Goal: Task Accomplishment & Management: Complete application form

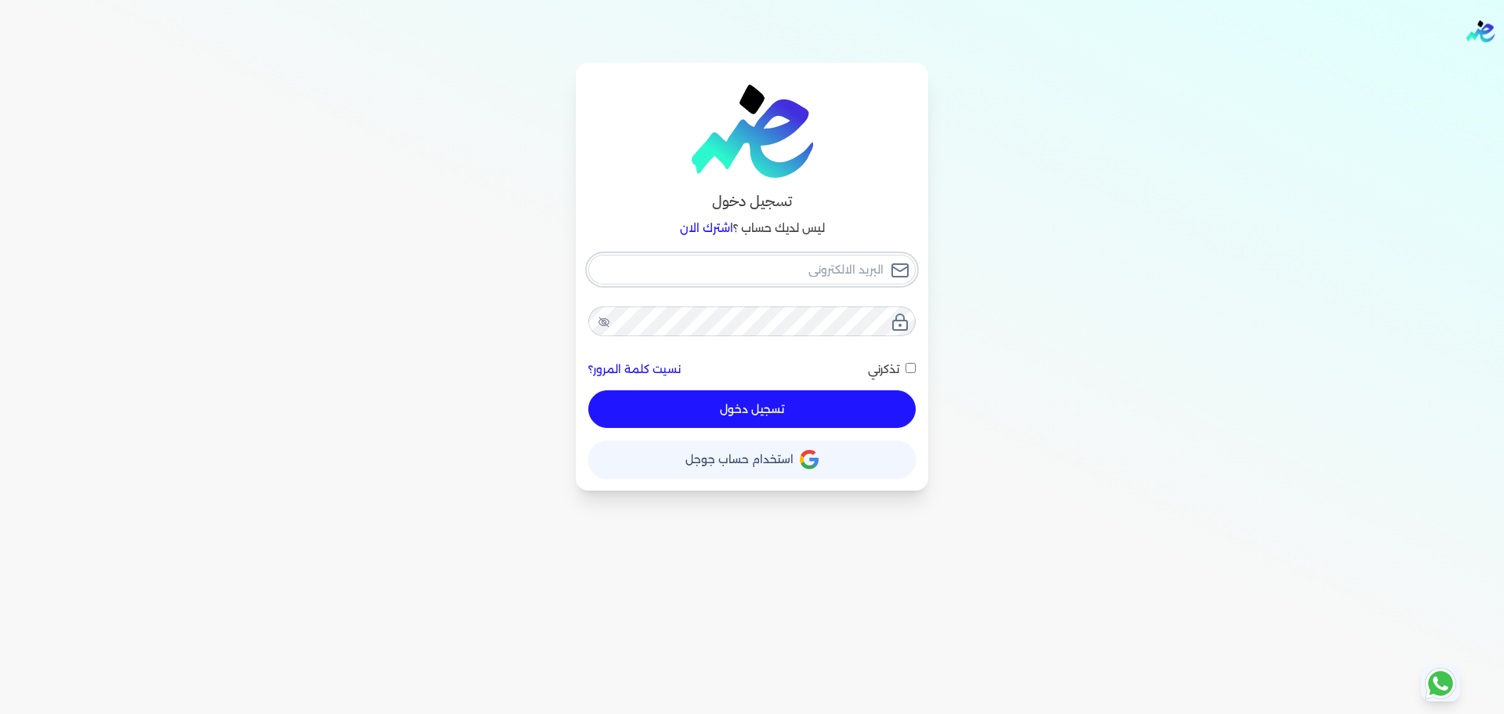
type input "[EMAIL_ADDRESS][DOMAIN_NAME]"
click at [742, 412] on button "تسجيل دخول" at bounding box center [751, 409] width 327 height 38
checkbox input "false"
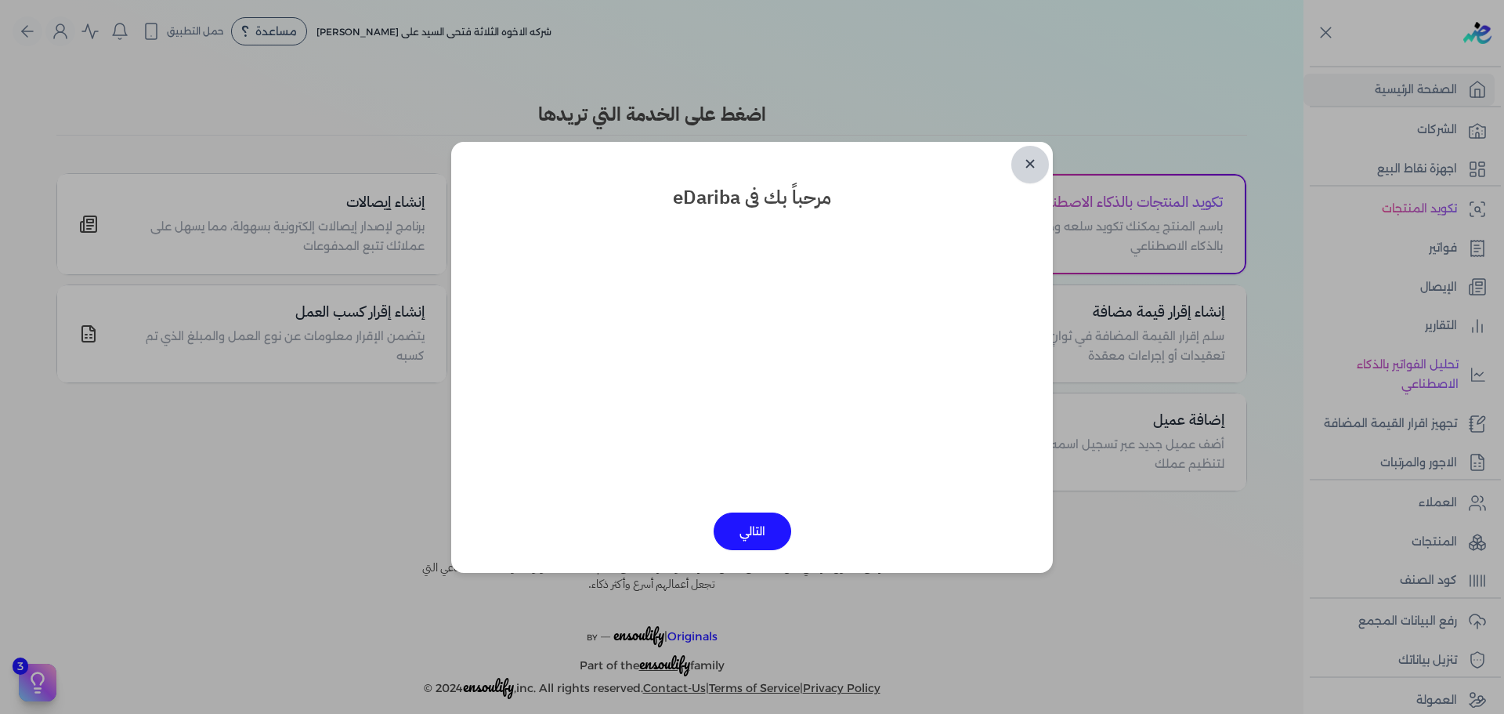
click at [1024, 166] on link "✕" at bounding box center [1030, 165] width 38 height 38
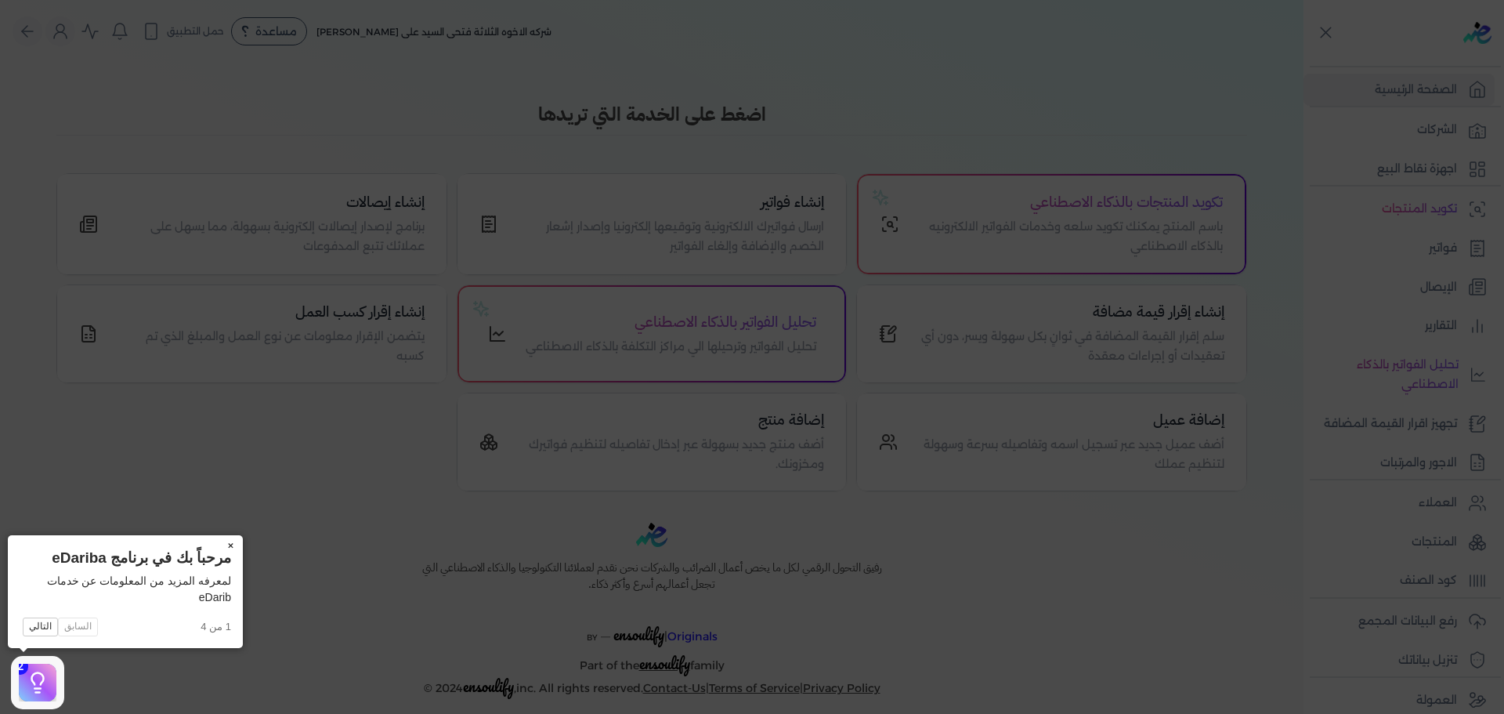
click at [231, 539] on button "×" at bounding box center [230, 546] width 25 height 22
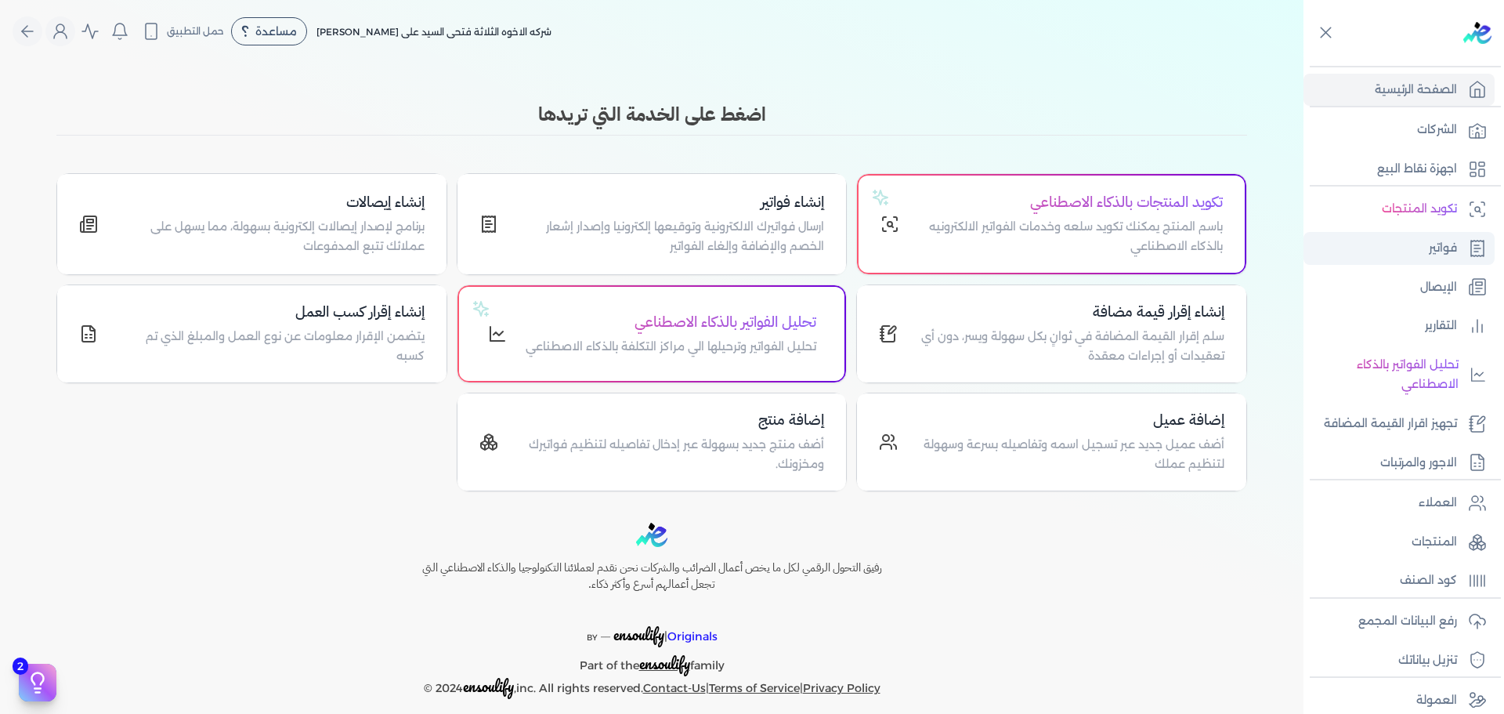
click at [1433, 248] on p "فواتير" at bounding box center [1443, 248] width 28 height 20
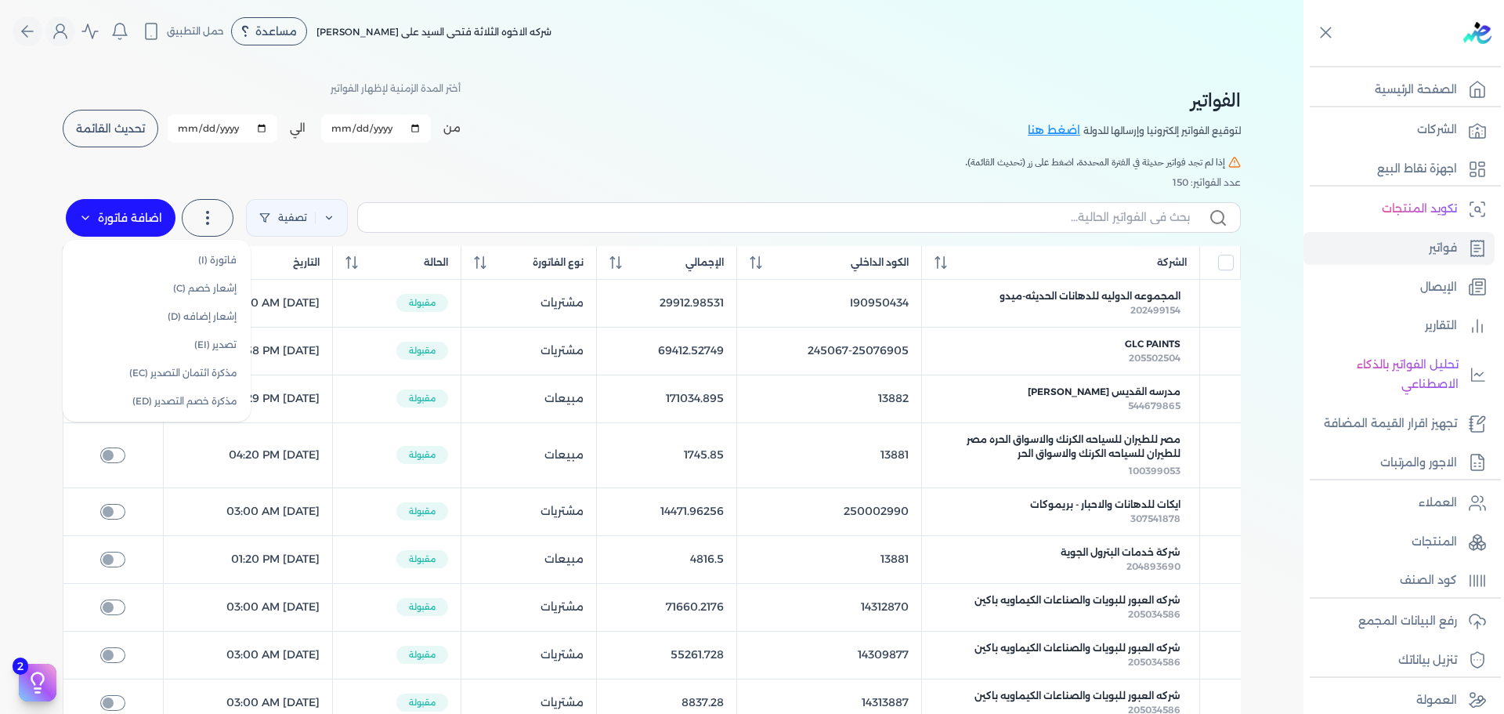
click at [125, 217] on label "اضافة فاتورة" at bounding box center [121, 218] width 110 height 38
click at [154, 252] on link "فاتورة (I)" at bounding box center [156, 260] width 175 height 28
select select "EGP"
select select "B"
select select "EGS"
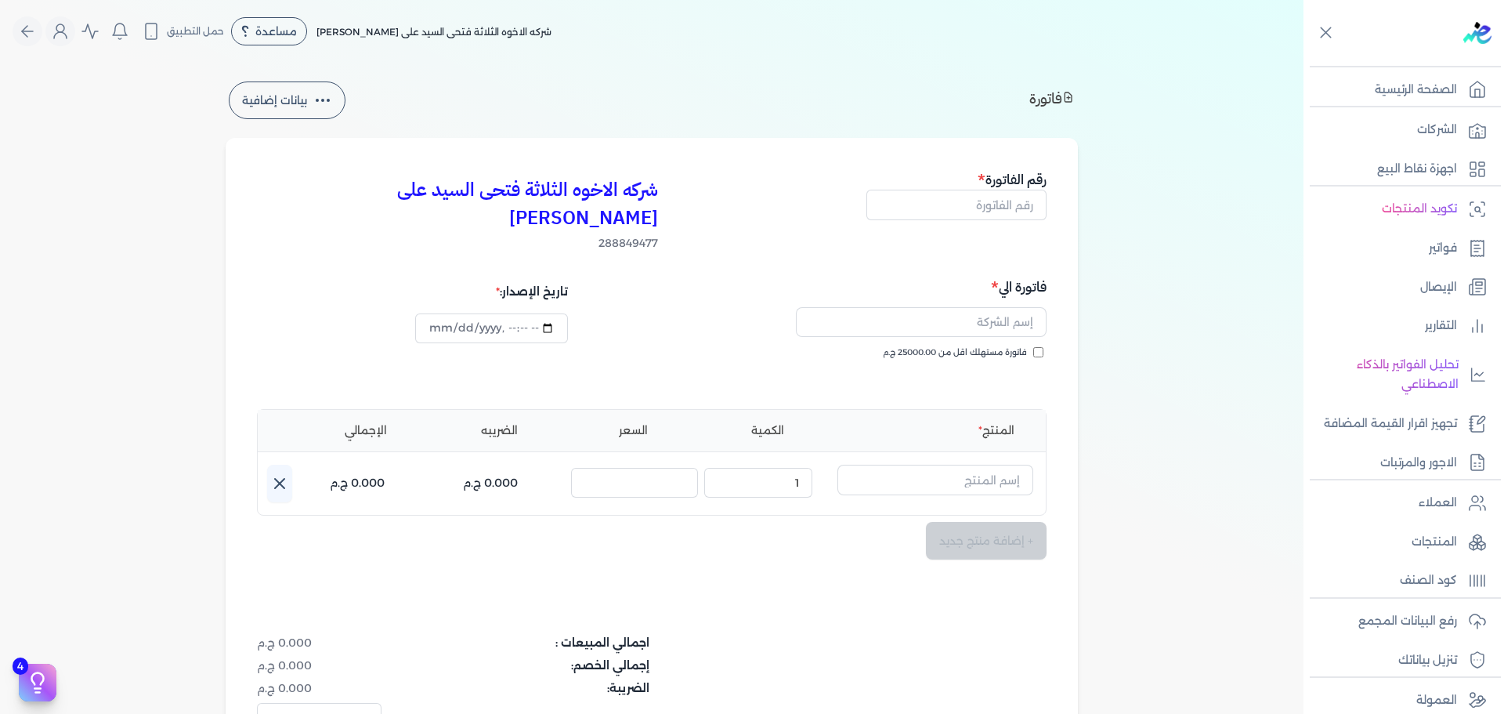
type input "[DATE]T10:59:54"
click at [1005, 211] on input "text" at bounding box center [956, 205] width 180 height 30
type input "13883"
click at [995, 307] on input "text" at bounding box center [921, 322] width 251 height 30
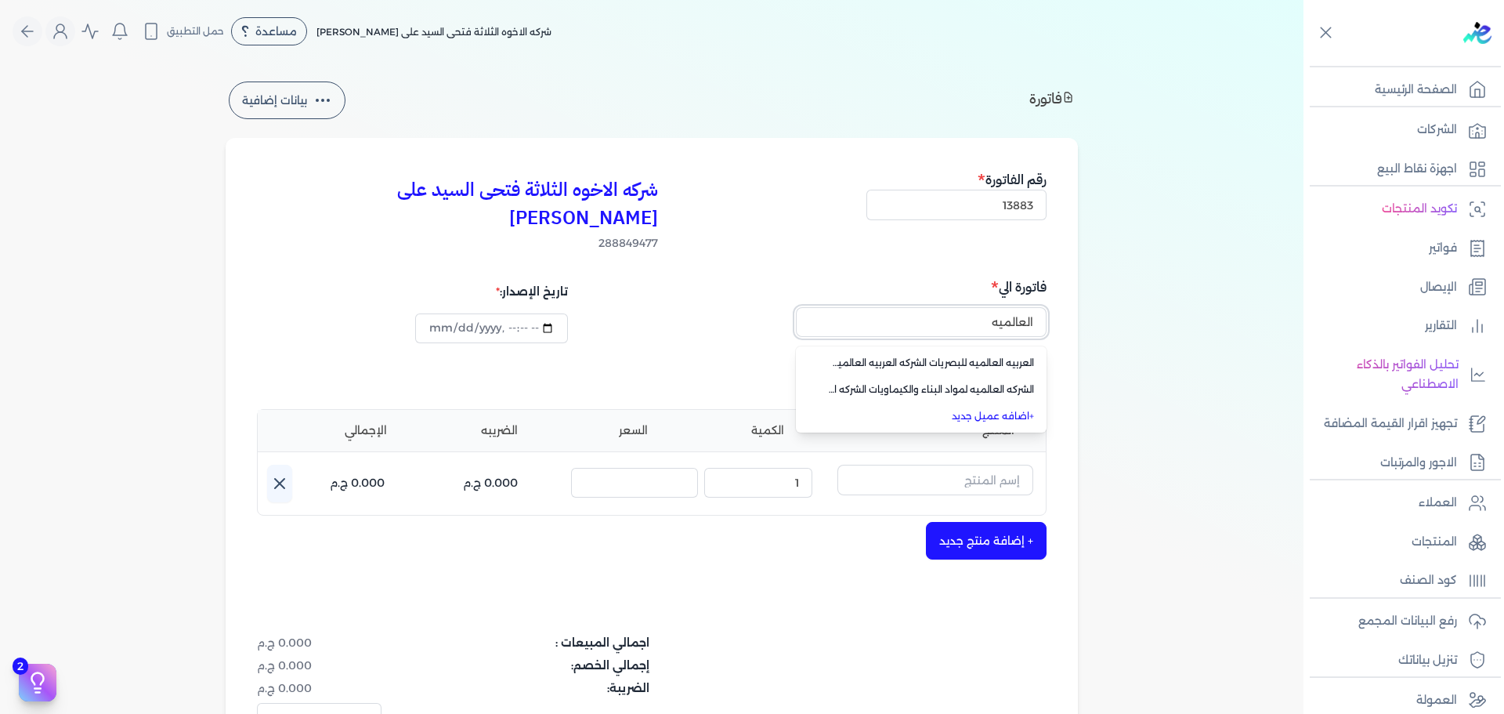
type input "العالميه"
click at [951, 307] on input "text" at bounding box center [921, 322] width 251 height 30
click at [969, 356] on span "العربيه العالميه للبصريات الشركه العربيه العالميه للبصريات" at bounding box center [930, 363] width 207 height 14
type input "العربيه العالميه للبصريات الشركه العربيه العالميه للبصريات"
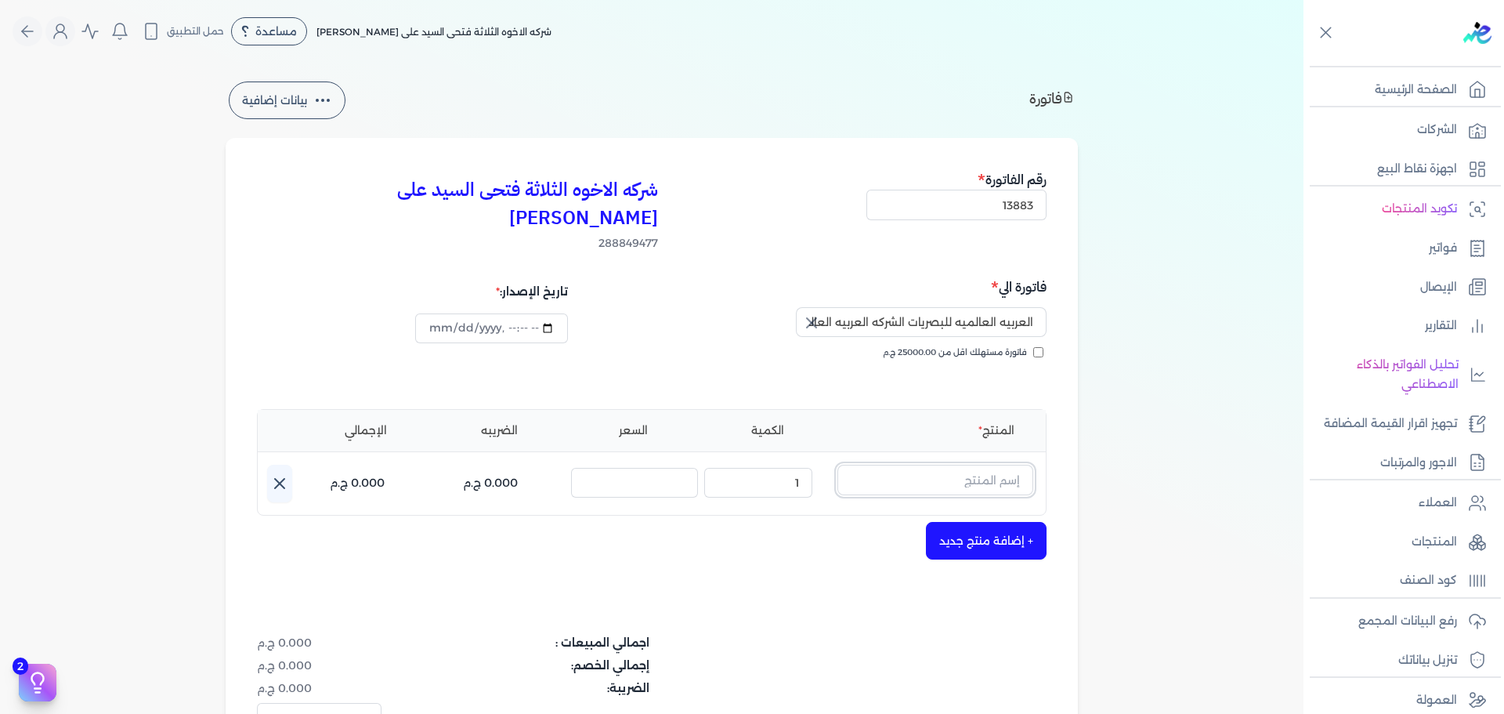
click at [983, 464] on input "text" at bounding box center [935, 479] width 196 height 30
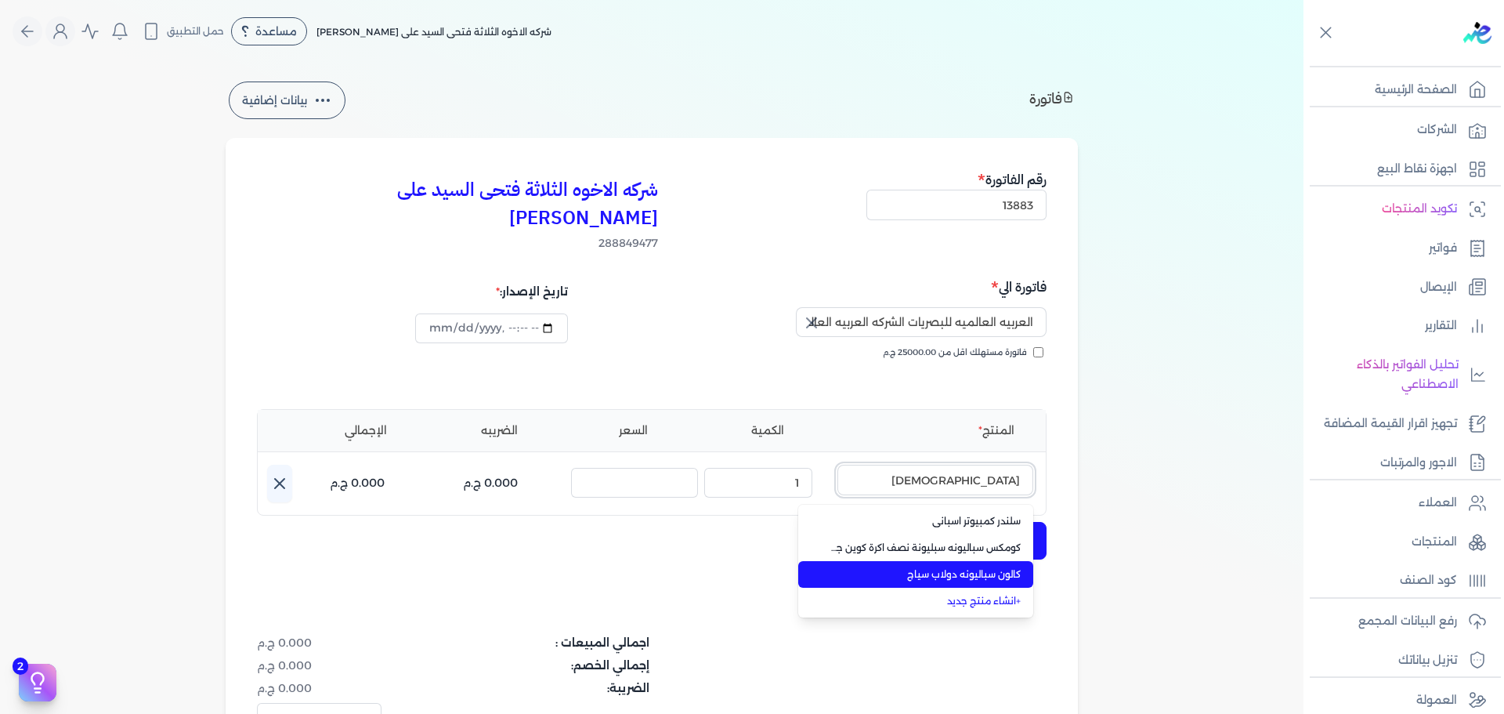
type input "[DEMOGRAPHIC_DATA]"
click at [992, 567] on span "كالون سباليونه دولاب سياج" at bounding box center [924, 574] width 191 height 14
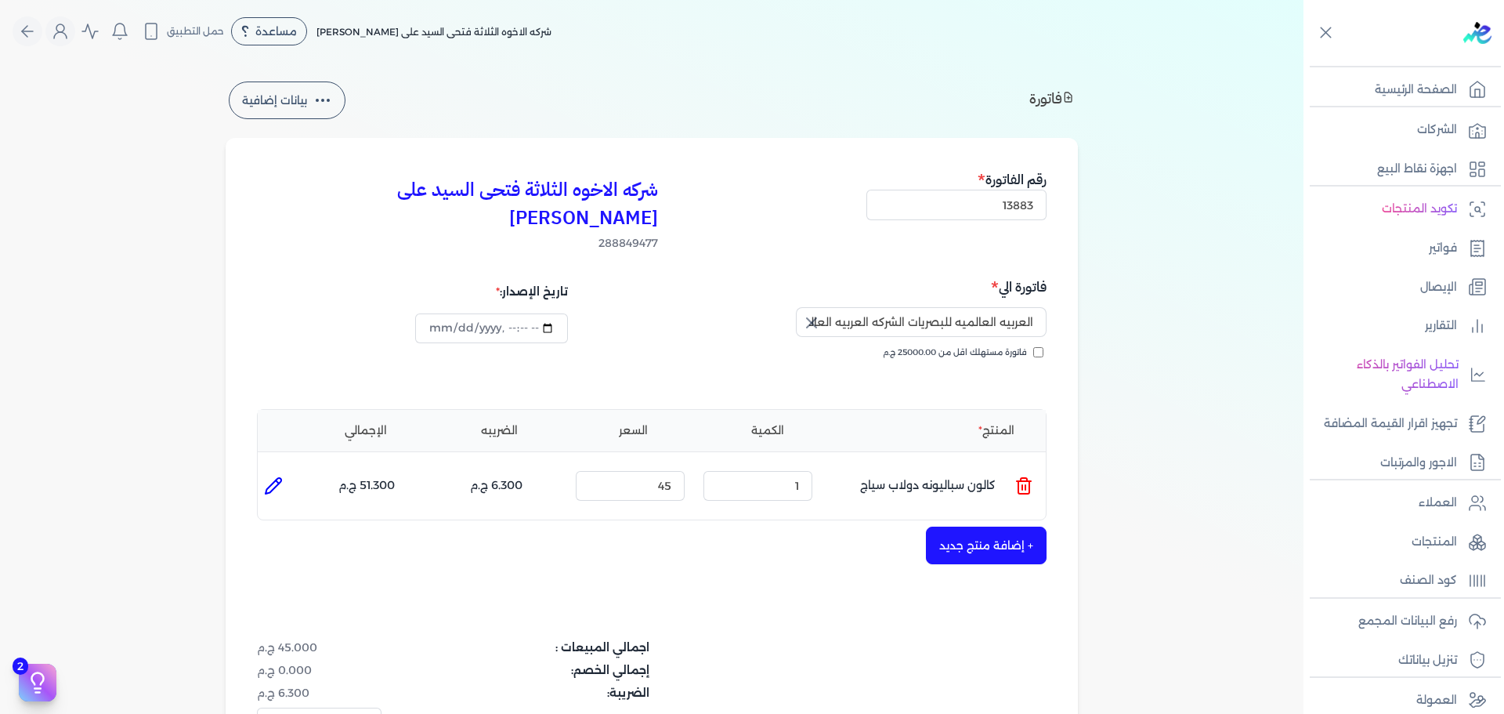
click at [258, 461] on div "شركه الاخوه الثلاثة فتحى السيد على [PERSON_NAME] 288849477 رقم الفاتورة 13883 ف…" at bounding box center [652, 509] width 852 height 742
click at [277, 478] on icon at bounding box center [274, 486] width 16 height 16
type input "كالون سباليونه دولاب سياج"
type input "45"
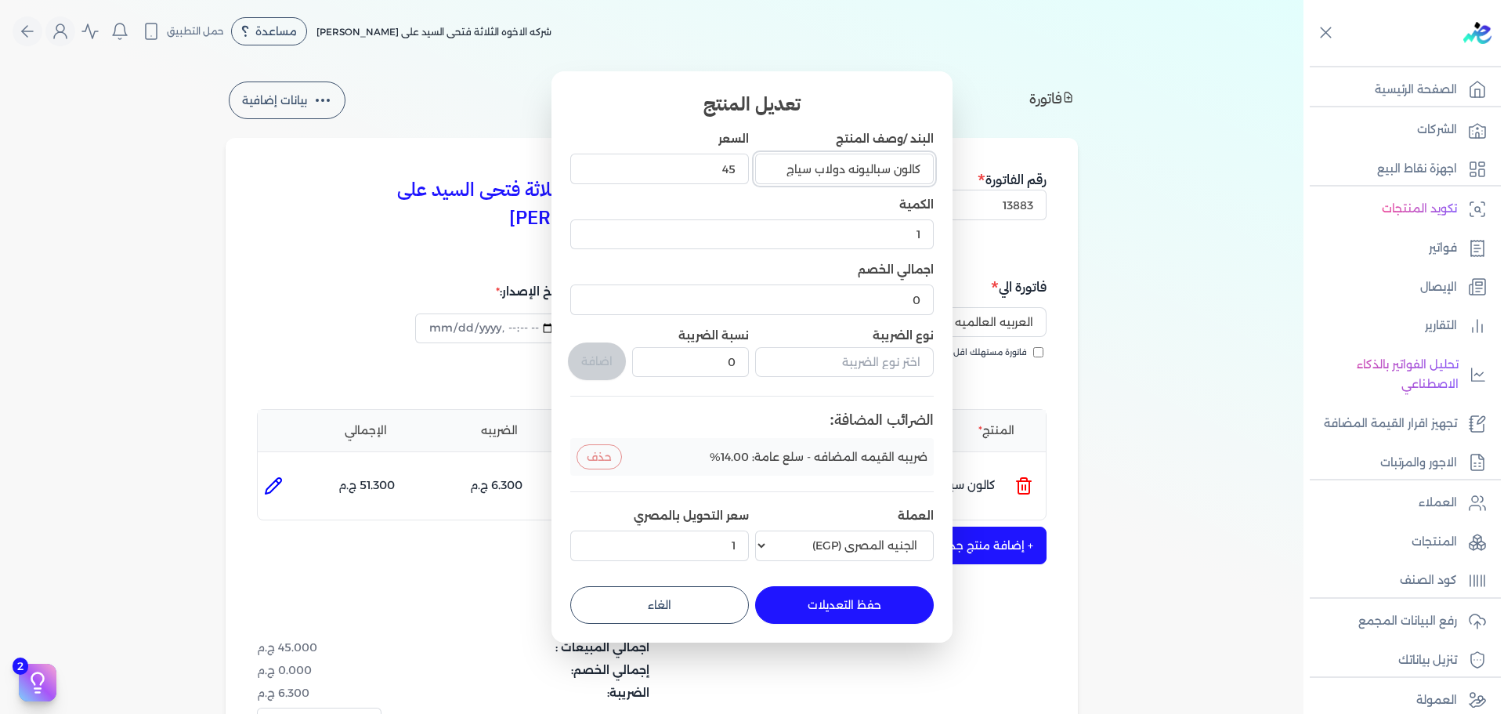
drag, startPoint x: 774, startPoint y: 169, endPoint x: 844, endPoint y: 175, distance: 70.0
click at [844, 175] on input "كالون سباليونه دولاب سياج" at bounding box center [844, 169] width 179 height 30
click at [659, 605] on button "الغاء" at bounding box center [659, 605] width 179 height 38
type input "0"
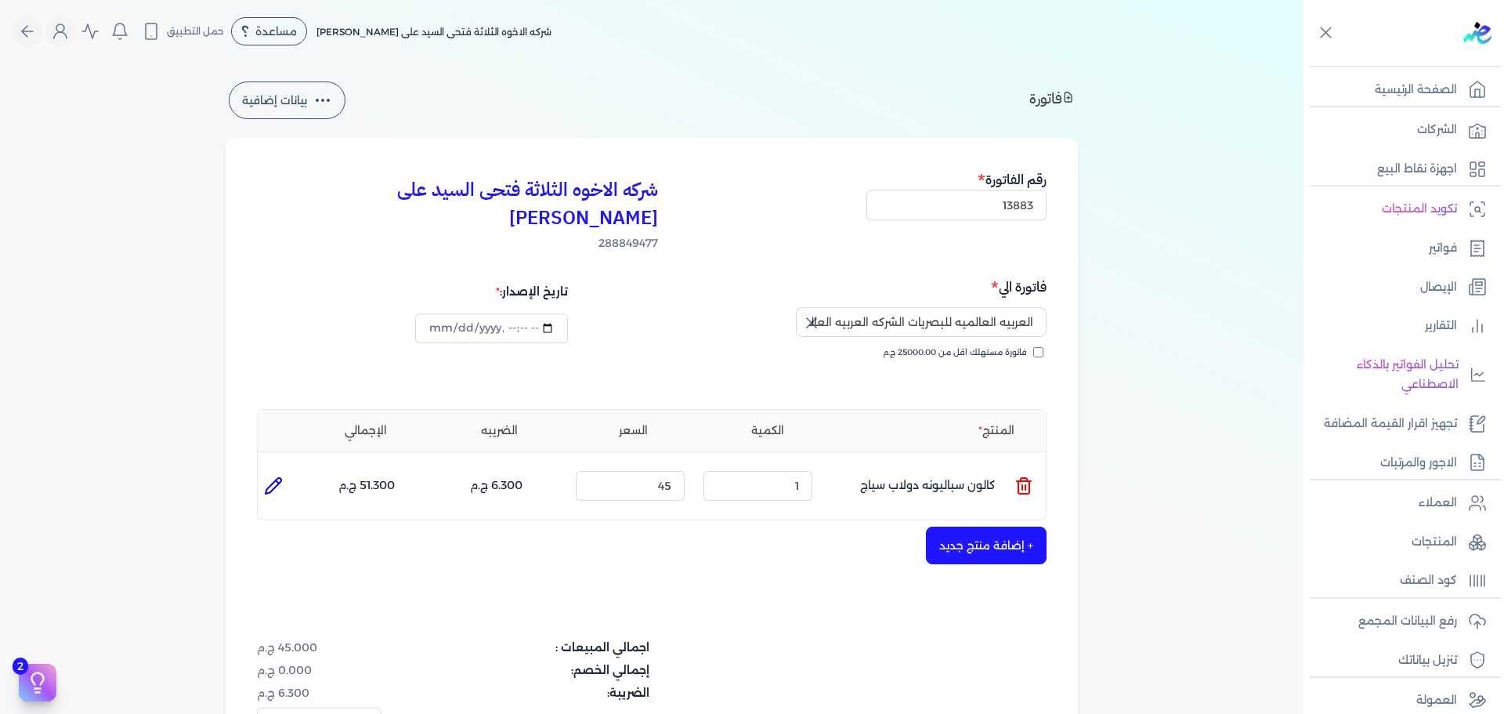
click at [1025, 485] on line at bounding box center [1025, 487] width 0 height 5
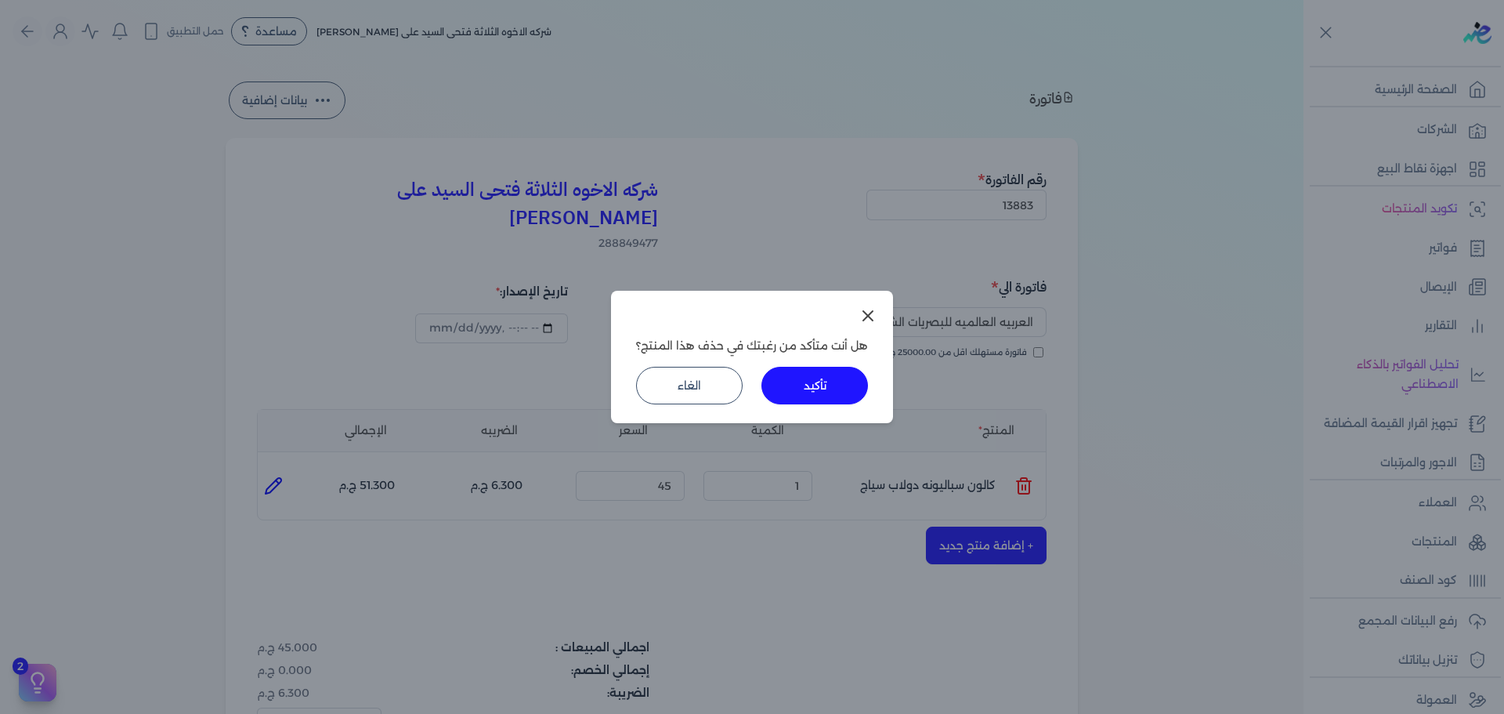
click at [807, 396] on button "تأكيد" at bounding box center [814, 386] width 107 height 38
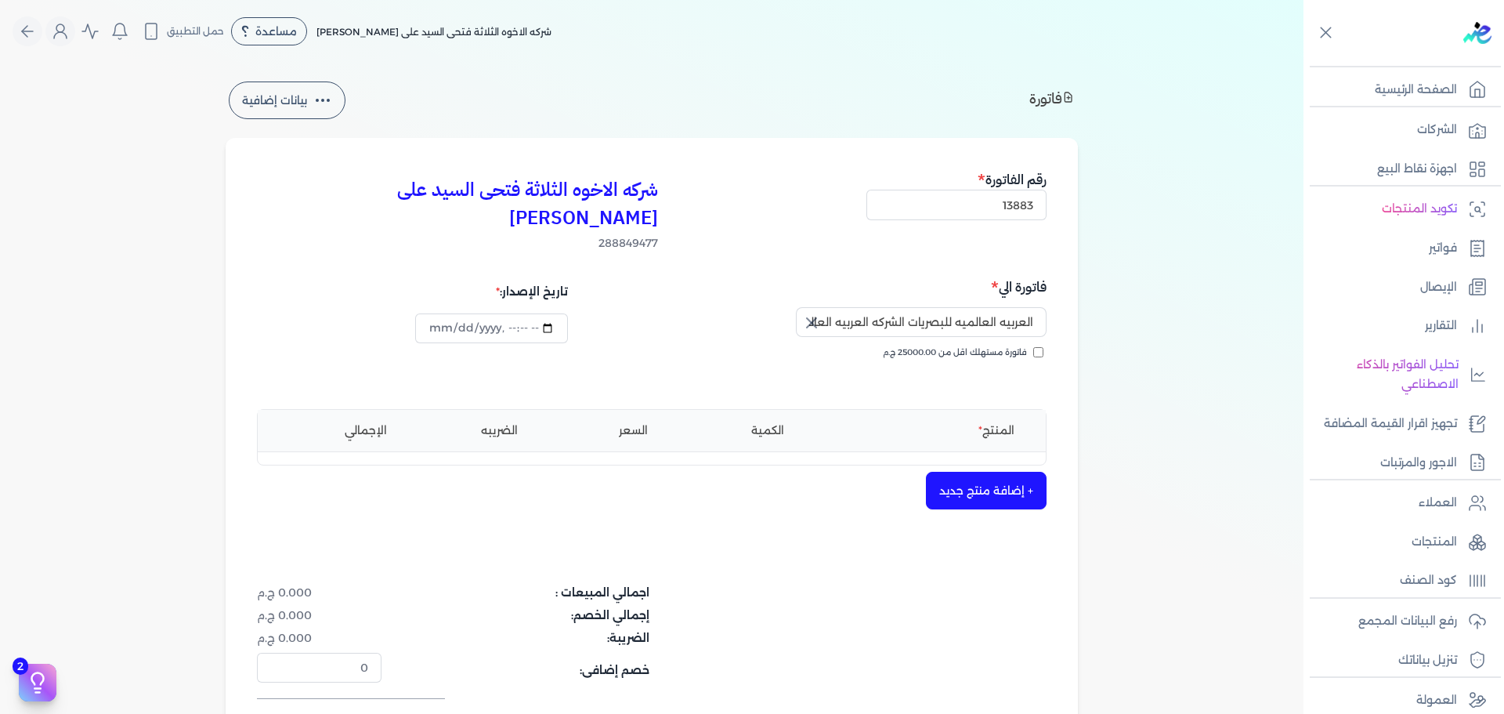
click at [1015, 471] on button "+ إضافة منتج جديد" at bounding box center [986, 490] width 121 height 38
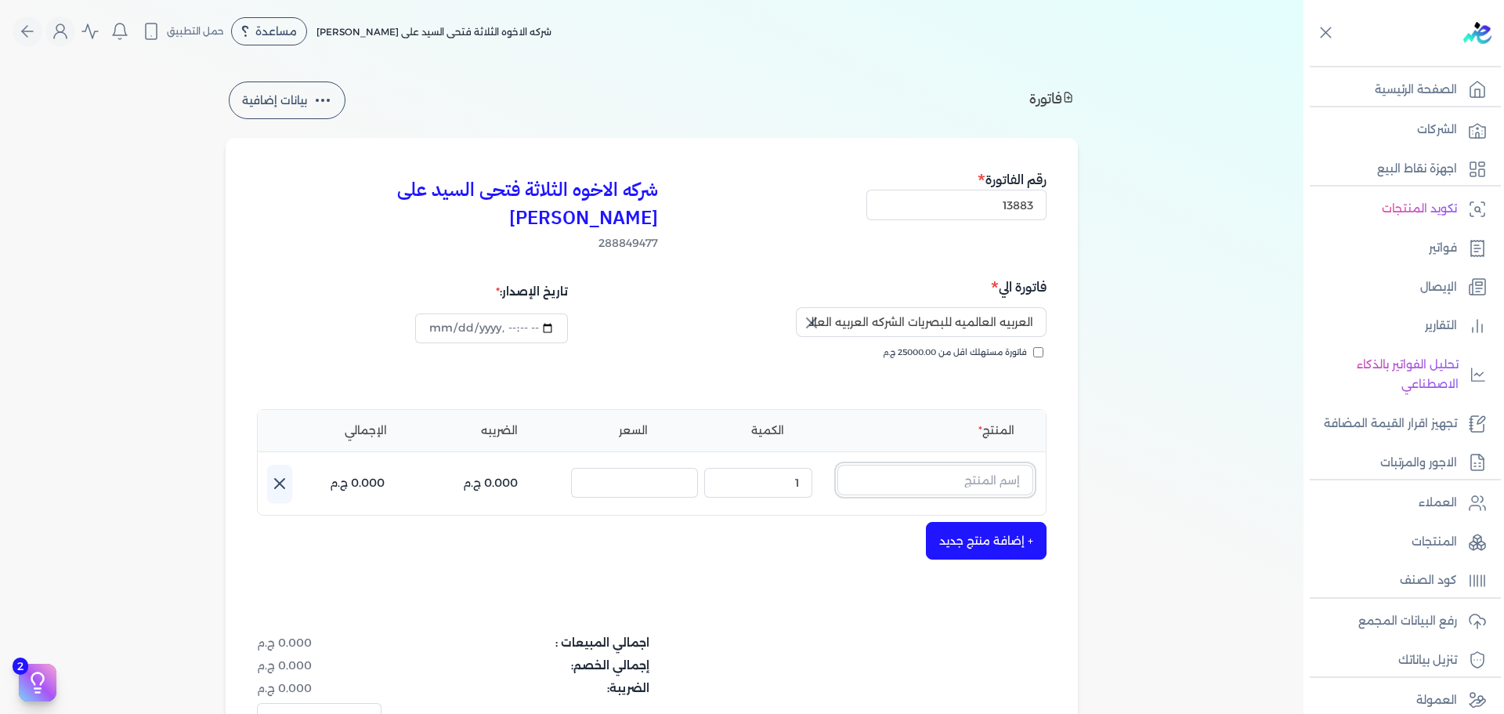
click at [988, 464] on input "text" at bounding box center [935, 479] width 196 height 30
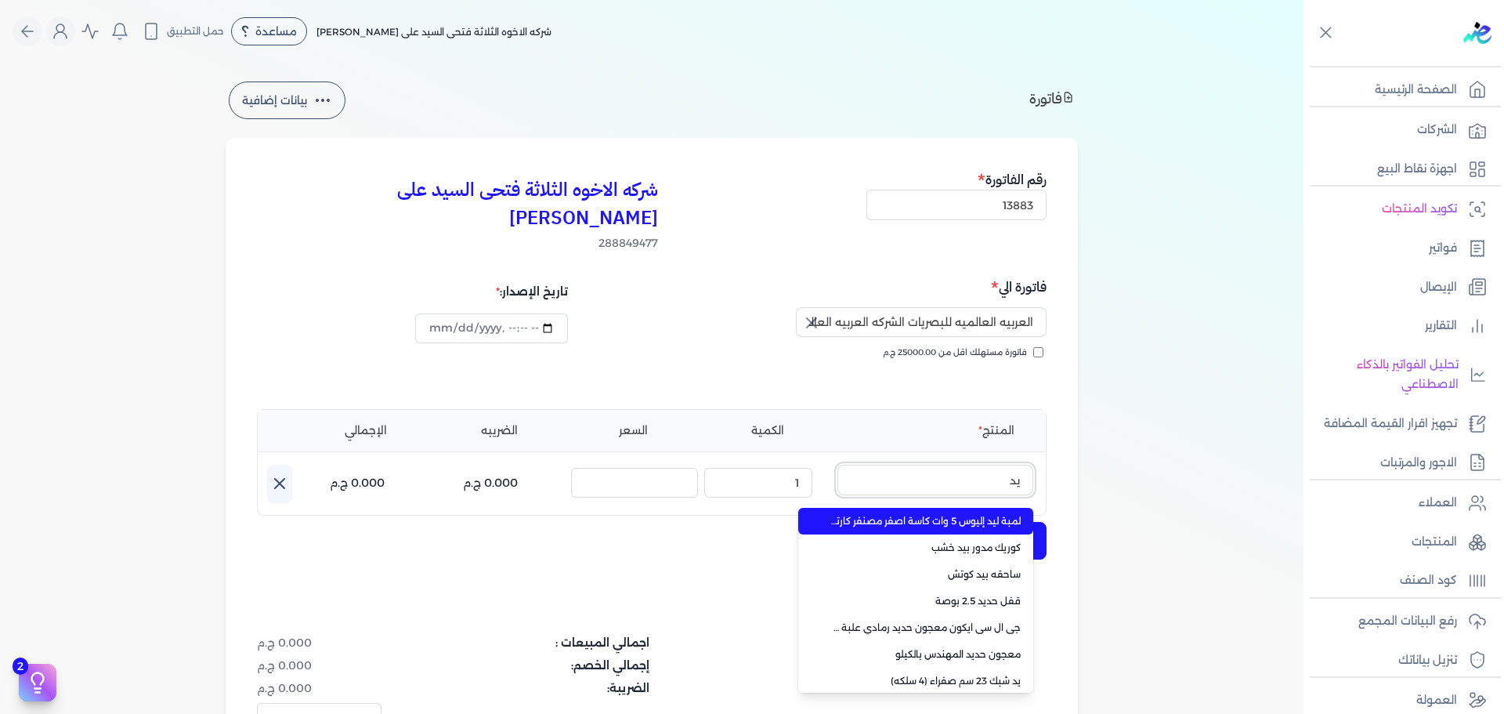
click at [837, 464] on button "يد" at bounding box center [935, 482] width 196 height 36
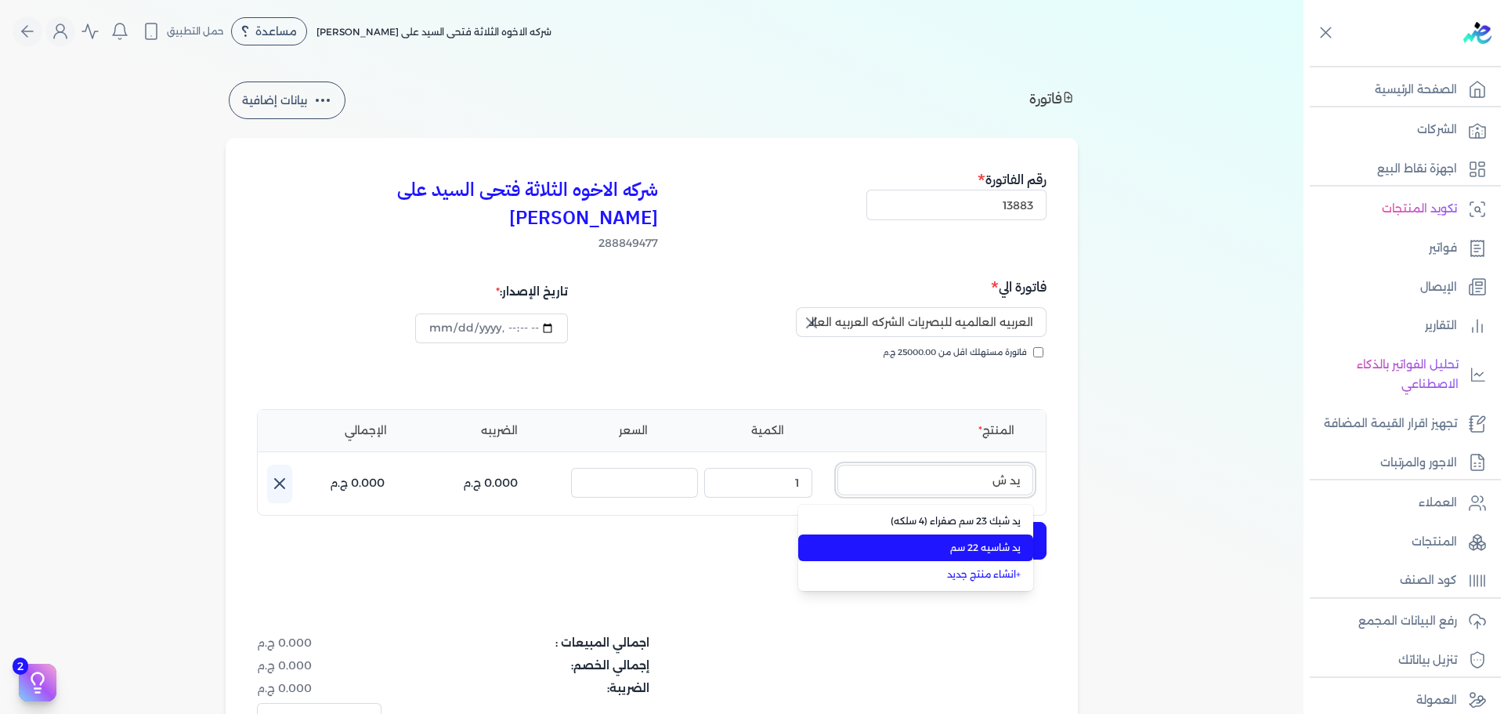
type input "يد ش"
click at [966, 540] on span "يد شاسيه 22 سم" at bounding box center [924, 547] width 191 height 14
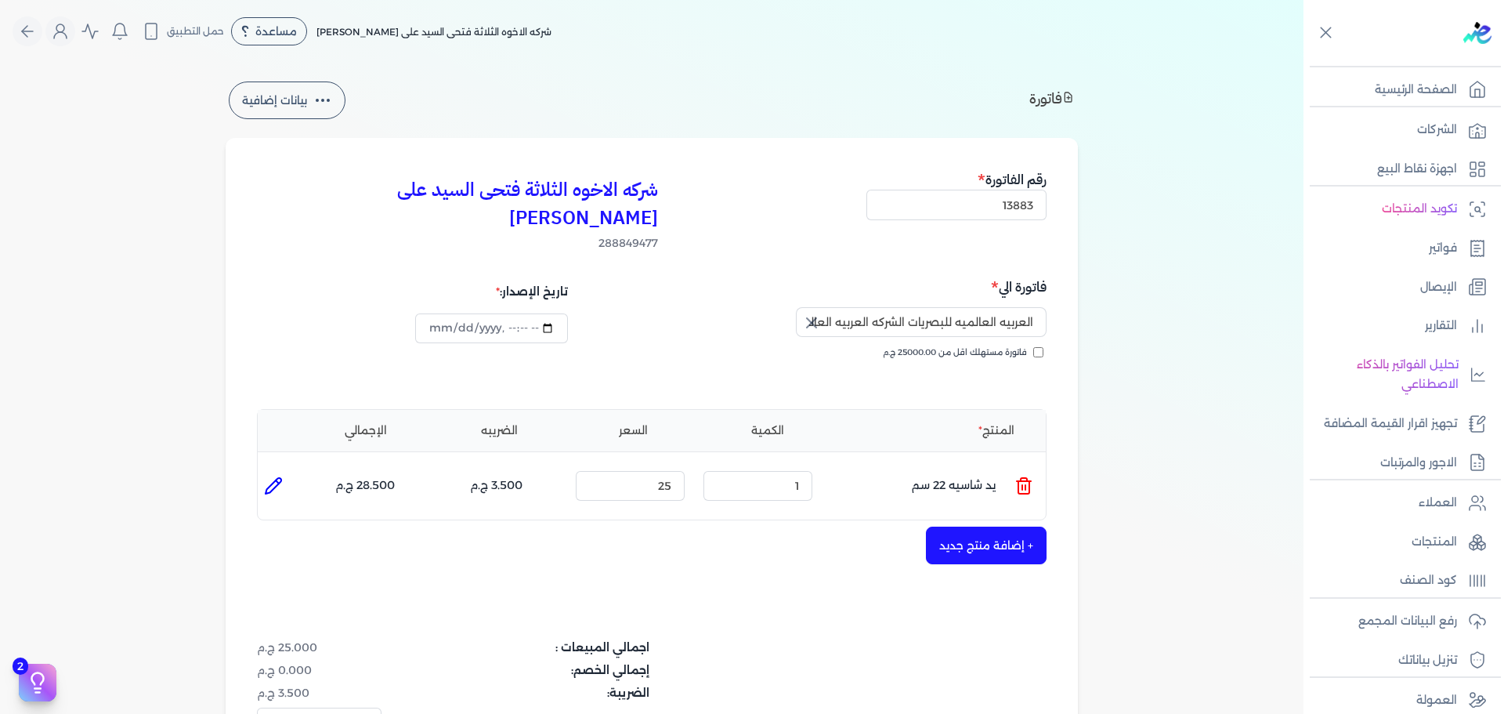
click at [1016, 464] on ul "المنتج : يد شاسيه 22 سم الكمية : 1 السعر : 25 الضريبه : 3.500 ج.م الإجمالي : 28…" at bounding box center [652, 485] width 788 height 42
click at [1018, 476] on icon at bounding box center [1023, 485] width 19 height 19
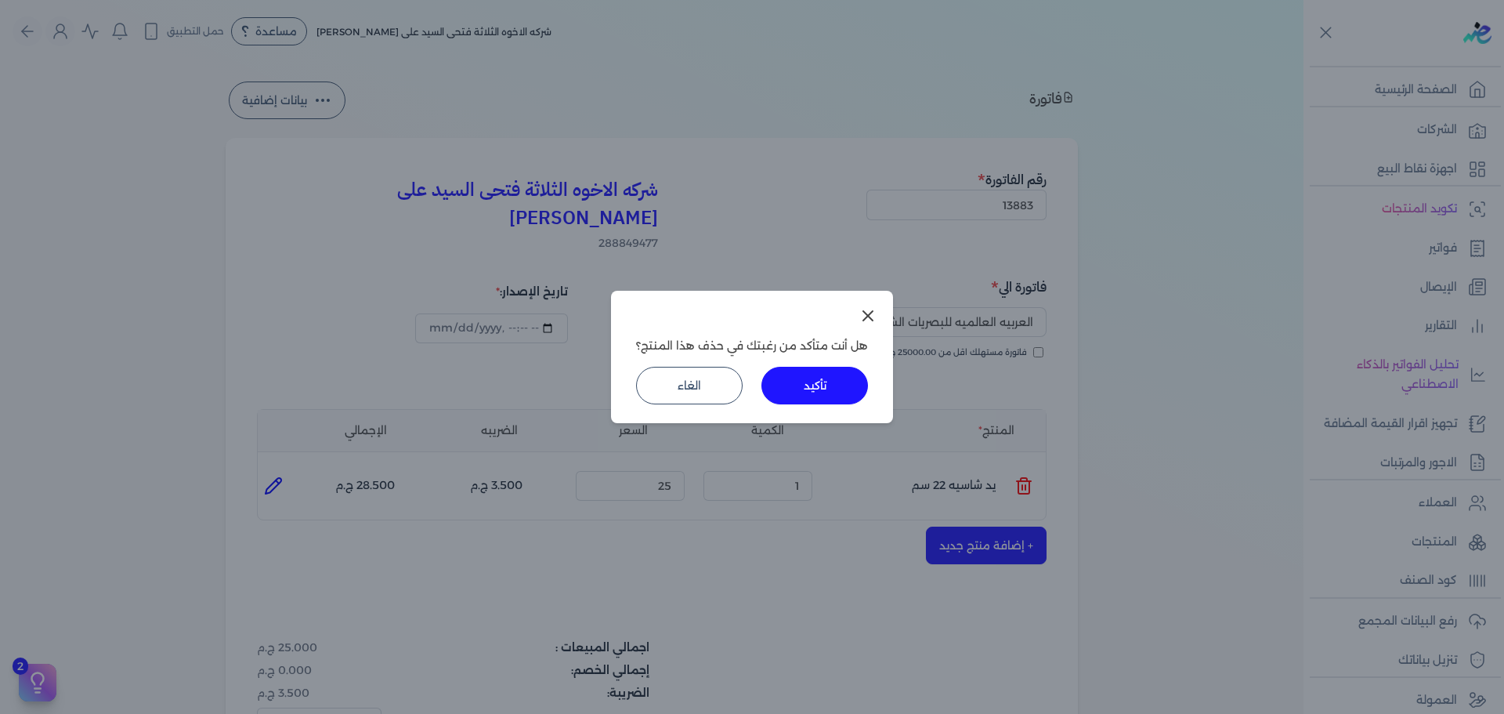
click at [809, 396] on button "تأكيد" at bounding box center [814, 386] width 107 height 38
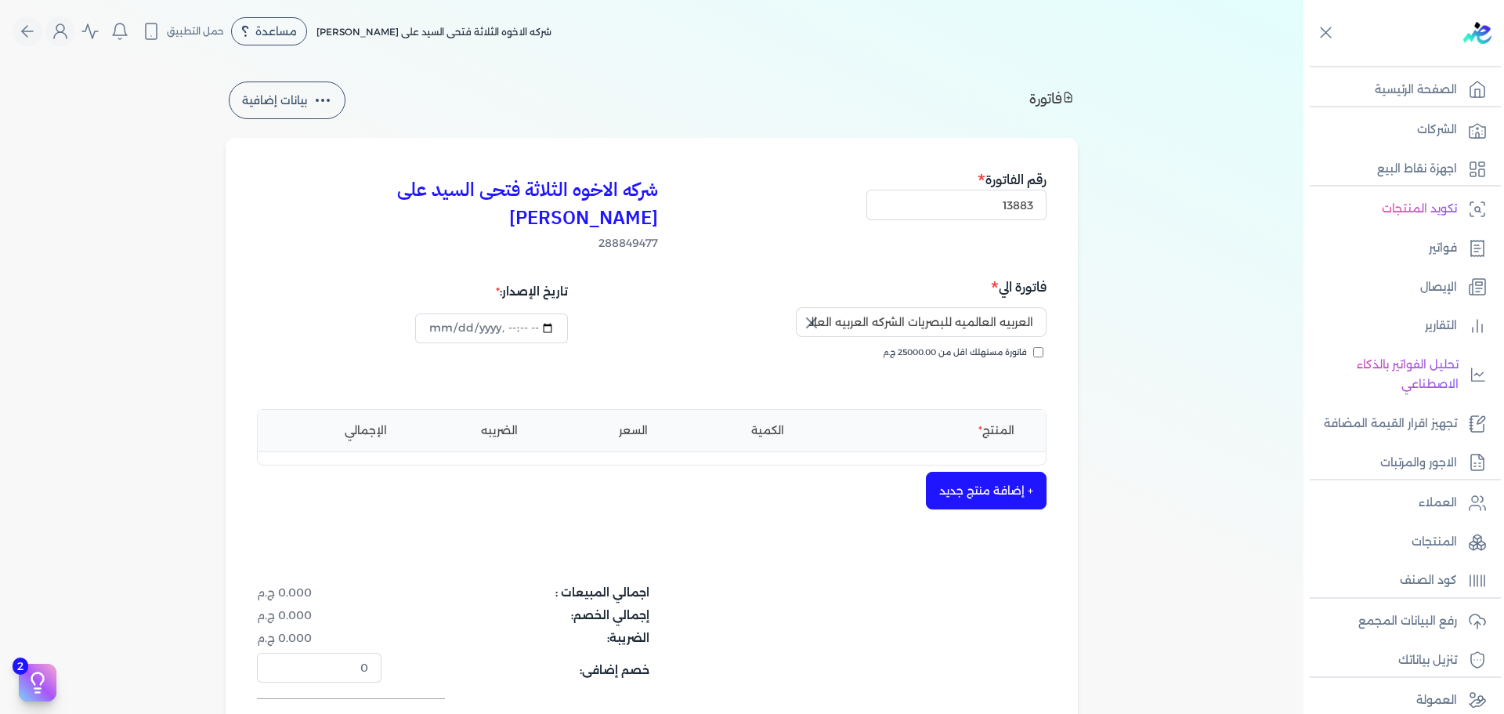
click at [963, 471] on button "+ إضافة منتج جديد" at bounding box center [986, 490] width 121 height 38
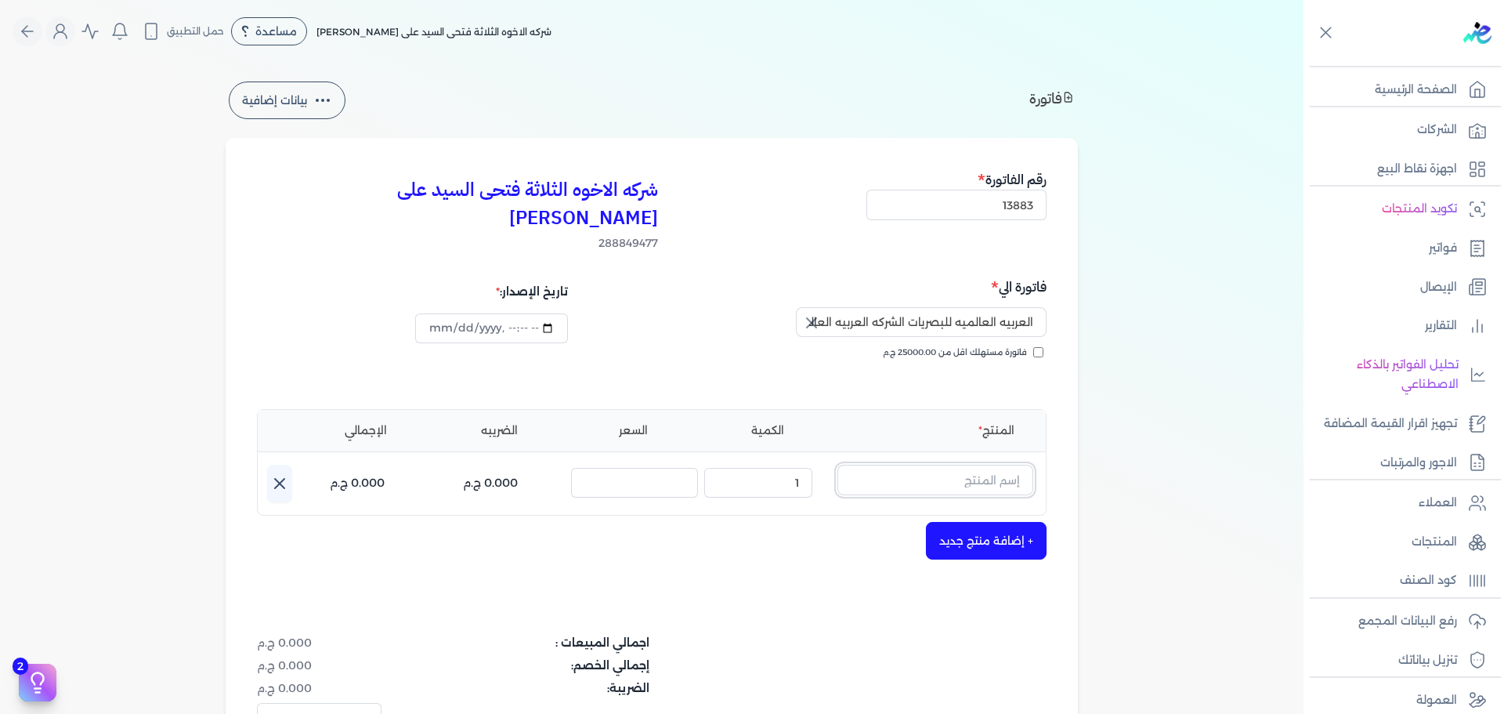
click at [964, 464] on input "text" at bounding box center [935, 479] width 196 height 30
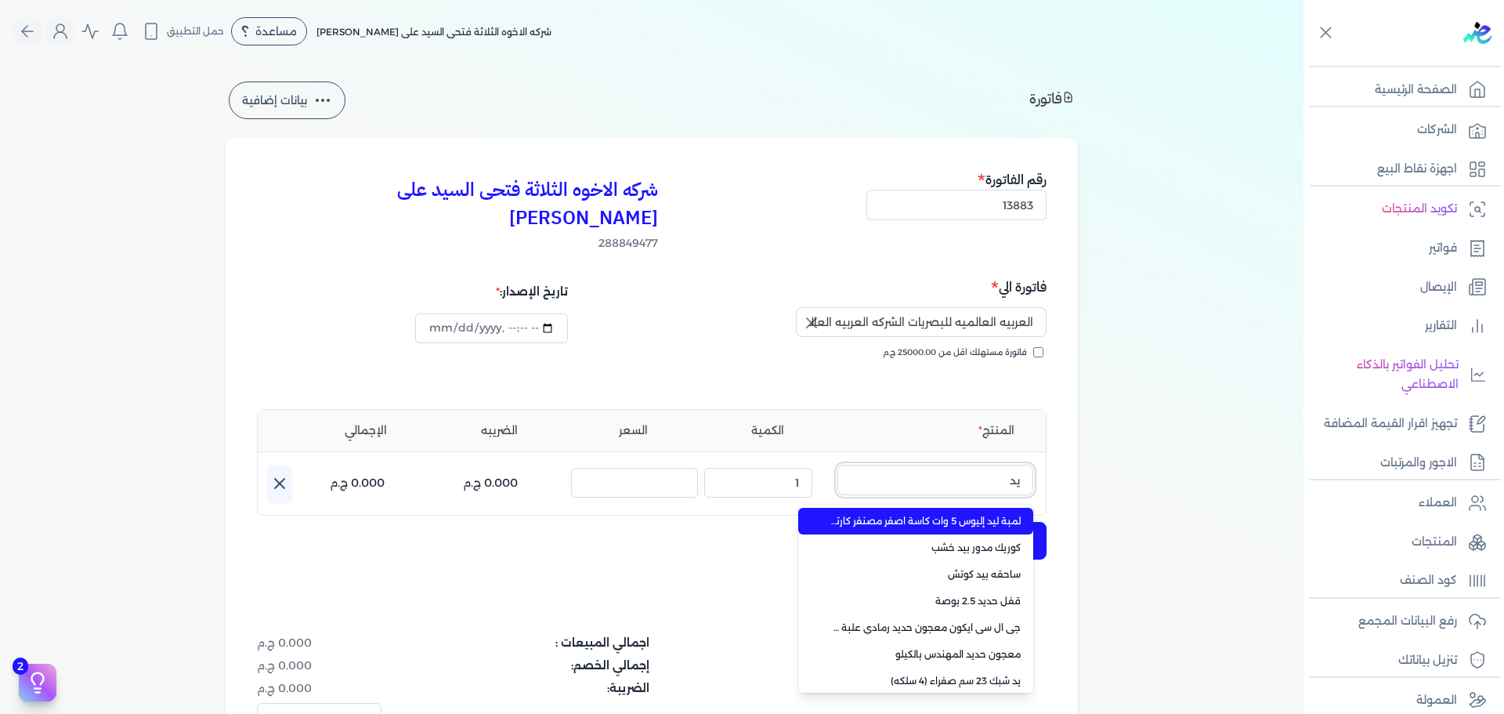
click at [837, 464] on button "يد" at bounding box center [935, 482] width 196 height 36
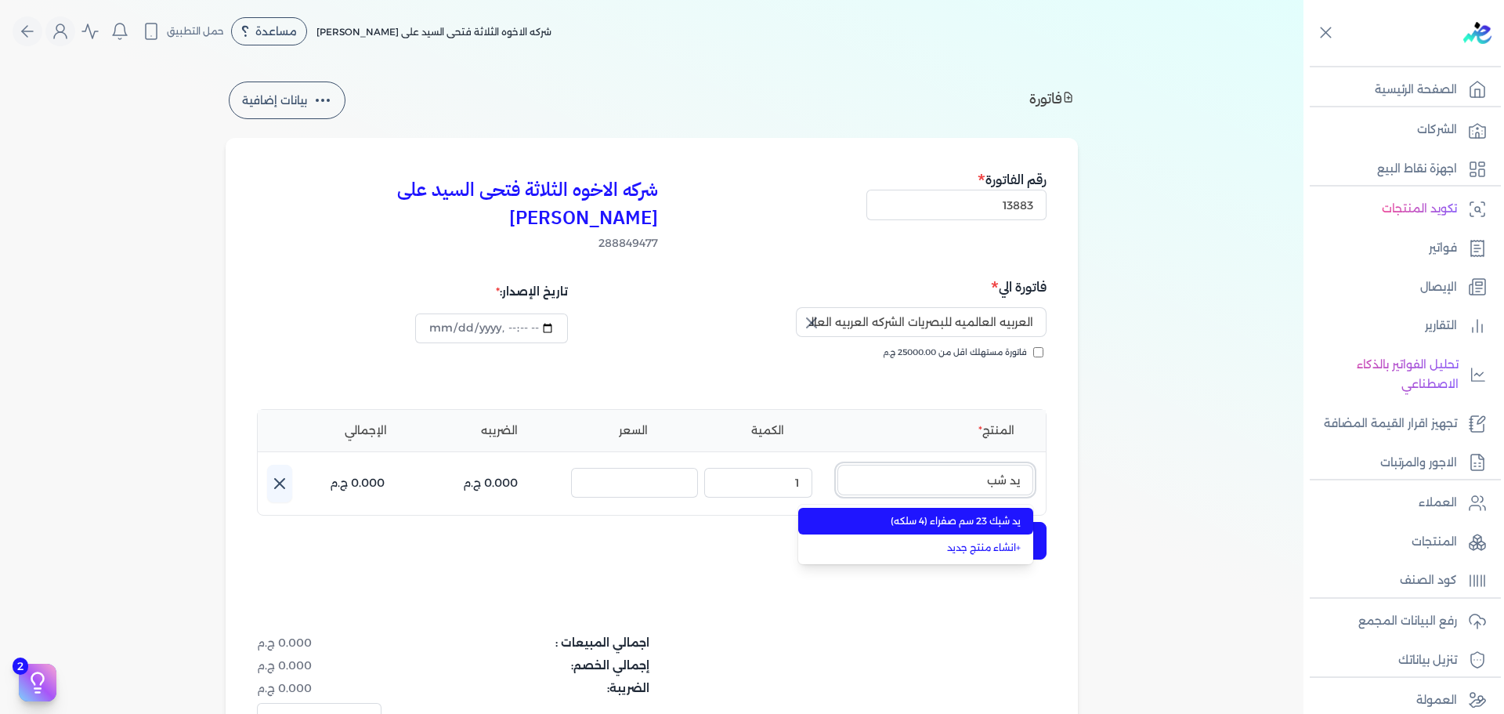
type input "يد شب"
click at [973, 514] on span "يد شبك 23 سم صفراء (4 سلكه)" at bounding box center [924, 521] width 191 height 14
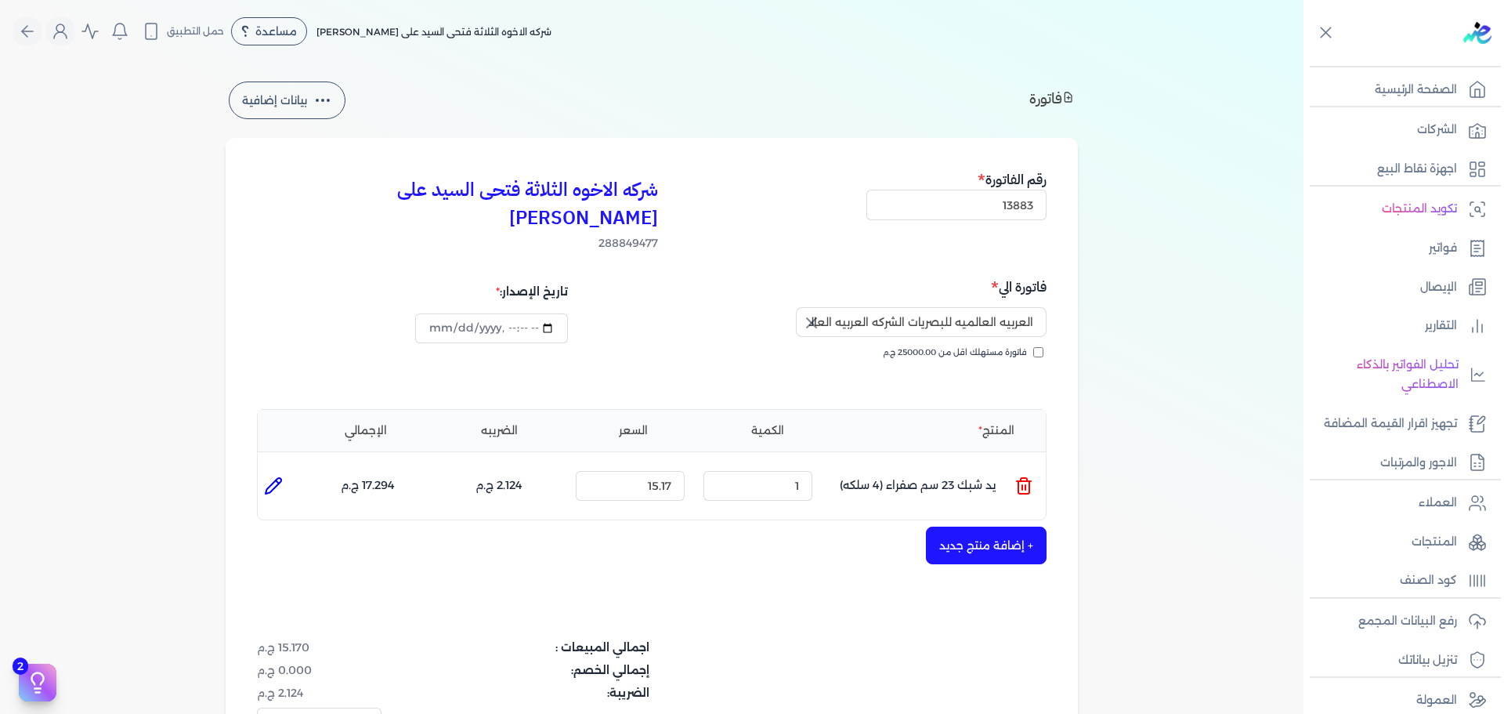
click at [1031, 476] on icon at bounding box center [1023, 485] width 19 height 19
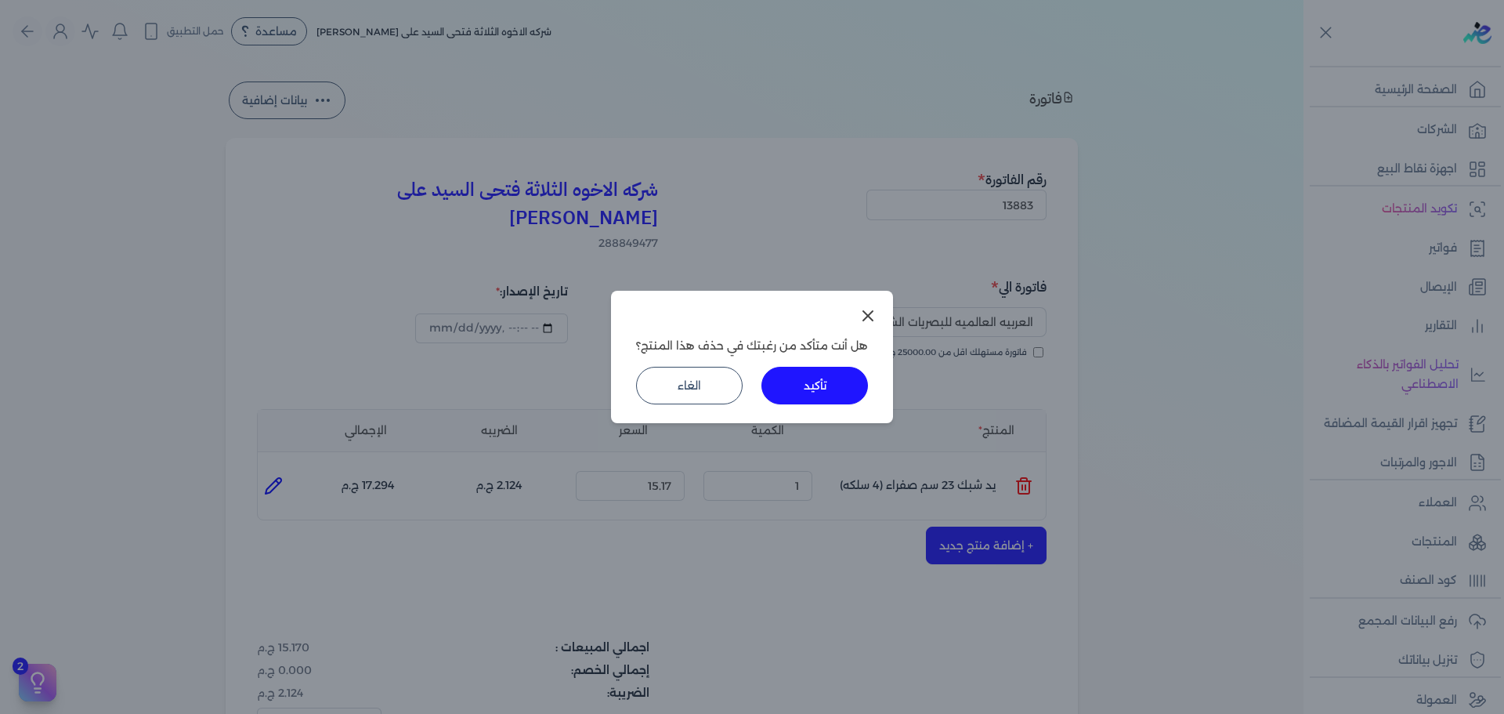
click at [838, 403] on button "تأكيد" at bounding box center [814, 386] width 107 height 38
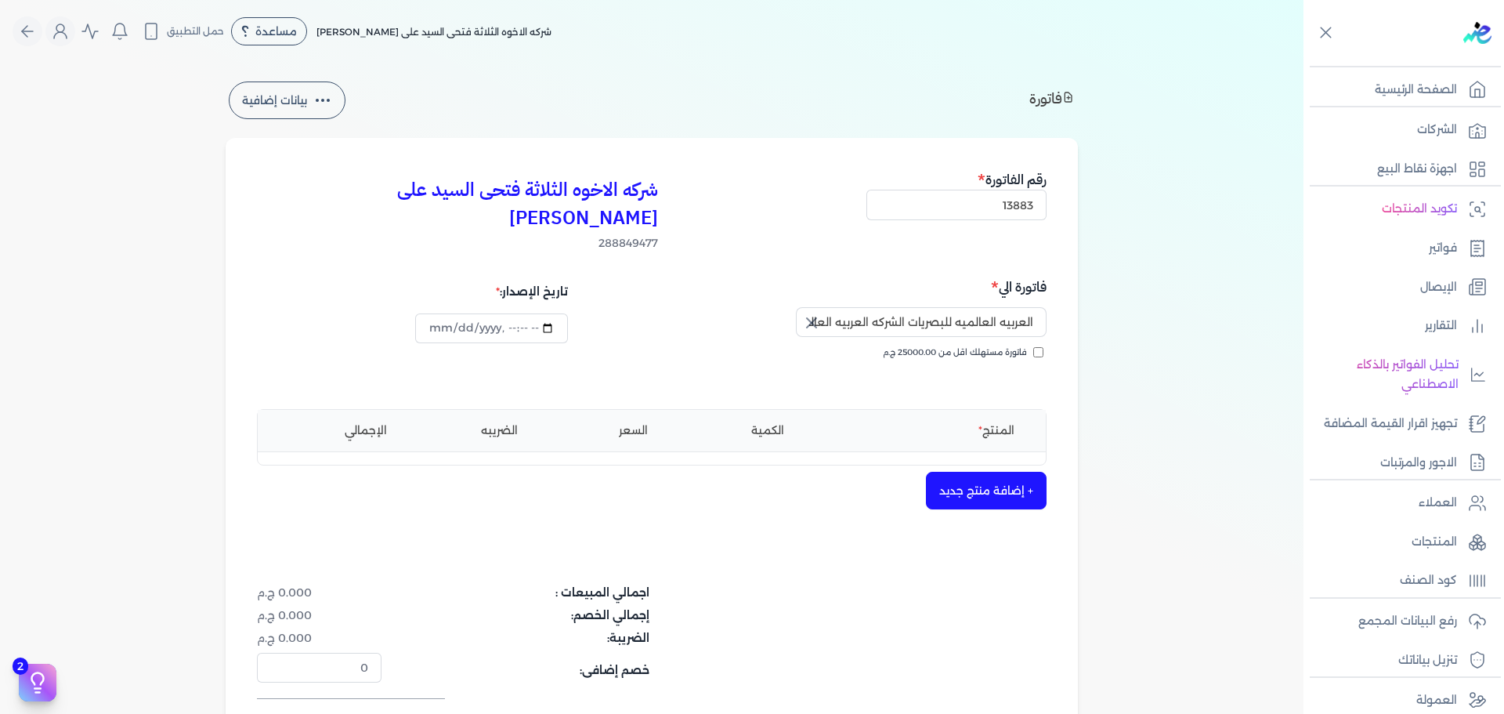
click at [966, 471] on button "+ إضافة منتج جديد" at bounding box center [986, 490] width 121 height 38
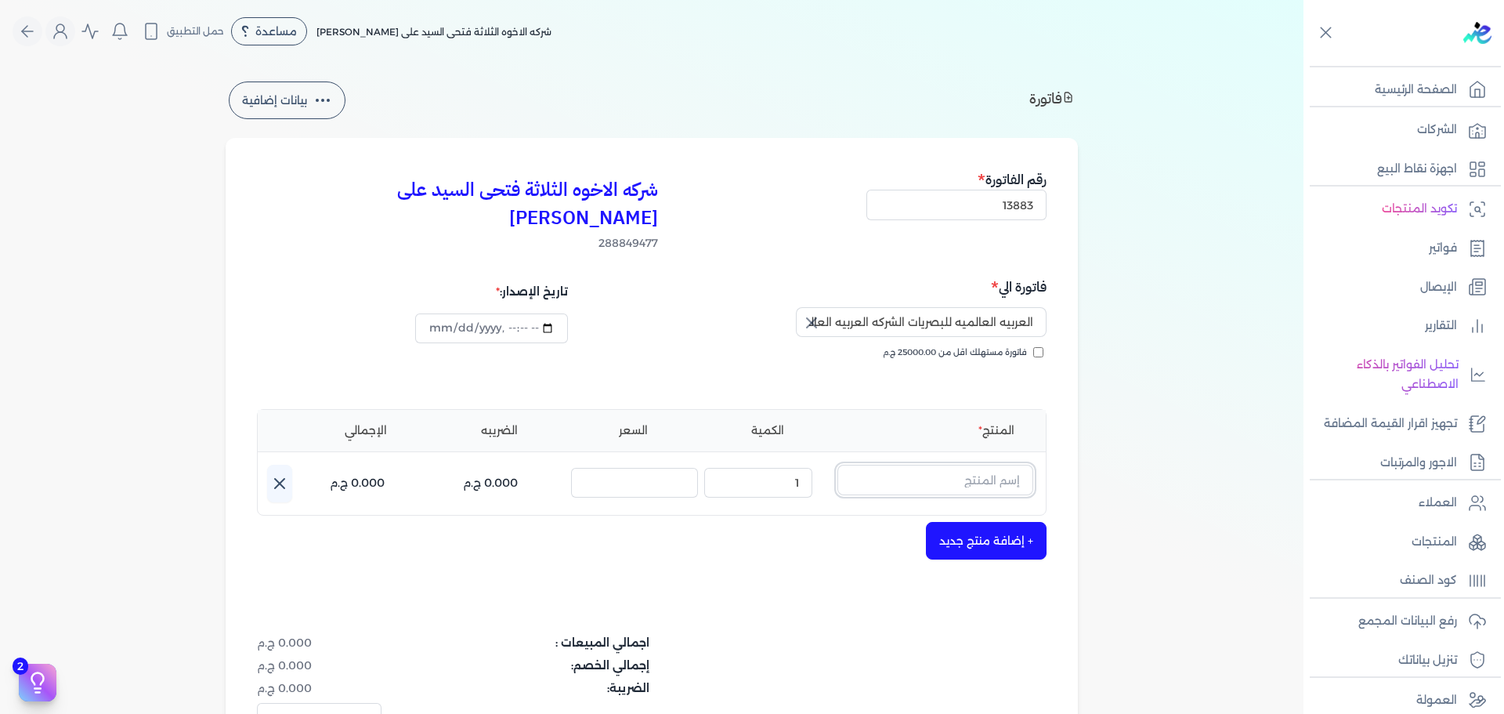
click at [982, 464] on input "text" at bounding box center [935, 479] width 196 height 30
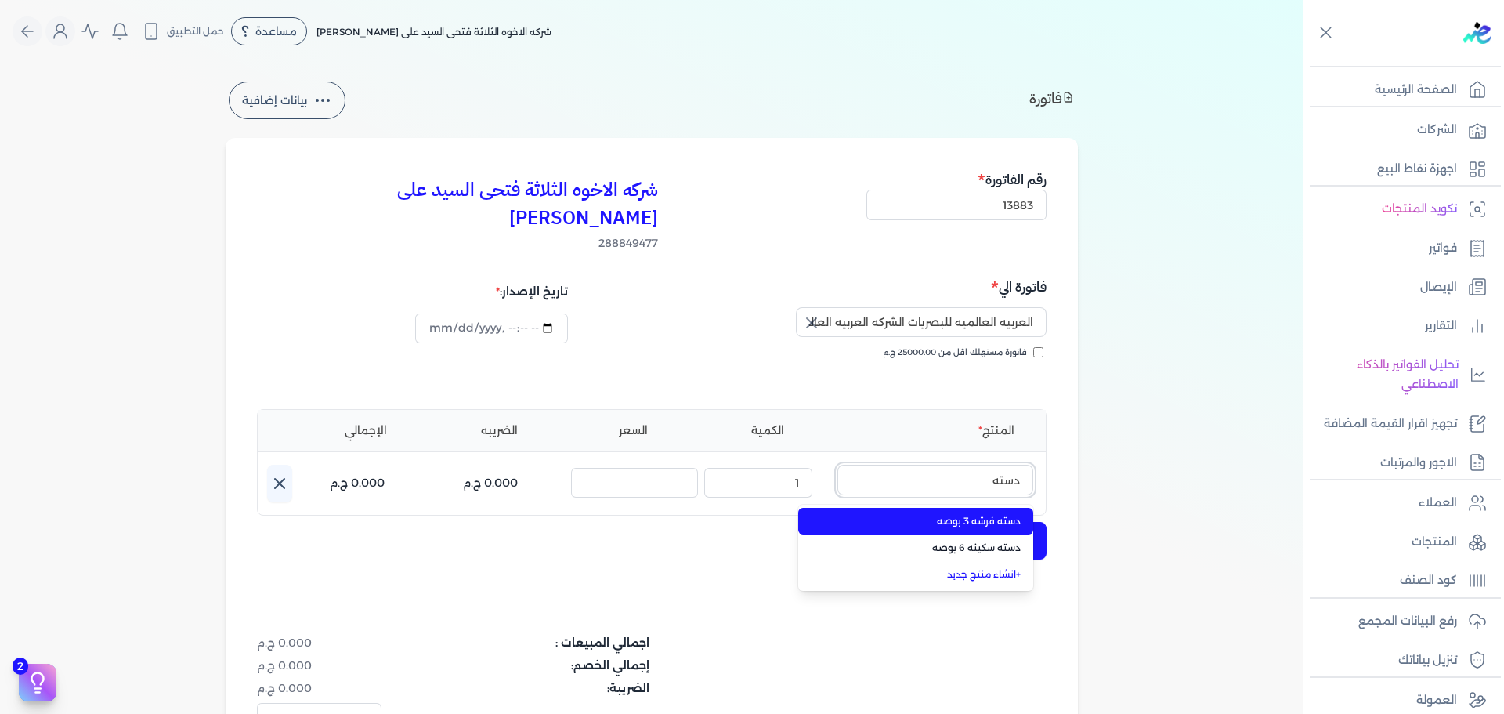
click at [837, 464] on button "دسته" at bounding box center [935, 482] width 196 height 36
type input "دسته"
drag, startPoint x: 984, startPoint y: 453, endPoint x: 1064, endPoint y: 454, distance: 79.9
click at [1064, 454] on div "شركه الاخوه الثلاثة فتحى السيد على [PERSON_NAME] 288849477 رقم الفاتورة 13883 ف…" at bounding box center [652, 506] width 852 height 737
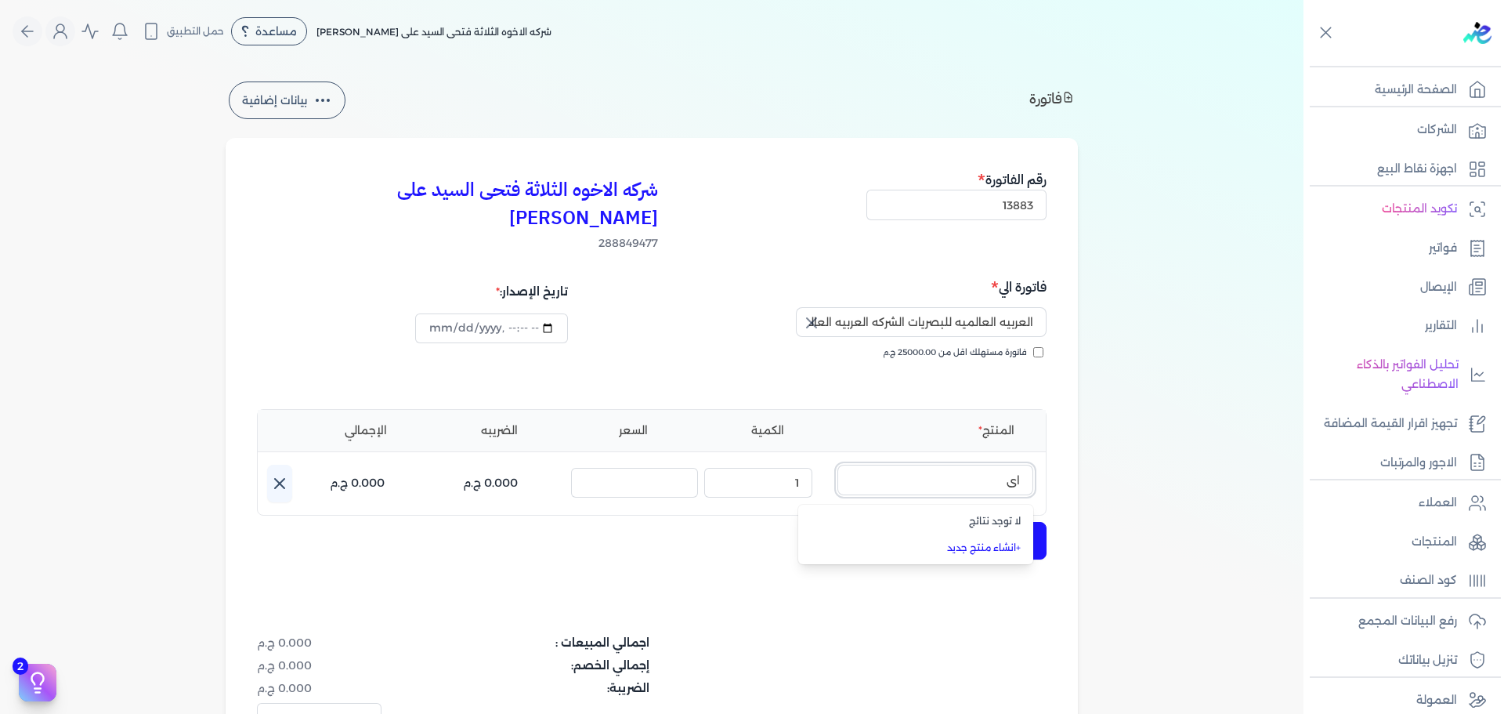
type input "ا"
click at [1022, 481] on icon at bounding box center [1024, 481] width 14 height 0
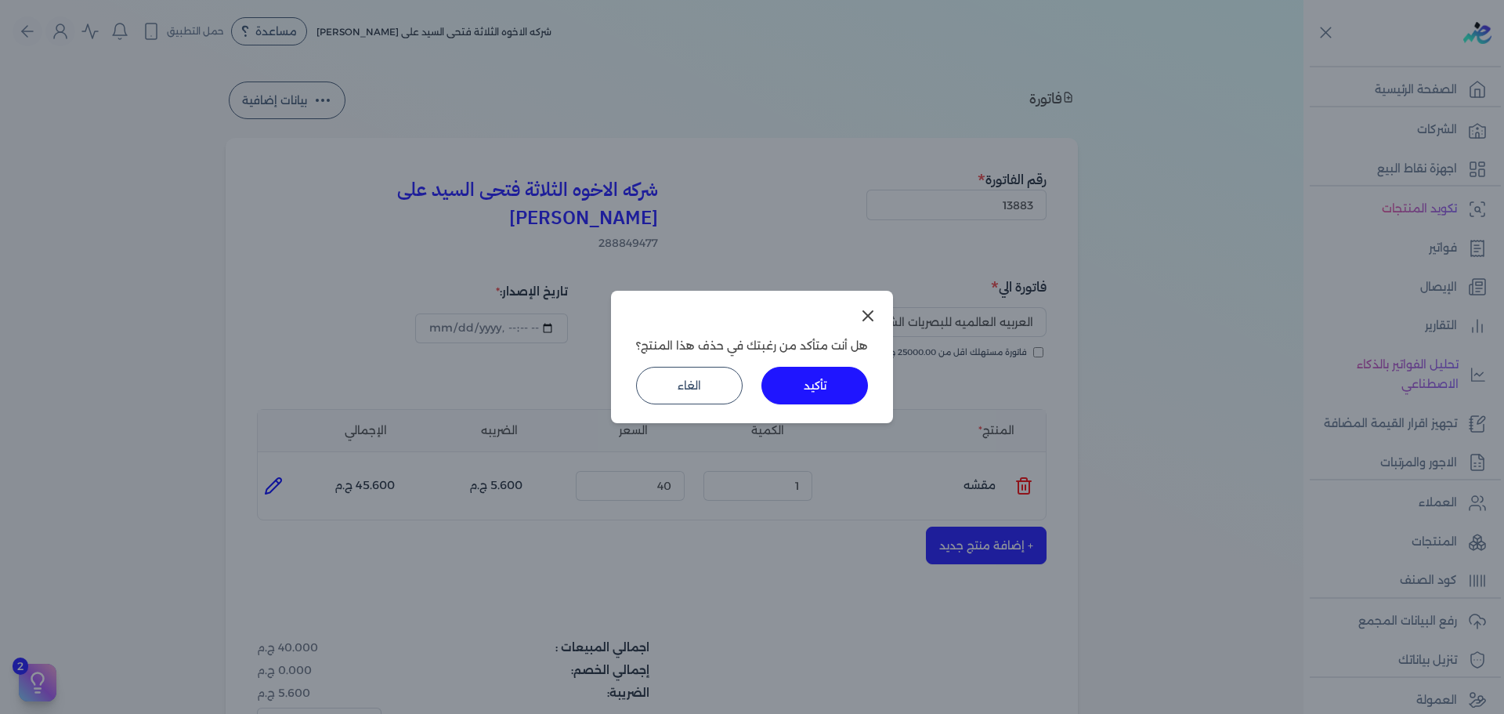
click at [850, 383] on button "تأكيد" at bounding box center [814, 386] width 107 height 38
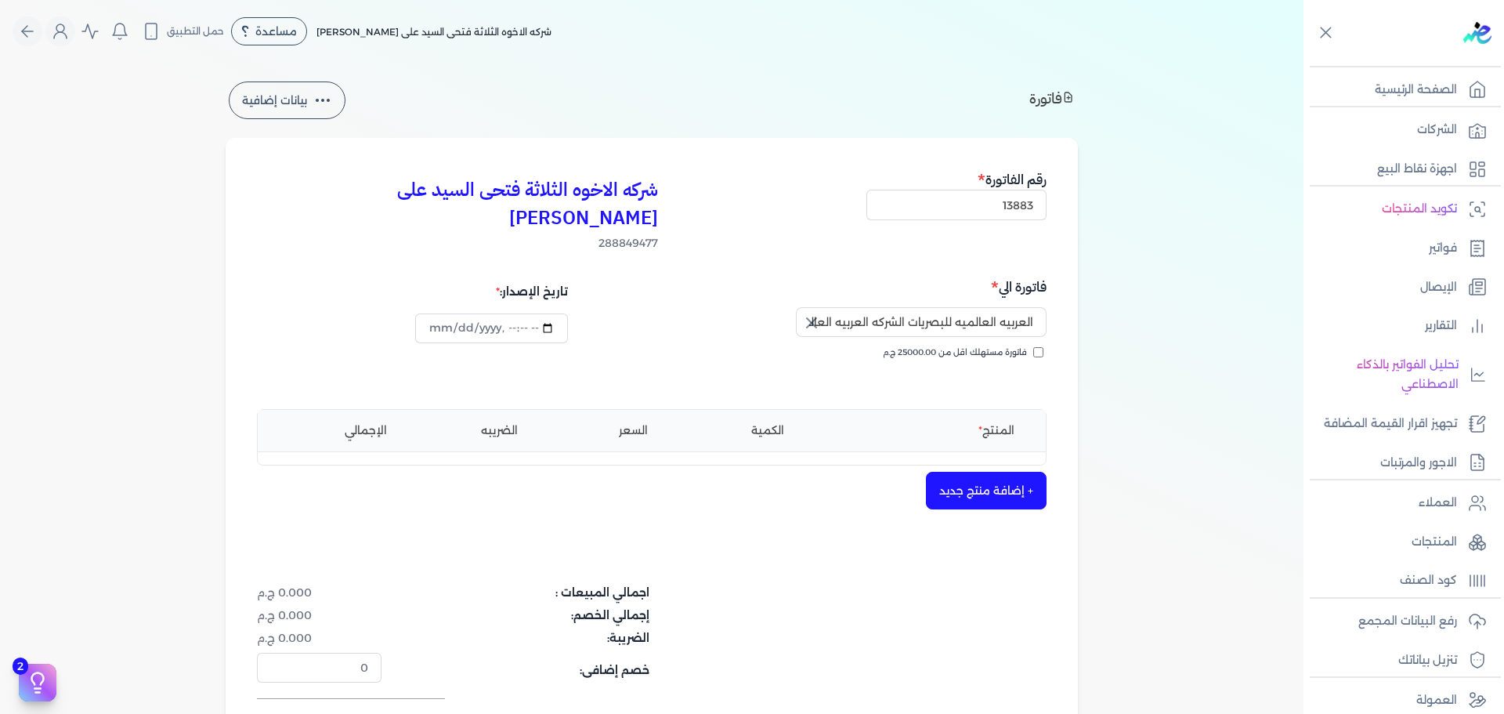
click at [998, 471] on button "+ إضافة منتج جديد" at bounding box center [986, 490] width 121 height 38
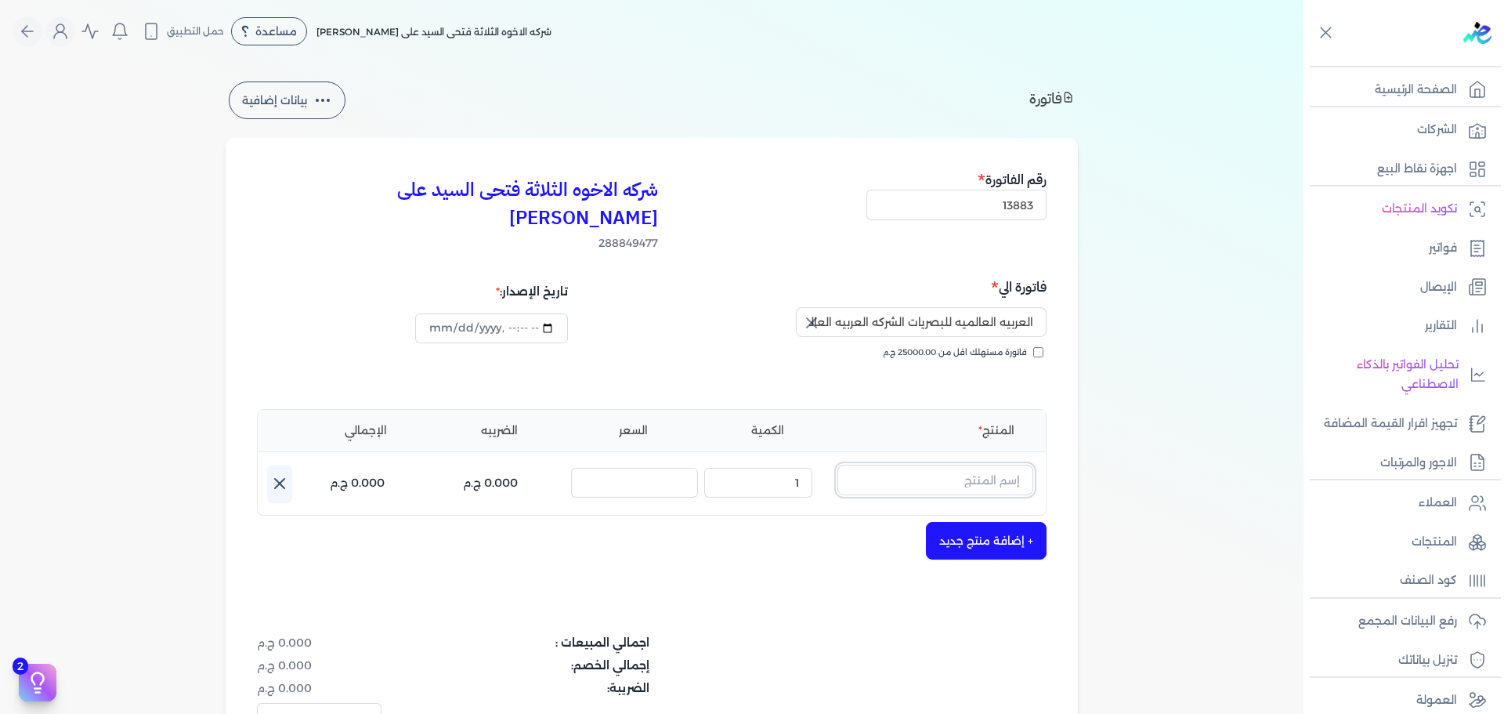
click at [997, 464] on input "text" at bounding box center [935, 479] width 196 height 30
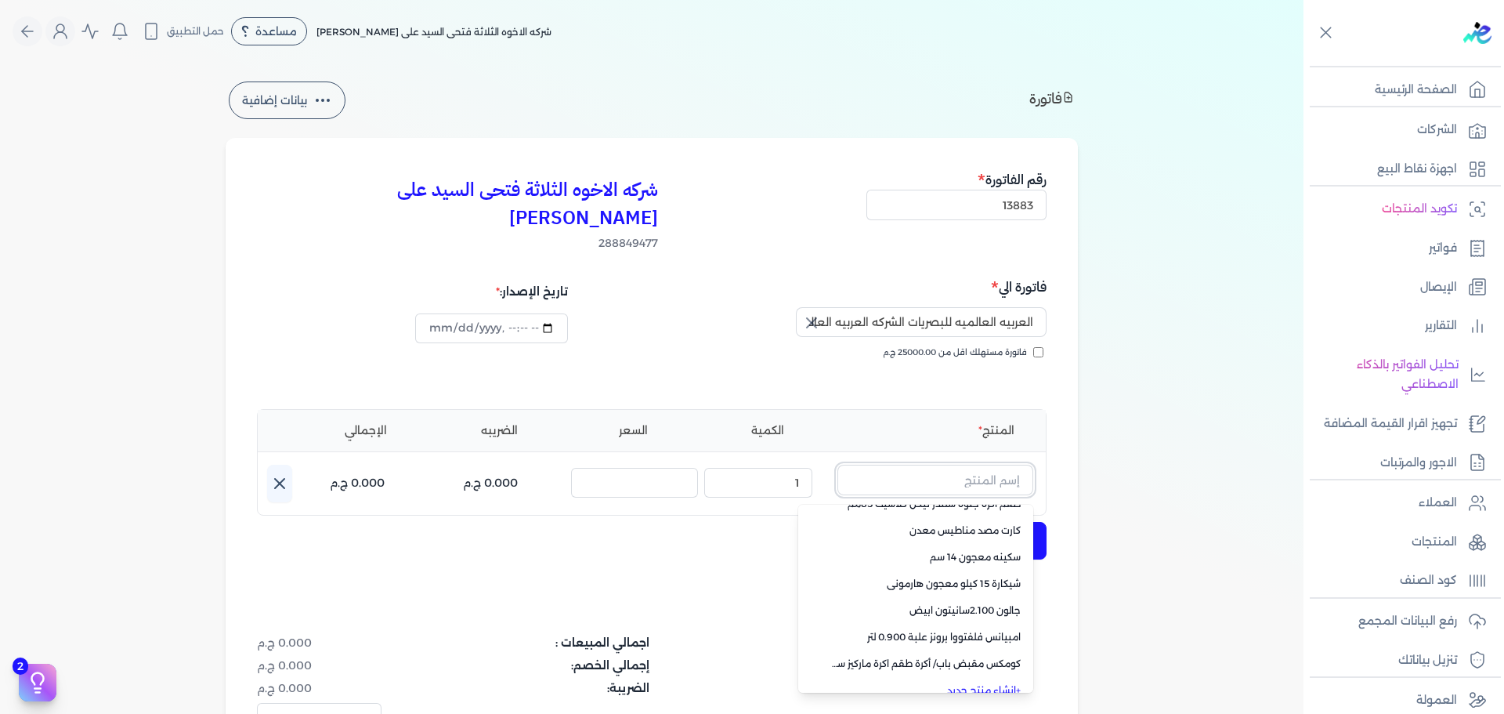
scroll to position [111, 0]
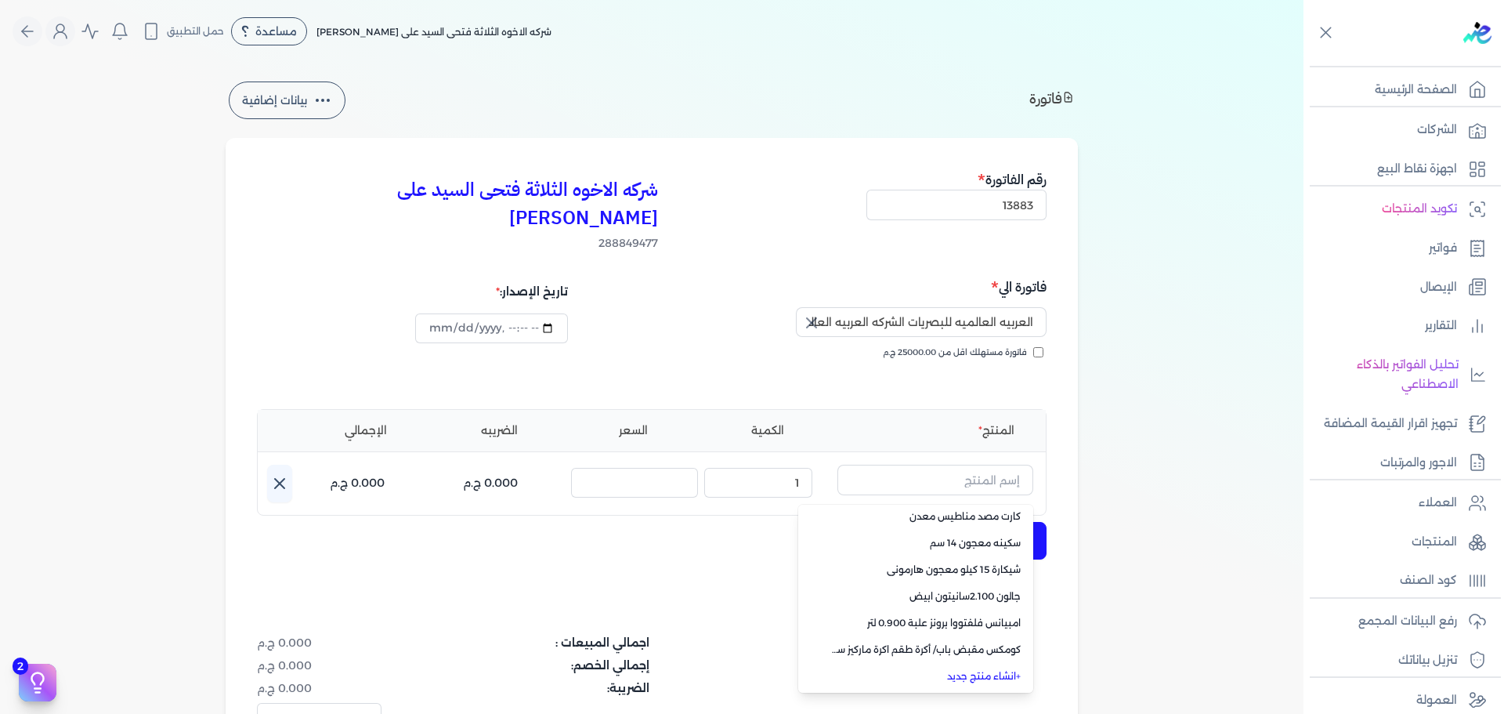
click at [992, 663] on li "+ انشاء منتج جديد" at bounding box center [915, 676] width 235 height 27
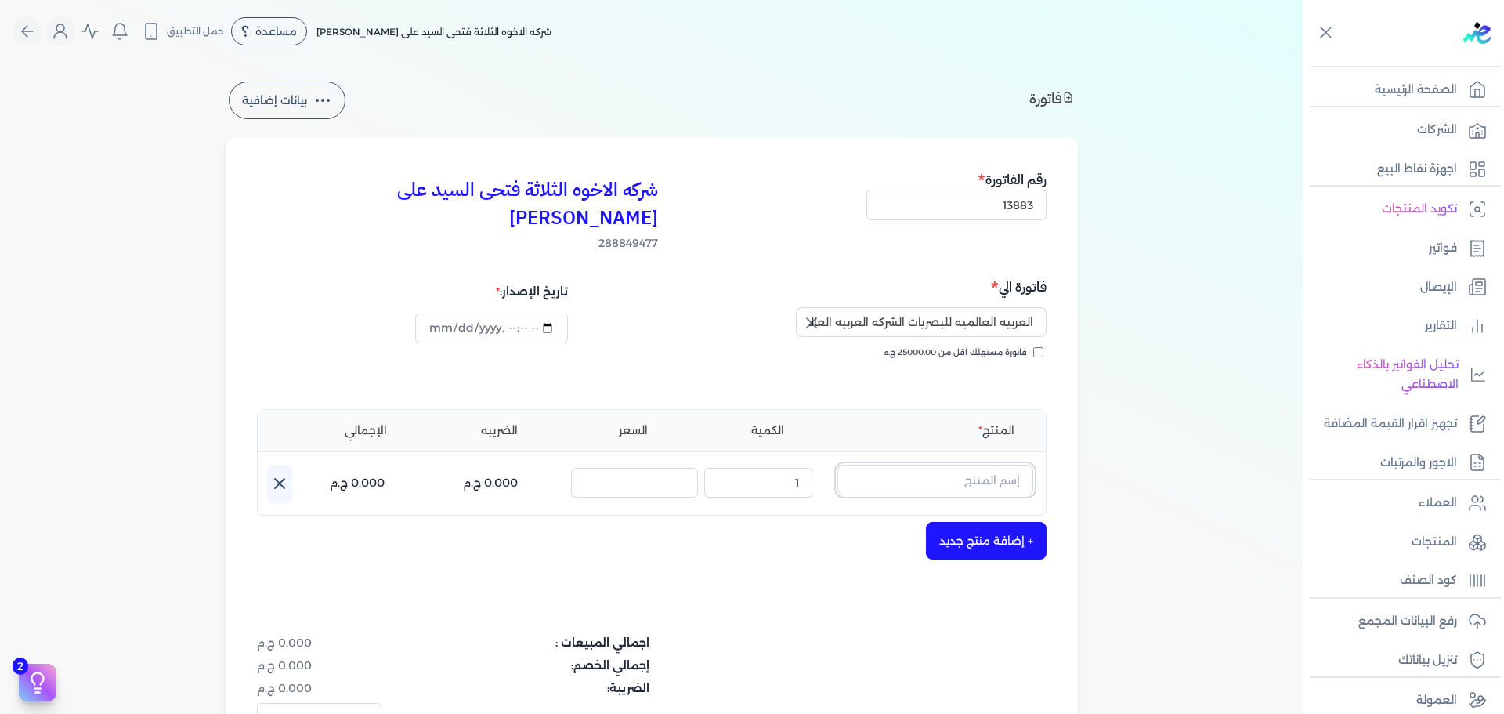
click at [978, 464] on input "text" at bounding box center [935, 479] width 196 height 30
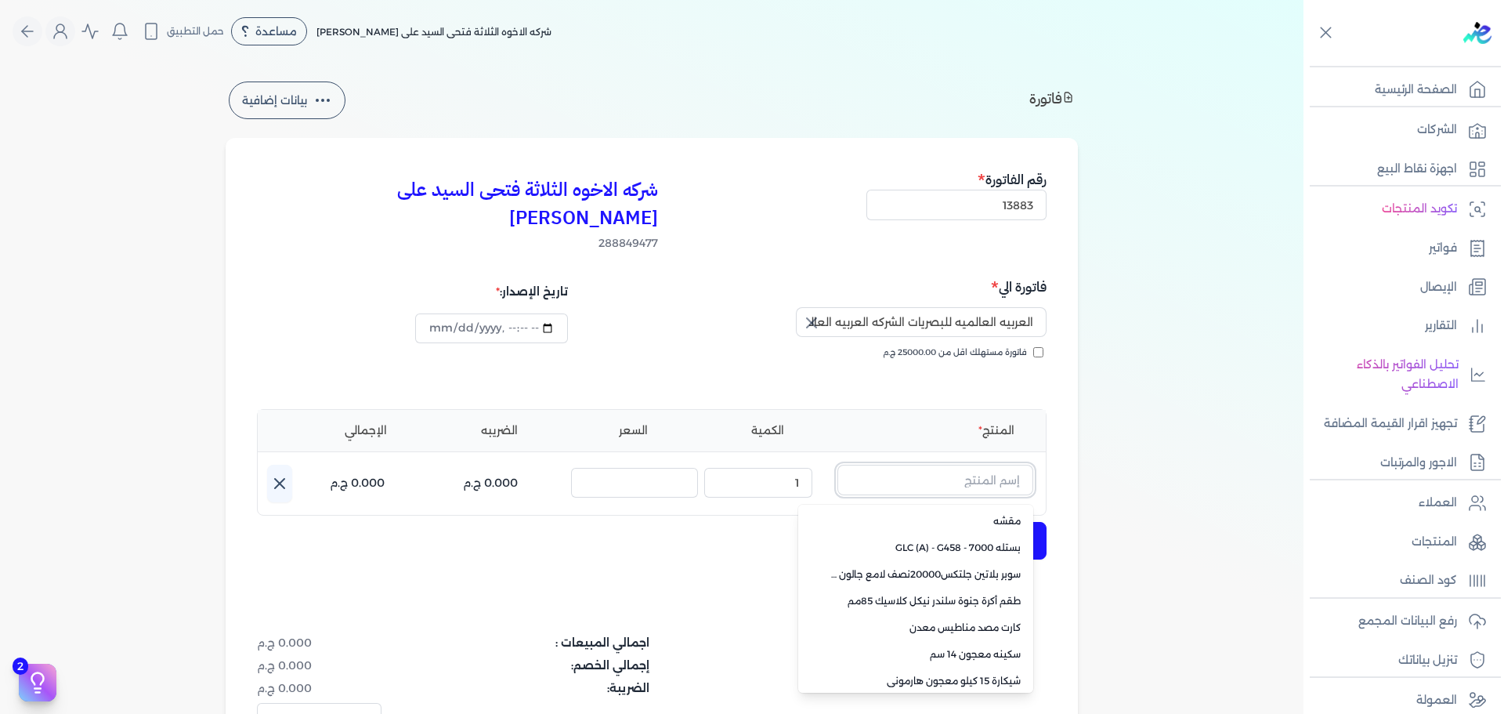
scroll to position [108, 0]
click at [988, 672] on link "+ انشاء منتج جديد" at bounding box center [924, 679] width 191 height 14
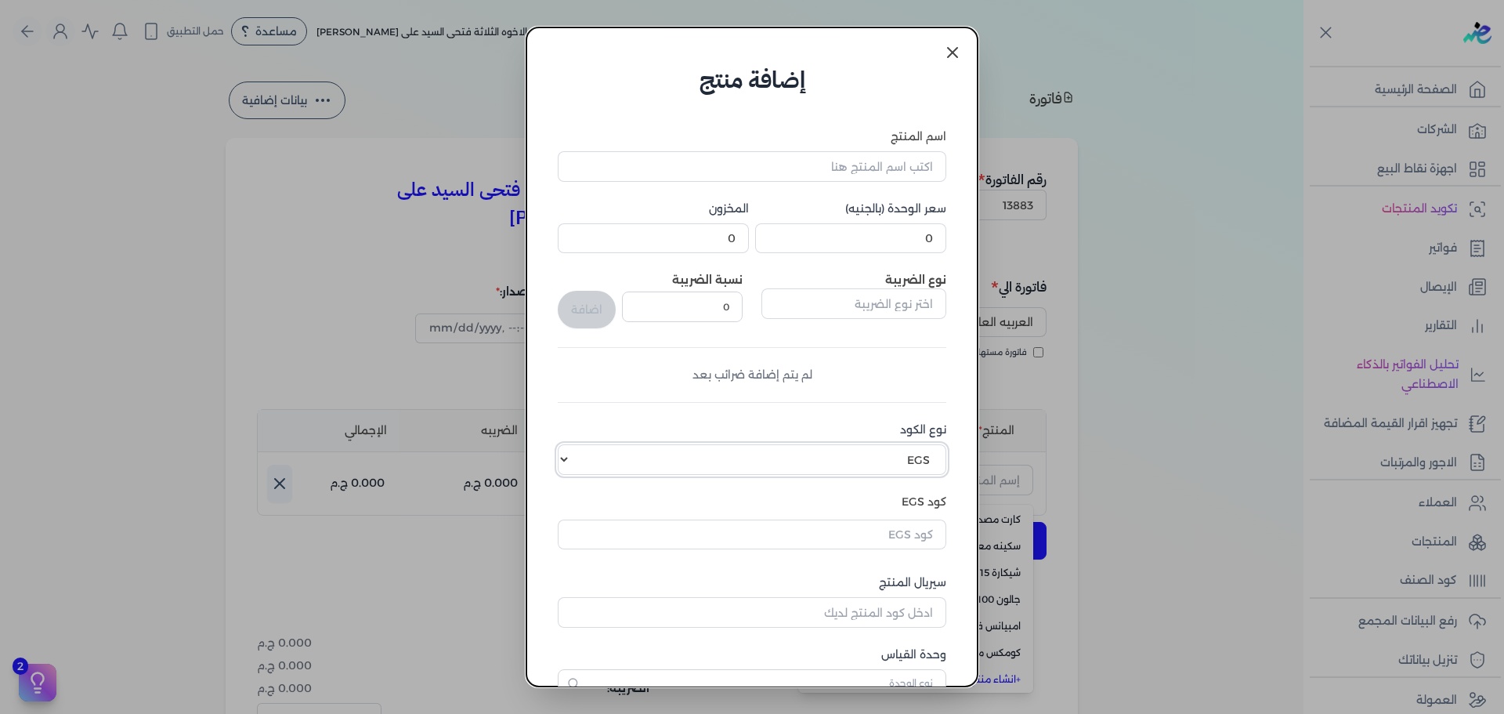
click at [841, 454] on select "اختر نوع الكود EGS GS1" at bounding box center [752, 459] width 388 height 30
select select "GS1"
click at [569, 444] on select "اختر نوع الكود EGS GS1" at bounding box center [752, 459] width 388 height 30
click at [874, 536] on input "كود GS1" at bounding box center [752, 531] width 388 height 30
paste input "10005400"
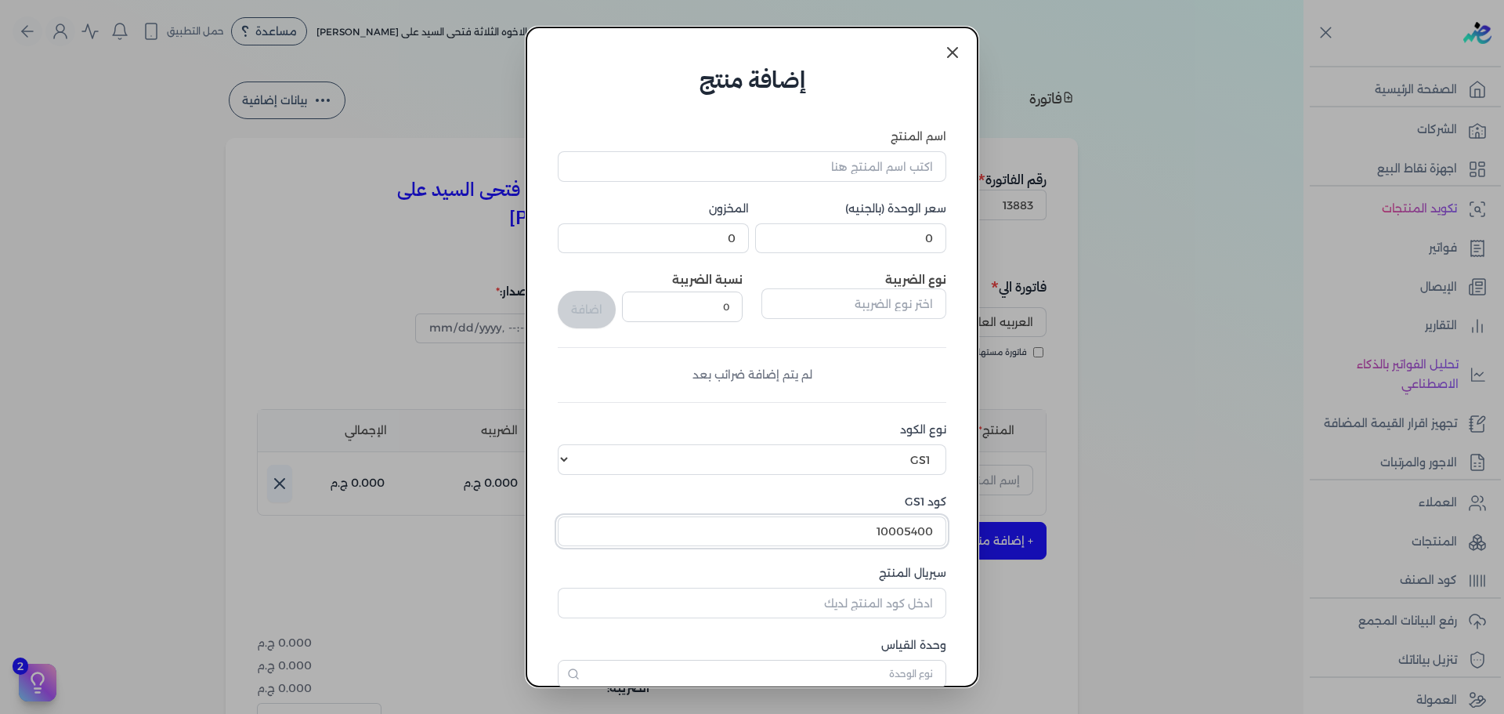
type input "10005400"
click at [858, 170] on input "اسم المنتج" at bounding box center [752, 166] width 388 height 30
type input "سباليونه سطامه اهرام"
drag, startPoint x: 961, startPoint y: 252, endPoint x: 1104, endPoint y: 240, distance: 143.0
click at [1098, 241] on dialog "إضافة منتج اسم المنتج سباليونه سطامه اهرام سعر الوحدة (بالجنيه) 0 المخزون 0 نوع…" at bounding box center [752, 357] width 1504 height 714
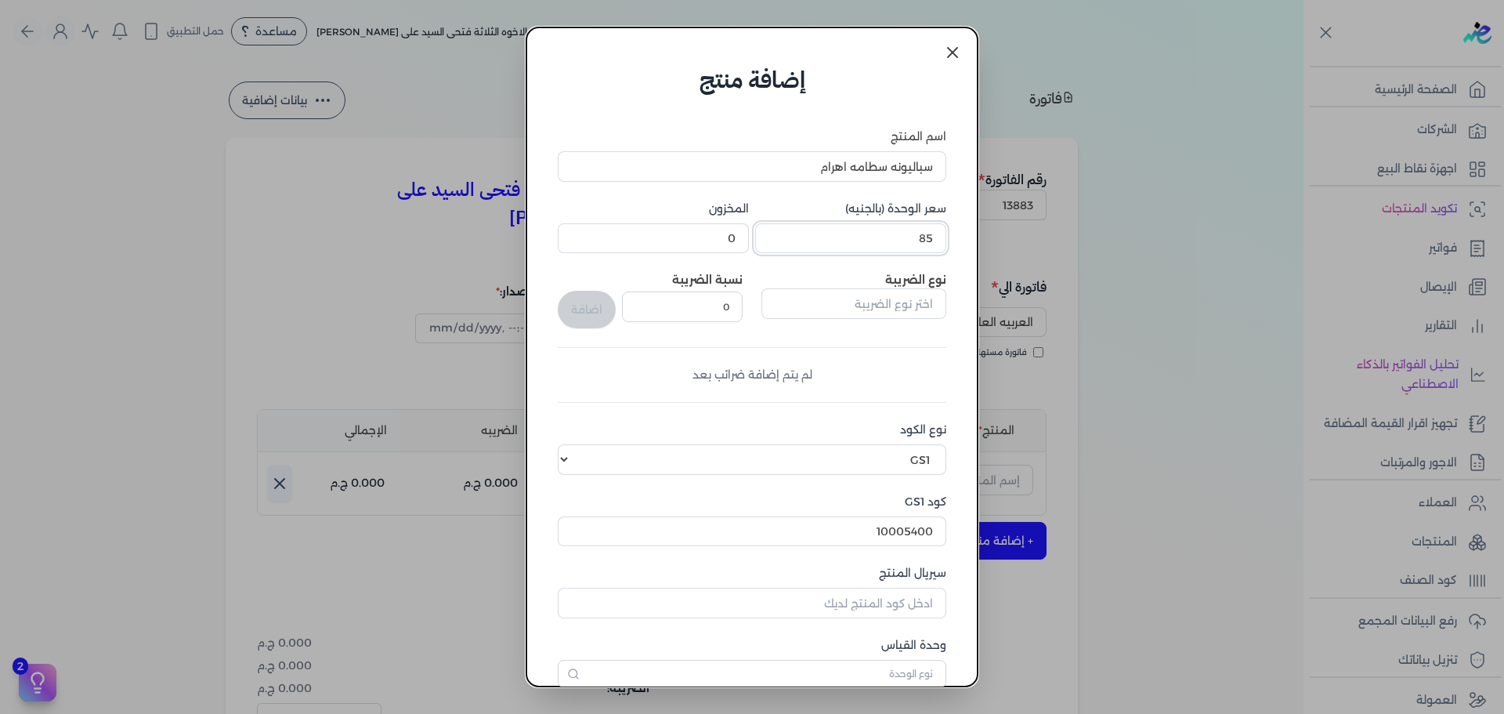
type input "85"
click at [847, 303] on input "text" at bounding box center [853, 303] width 185 height 30
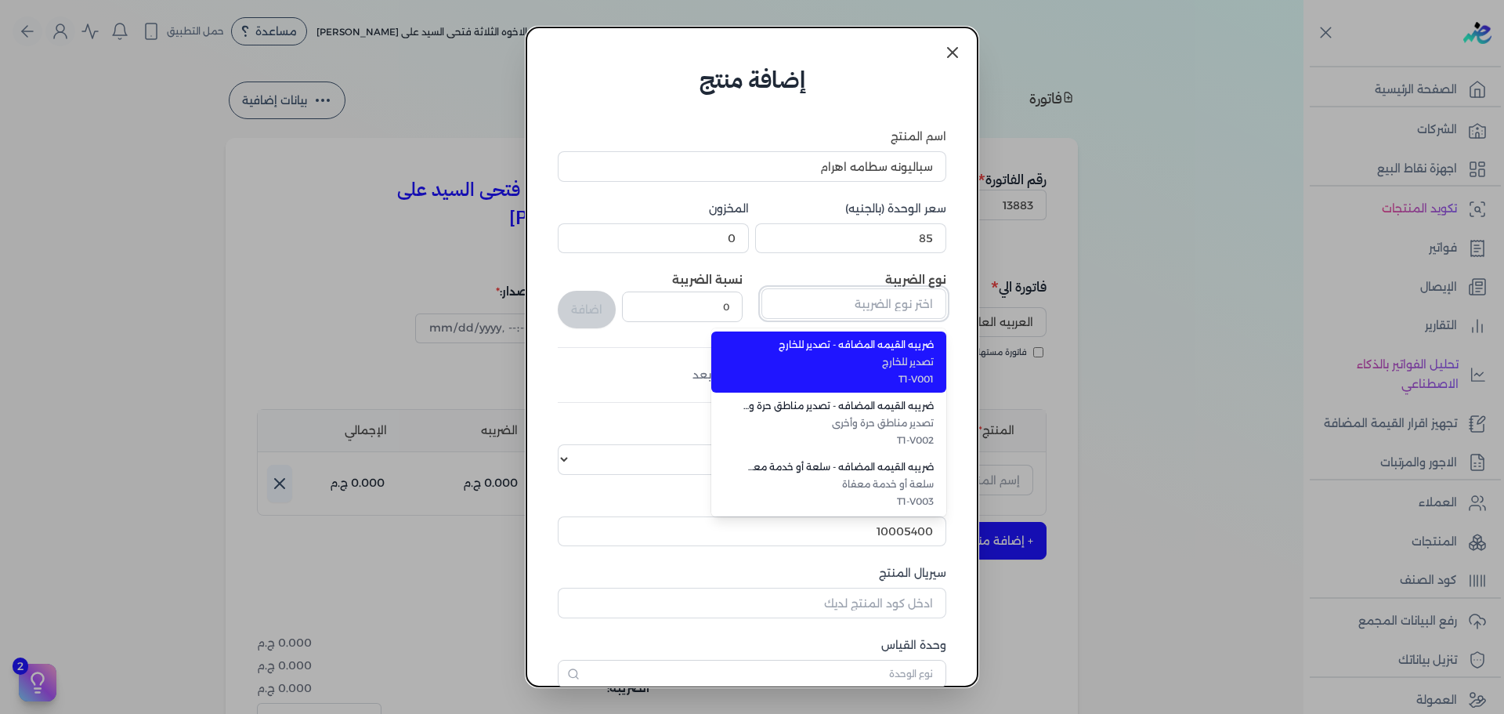
type input "ضريبه القيمه المضافه - سلع عامة"
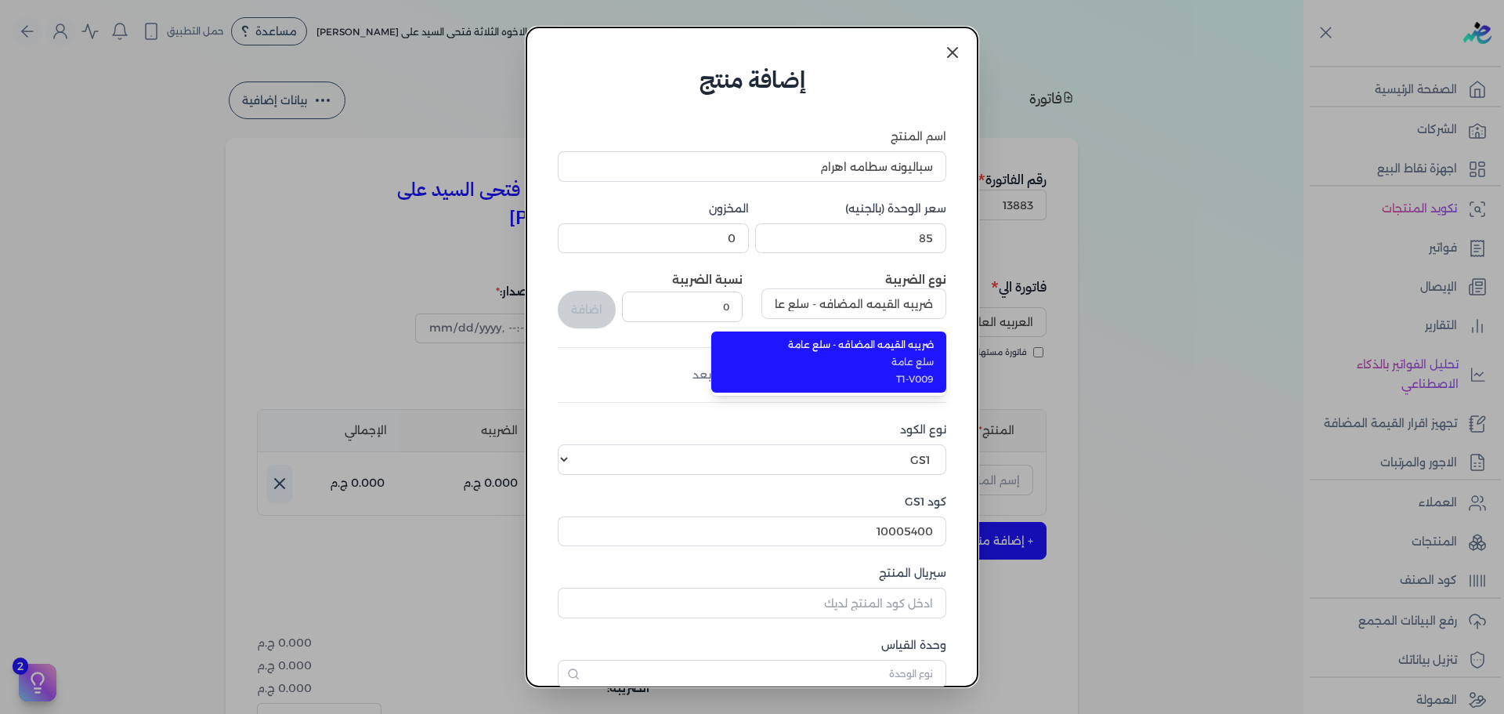
click at [796, 338] on span "ضريبه القيمه المضافه - سلع عامة" at bounding box center [837, 345] width 191 height 14
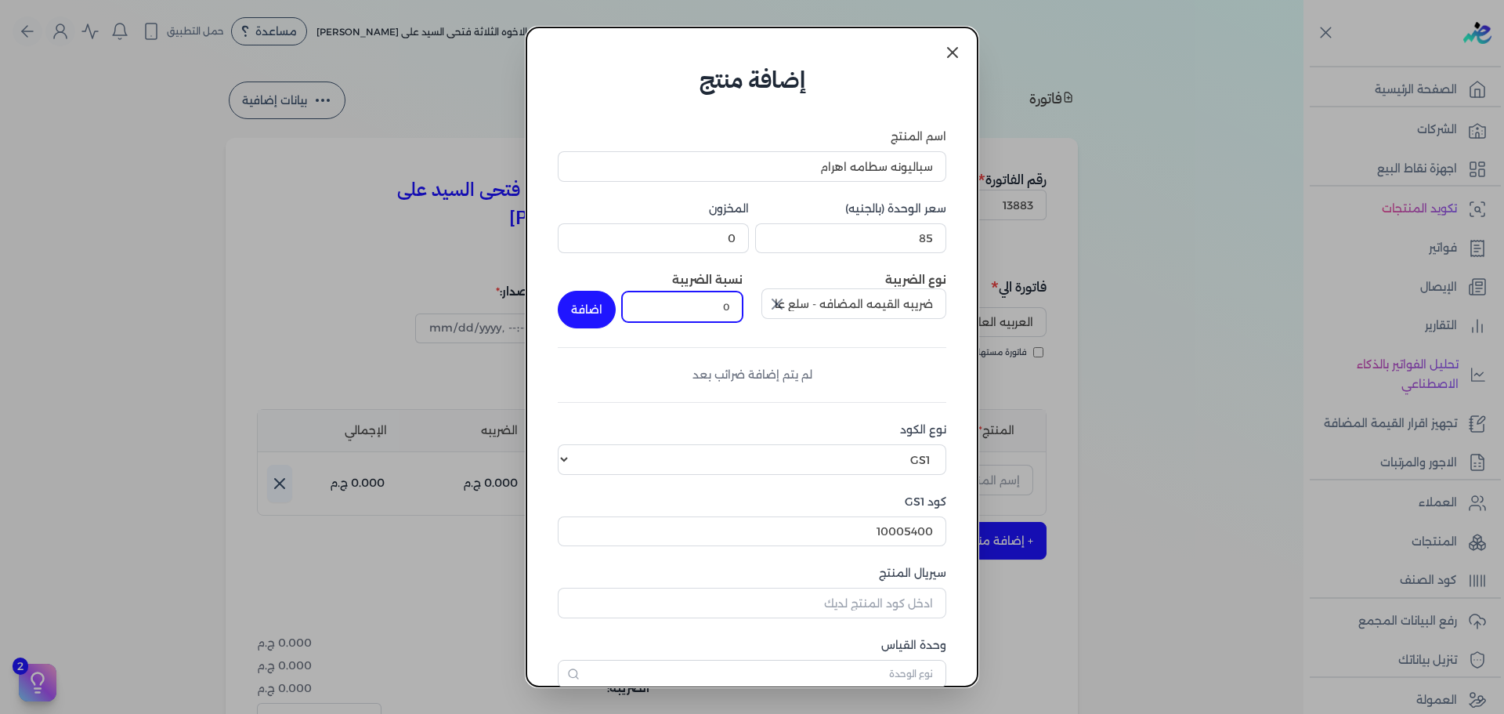
drag, startPoint x: 693, startPoint y: 306, endPoint x: 836, endPoint y: 306, distance: 143.3
click at [834, 306] on div "نوع الضريبة ضريبه القيمه المضافه - سلع عامة نسبة الضريبة 0 اضافة" at bounding box center [752, 300] width 388 height 56
type input "14"
click at [598, 300] on button "اضافة" at bounding box center [587, 310] width 58 height 38
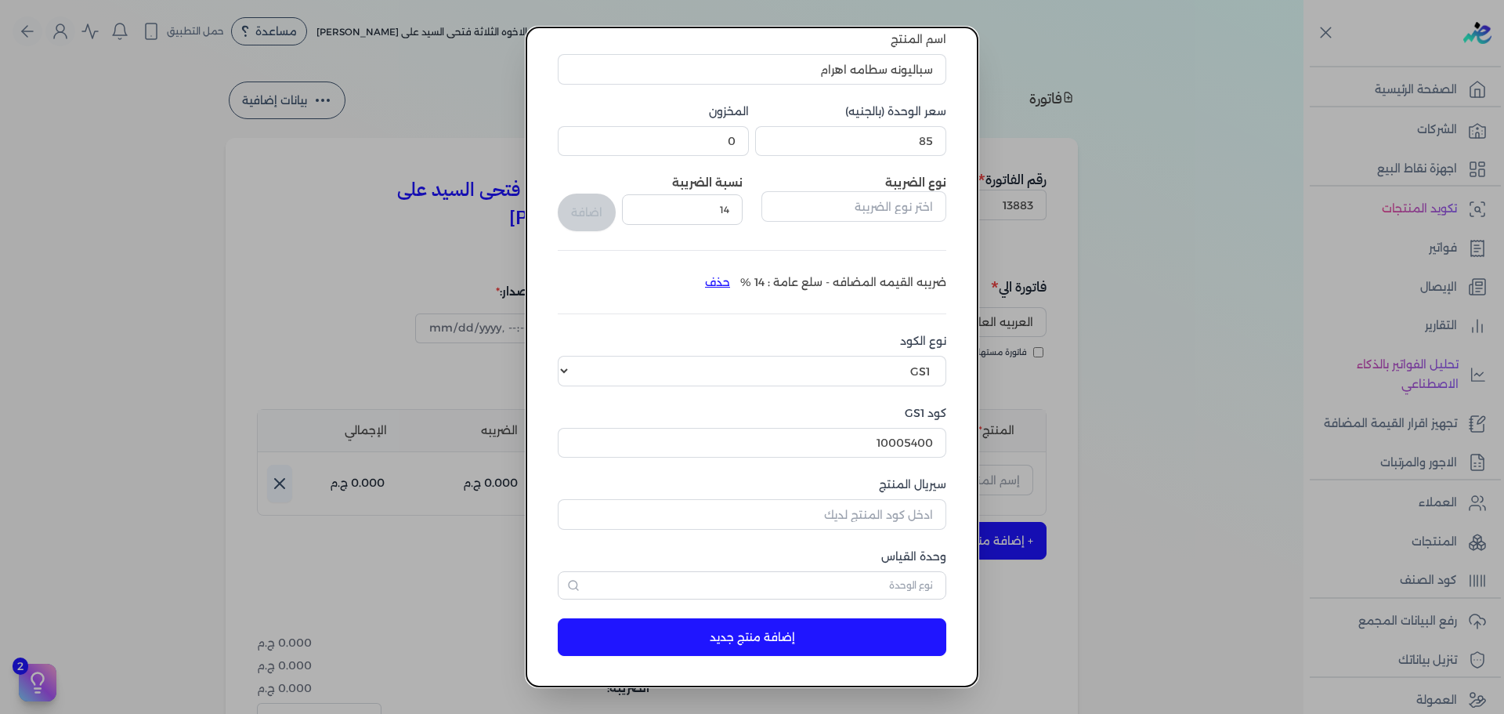
scroll to position [98, 0]
click at [830, 511] on input "سيريال المنتج" at bounding box center [752, 513] width 388 height 30
type input "5488"
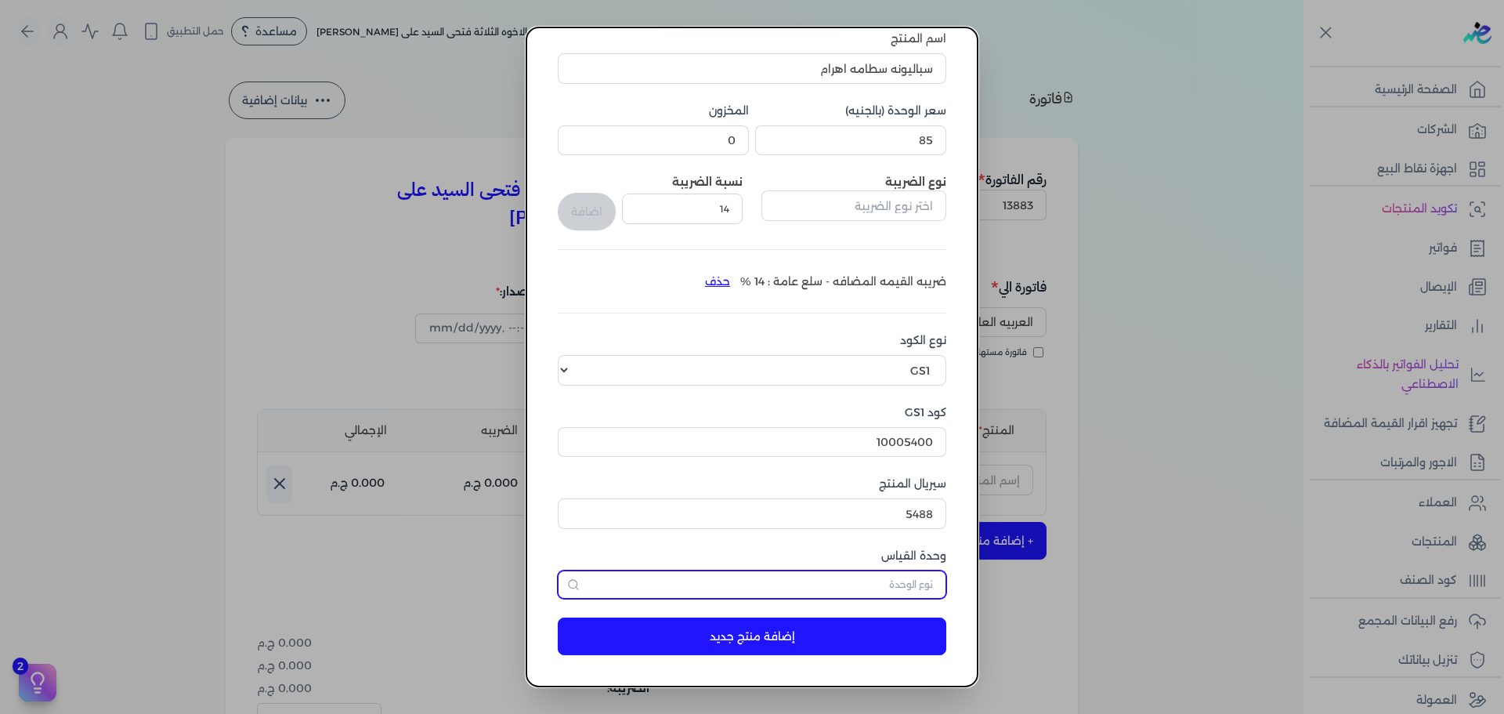
click at [796, 584] on input "text" at bounding box center [752, 584] width 388 height 28
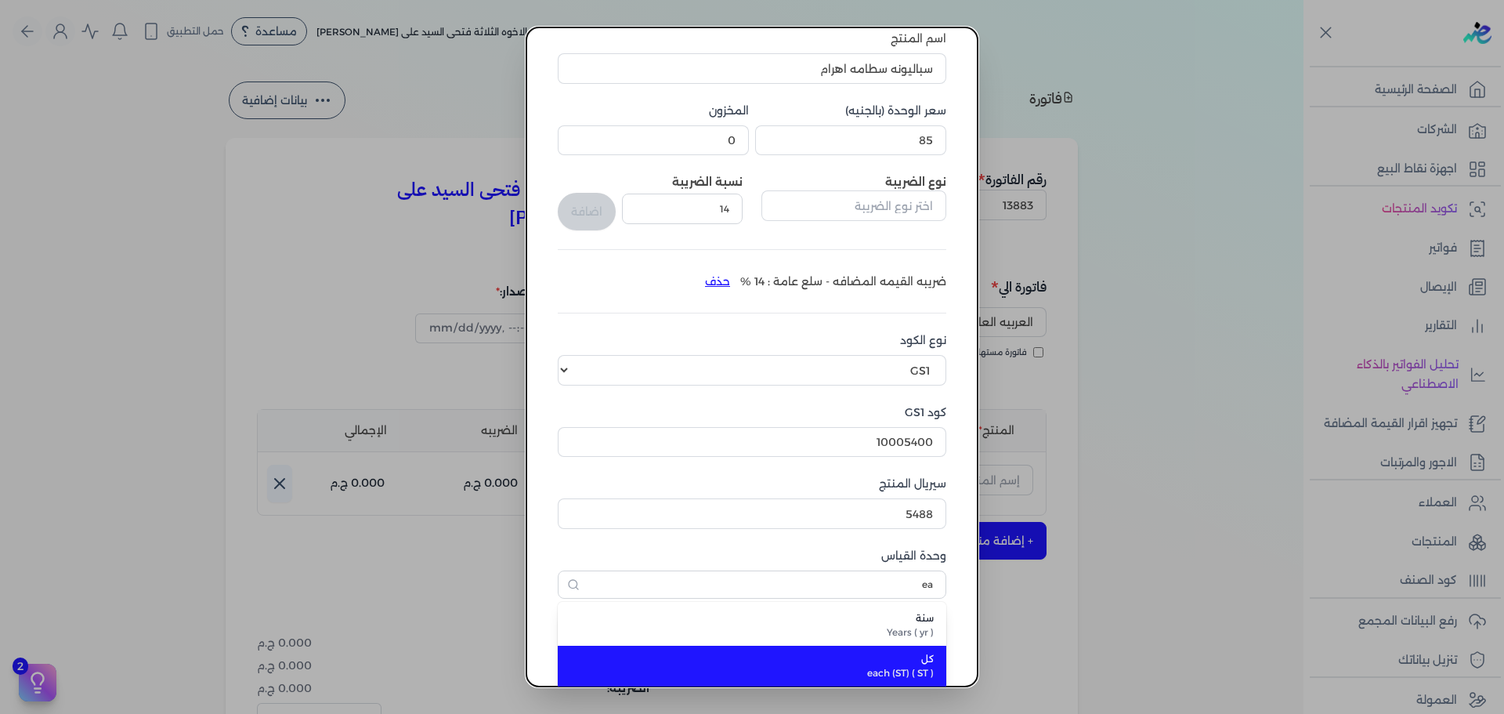
click at [823, 659] on span "كل" at bounding box center [761, 659] width 345 height 14
type input "كل"
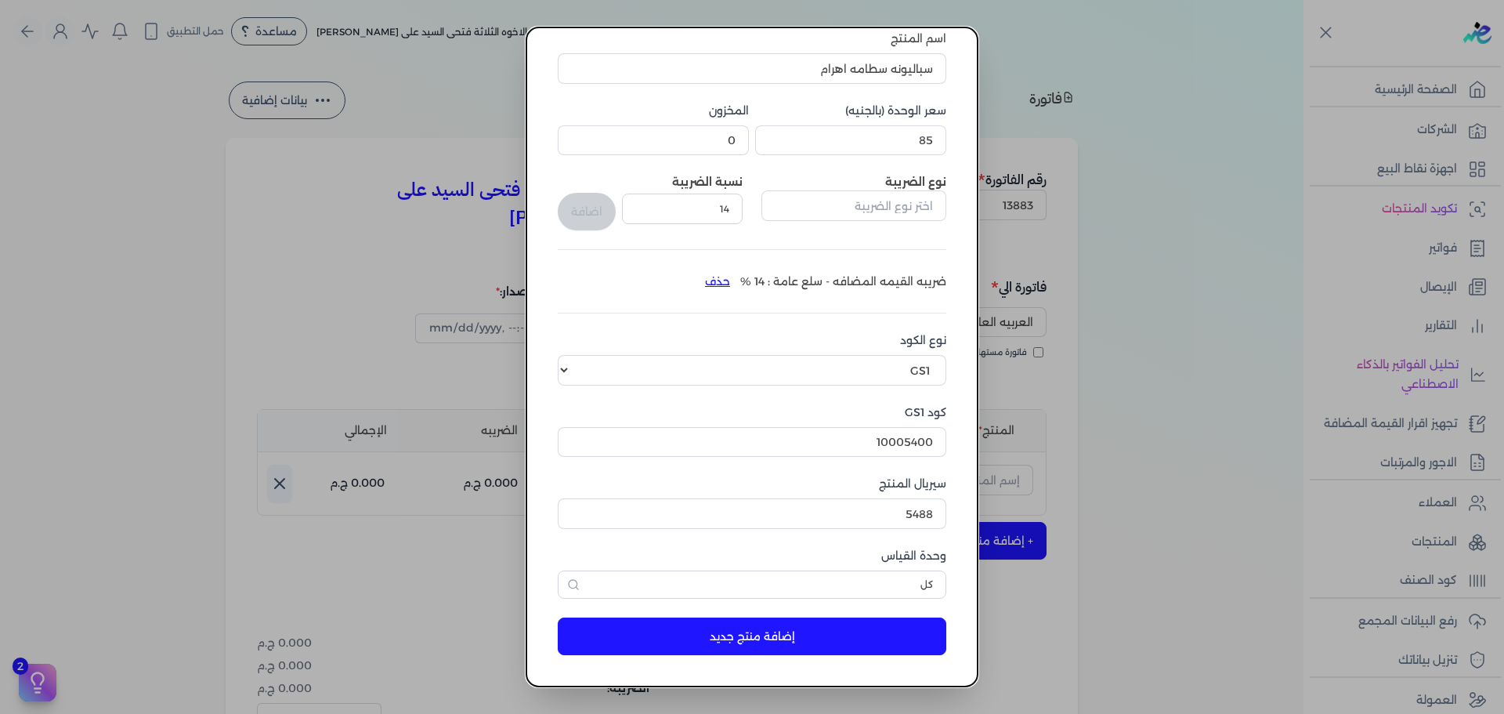
click at [816, 645] on button "إضافة منتج جديد" at bounding box center [752, 636] width 388 height 38
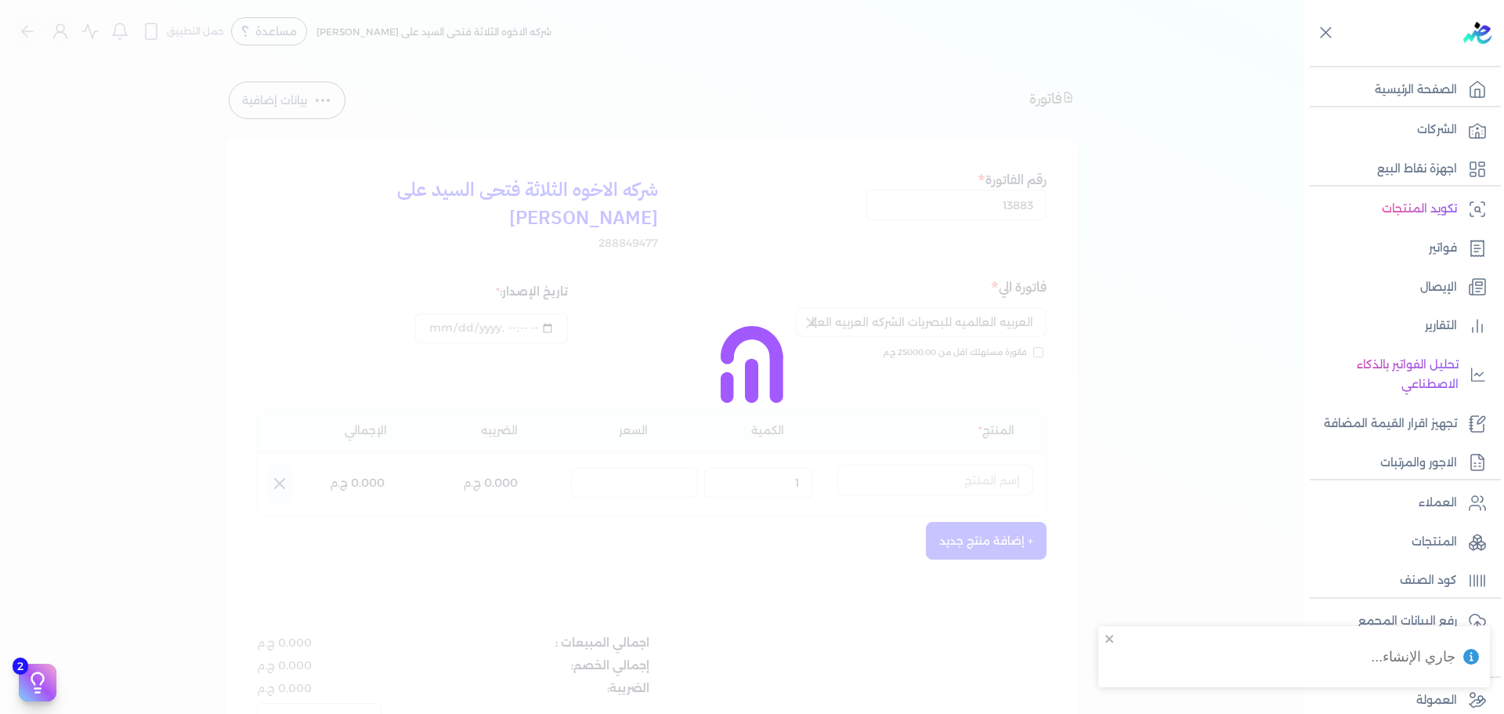
select select "EGS"
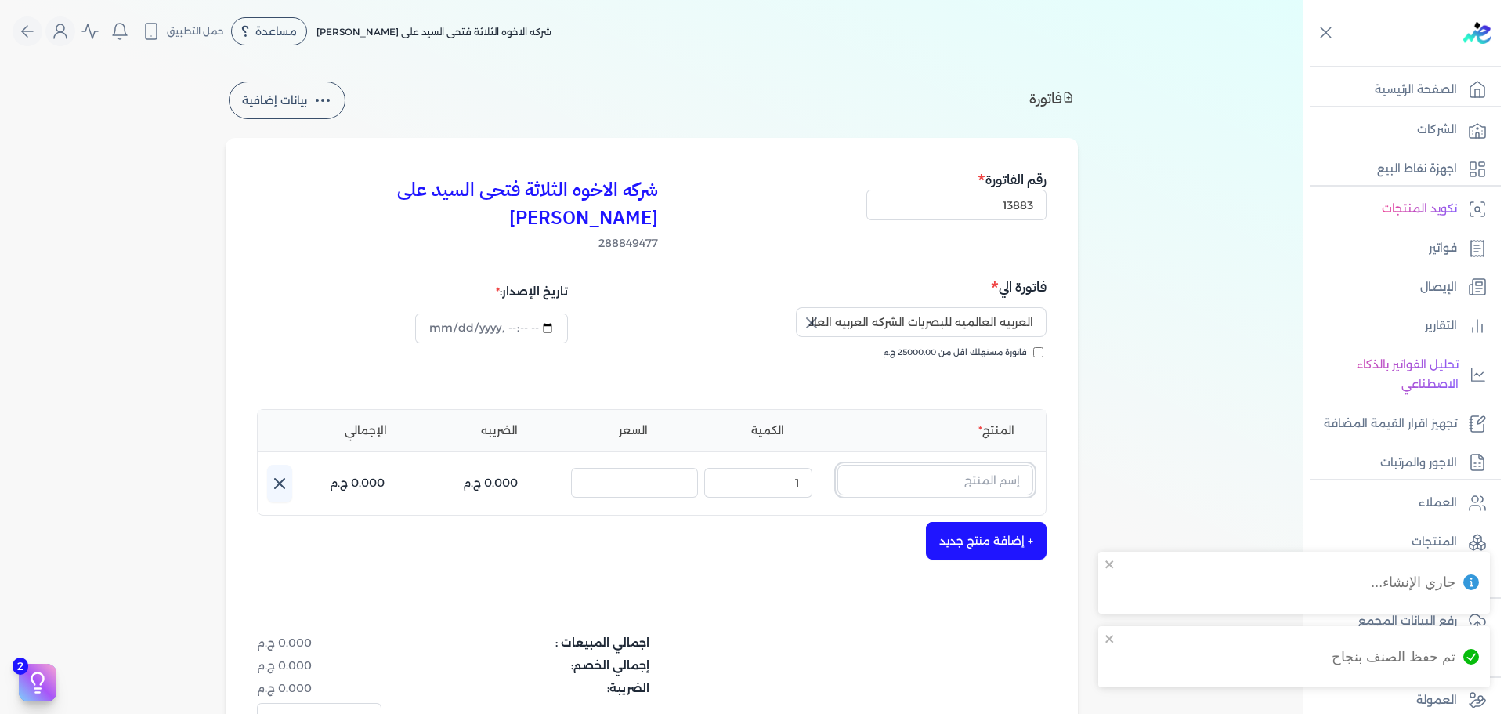
click at [980, 464] on input "text" at bounding box center [935, 479] width 196 height 30
type input "s"
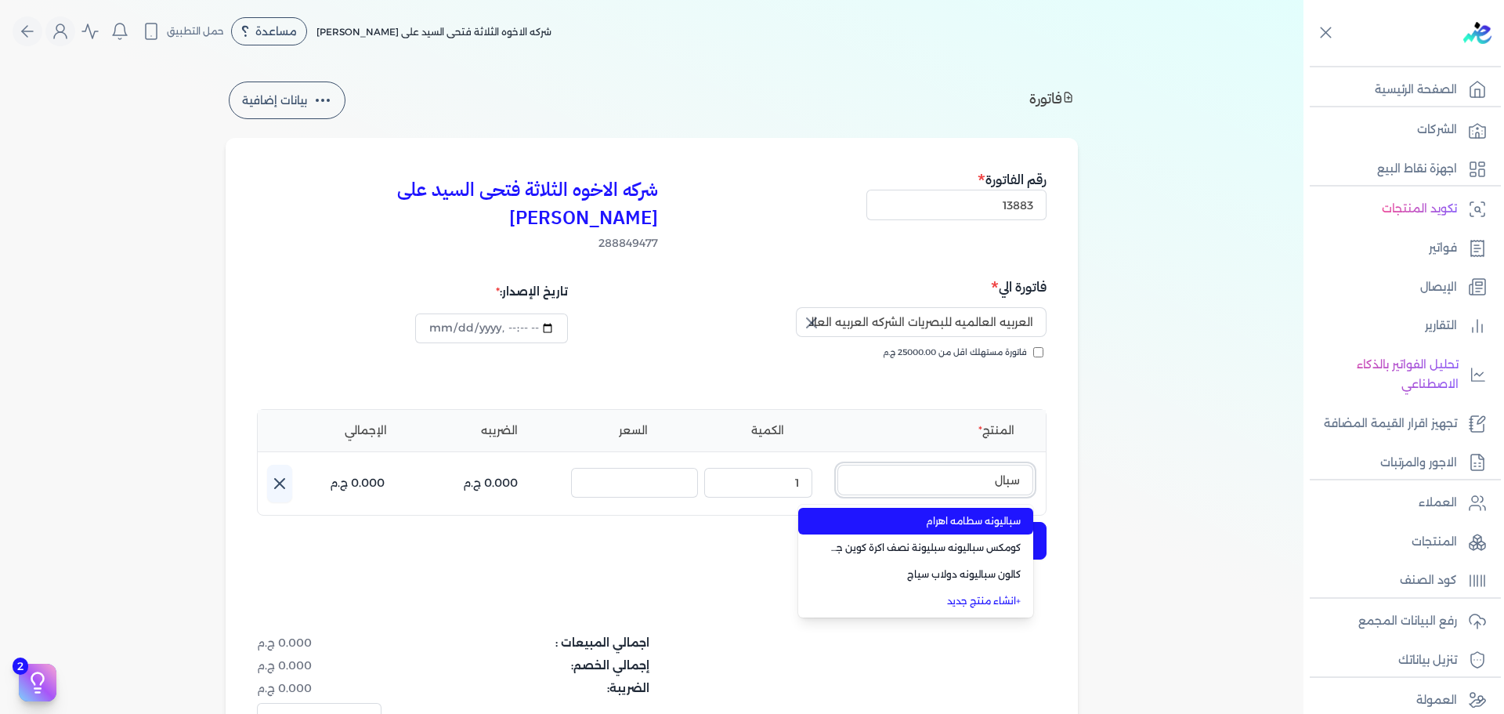
type input "سبال"
click at [973, 514] on span "سباليونه سطامه اهرام" at bounding box center [924, 521] width 191 height 14
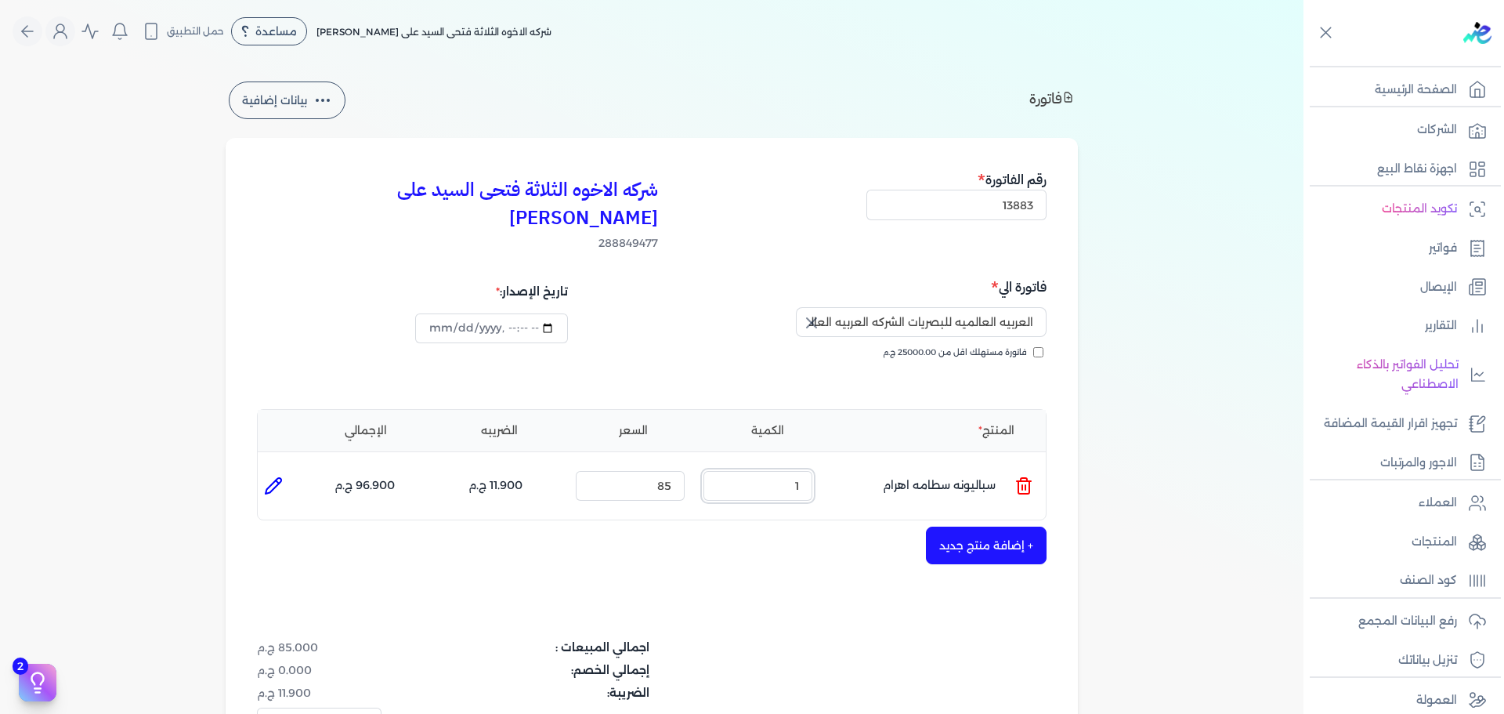
drag, startPoint x: 775, startPoint y: 463, endPoint x: 856, endPoint y: 464, distance: 81.5
click at [856, 464] on ul "المنتج : سباليونه سطامه اهرام الكمية : 1 السعر : 85 الضريبه : 11.900 ج.م الإجما…" at bounding box center [652, 485] width 788 height 42
type input "2"
click at [963, 526] on button "+ إضافة منتج جديد" at bounding box center [986, 545] width 121 height 38
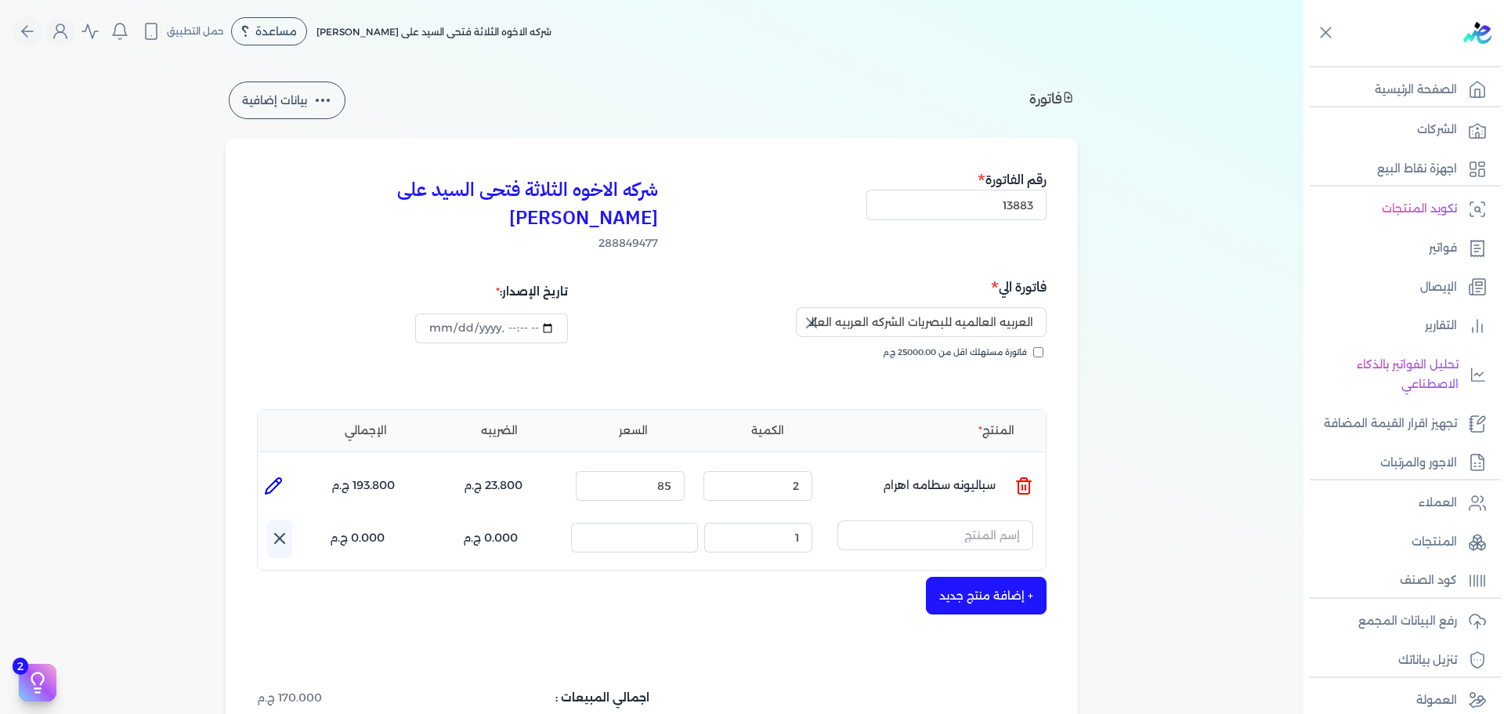
click at [987, 522] on button "button" at bounding box center [935, 538] width 196 height 36
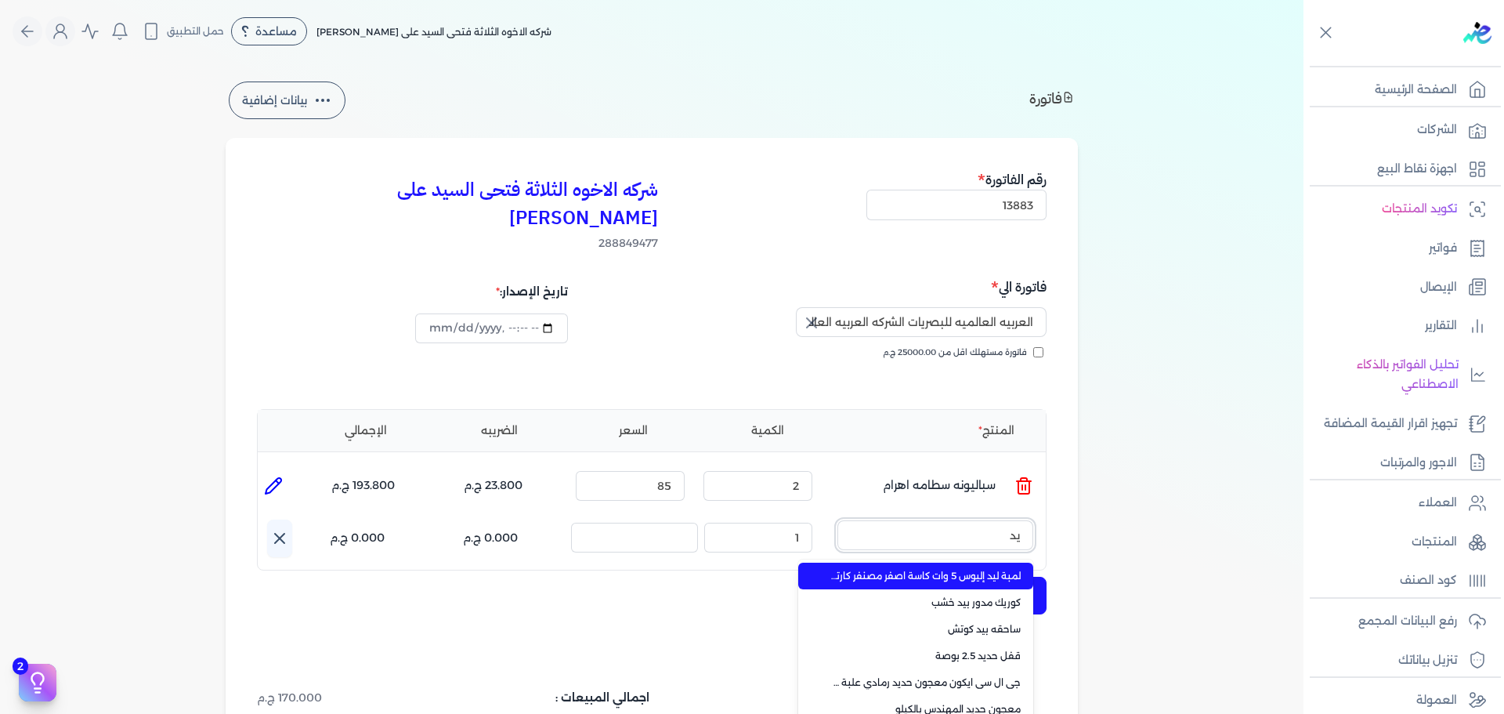
click at [837, 520] on button "يد" at bounding box center [935, 538] width 196 height 36
type input "يد ش"
click at [961, 569] on span "يد شبك 23 سم صفراء (4 سلكه)" at bounding box center [924, 576] width 191 height 14
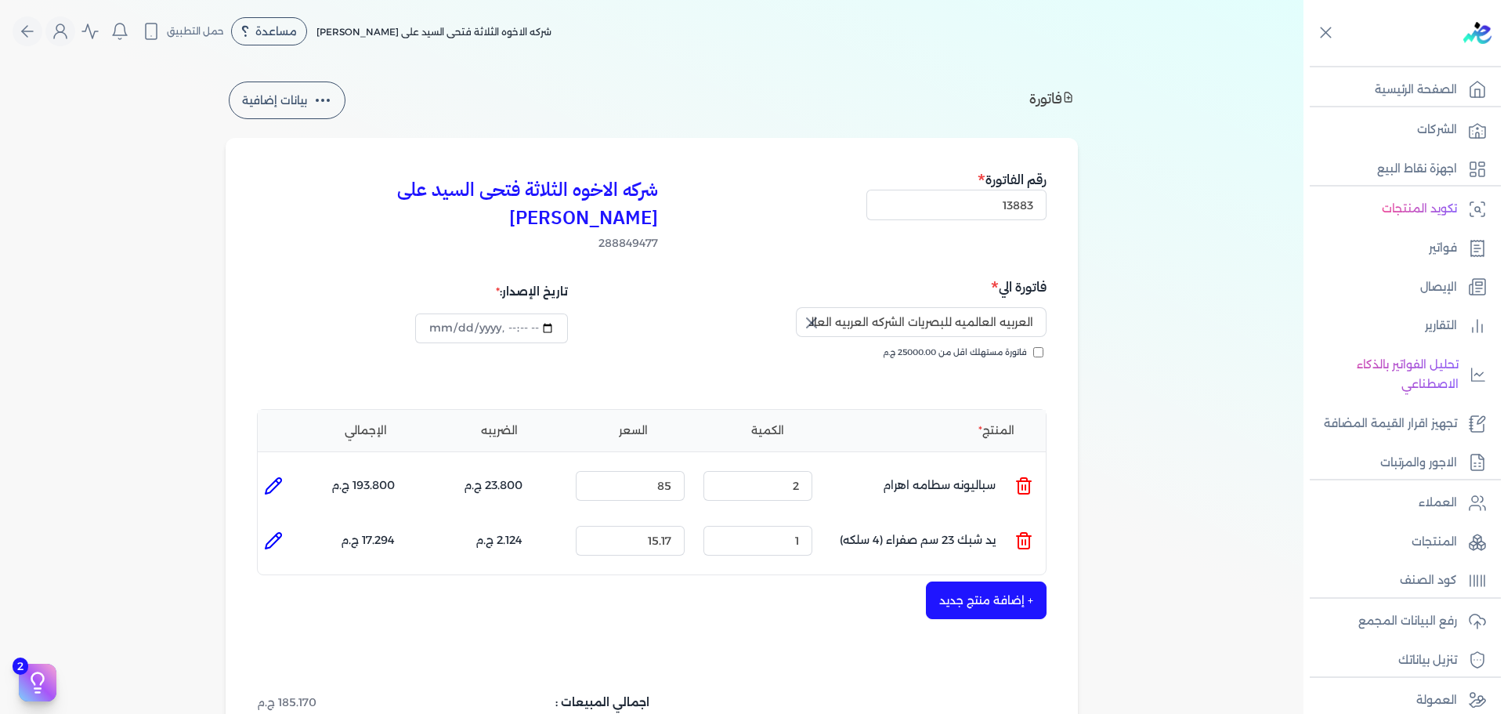
click at [277, 531] on icon at bounding box center [273, 540] width 19 height 19
type input "يد شبك 23 سم صفراء (4 سلكه)"
type input "15.17"
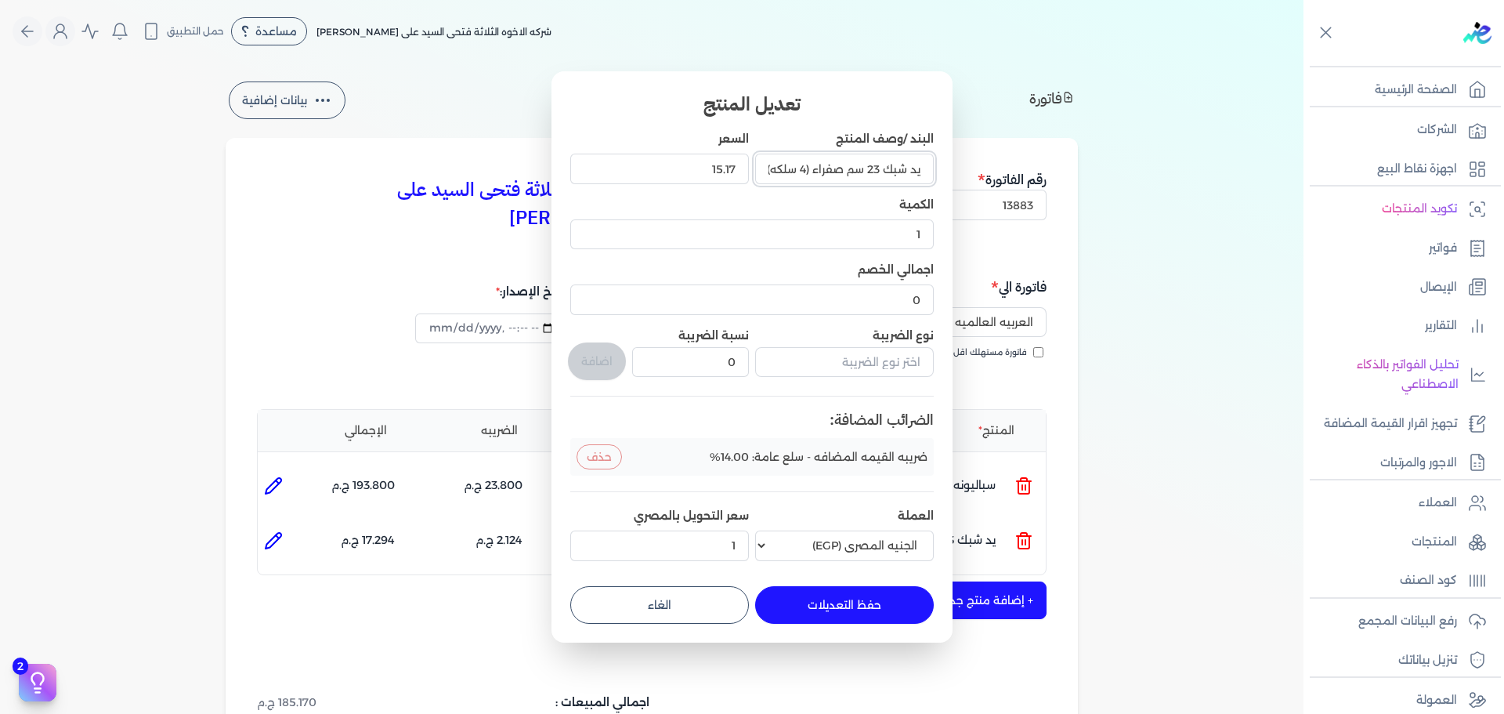
scroll to position [0, -1]
drag, startPoint x: 764, startPoint y: 168, endPoint x: 879, endPoint y: 168, distance: 115.1
click at [879, 168] on input "يد شبك 23 سم صفراء (4 سلكه)" at bounding box center [844, 169] width 179 height 30
type input "يد شبك صني"
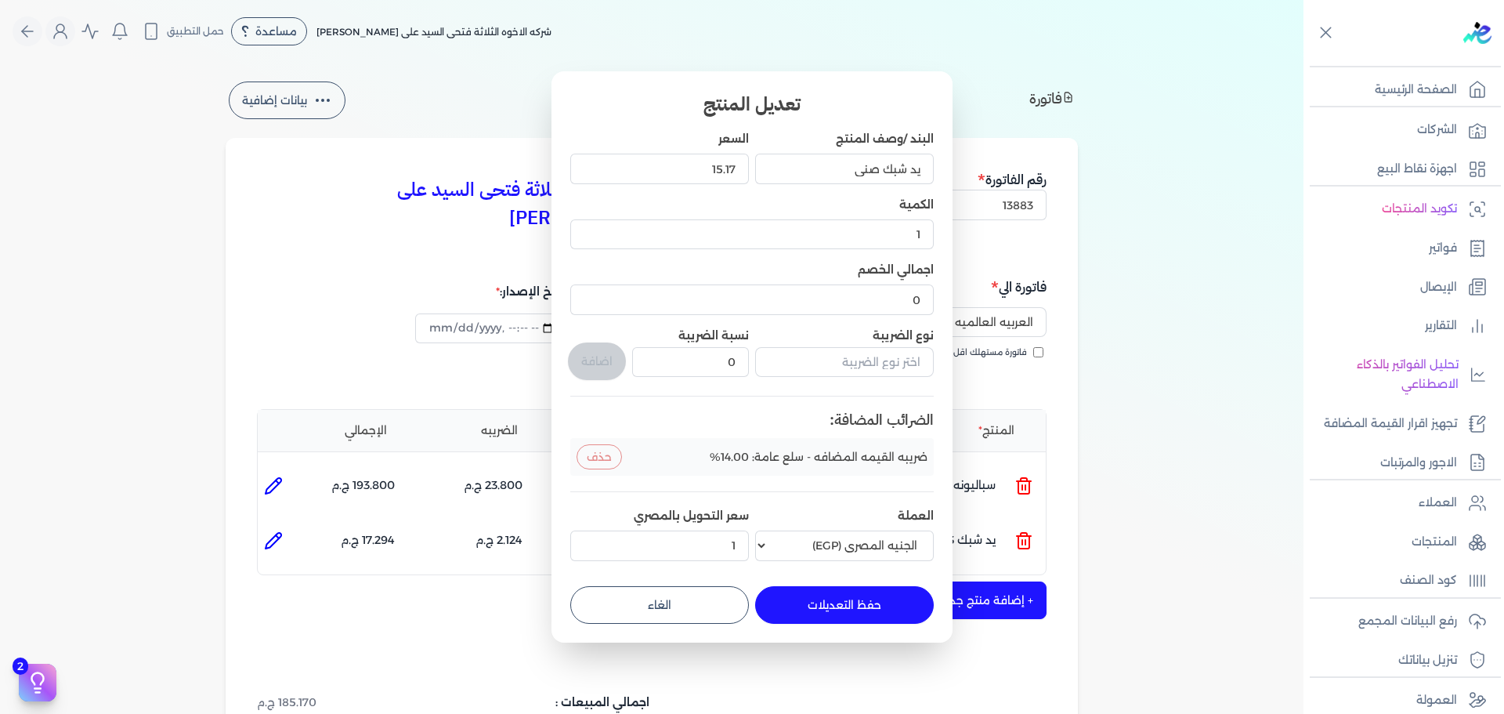
click at [829, 594] on button "حفظ التعديلات" at bounding box center [844, 605] width 179 height 38
type input "0"
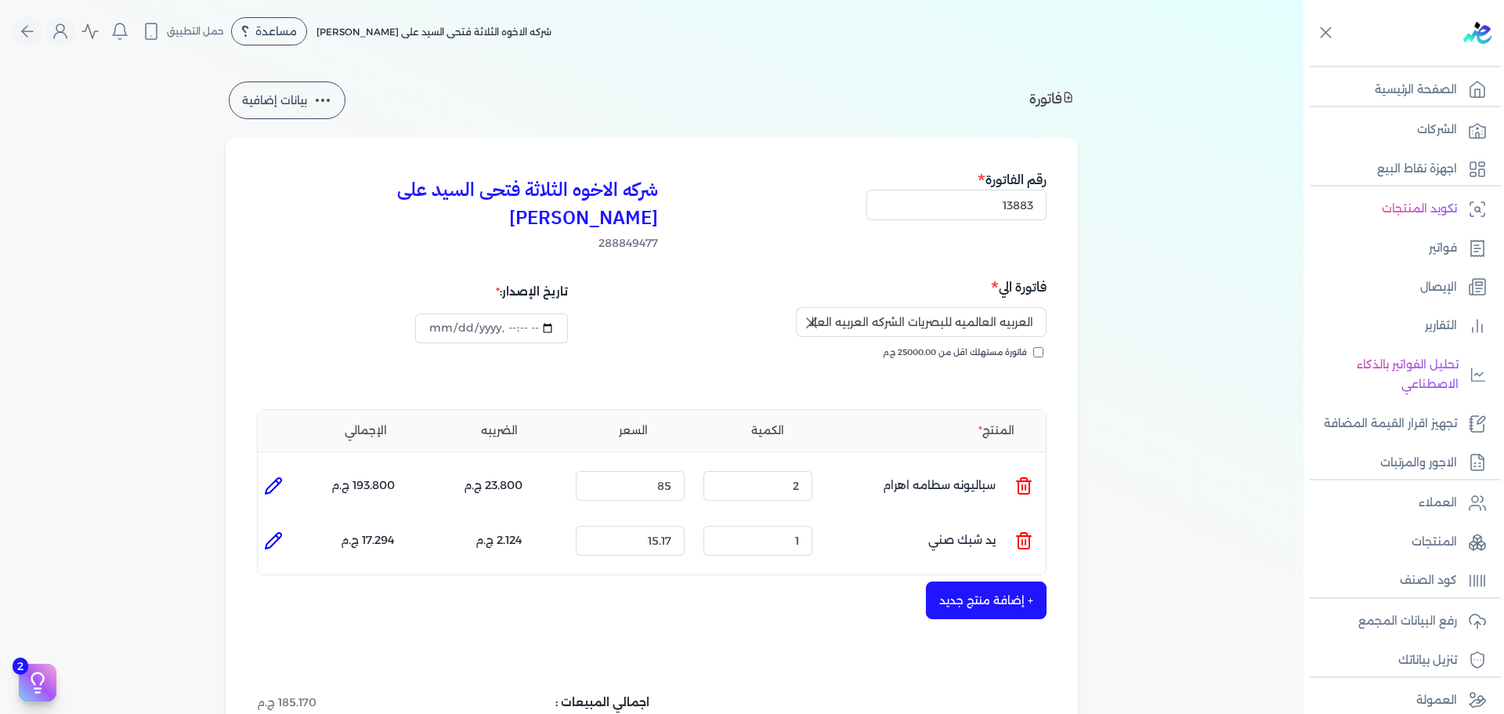
drag, startPoint x: 277, startPoint y: 454, endPoint x: 300, endPoint y: 459, distance: 23.2
click at [276, 478] on icon at bounding box center [274, 486] width 16 height 16
type input "سباليونه سطامه اهرام"
type input "85"
type input "2"
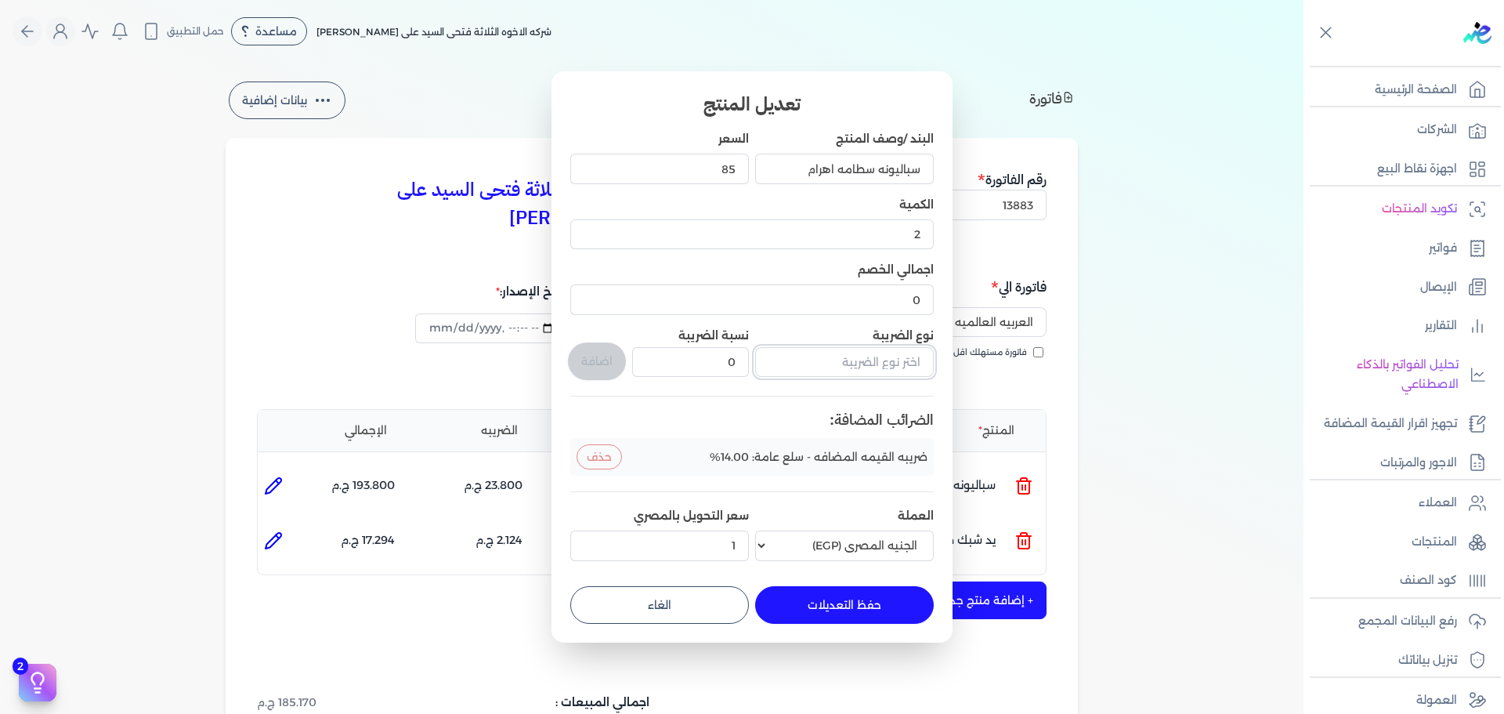
click at [854, 364] on input "text" at bounding box center [844, 362] width 179 height 30
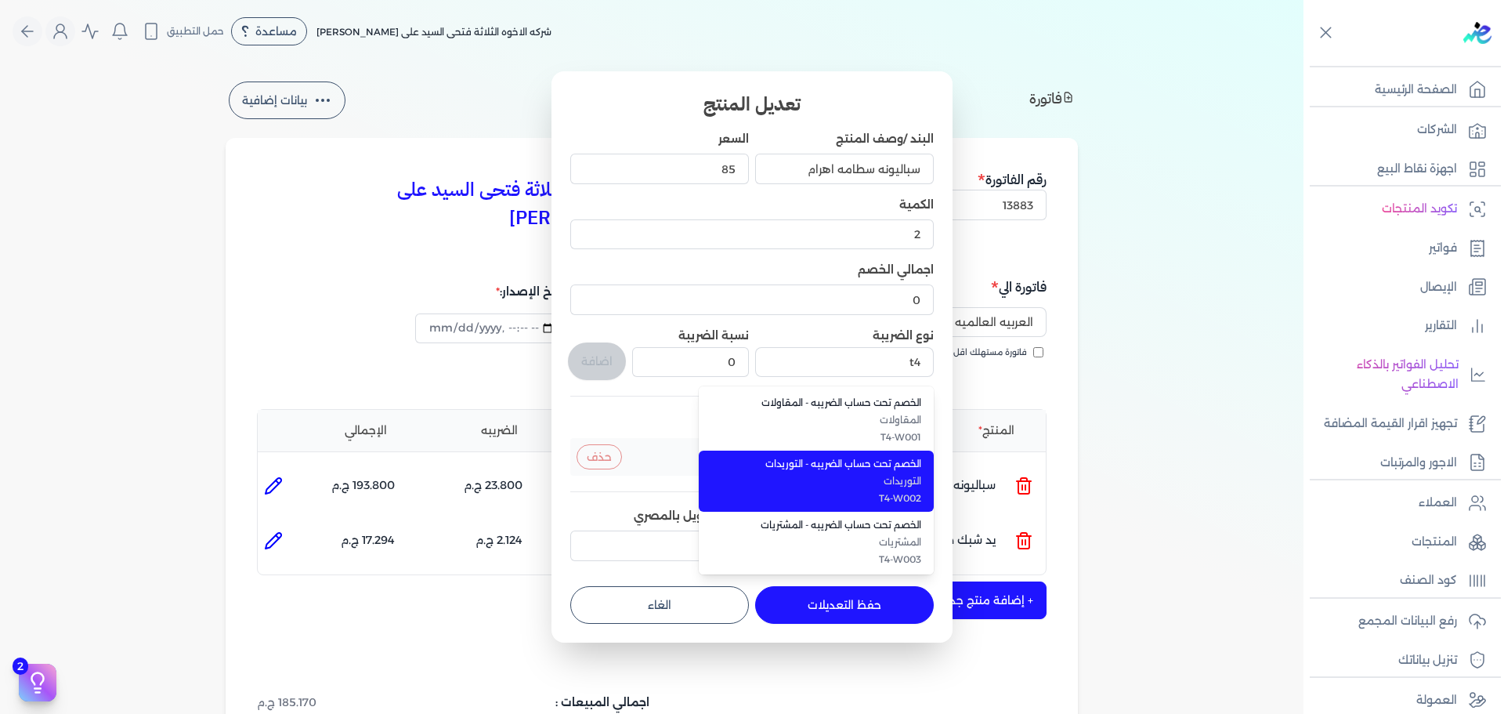
click at [861, 456] on li "الخصم تحت حساب الضريبه - التوريدات التوريدات T4-W002" at bounding box center [816, 480] width 235 height 61
type input "الخصم تحت حساب الضريبه - التوريدات"
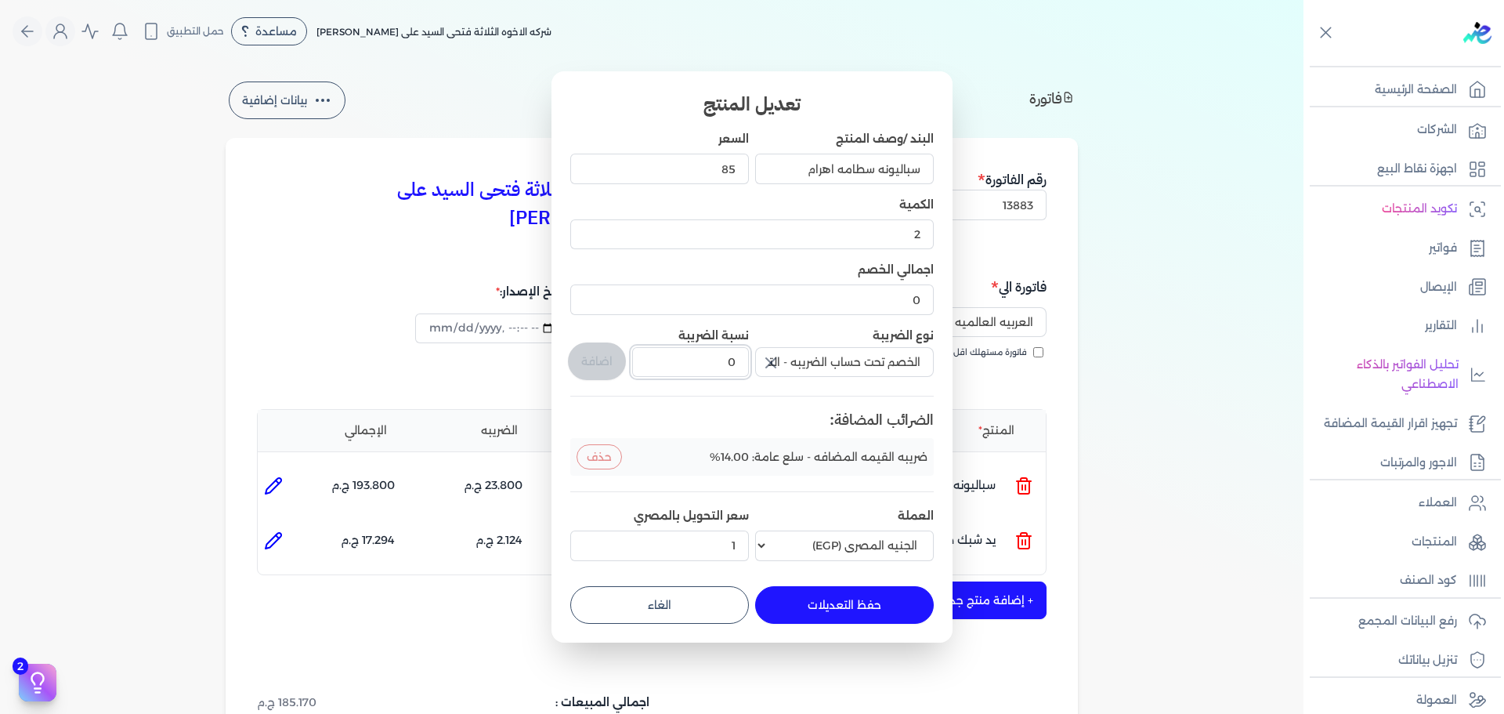
click at [751, 361] on div "البند /وصف المنتج سباليونه سطامه اهرام السعر 85 الكمية 2 اجمالي الخصم 0 نوع الض…" at bounding box center [751, 348] width 363 height 435
type input "1"
drag, startPoint x: 594, startPoint y: 363, endPoint x: 715, endPoint y: 522, distance: 198.9
click at [594, 363] on button "اضافة" at bounding box center [597, 361] width 58 height 38
type input "0"
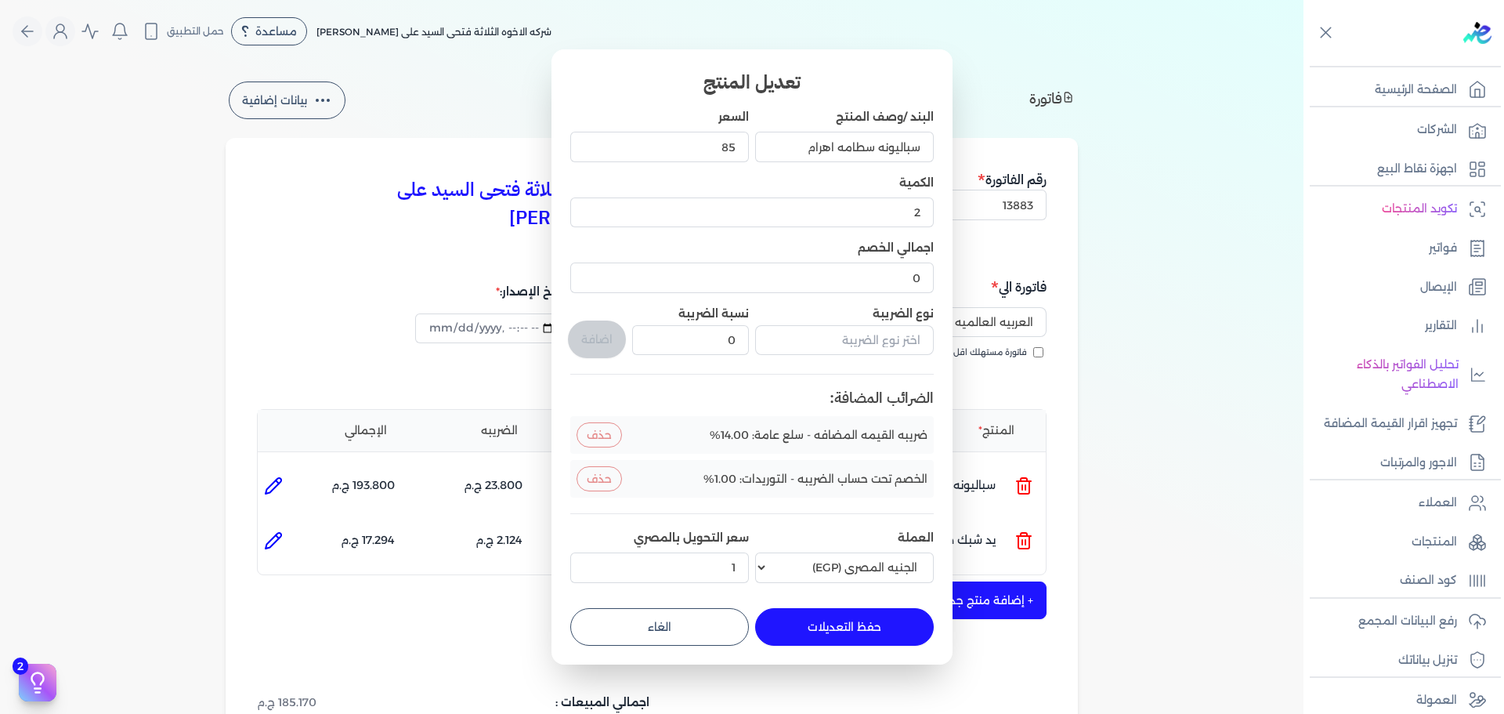
click at [817, 620] on button "حفظ التعديلات" at bounding box center [844, 627] width 179 height 38
type input "0"
type input "1"
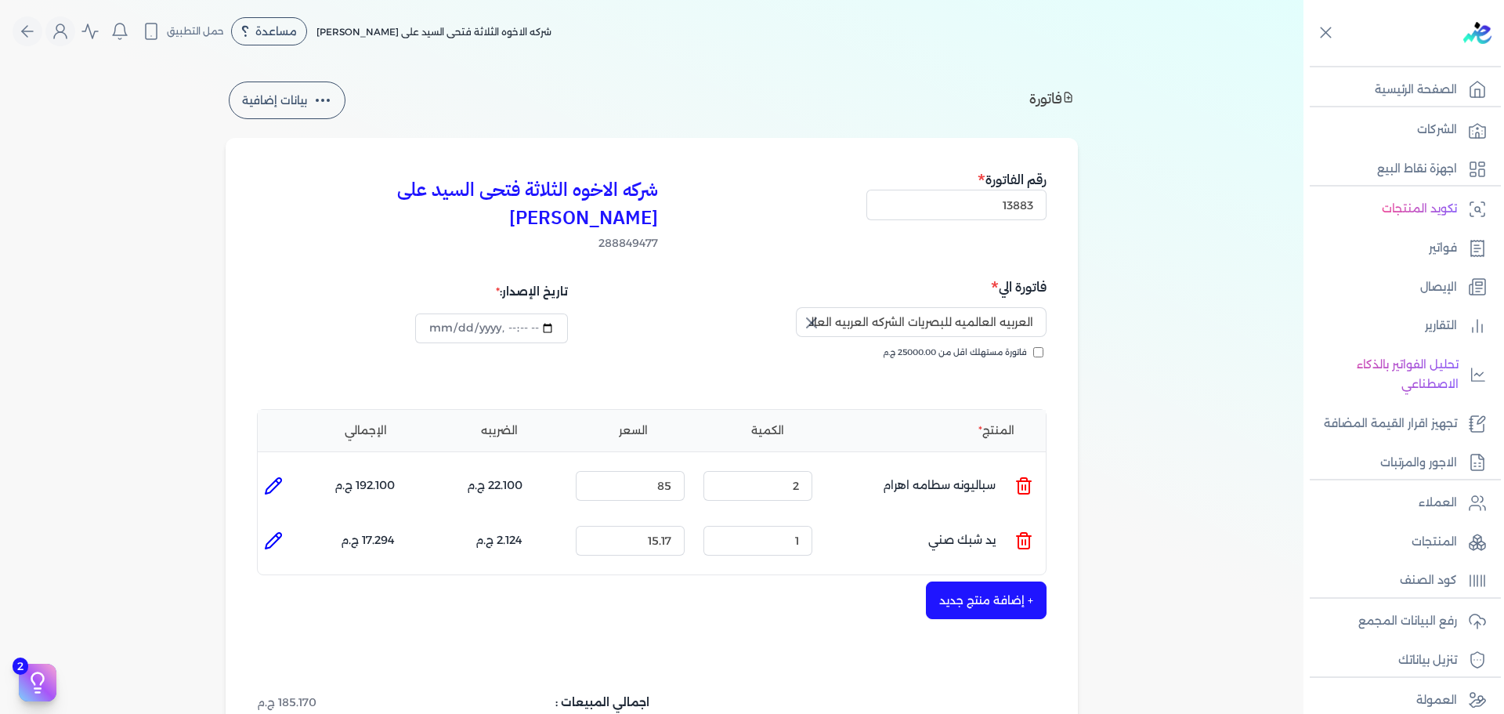
click at [289, 525] on li at bounding box center [273, 540] width 31 height 31
type input "يد شبك صني"
type input "15.17"
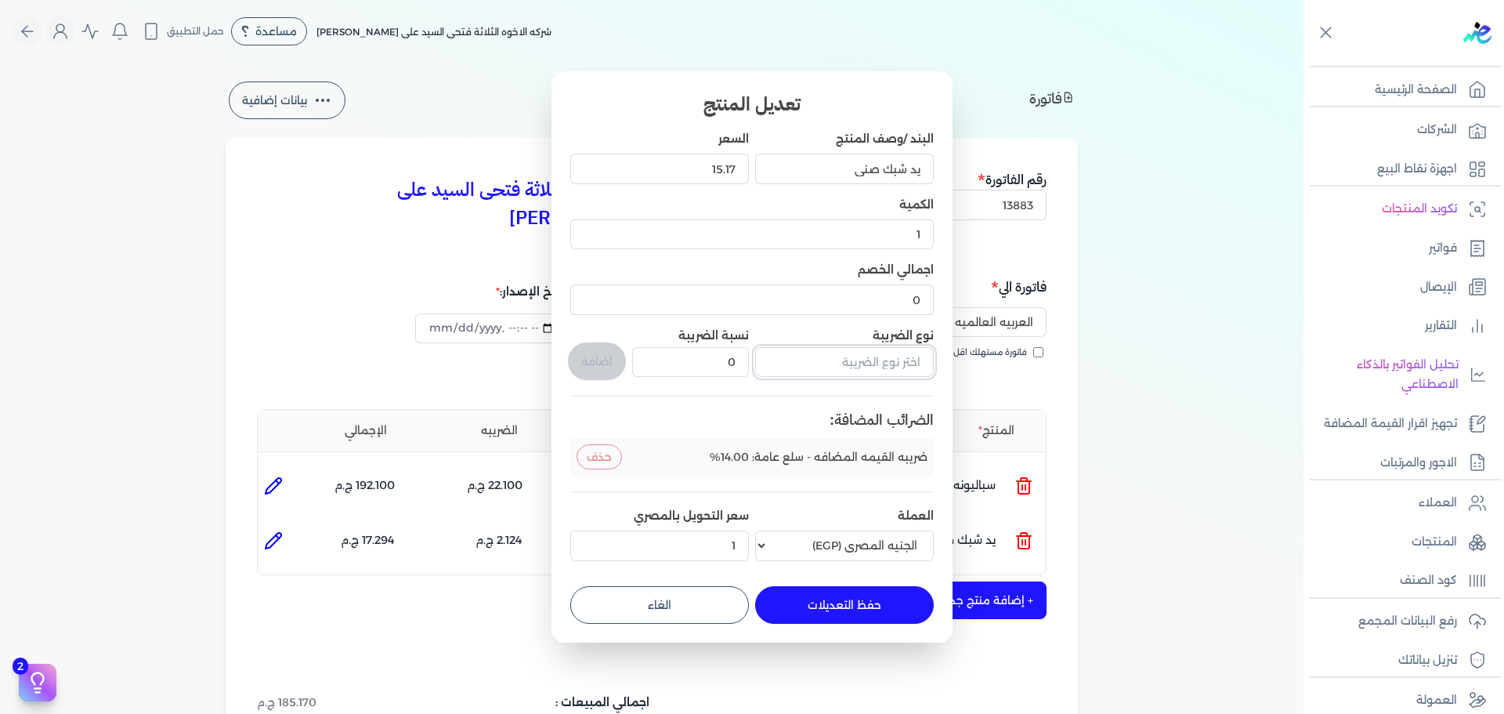
click at [829, 370] on input "text" at bounding box center [844, 362] width 179 height 30
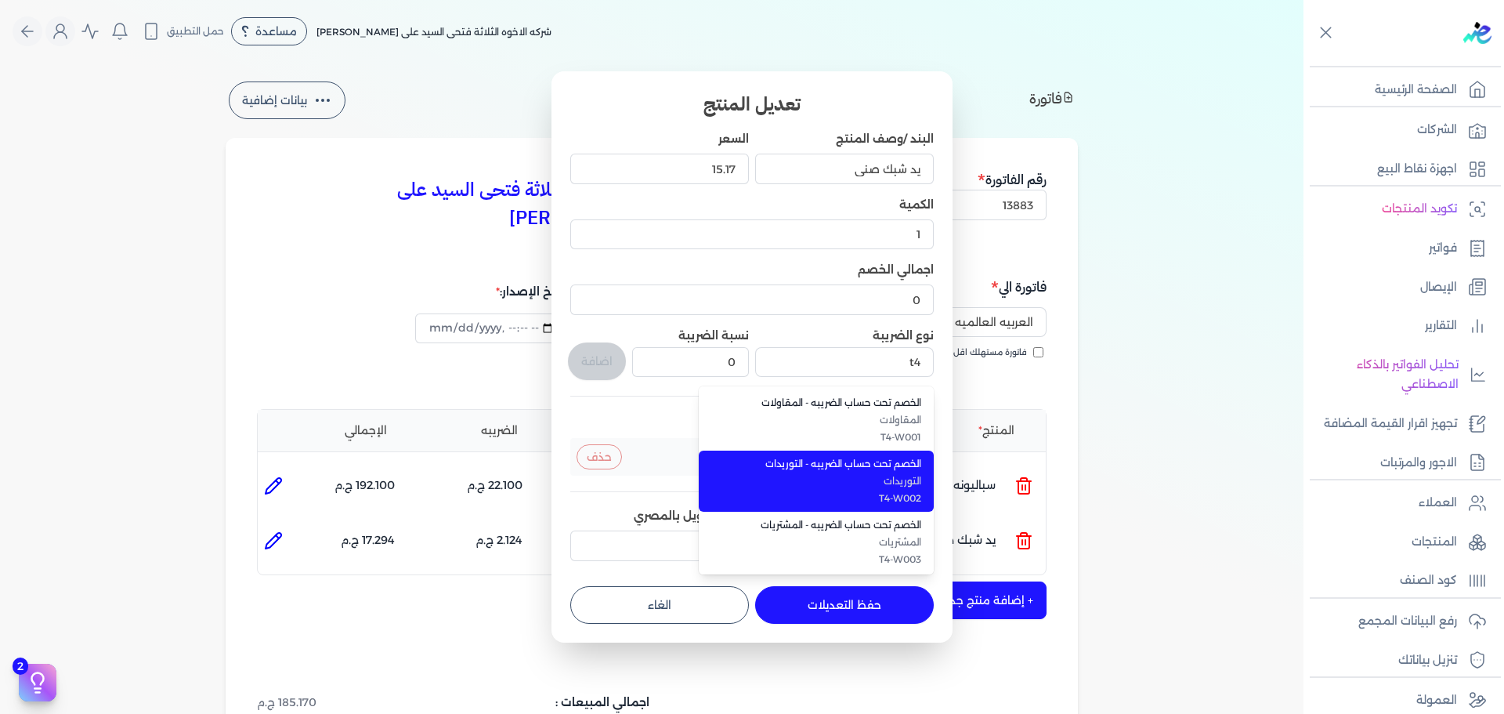
drag, startPoint x: 805, startPoint y: 461, endPoint x: 750, endPoint y: 430, distance: 63.8
click at [800, 458] on span "الخصم تحت حساب الضريبه - التوريدات" at bounding box center [825, 464] width 191 height 14
type input "الخصم تحت حساب الضريبه - التوريدات"
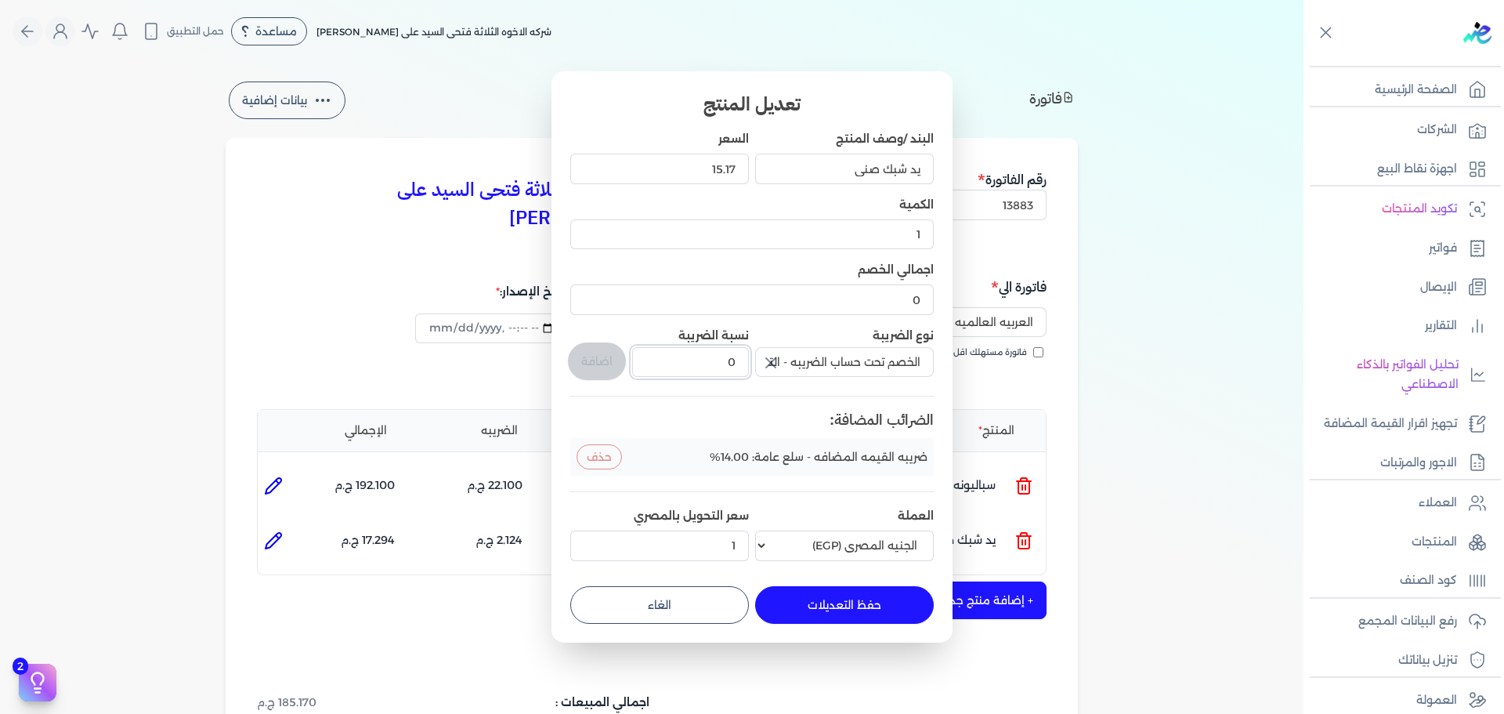
drag, startPoint x: 703, startPoint y: 360, endPoint x: 813, endPoint y: 352, distance: 110.7
click at [759, 352] on div "البند /وصف المنتج يد شبك صني السعر 15.17 الكمية 1 اجمالي الخصم 0 نوع الضريبة ال…" at bounding box center [751, 348] width 363 height 435
type input "1"
click at [587, 358] on button "اضافة" at bounding box center [597, 361] width 58 height 38
type input "0"
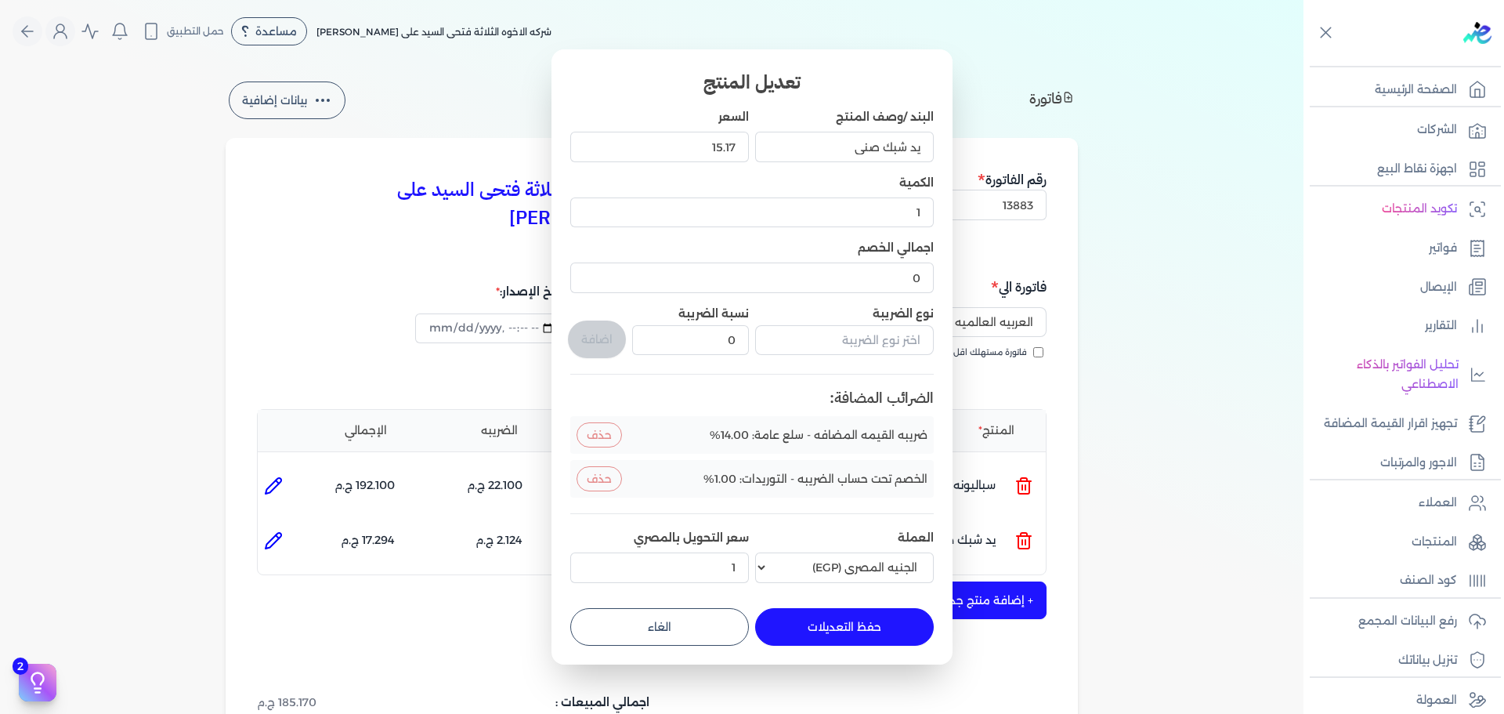
drag, startPoint x: 840, startPoint y: 631, endPoint x: 840, endPoint y: 623, distance: 7.9
click at [840, 627] on button "حفظ التعديلات" at bounding box center [844, 627] width 179 height 38
type input "0"
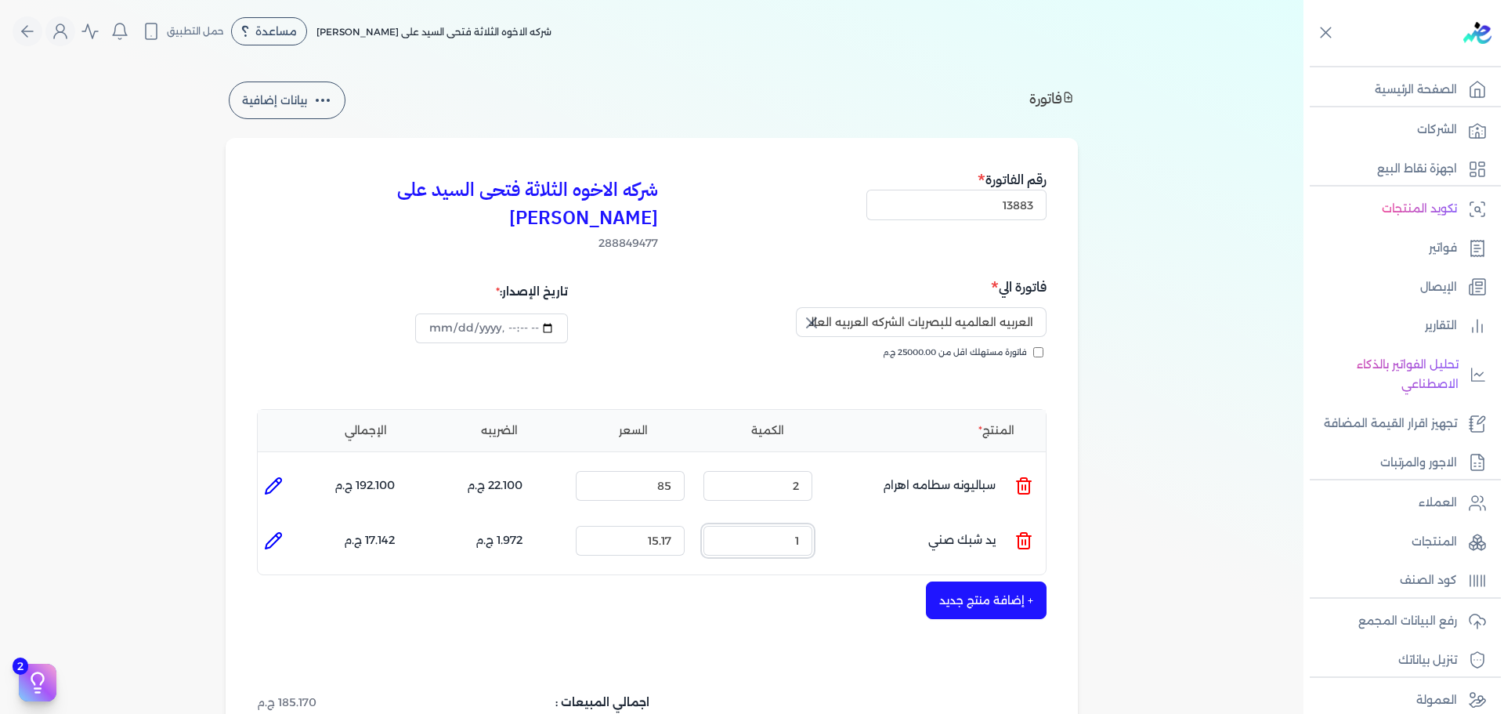
drag, startPoint x: 789, startPoint y: 509, endPoint x: 919, endPoint y: 508, distance: 130.0
click at [919, 519] on ul "المنتج : يد شبك صني الكمية : 1 السعر : 15.17 الضريبه : 1.972 ج.م الإجمالي : 17.…" at bounding box center [652, 540] width 788 height 42
type input "2"
type input "65"
click at [966, 581] on button "+ إضافة منتج جديد" at bounding box center [986, 600] width 121 height 38
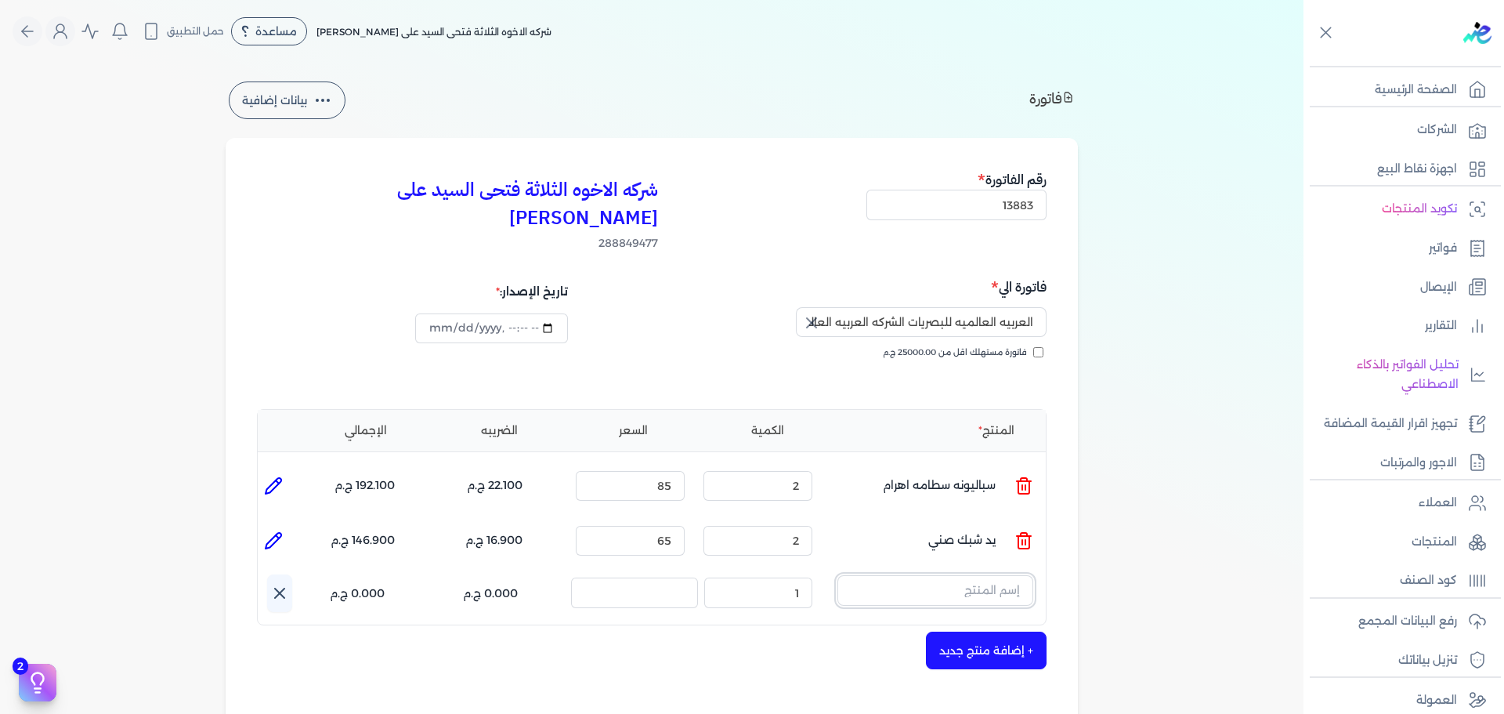
click at [934, 575] on input "text" at bounding box center [935, 590] width 196 height 30
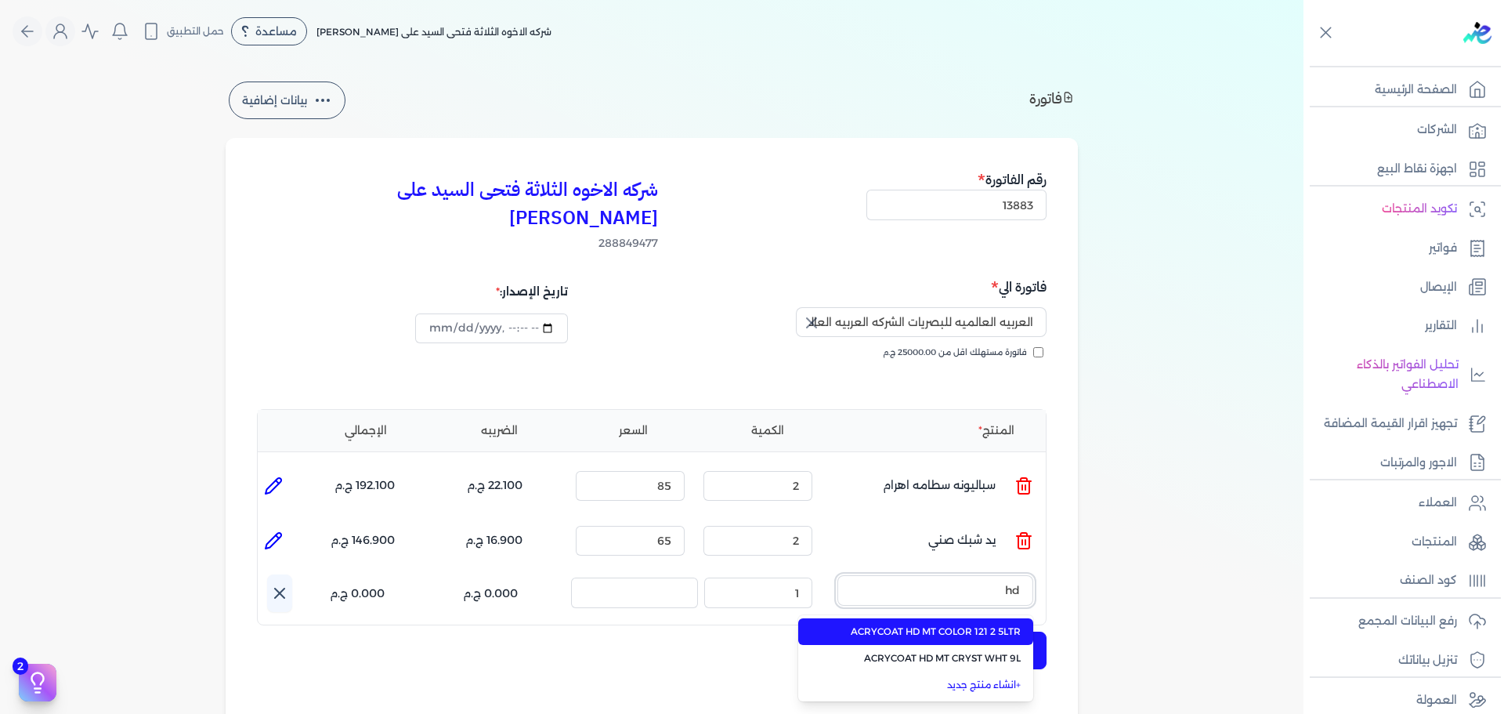
type input "h"
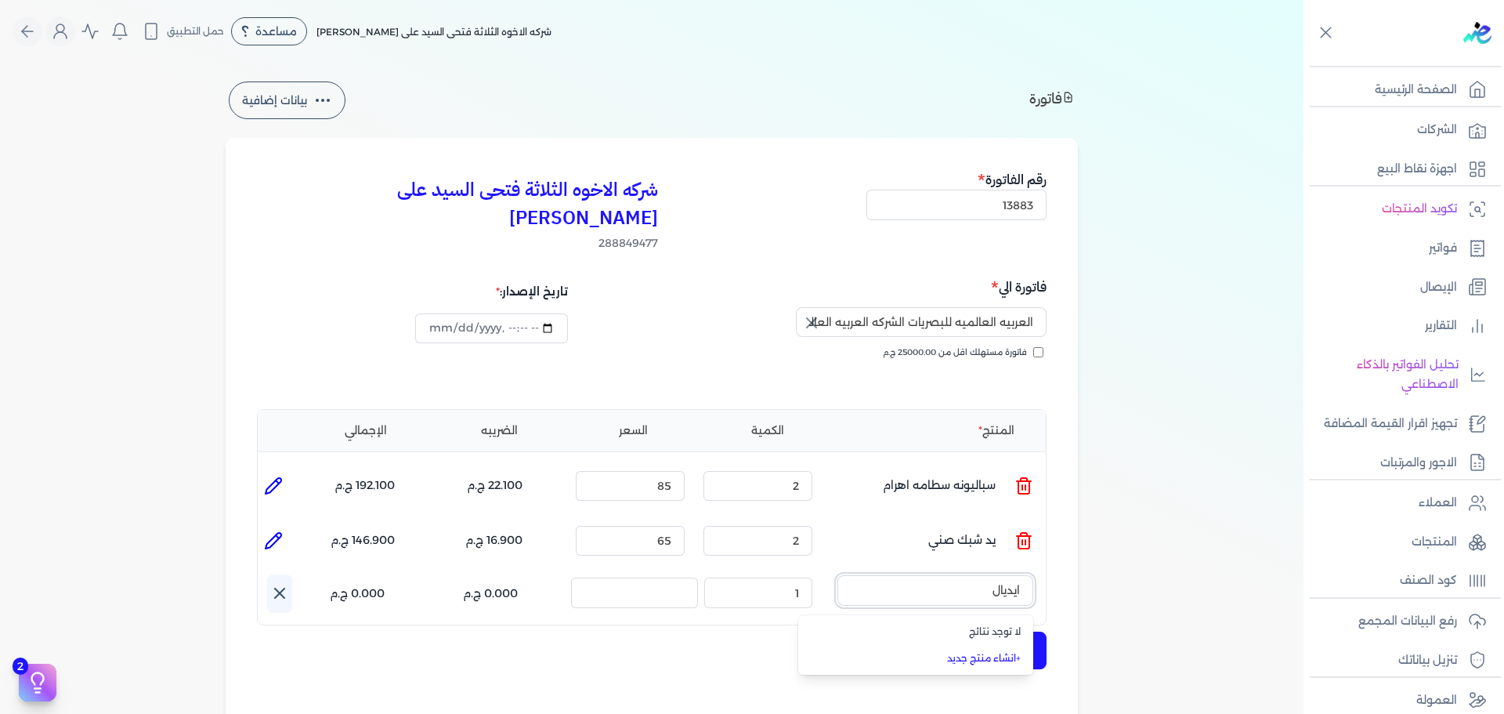
type input "ايديال"
click at [915, 575] on input "text" at bounding box center [935, 590] width 196 height 30
click at [988, 651] on link "+ انشاء منتج جديد" at bounding box center [924, 658] width 191 height 14
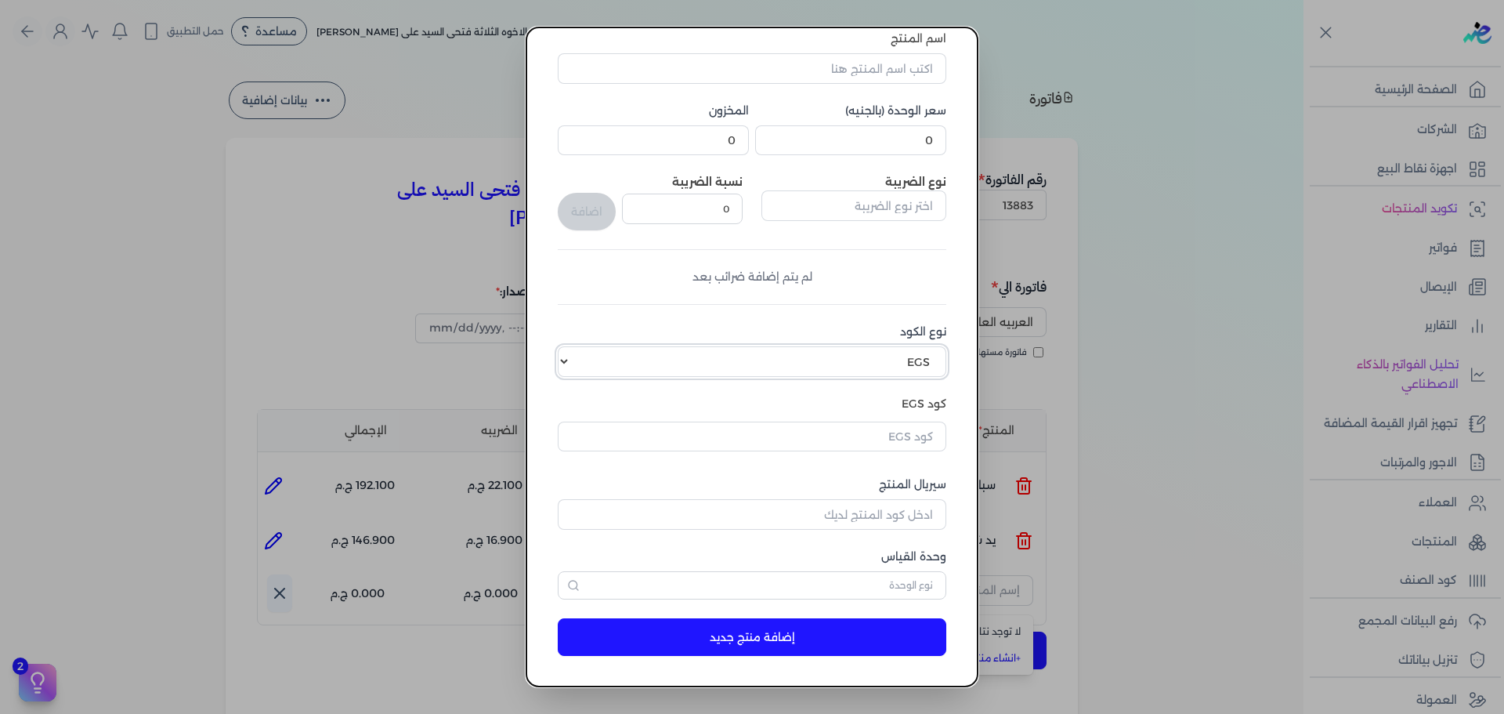
click at [875, 373] on select "اختر نوع الكود EGS GS1" at bounding box center [752, 361] width 388 height 30
select select "GS1"
click at [569, 346] on select "اختر نوع الكود EGS GS1" at bounding box center [752, 361] width 388 height 30
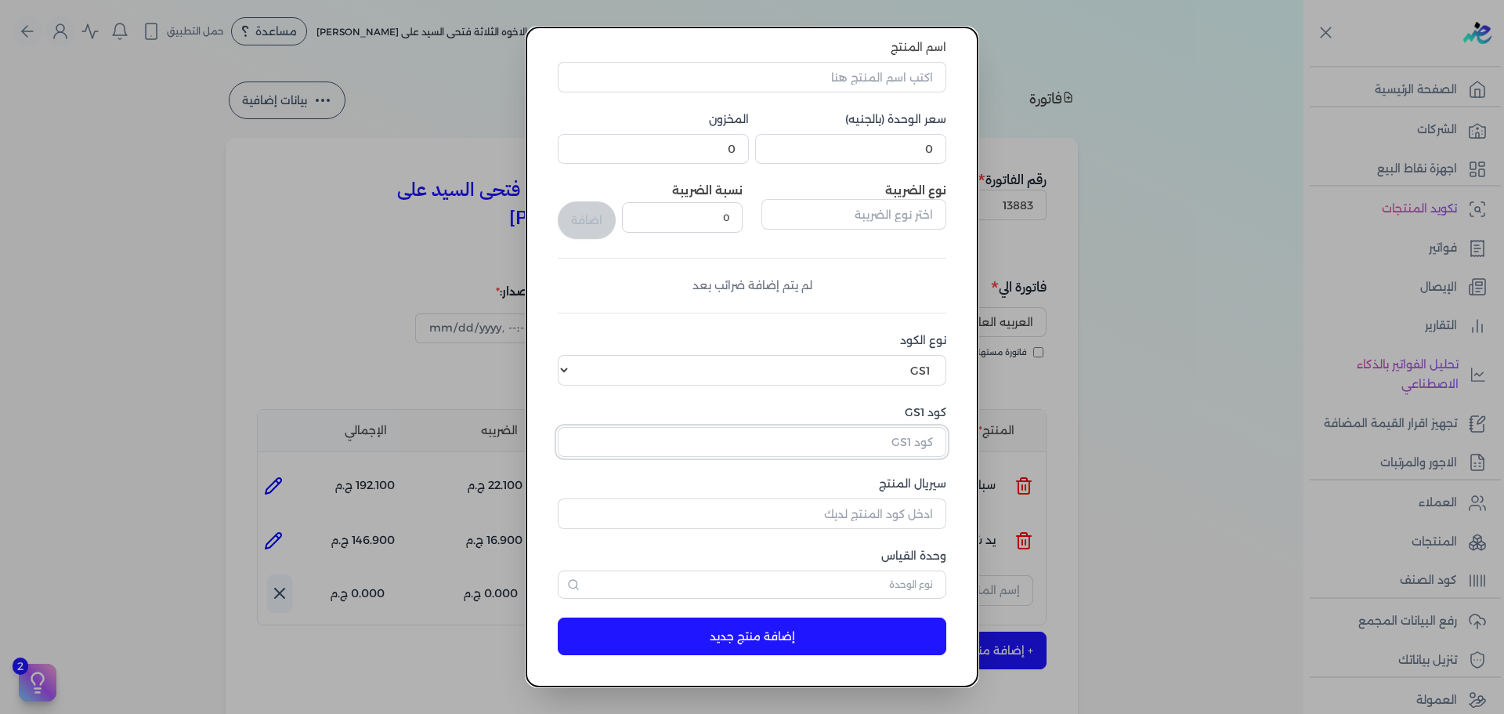
click at [882, 453] on input "كود GS1" at bounding box center [752, 442] width 388 height 30
paste input "10005400"
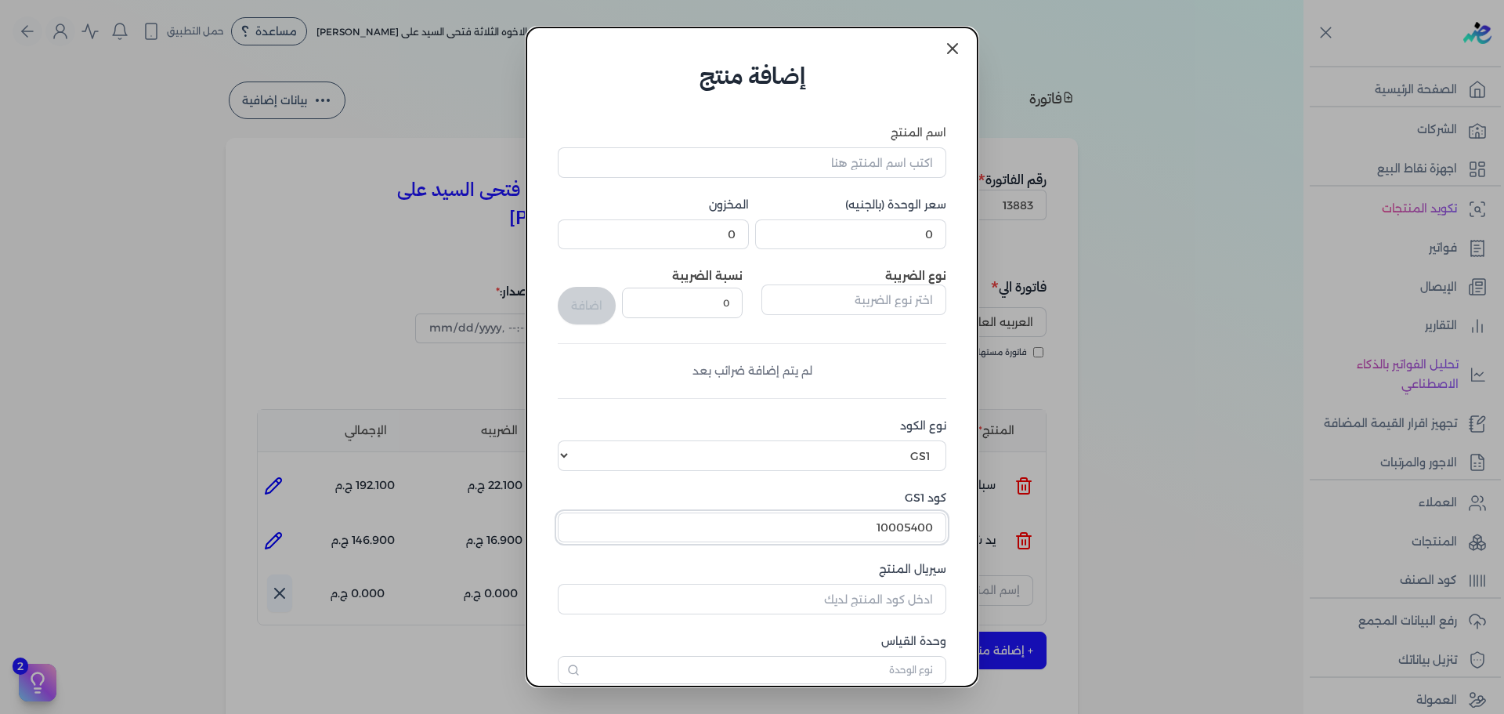
scroll to position [0, 0]
type input "10005400"
click at [895, 165] on input "اسم المنتج" at bounding box center [752, 166] width 388 height 30
type input "ايديال 16 سم"
drag, startPoint x: 919, startPoint y: 233, endPoint x: 1060, endPoint y: 241, distance: 140.5
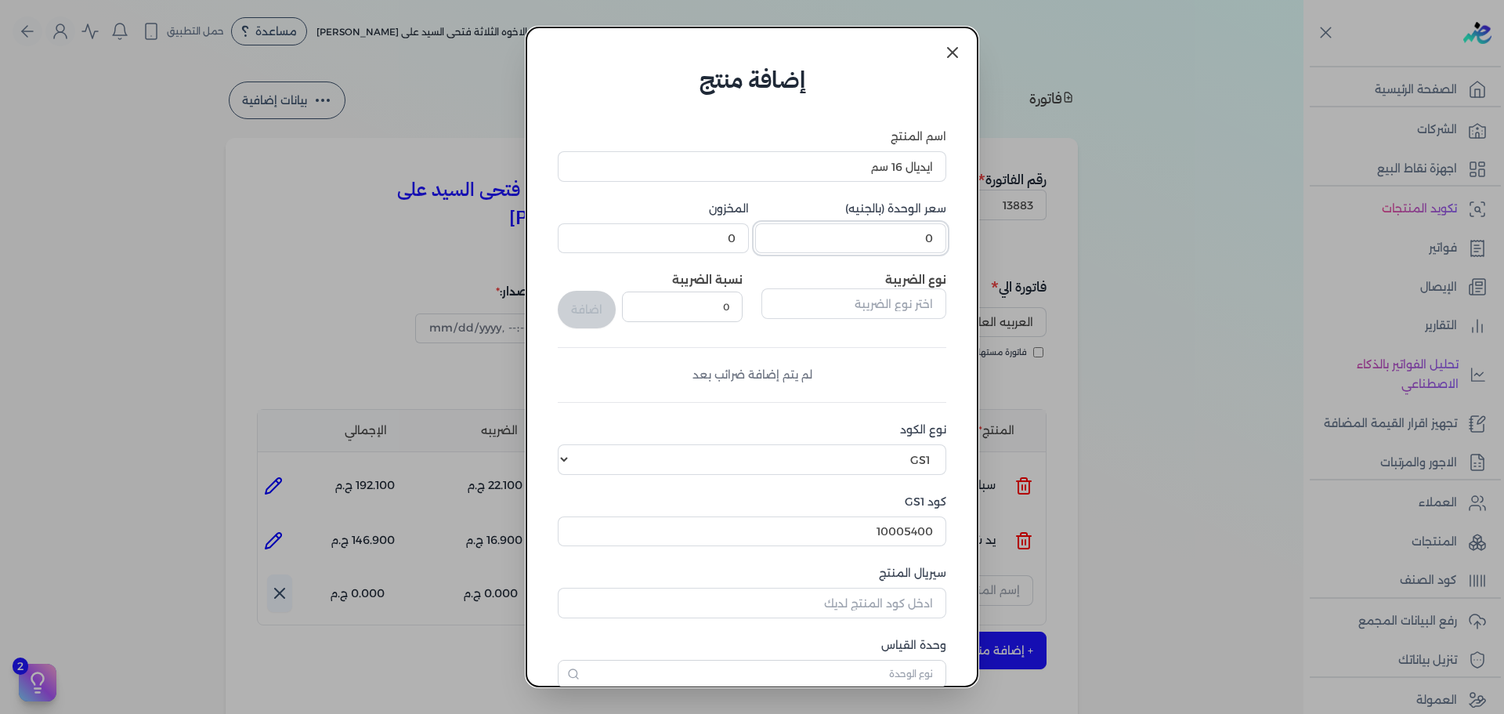
click at [1044, 241] on dialog "إضافة منتج اسم المنتج ايديال 16 سم سعر الوحدة (بالجنيه) 0 المخزون 0 نوع الضريبة…" at bounding box center [752, 357] width 1504 height 714
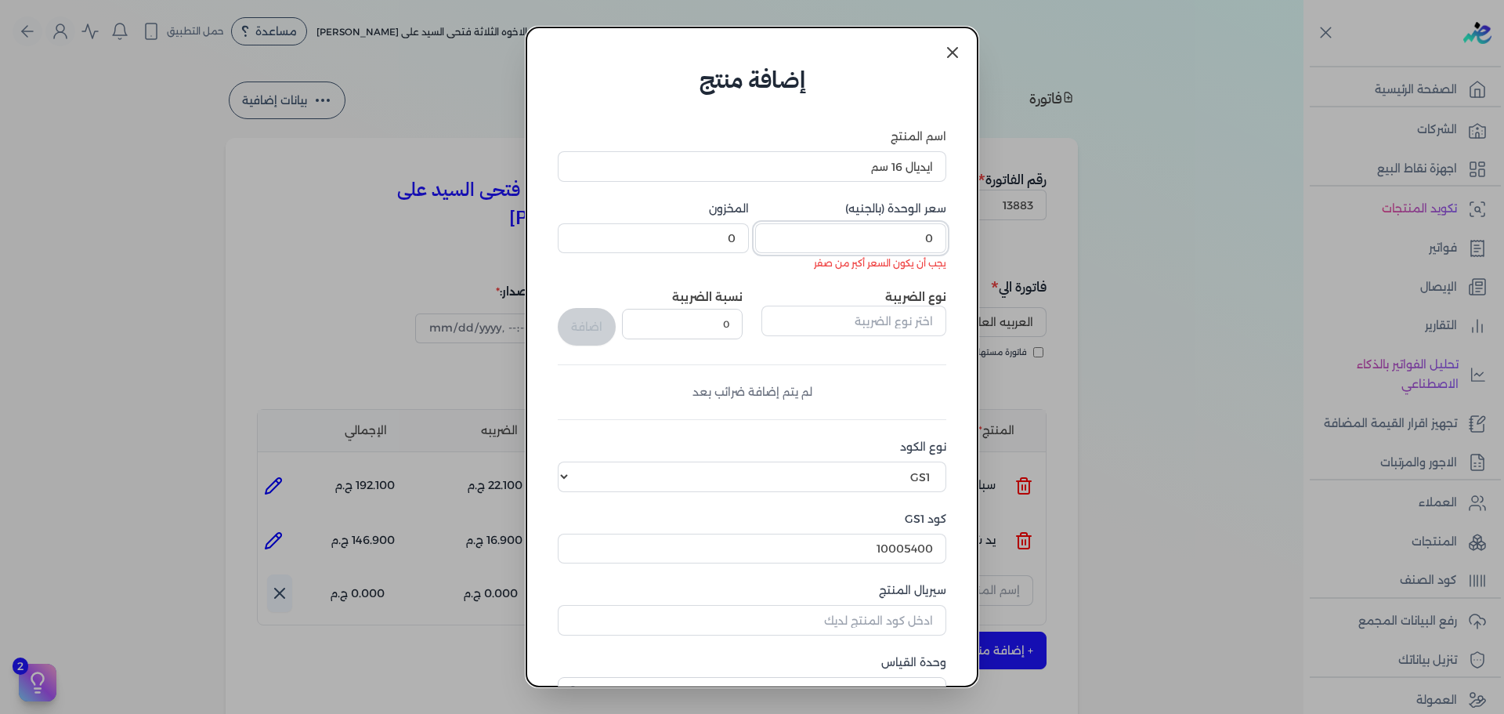
click at [898, 243] on input "0" at bounding box center [850, 238] width 191 height 30
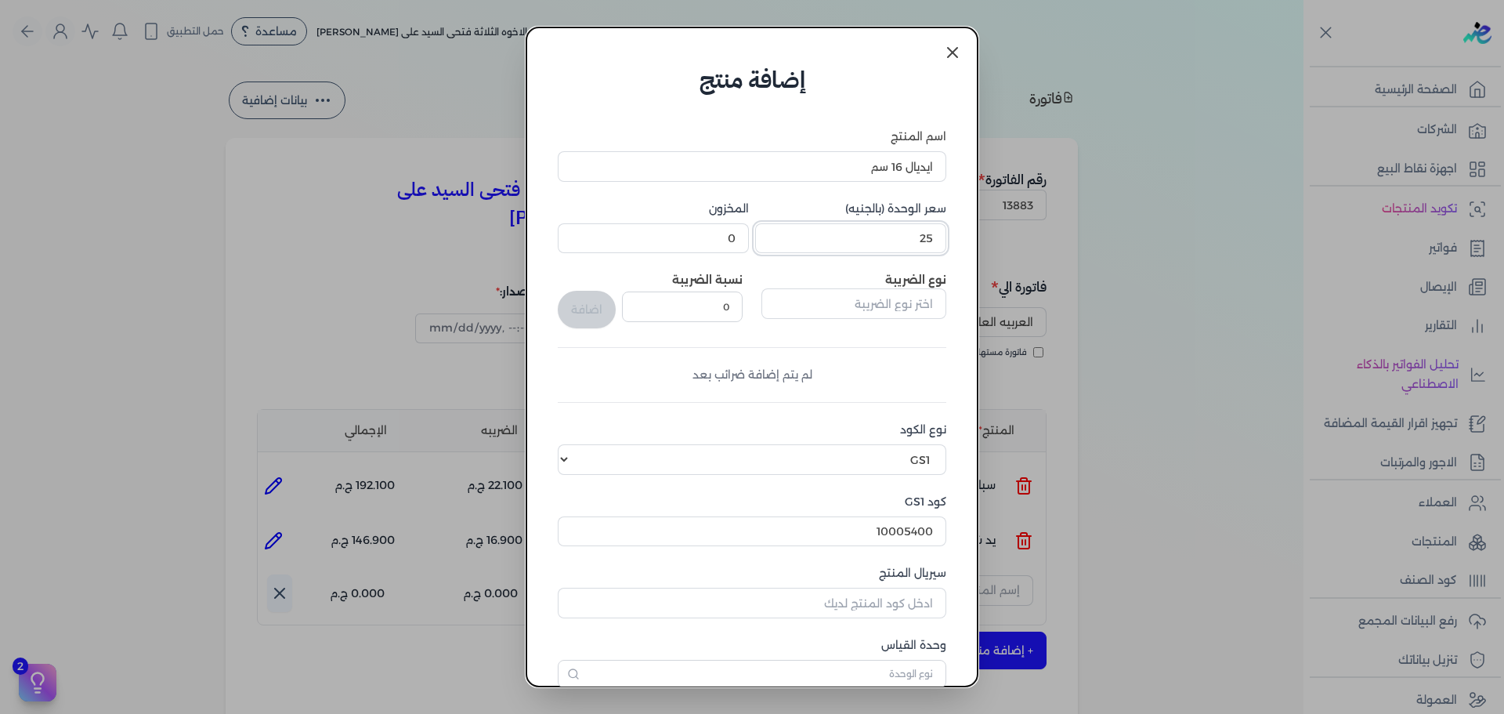
type input "25"
click at [834, 311] on input "text" at bounding box center [853, 303] width 185 height 30
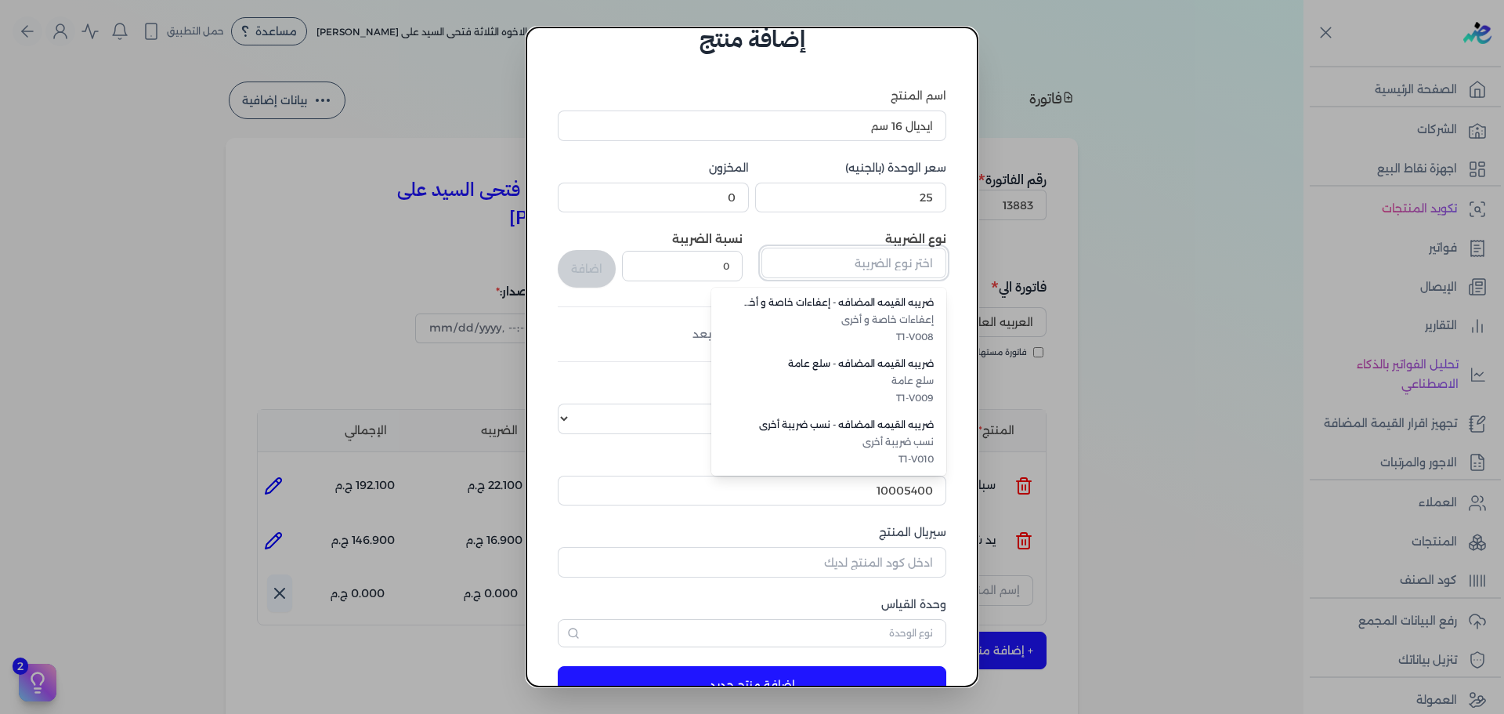
scroll to position [78, 0]
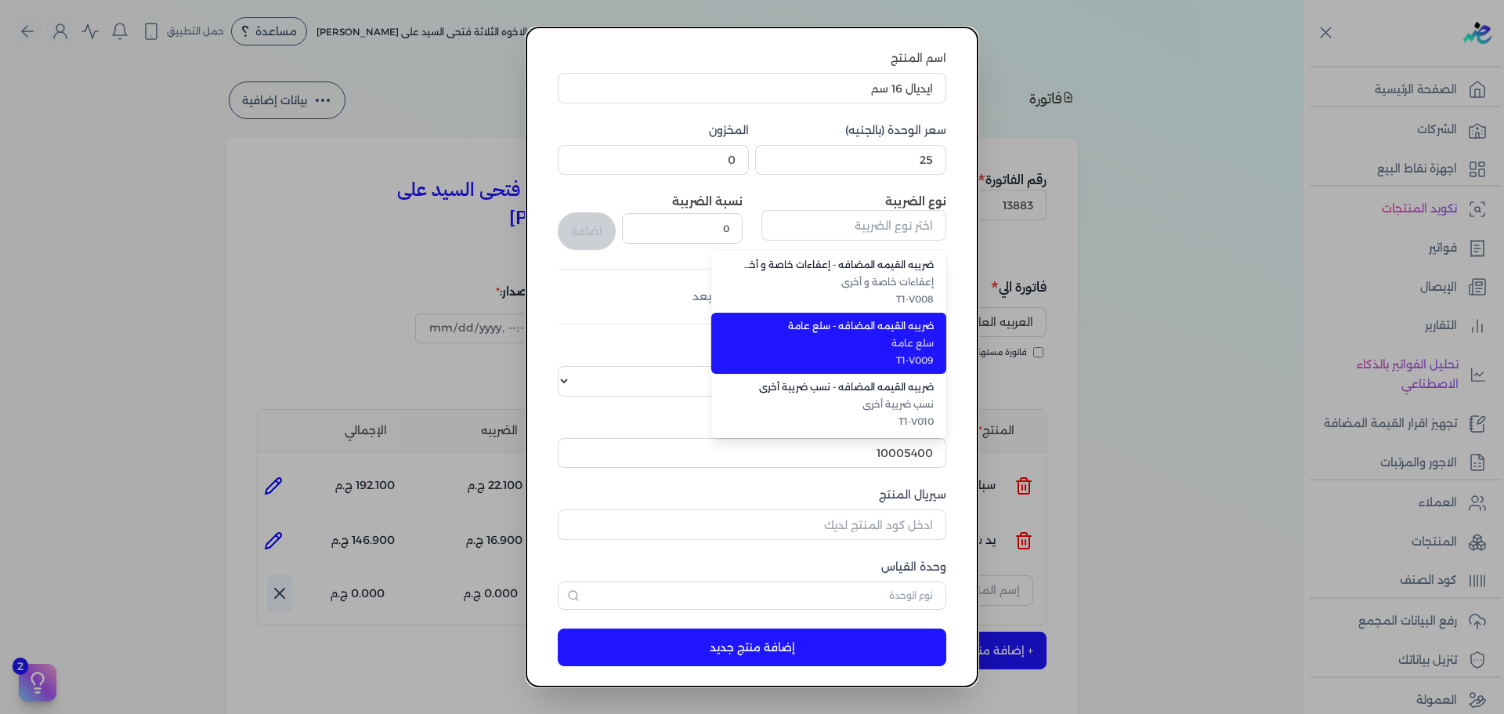
click at [888, 345] on span "سلع عامة" at bounding box center [837, 343] width 191 height 14
type input "ضريبه القيمه المضافه - سلع عامة"
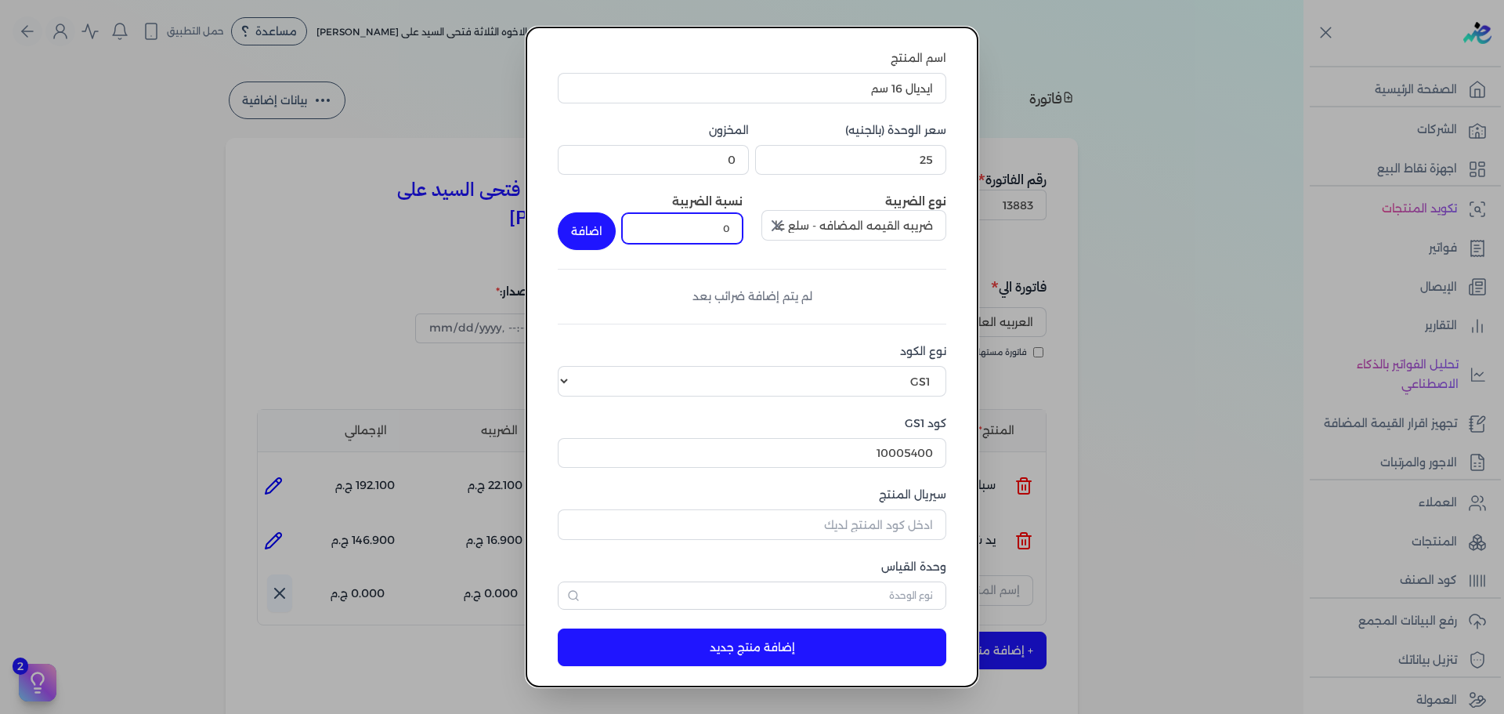
drag, startPoint x: 713, startPoint y: 233, endPoint x: 778, endPoint y: 220, distance: 66.4
click at [778, 220] on div "نوع الضريبة ضريبه القيمه المضافه - سلع عامة نسبة الضريبة 0 اضافة" at bounding box center [752, 221] width 388 height 56
type input "14"
drag, startPoint x: 593, startPoint y: 213, endPoint x: 617, endPoint y: 251, distance: 44.8
click at [594, 214] on button "اضافة" at bounding box center [587, 231] width 58 height 38
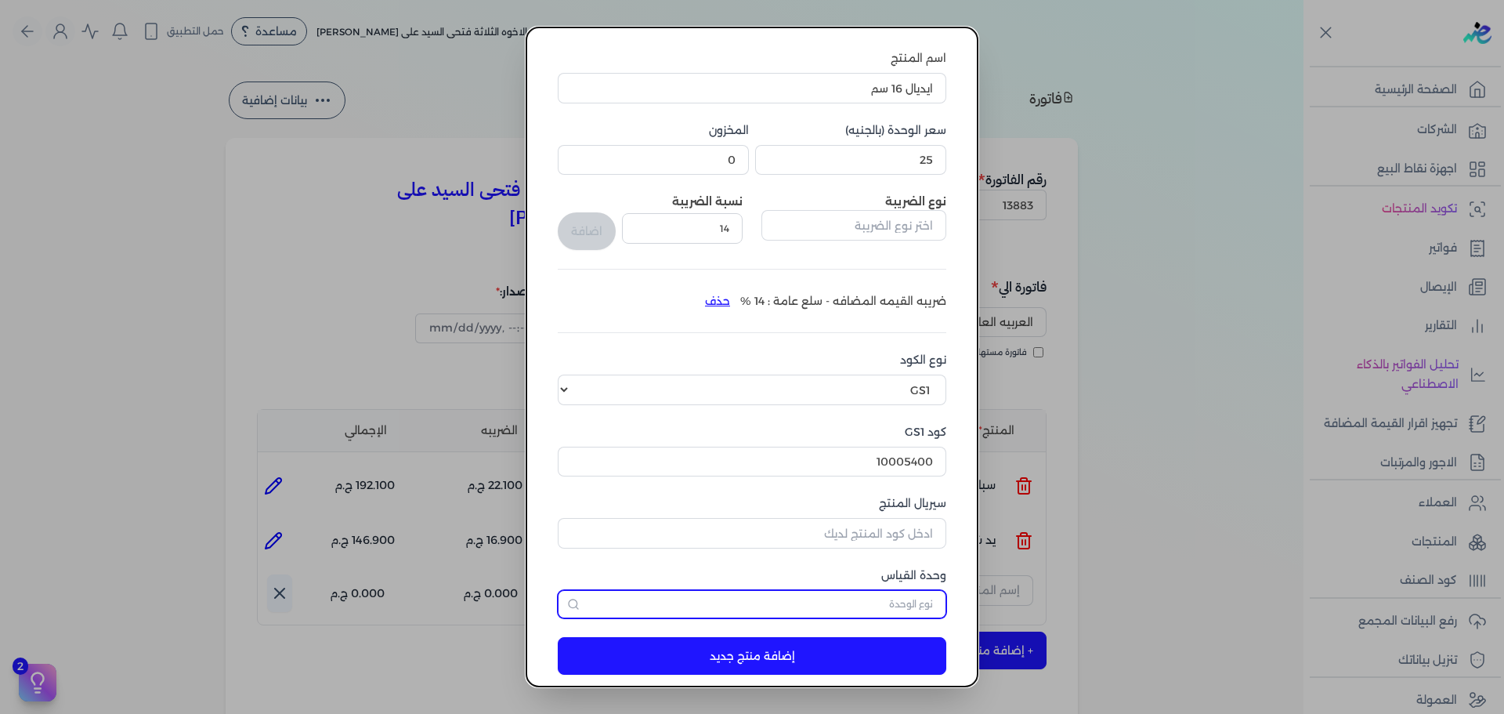
click at [901, 601] on input "text" at bounding box center [752, 604] width 388 height 28
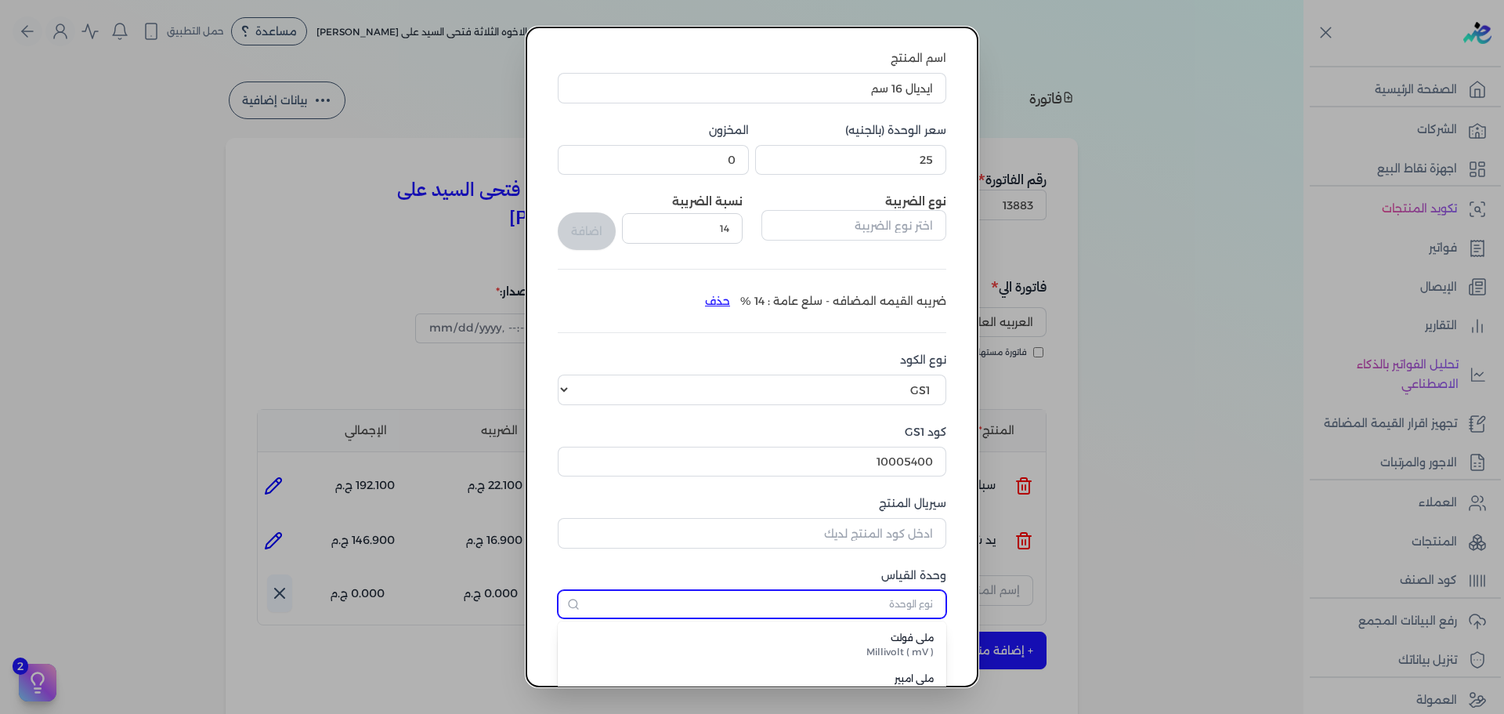
type input "ث"
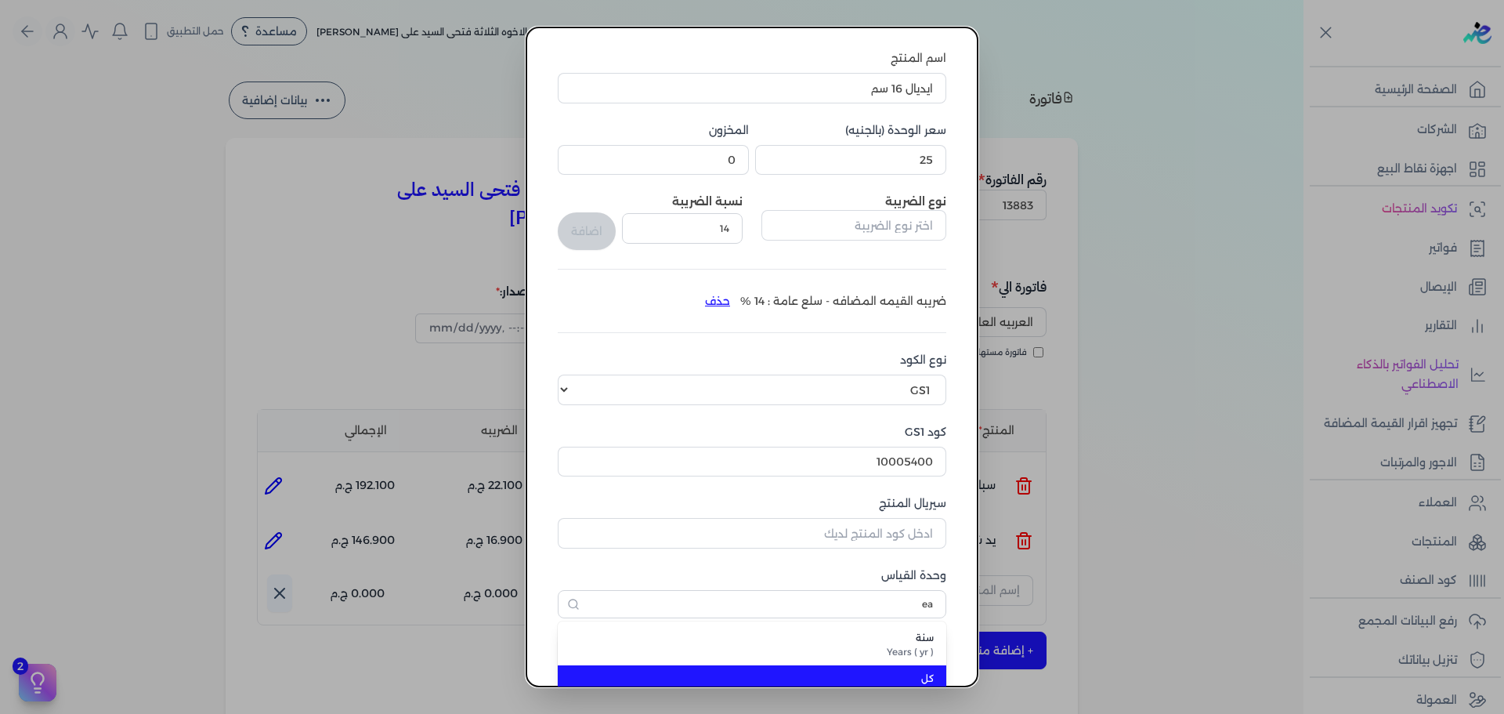
click at [896, 681] on li "كل each (ST) ( ST )" at bounding box center [752, 685] width 388 height 41
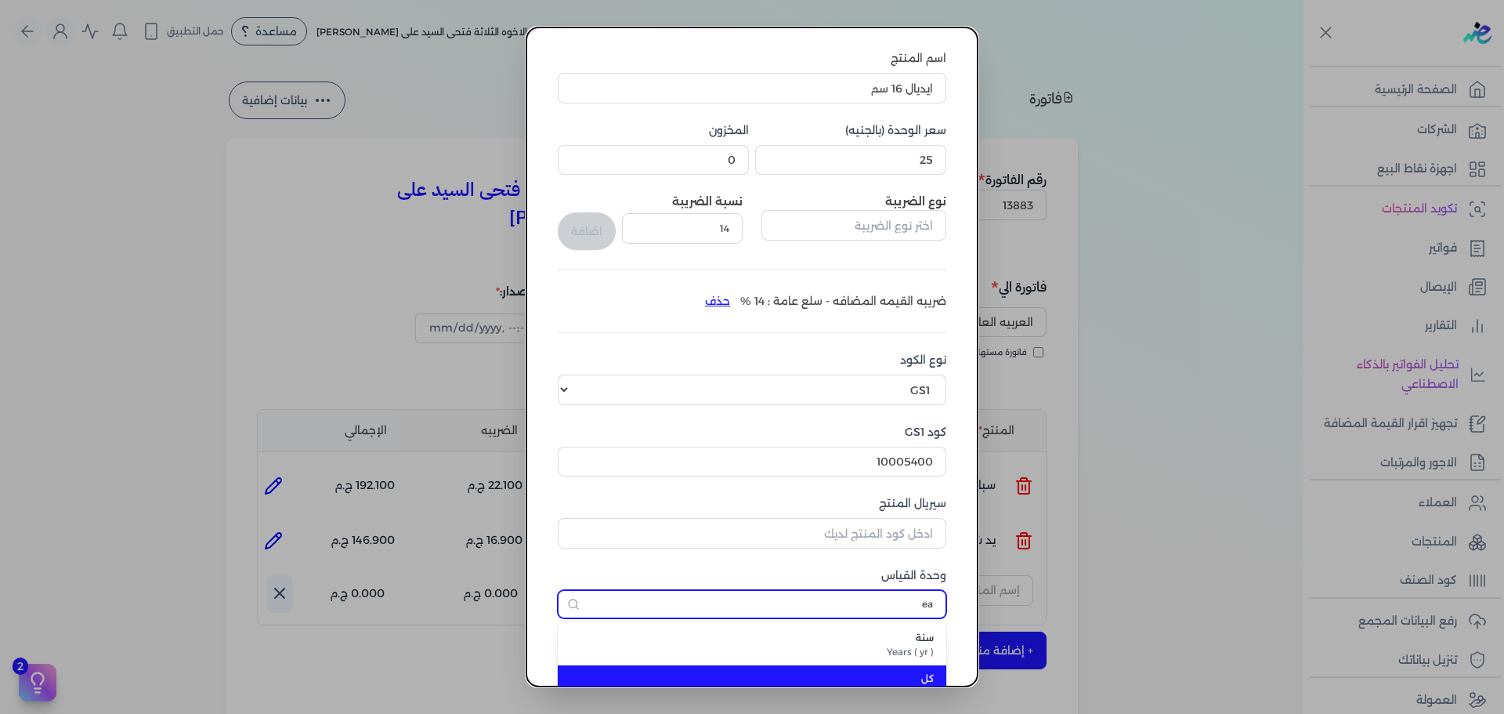
type input "كل"
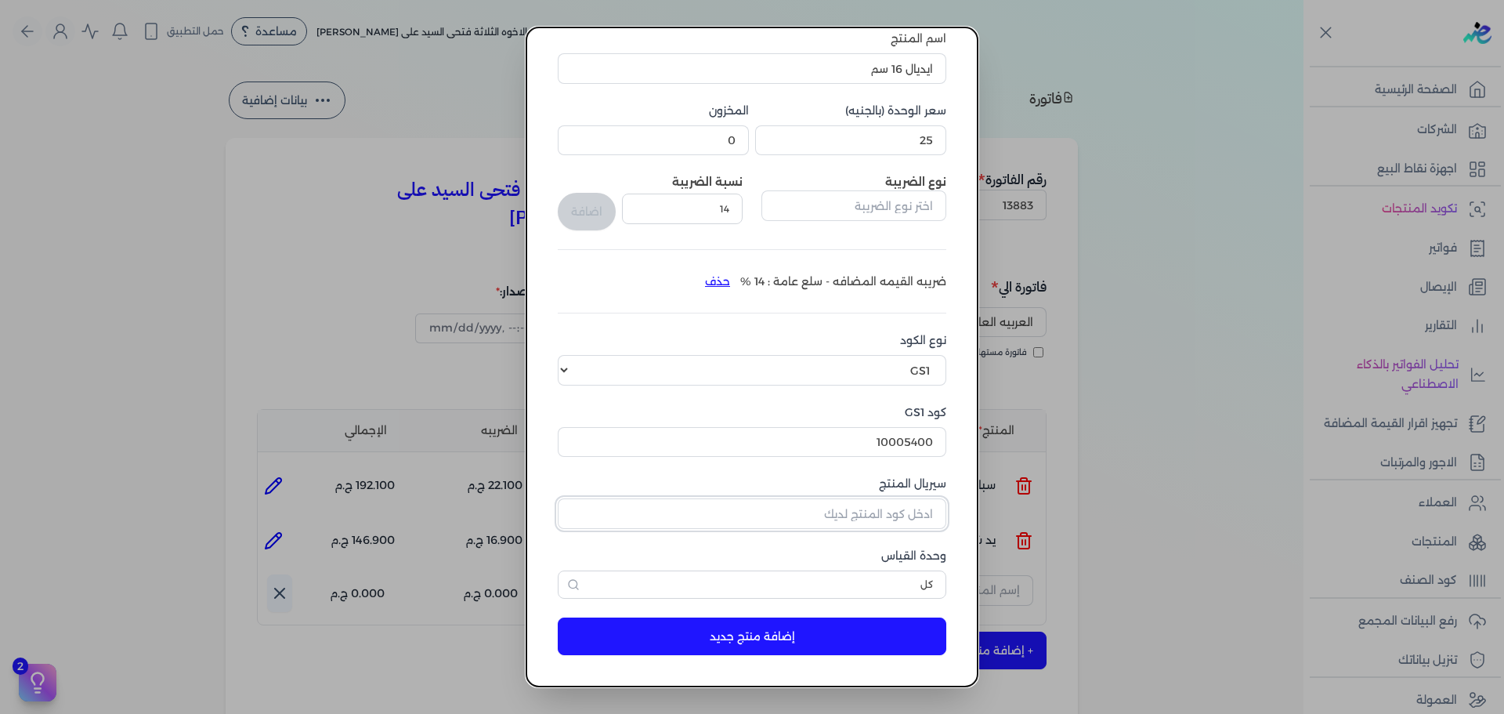
click at [847, 517] on input "سيريال المنتج" at bounding box center [752, 513] width 388 height 30
type input "451856"
click at [856, 634] on button "إضافة منتج جديد" at bounding box center [752, 636] width 388 height 38
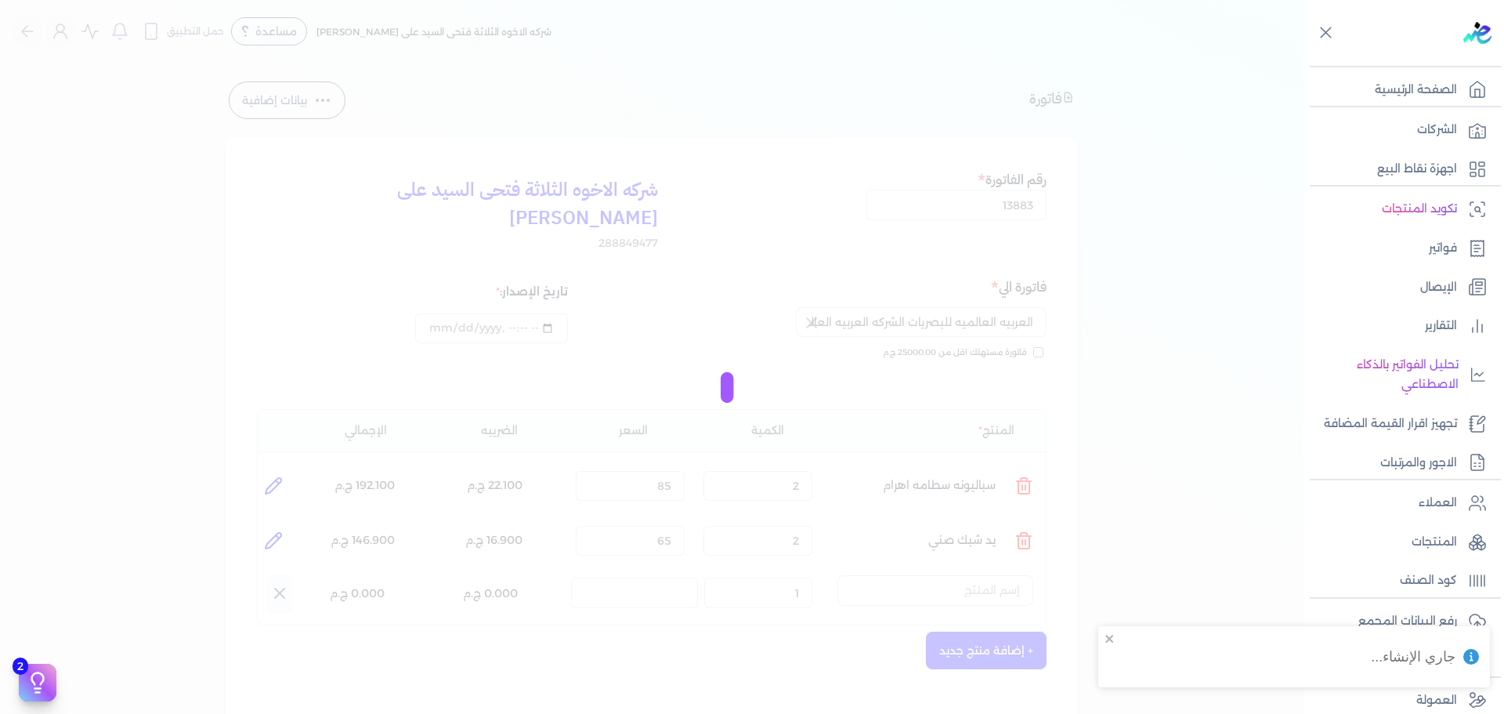
select select "EGS"
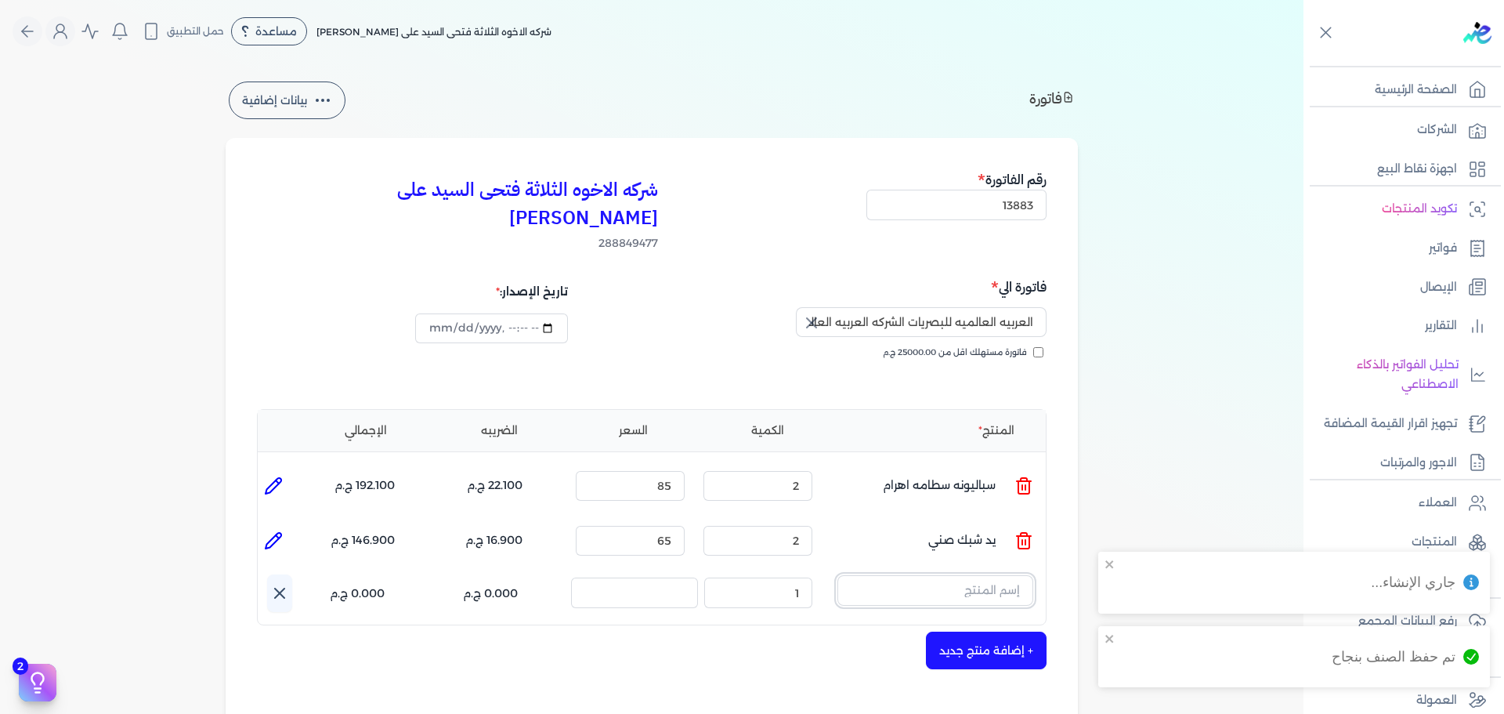
click at [983, 575] on input "text" at bounding box center [935, 590] width 196 height 30
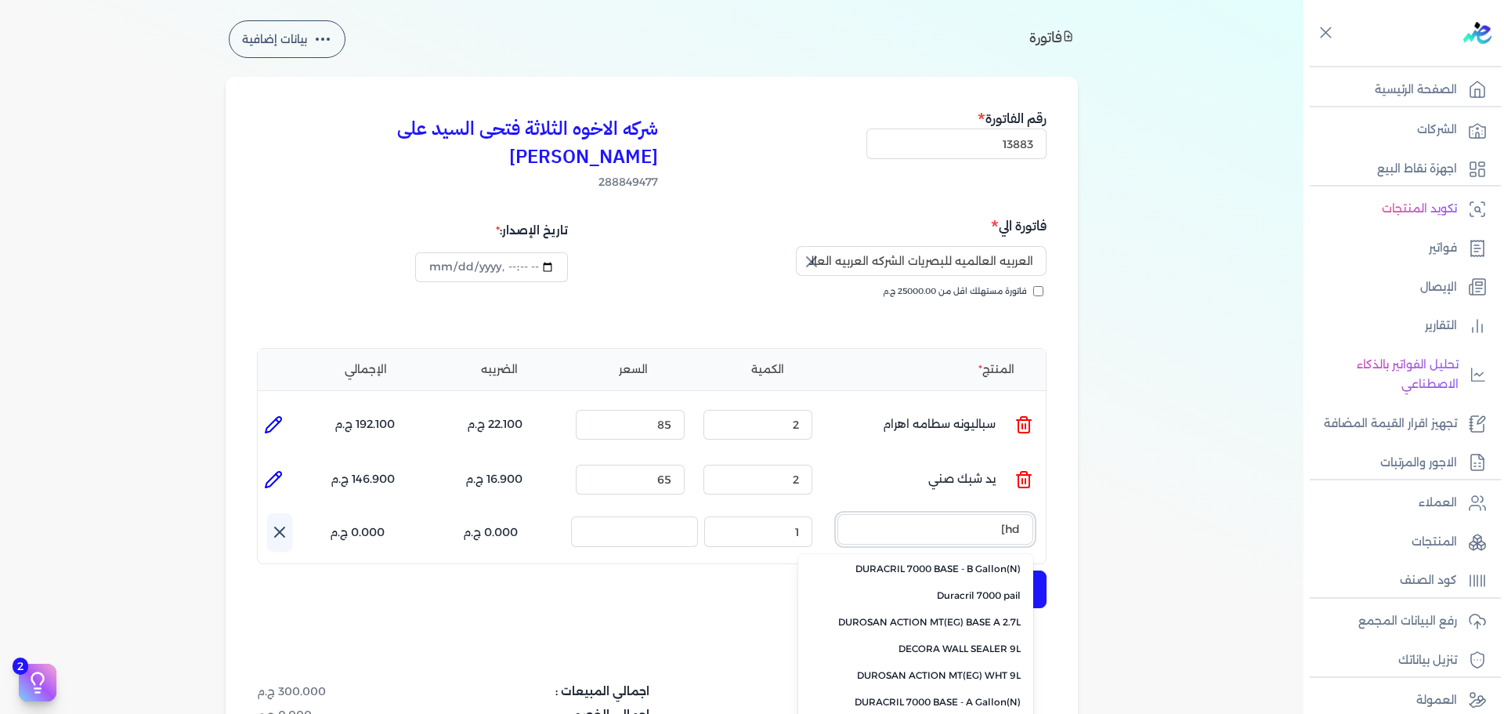
scroll to position [0, 0]
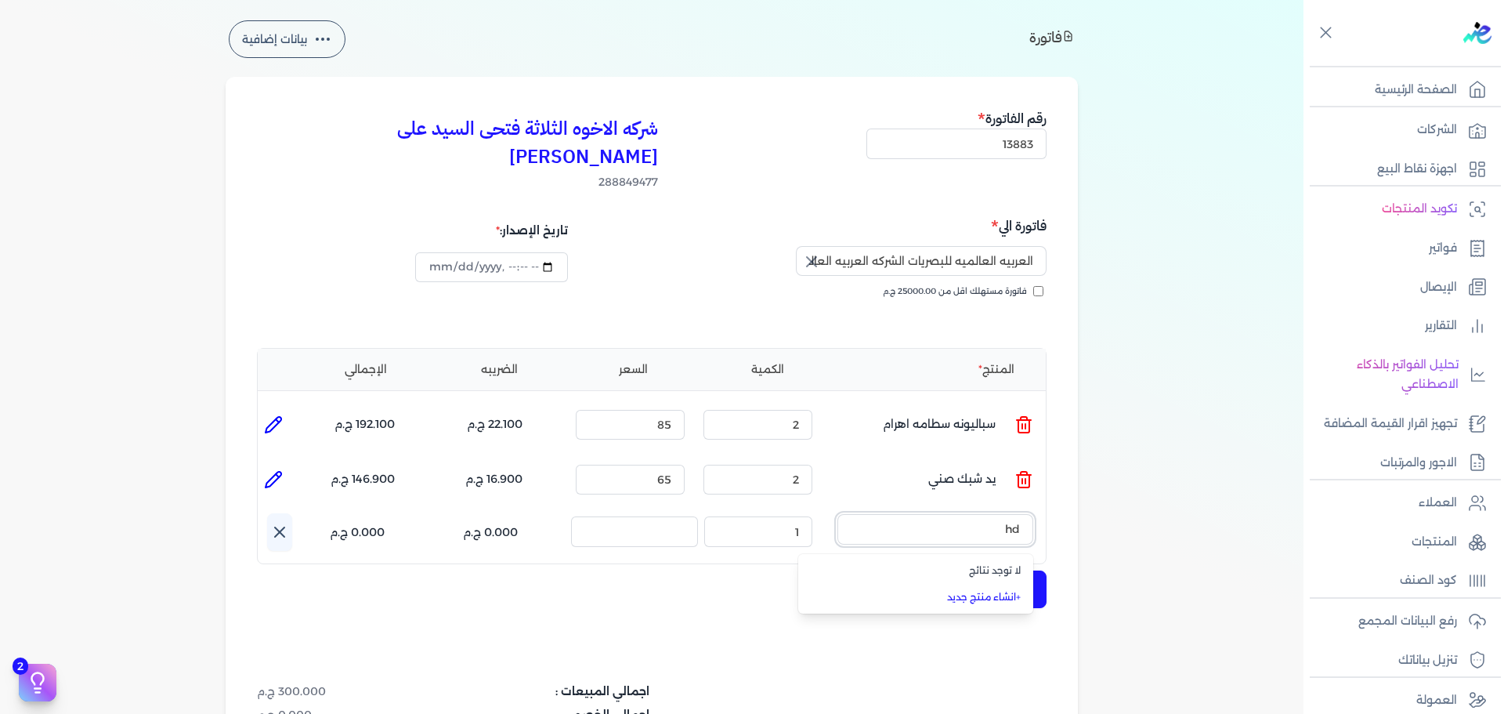
type input "h"
type input "ايد"
click at [965, 563] on span "ايديال 16 سم" at bounding box center [924, 570] width 191 height 14
drag, startPoint x: 794, startPoint y: 514, endPoint x: 862, endPoint y: 514, distance: 68.1
click at [862, 514] on ul "المنتج : ايديال 16 سم الكمية : 1 السعر : 25 الضريبه : 3.500 ج.م الإجمالي : 28.5…" at bounding box center [652, 534] width 788 height 42
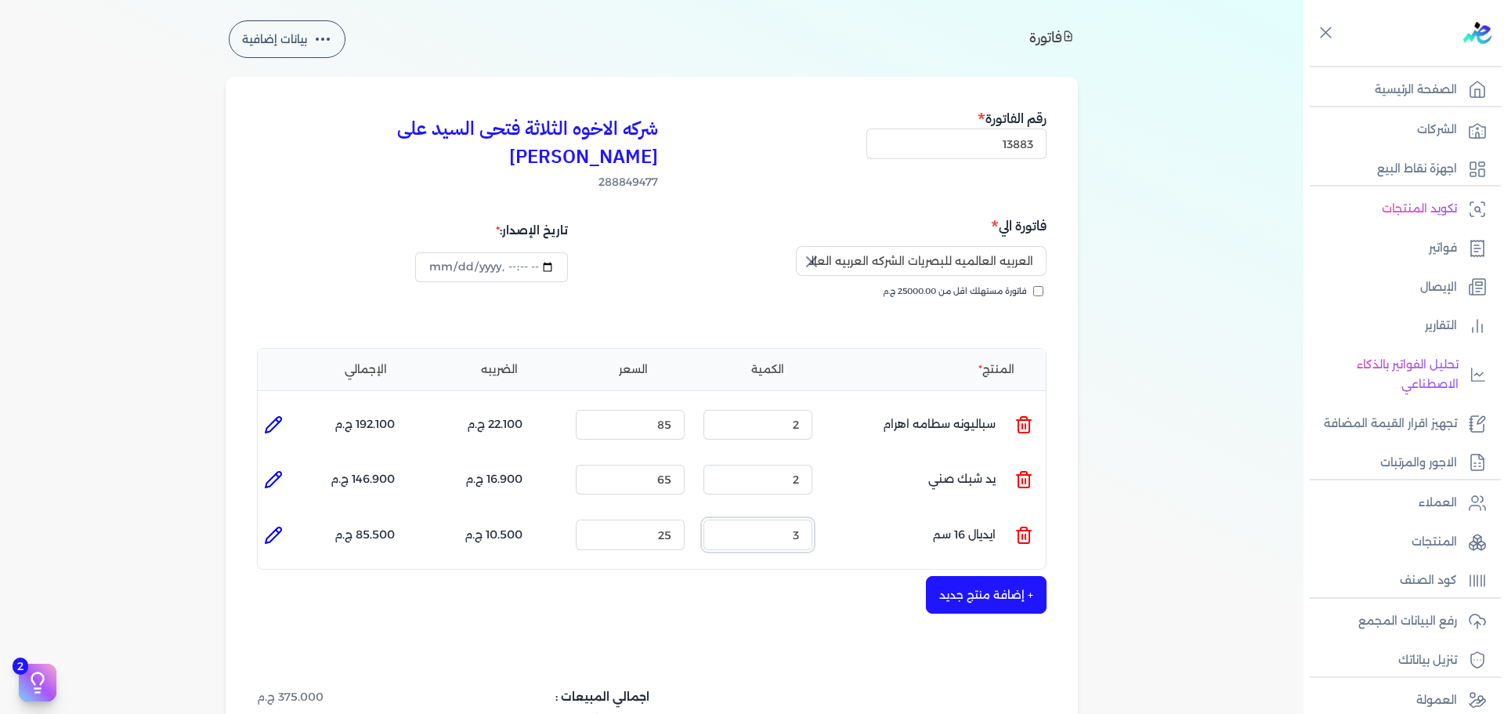
type input "3"
click at [272, 526] on icon at bounding box center [273, 535] width 19 height 19
type input "ايديال 16 سم"
type input "25"
type input "3"
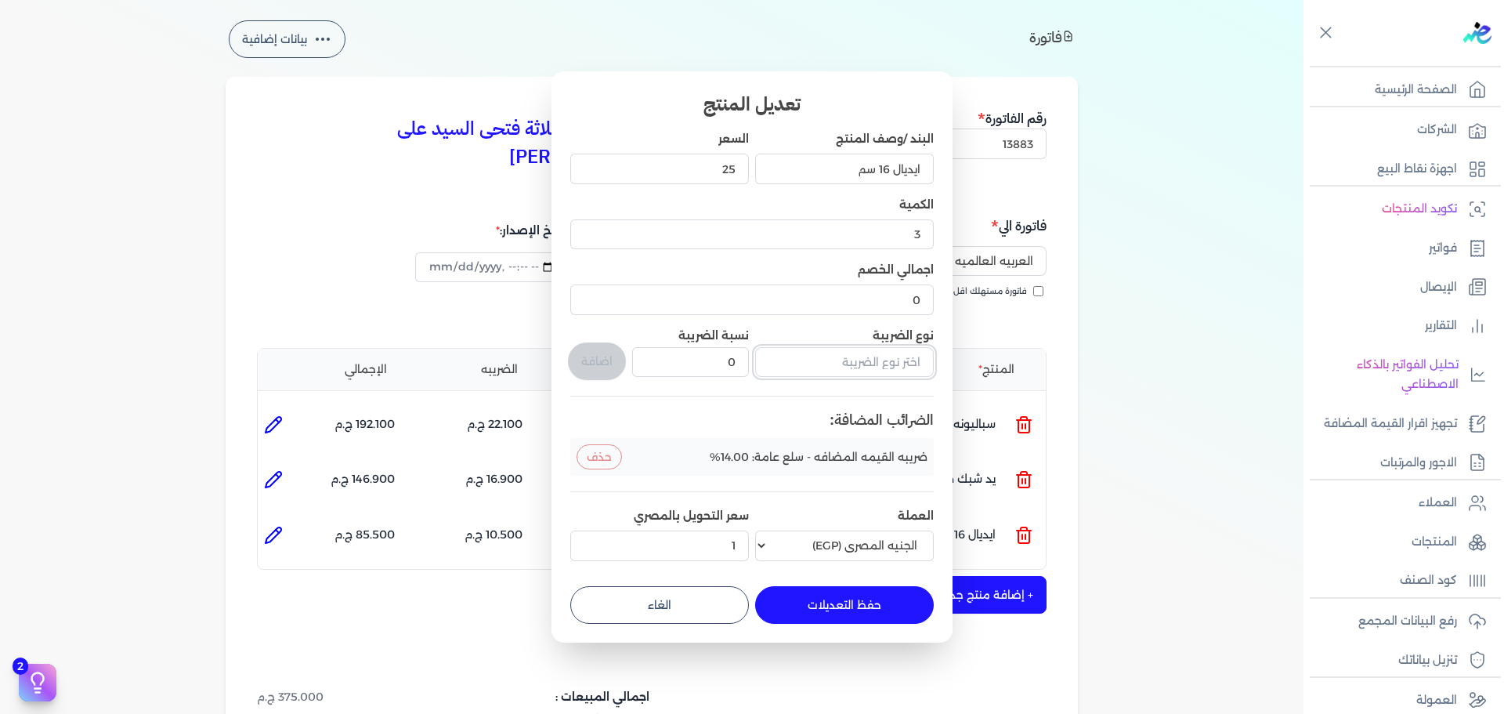
click at [858, 374] on input "text" at bounding box center [844, 362] width 179 height 30
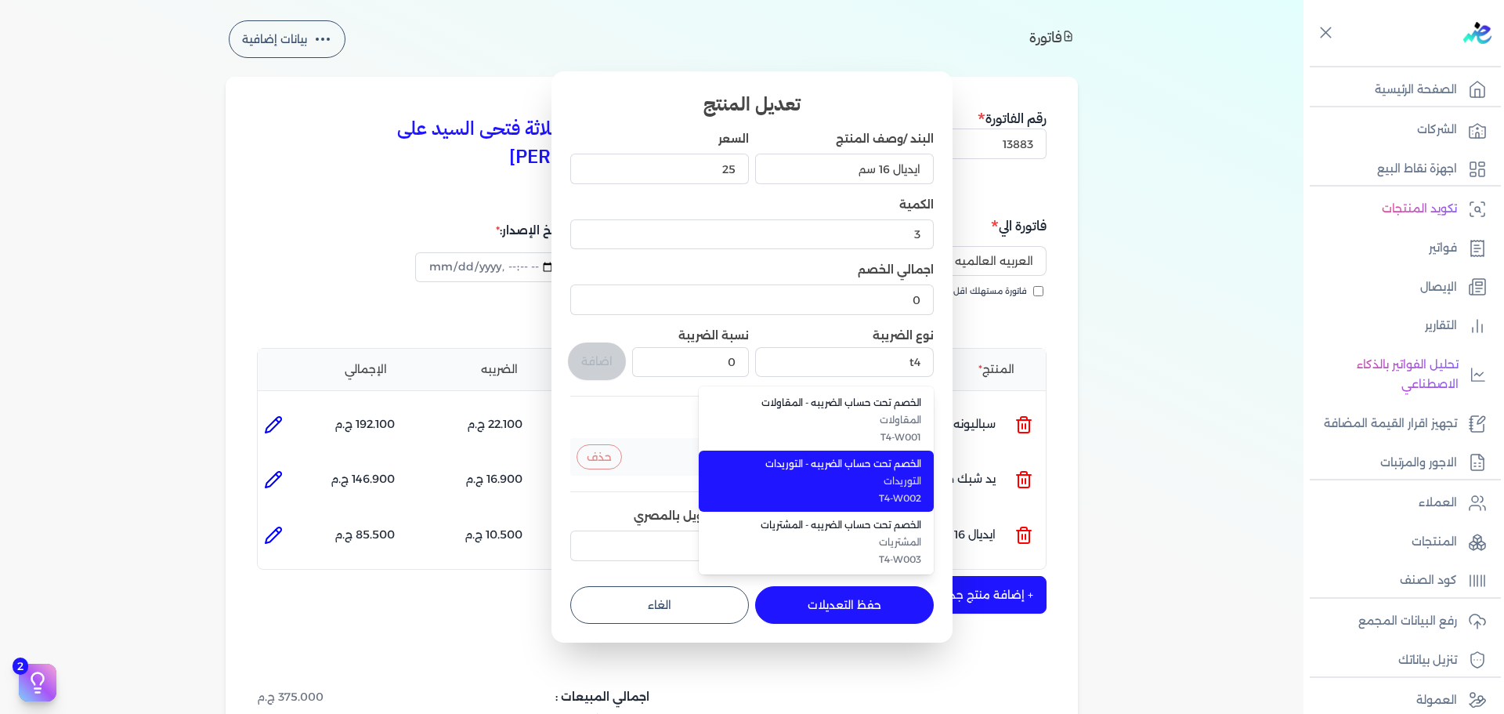
click at [862, 500] on span "T4-W002" at bounding box center [825, 498] width 191 height 14
type input "الخصم تحت حساب الضريبه - التوريدات"
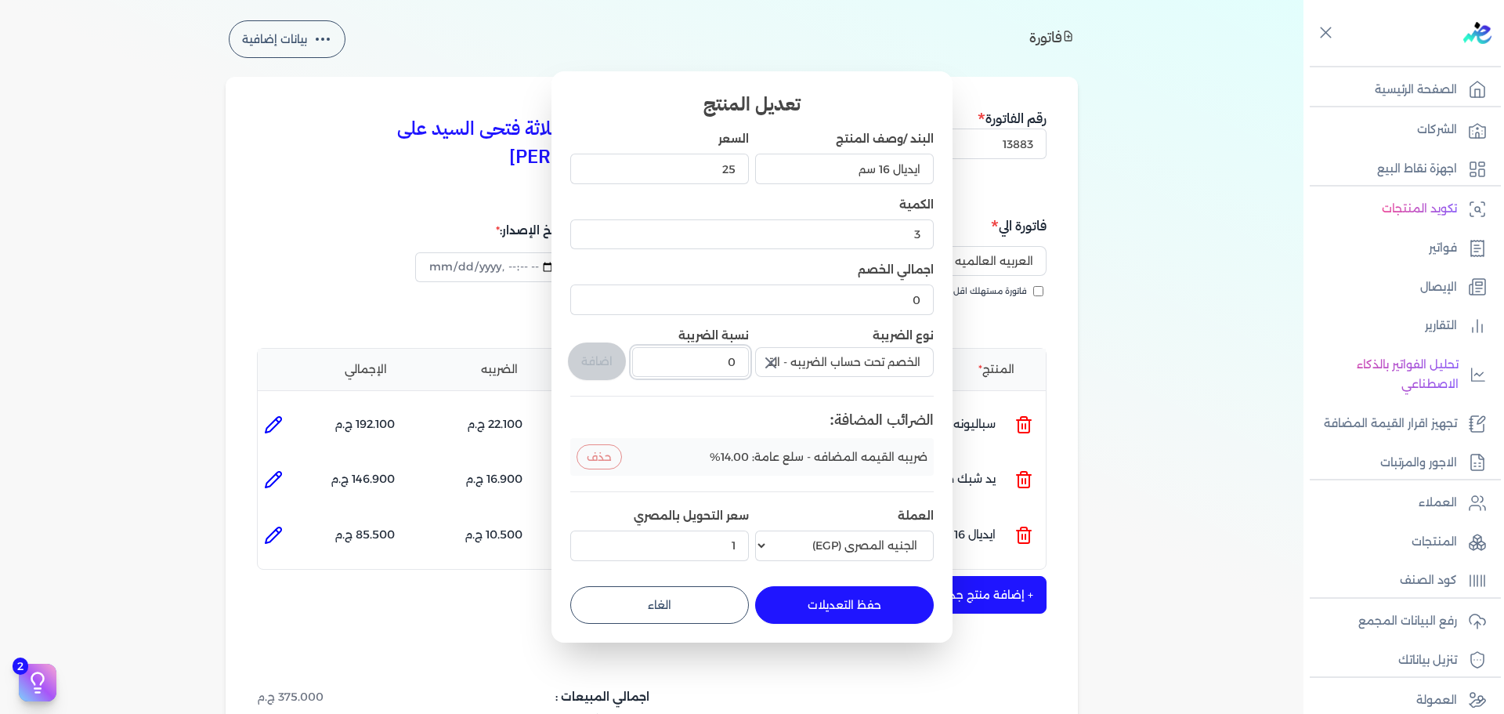
drag, startPoint x: 721, startPoint y: 357, endPoint x: 779, endPoint y: 359, distance: 58.8
click at [779, 359] on div "البند /وصف المنتج ايديال 16 سم السعر 25 الكمية 3 اجمالي الخصم 0 نوع الضريبة الخ…" at bounding box center [751, 348] width 363 height 435
type input "1"
drag, startPoint x: 576, startPoint y: 356, endPoint x: 809, endPoint y: 559, distance: 309.2
click at [578, 356] on button "اضافة" at bounding box center [597, 361] width 58 height 38
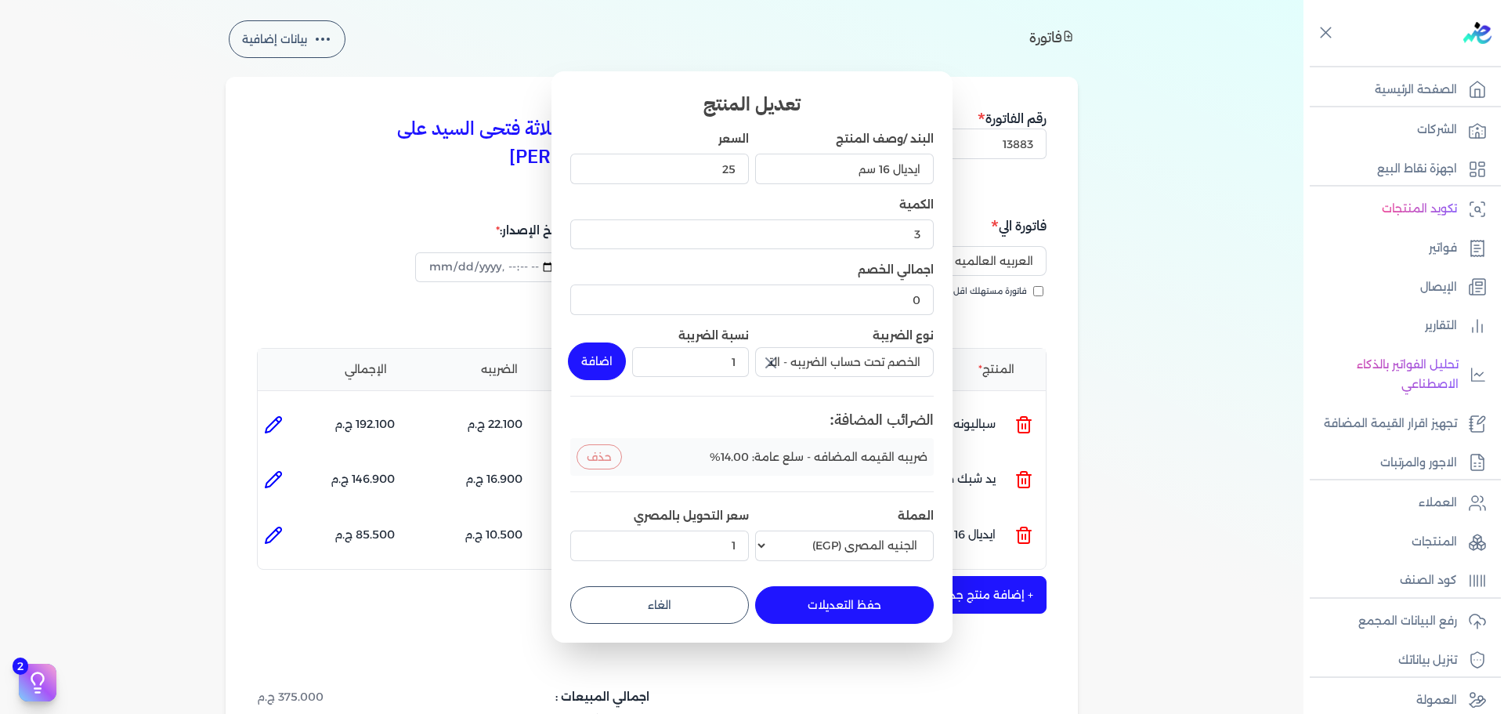
type input "0"
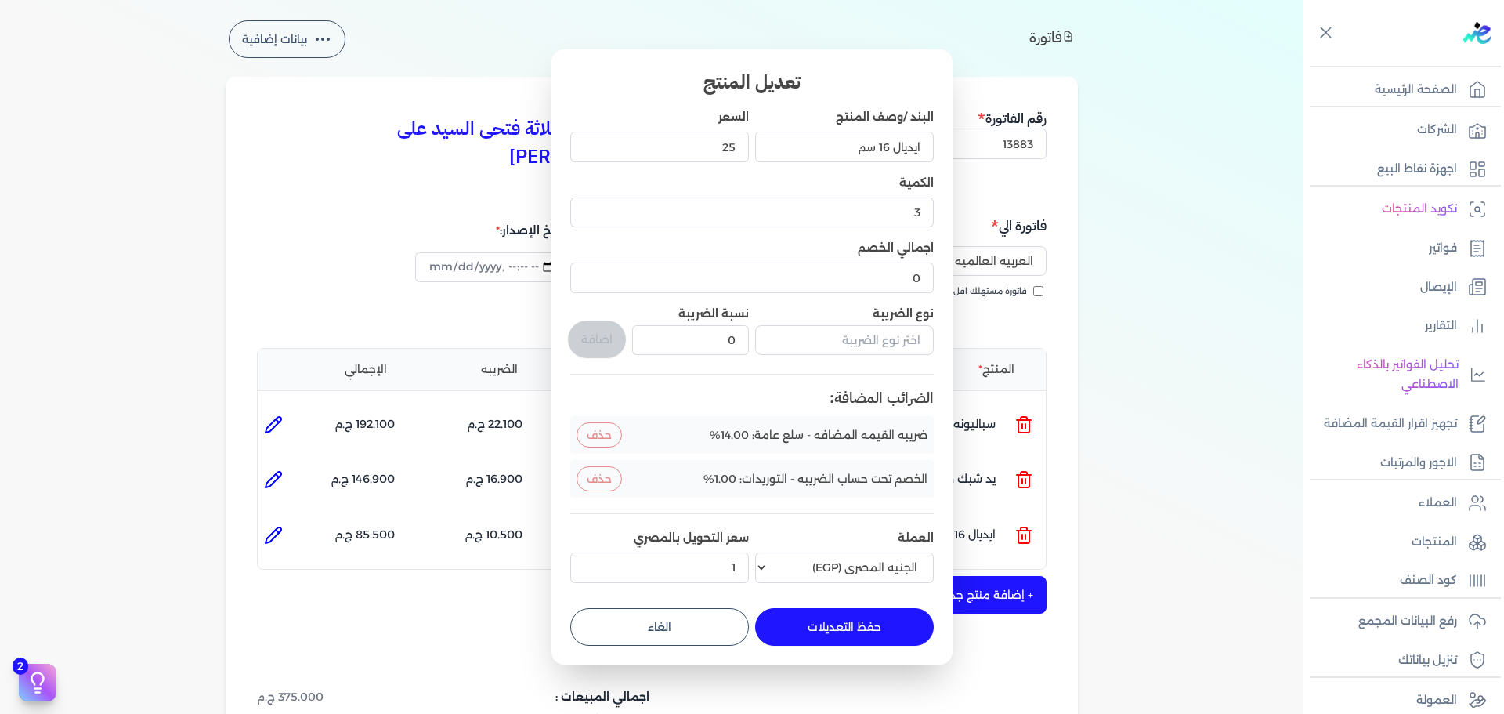
click at [845, 620] on button "حفظ التعديلات" at bounding box center [844, 627] width 179 height 38
type input "0"
type input "1"
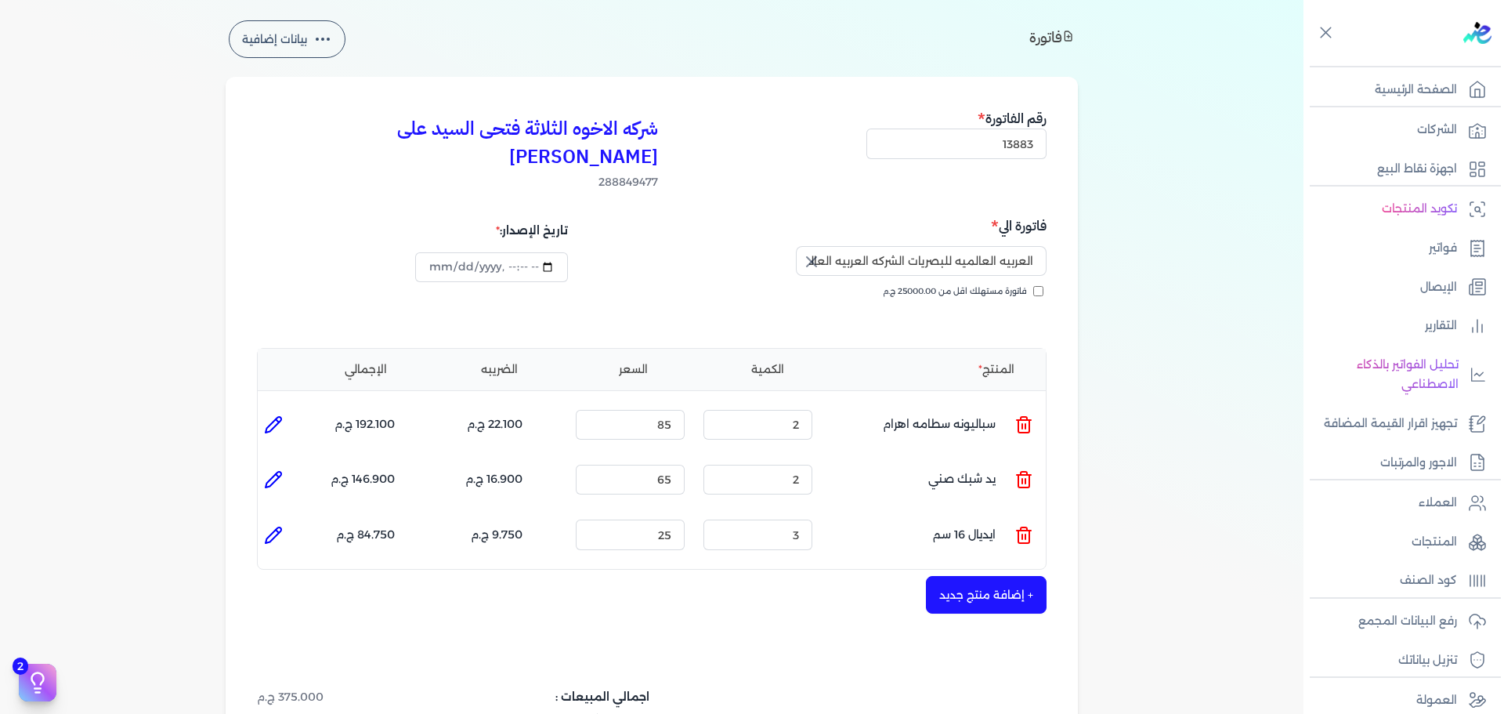
click at [983, 576] on button "+ إضافة منتج جديد" at bounding box center [986, 595] width 121 height 38
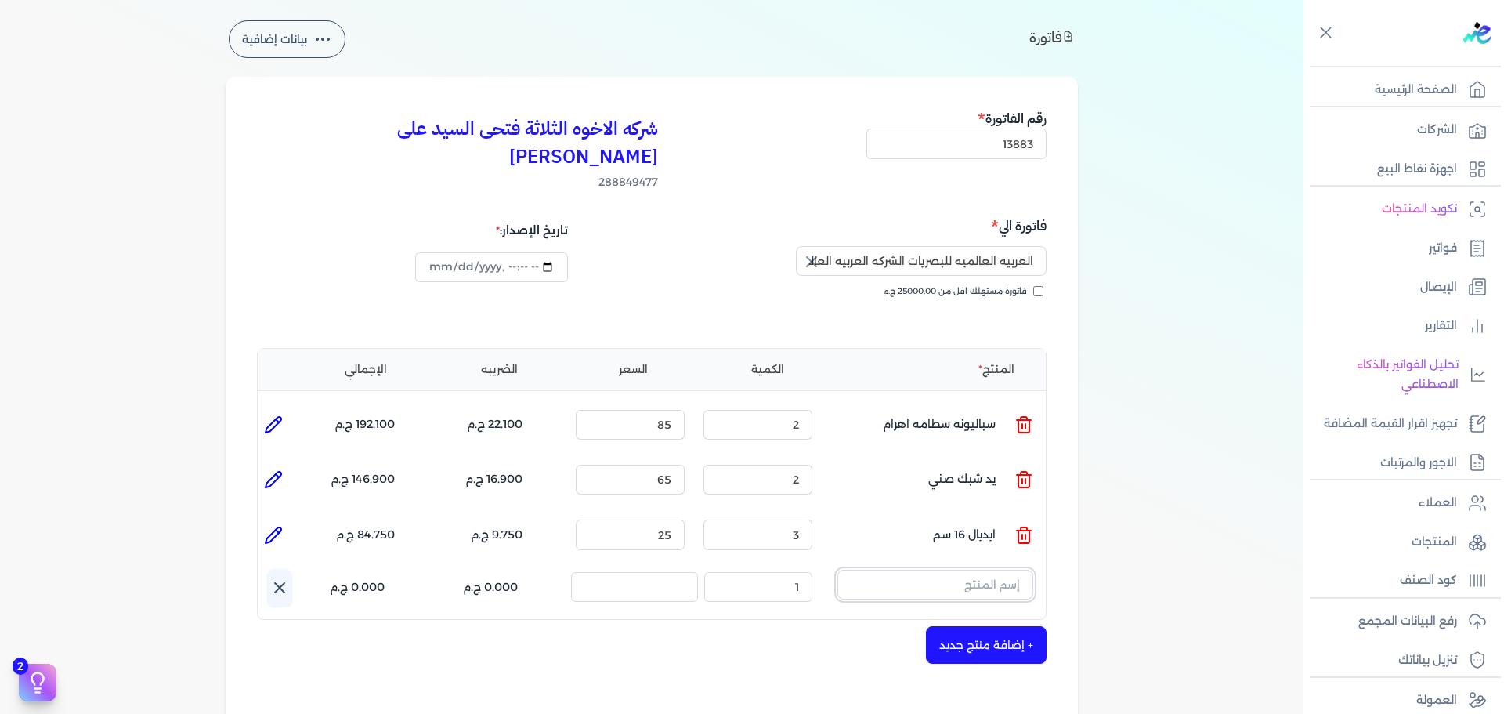
click at [943, 569] on input "text" at bounding box center [935, 584] width 196 height 30
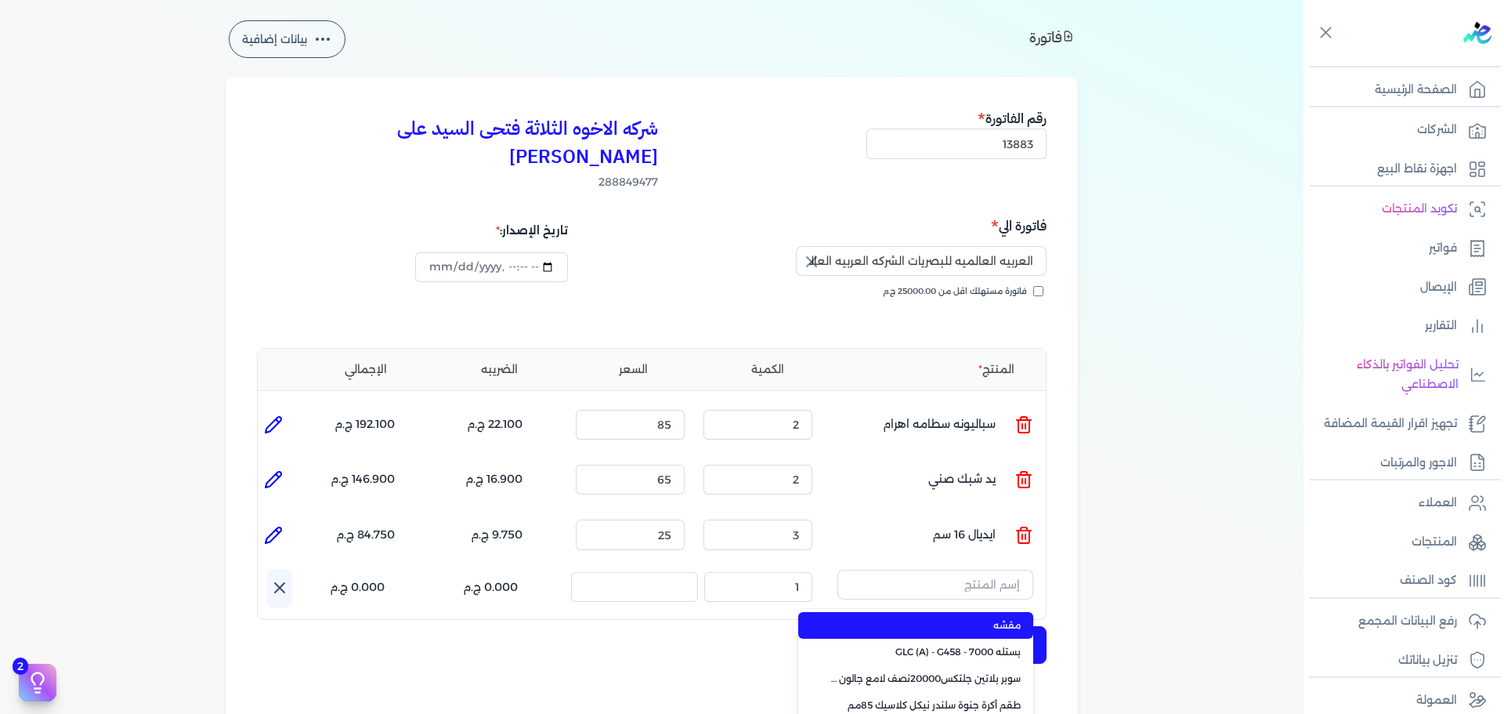
click at [962, 612] on li "مقشه" at bounding box center [915, 625] width 235 height 27
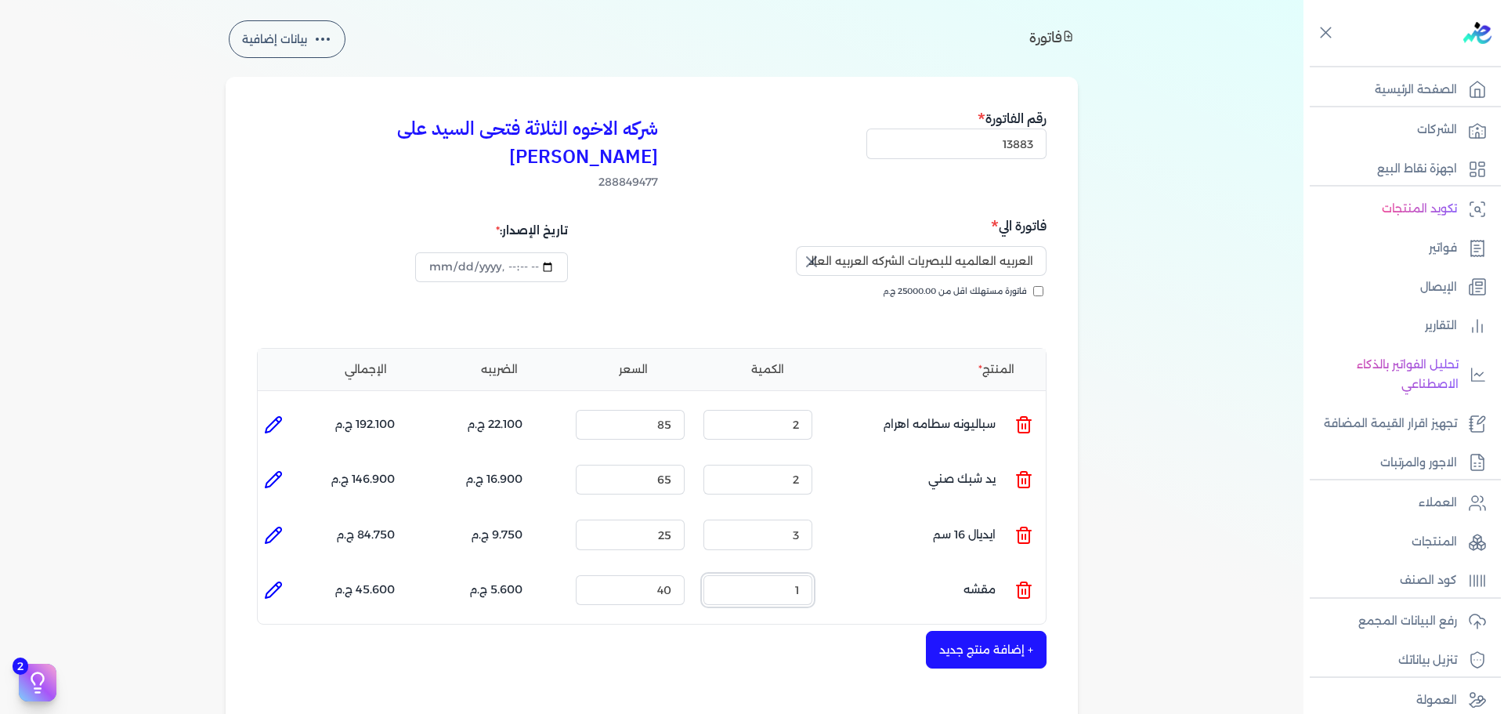
drag, startPoint x: 772, startPoint y: 565, endPoint x: 1011, endPoint y: 555, distance: 239.1
click at [995, 569] on ul "المنتج : مقشه الكمية : 1 السعر : 40 الضريبه : 5.600 ج.م الإجمالي : 45.600 ج.م" at bounding box center [652, 590] width 788 height 42
type input "4"
type input "45"
click at [269, 580] on icon at bounding box center [273, 589] width 19 height 19
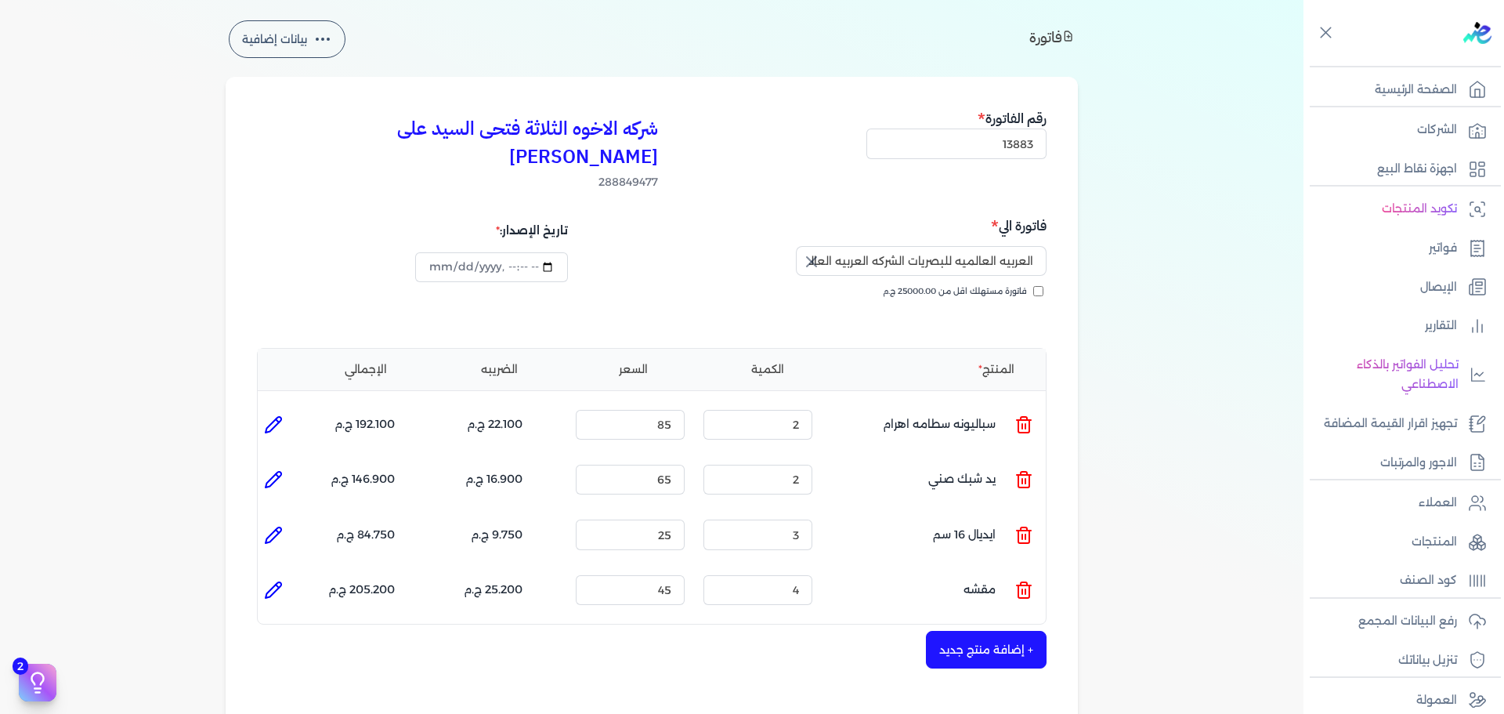
type input "مقشه"
type input "45"
type input "4"
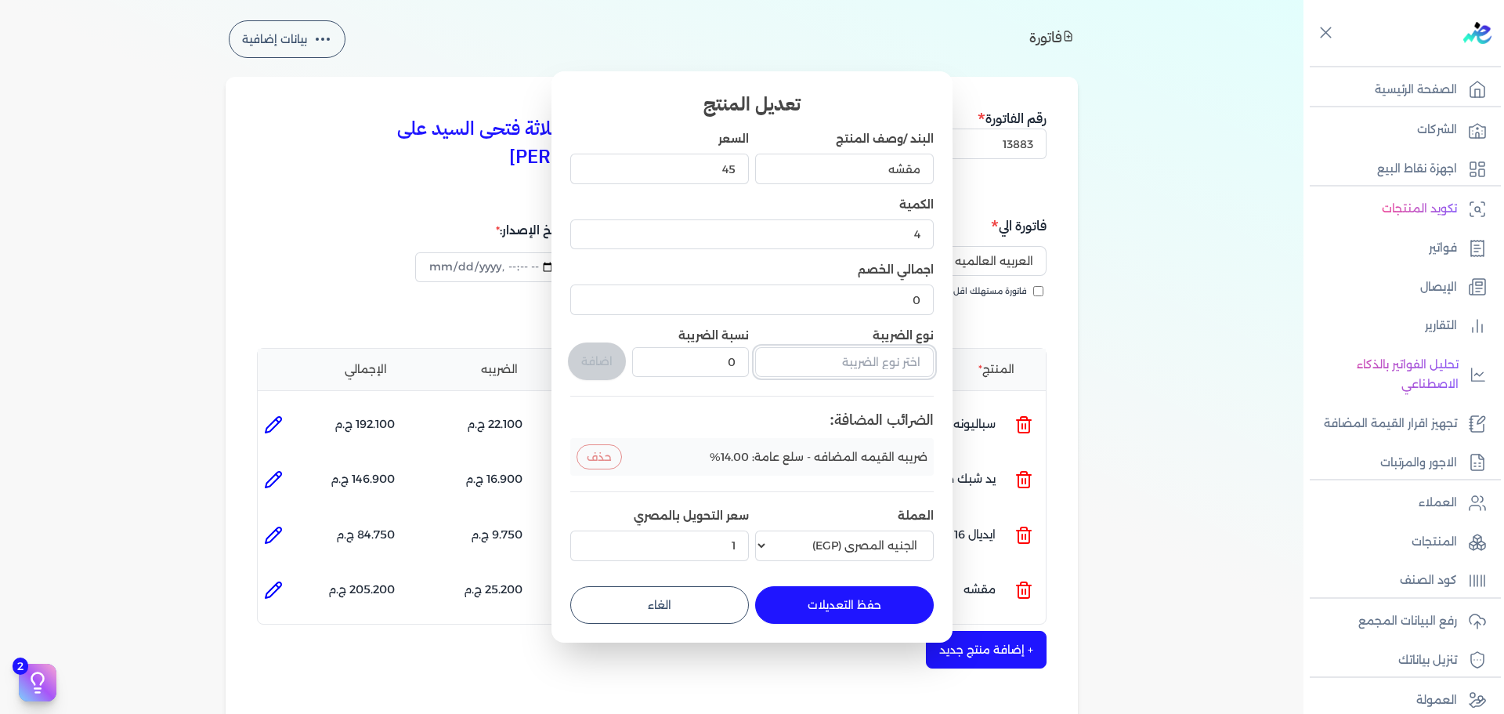
click at [869, 358] on input "text" at bounding box center [844, 362] width 179 height 30
type input "ف"
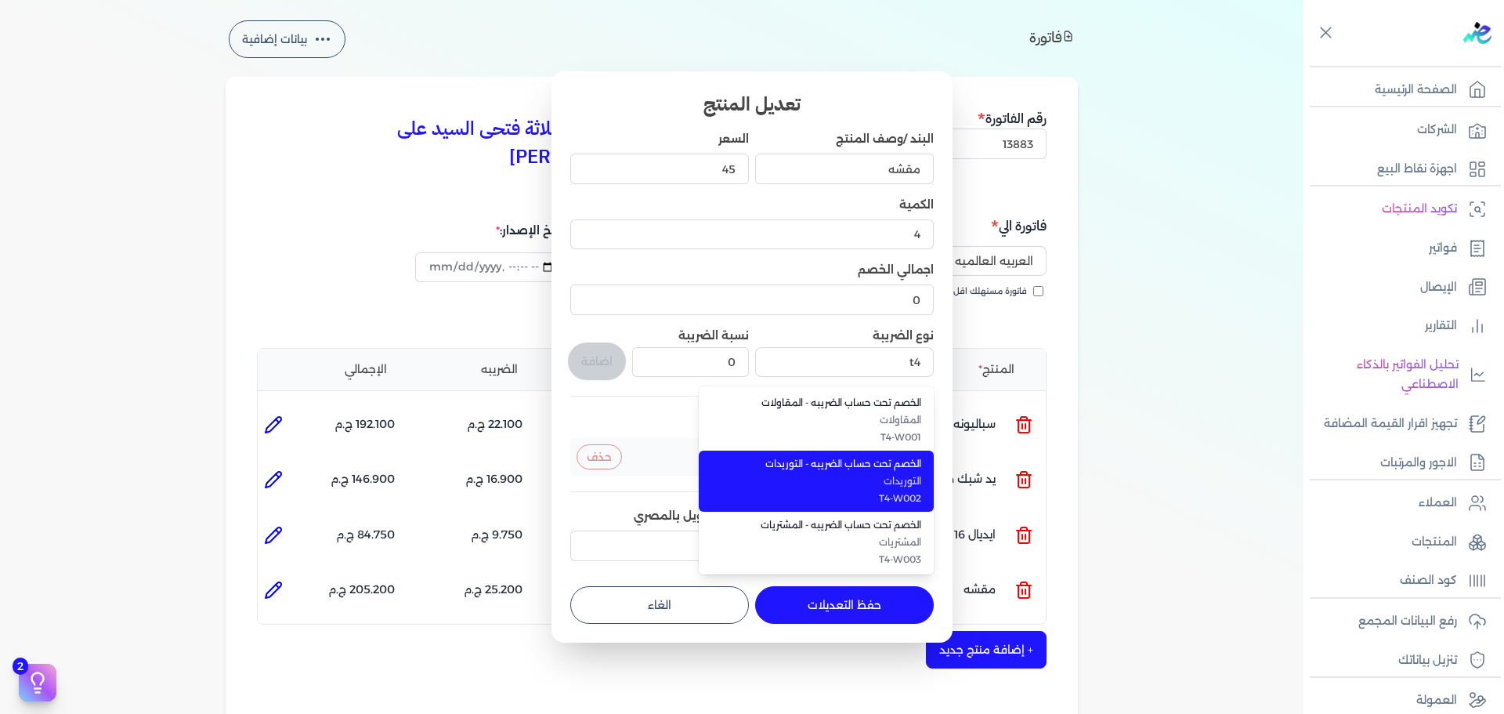
click at [877, 500] on span "T4-W002" at bounding box center [825, 498] width 191 height 14
type input "الخصم تحت حساب الضريبه - التوريدات"
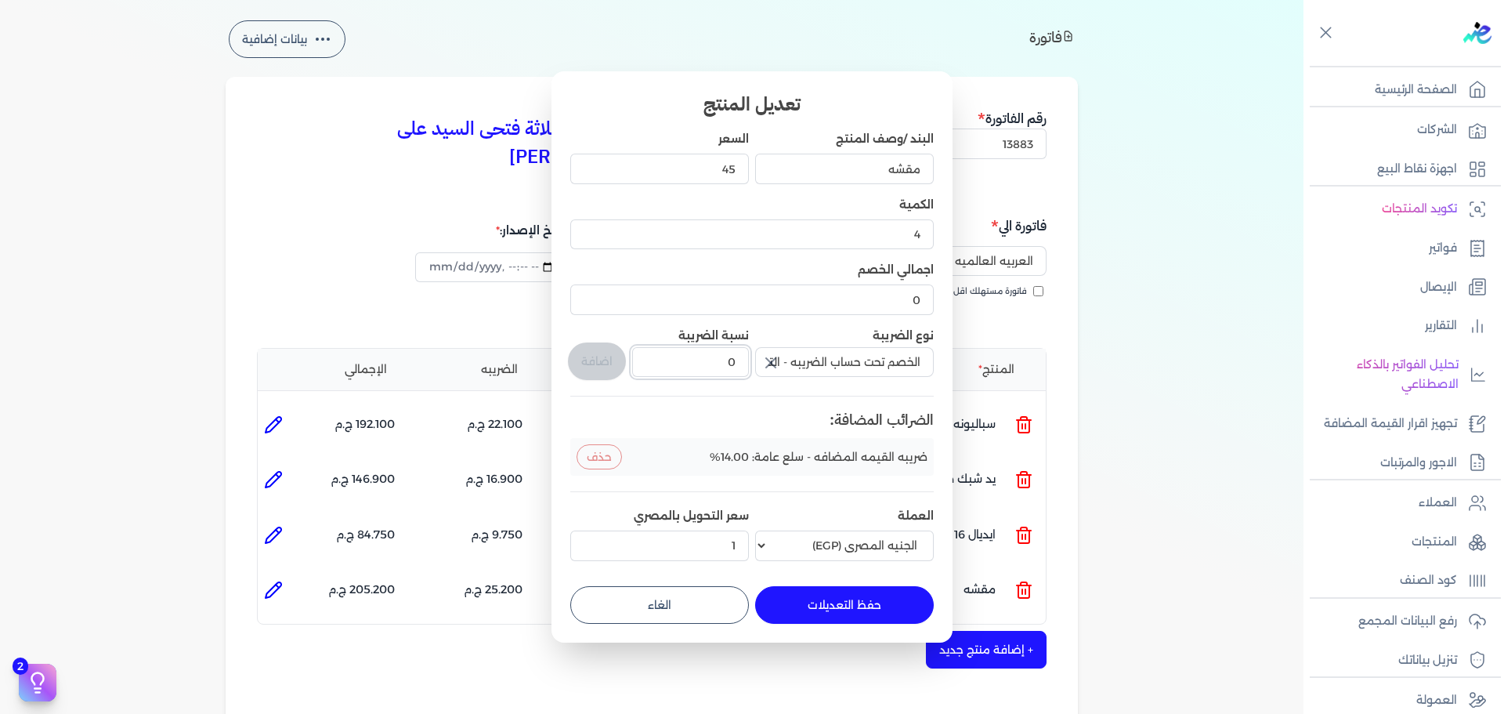
drag, startPoint x: 717, startPoint y: 366, endPoint x: 736, endPoint y: 362, distance: 20.0
click at [735, 363] on input "0" at bounding box center [690, 362] width 117 height 30
type input "1"
click at [605, 364] on button "اضافة" at bounding box center [597, 361] width 58 height 38
type input "0"
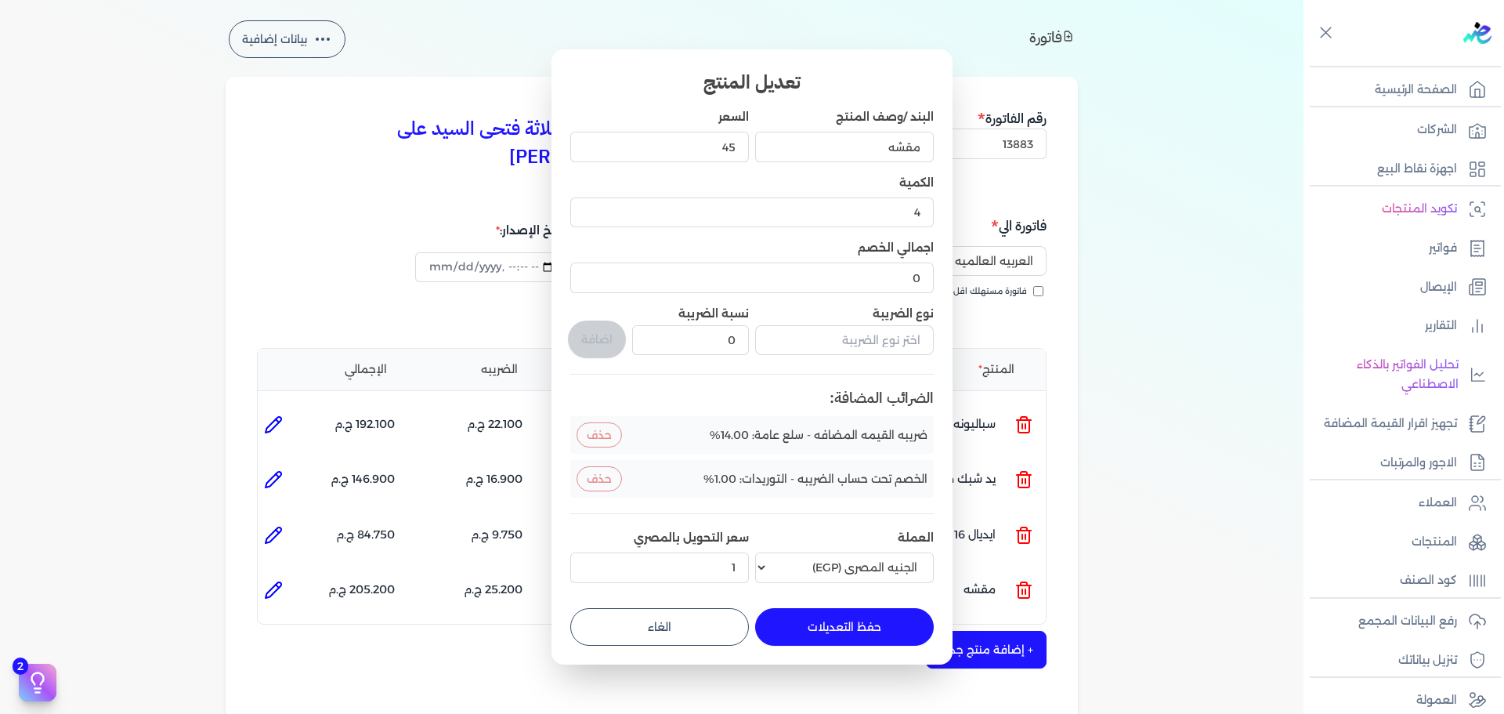
click at [858, 630] on button "حفظ التعديلات" at bounding box center [844, 627] width 179 height 38
type input "0"
type input "1"
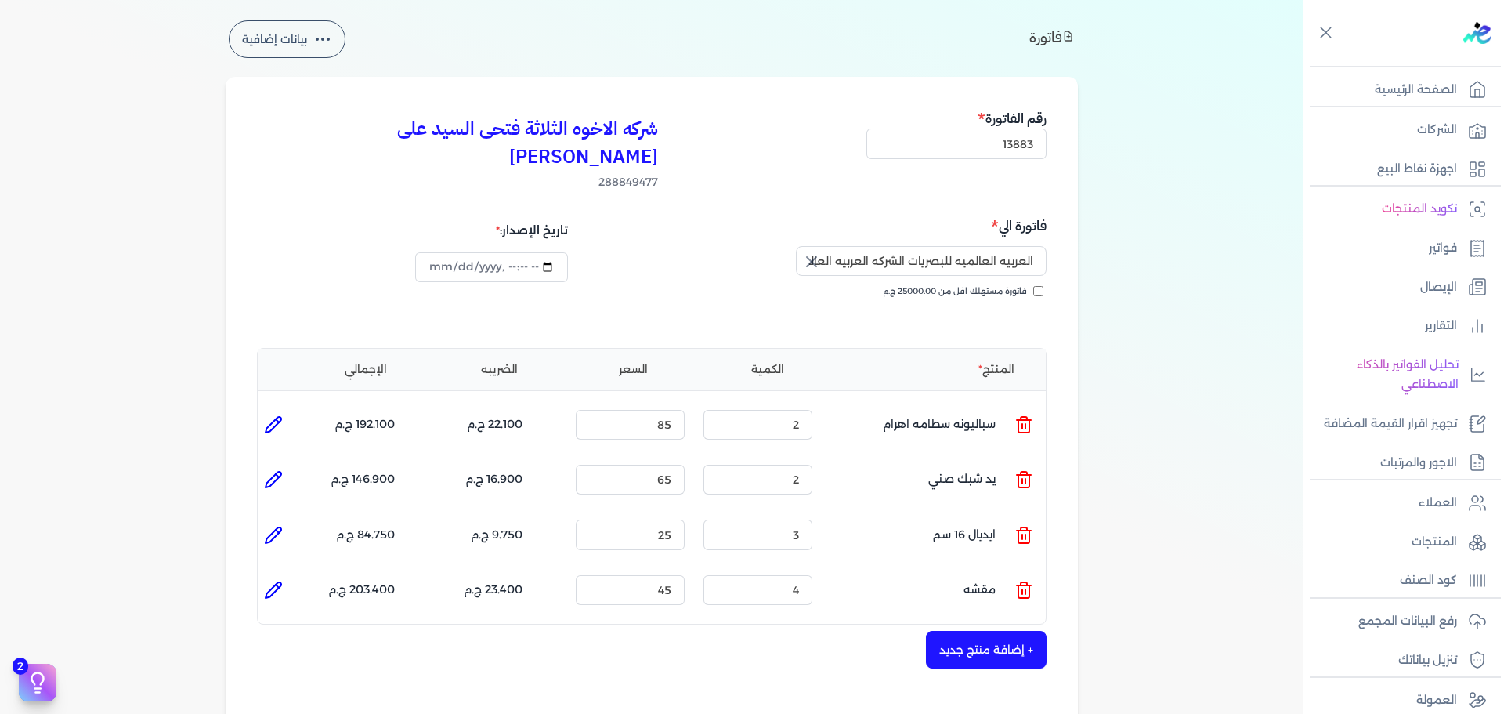
drag, startPoint x: 1057, startPoint y: 617, endPoint x: 1046, endPoint y: 617, distance: 10.2
click at [1053, 617] on div "شركه الاخوه الثلاثة فتحى السيد على [PERSON_NAME] 288849477 رقم الفاتورة 13883 ف…" at bounding box center [652, 531] width 852 height 908
click at [1034, 630] on button "+ إضافة منتج جديد" at bounding box center [986, 649] width 121 height 38
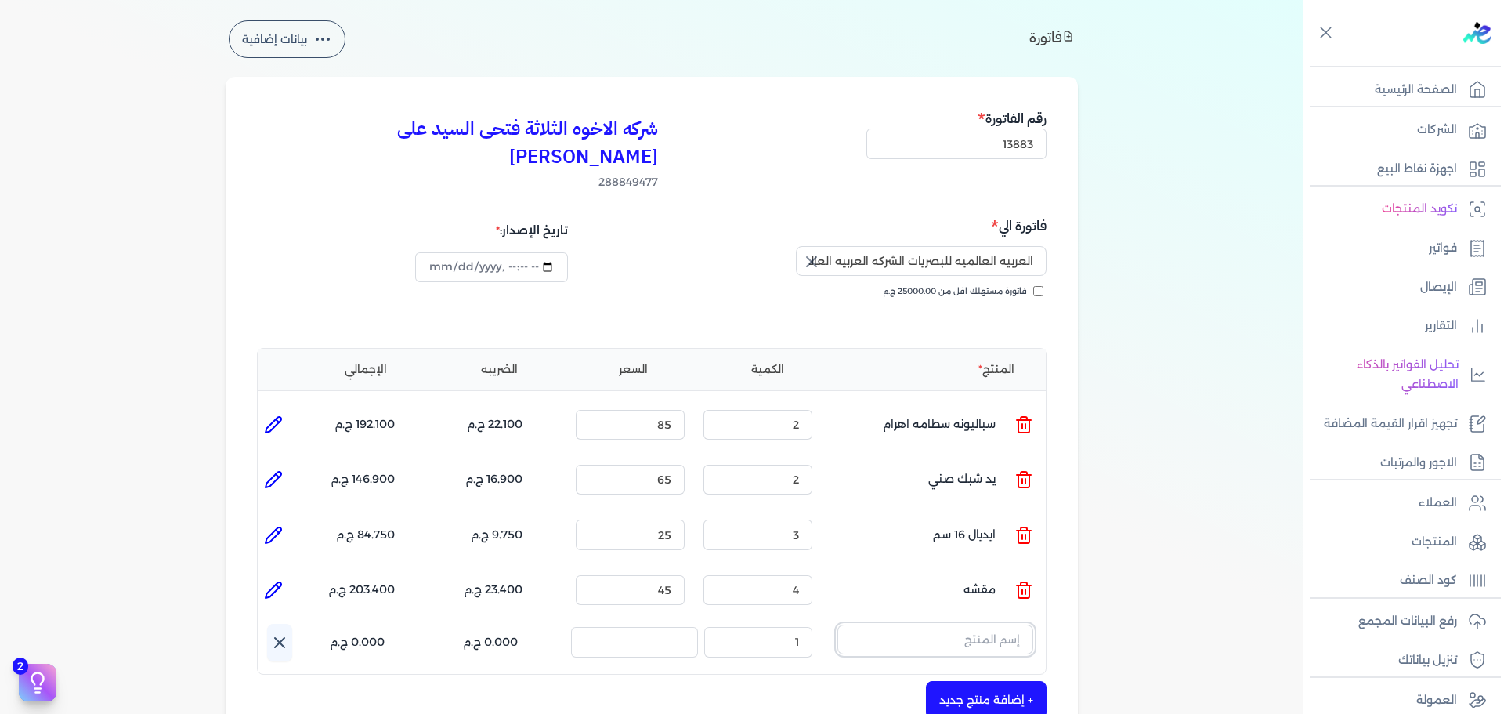
click at [956, 624] on input "text" at bounding box center [935, 639] width 196 height 30
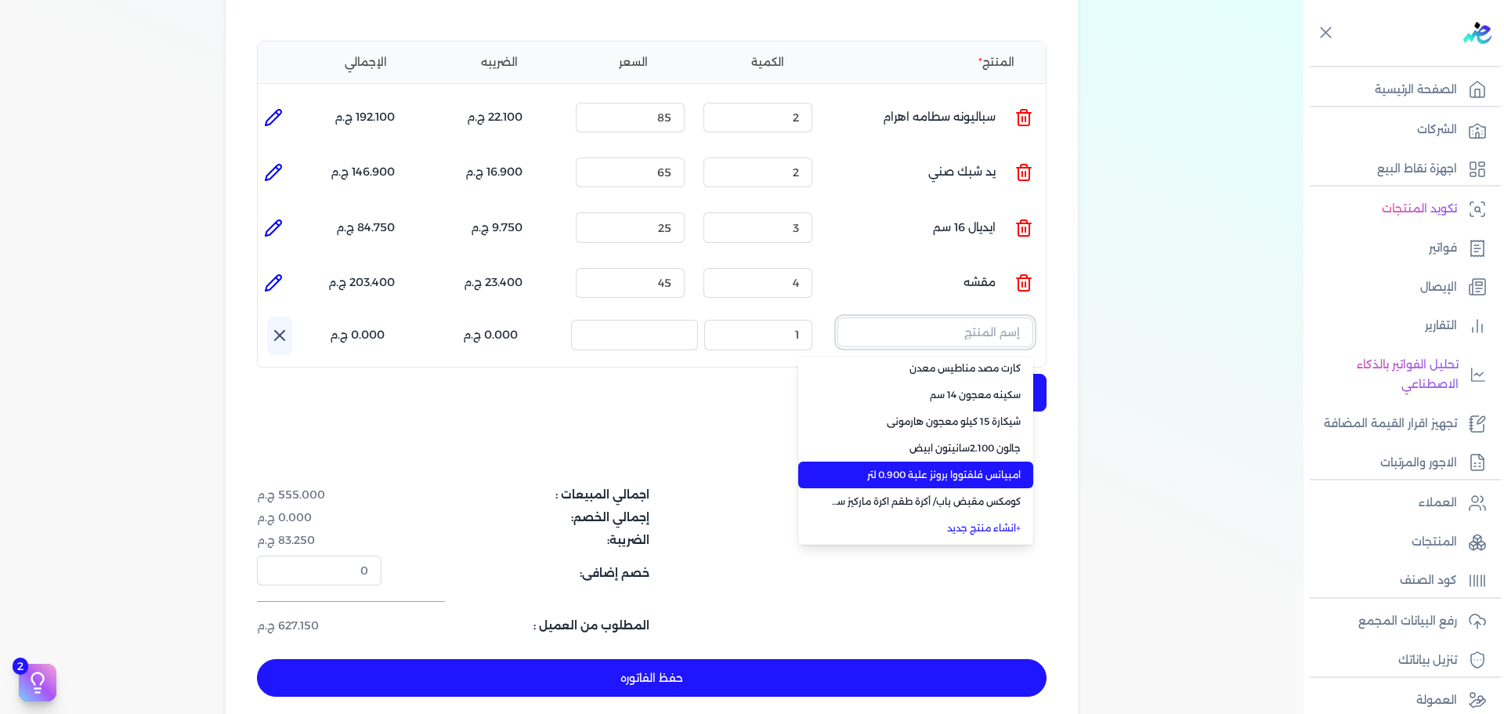
scroll to position [374, 0]
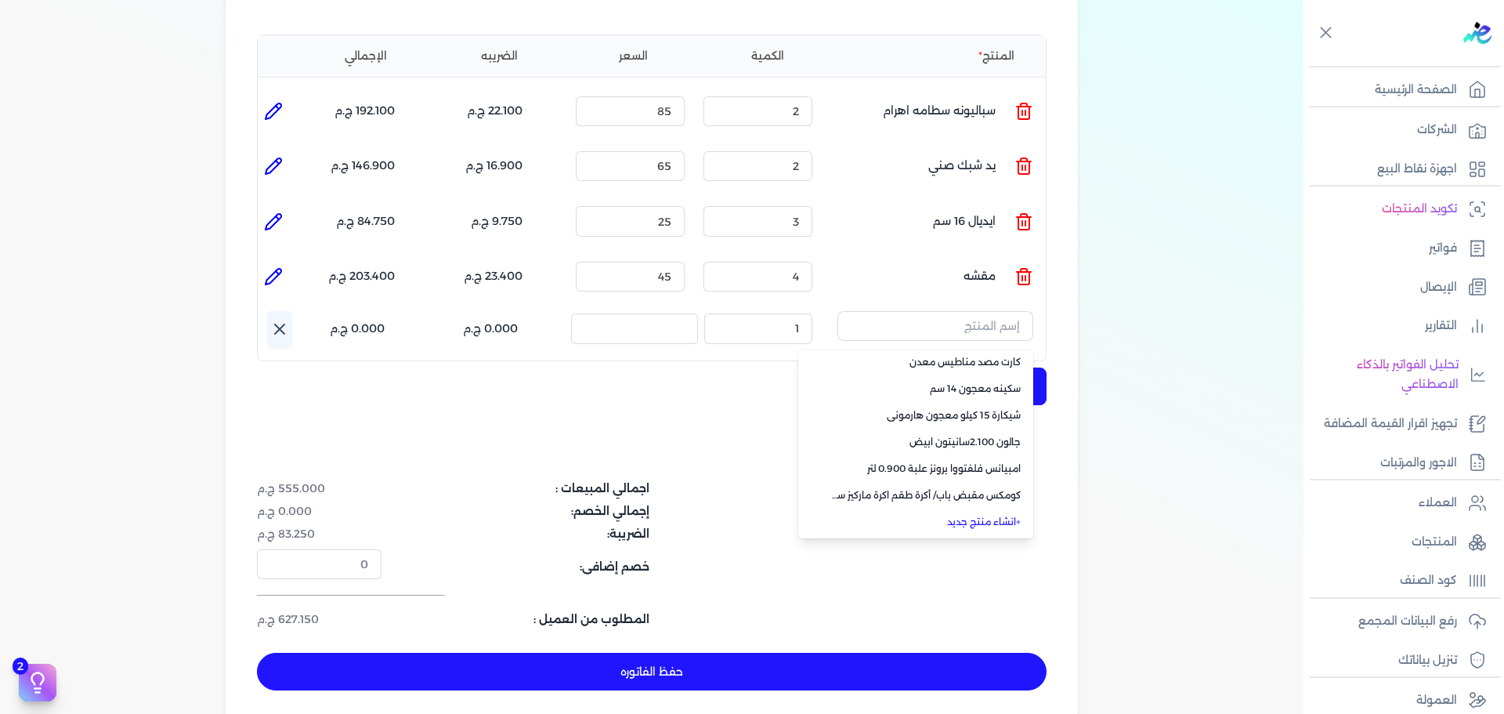
click at [999, 508] on li "+ انشاء منتج جديد" at bounding box center [915, 521] width 235 height 27
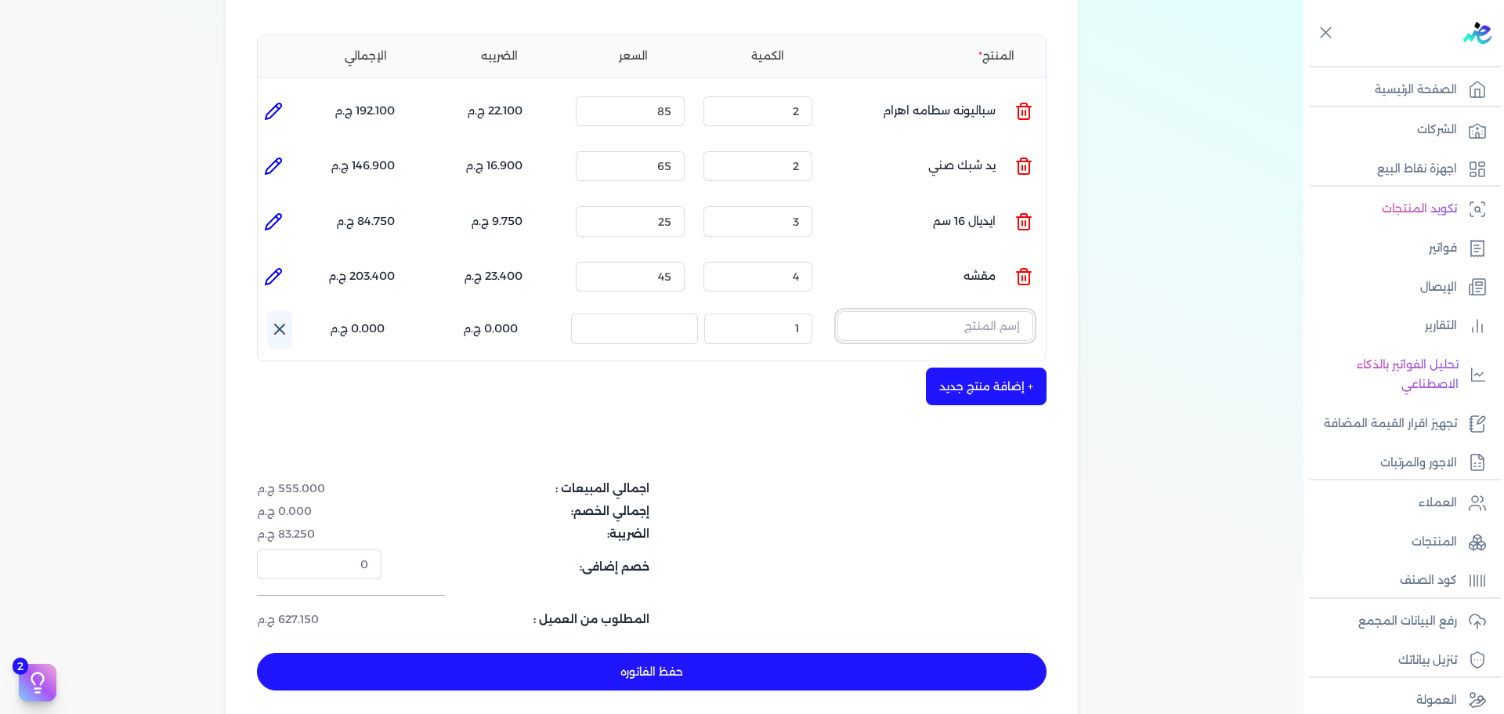
click at [959, 311] on input "text" at bounding box center [935, 326] width 196 height 30
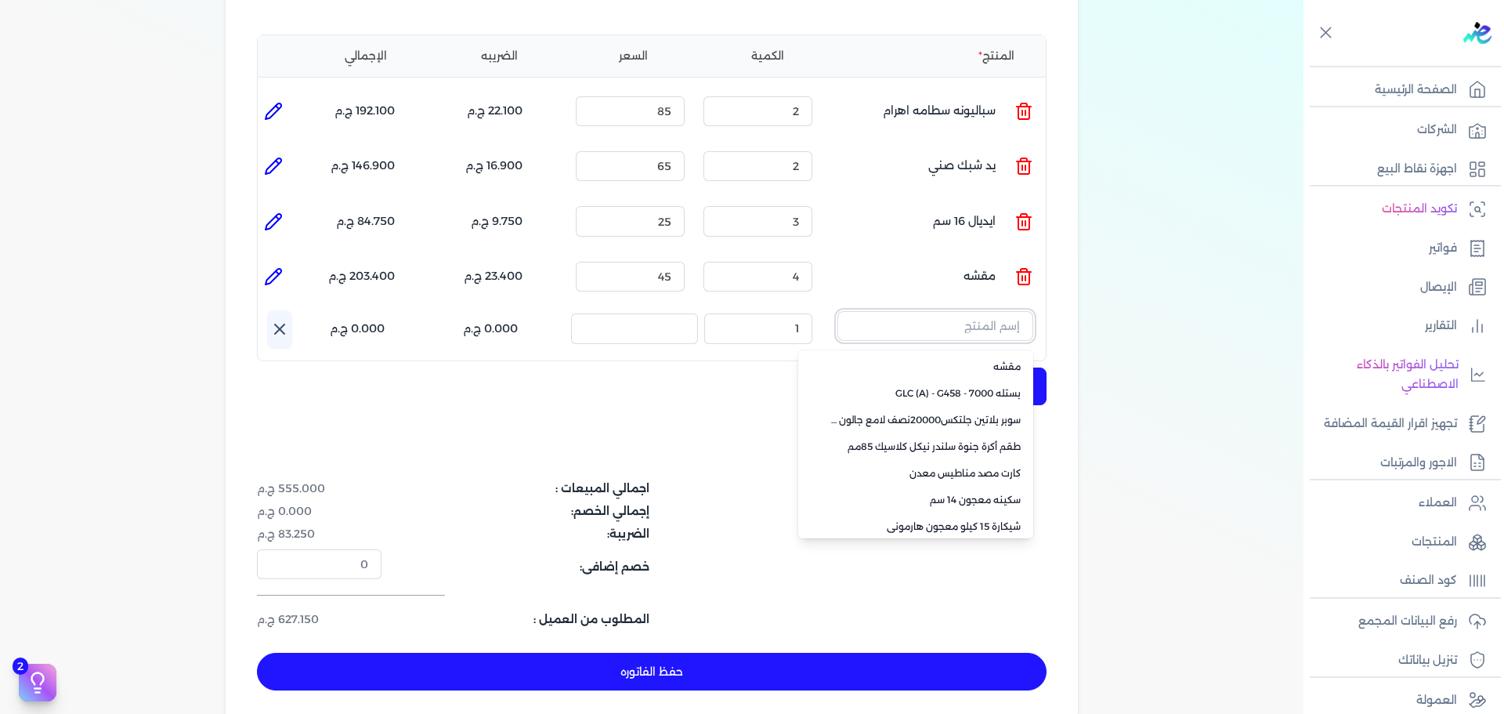
scroll to position [108, 0]
click at [979, 518] on link "+ انشاء منتج جديد" at bounding box center [924, 525] width 191 height 14
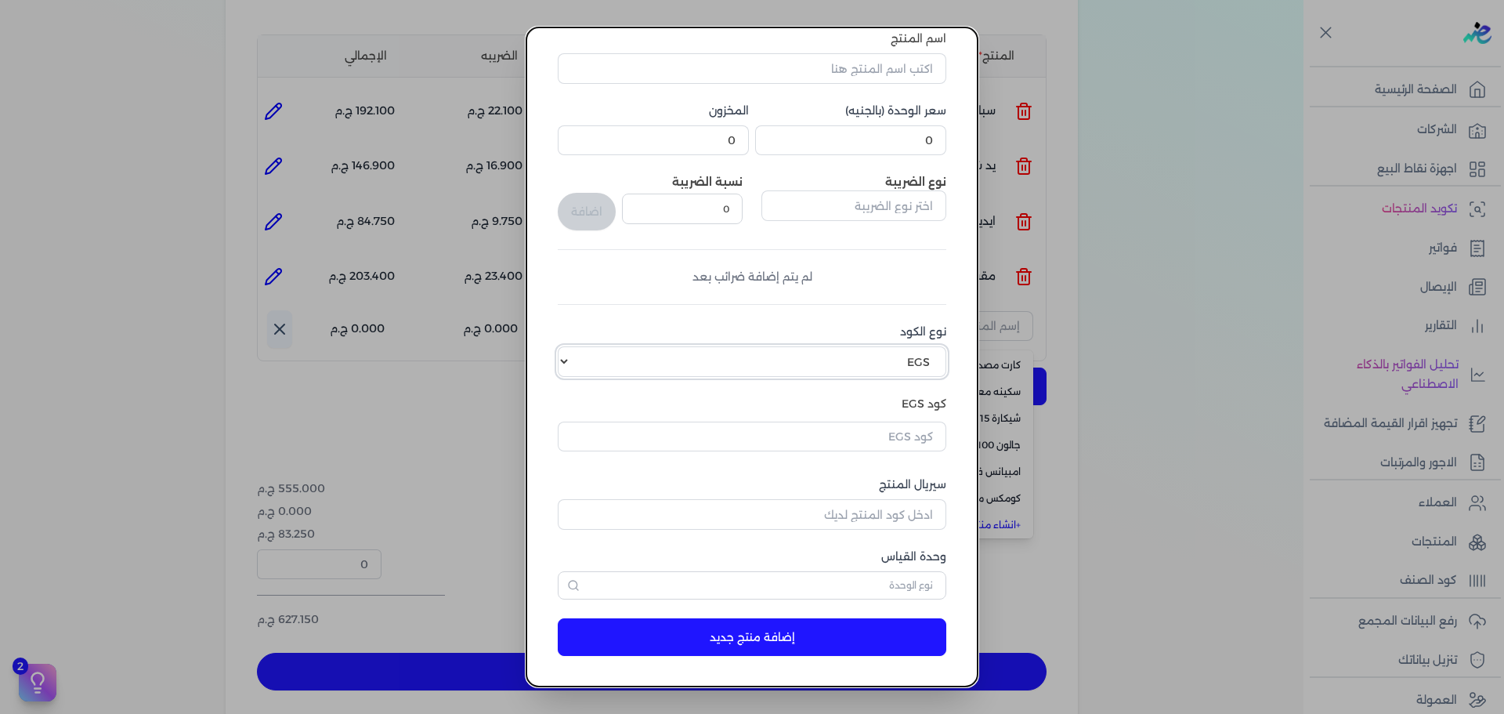
click at [846, 359] on select "اختر نوع الكود EGS GS1" at bounding box center [752, 361] width 388 height 30
select select "GS1"
click at [569, 346] on select "اختر نوع الكود EGS GS1" at bounding box center [752, 361] width 388 height 30
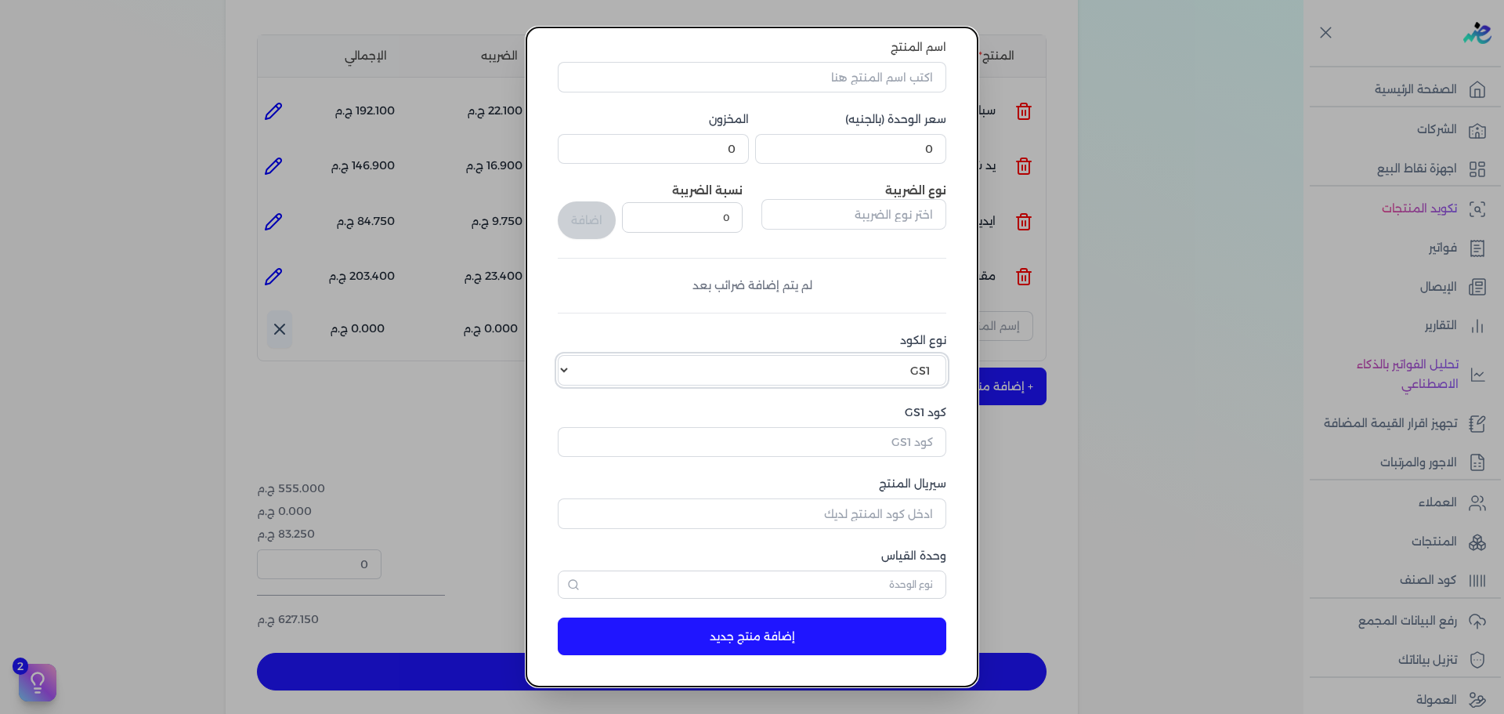
scroll to position [89, 0]
click at [882, 445] on input "كود GS1" at bounding box center [752, 442] width 388 height 30
paste input "10003608"
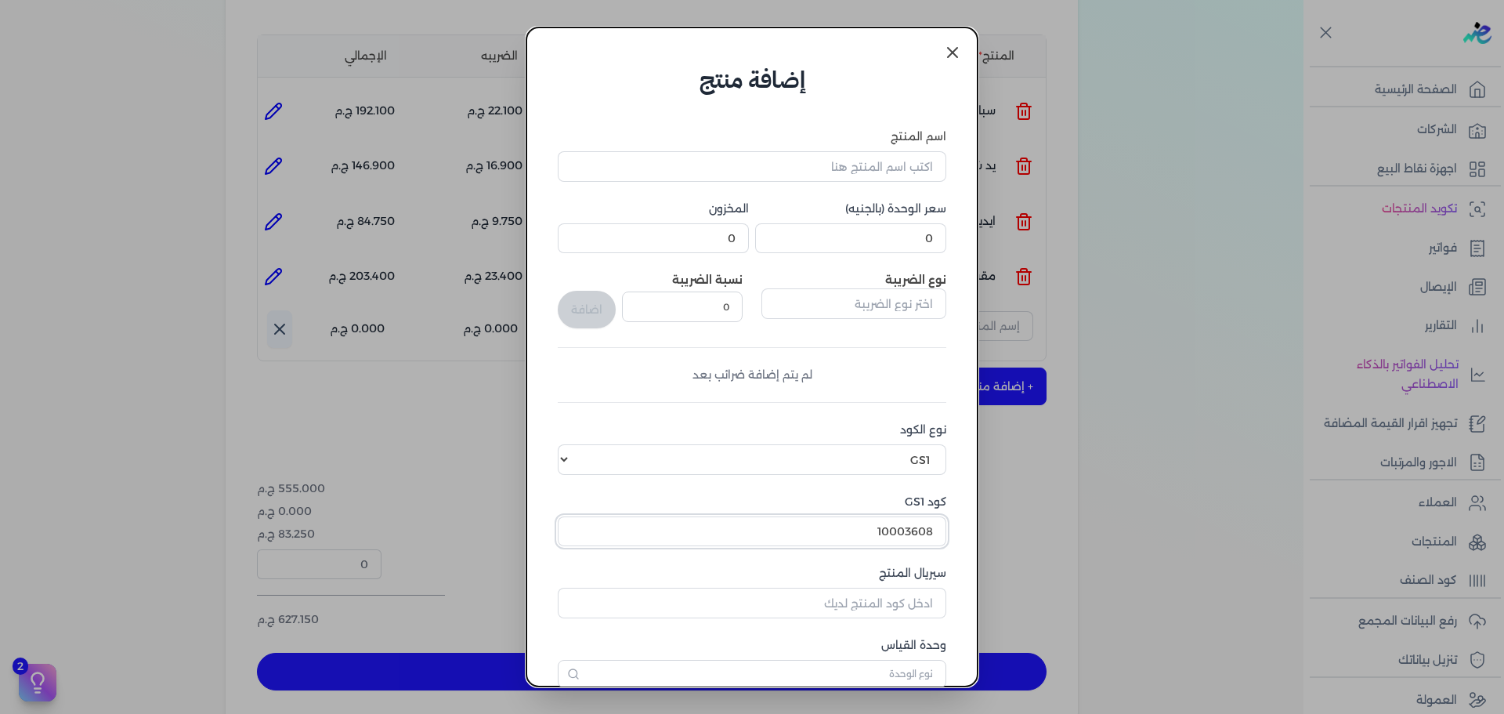
type input "10003608"
click at [836, 168] on input "اسم المنتج" at bounding box center [752, 166] width 388 height 30
type input "مساحه"
drag, startPoint x: 879, startPoint y: 246, endPoint x: 1053, endPoint y: 237, distance: 174.9
click at [1051, 235] on dialog "إضافة منتج اسم المنتج مساحه سعر الوحدة (بالجنيه) 0 المخزون 0 نوع الضريبة نسبة ا…" at bounding box center [752, 357] width 1504 height 714
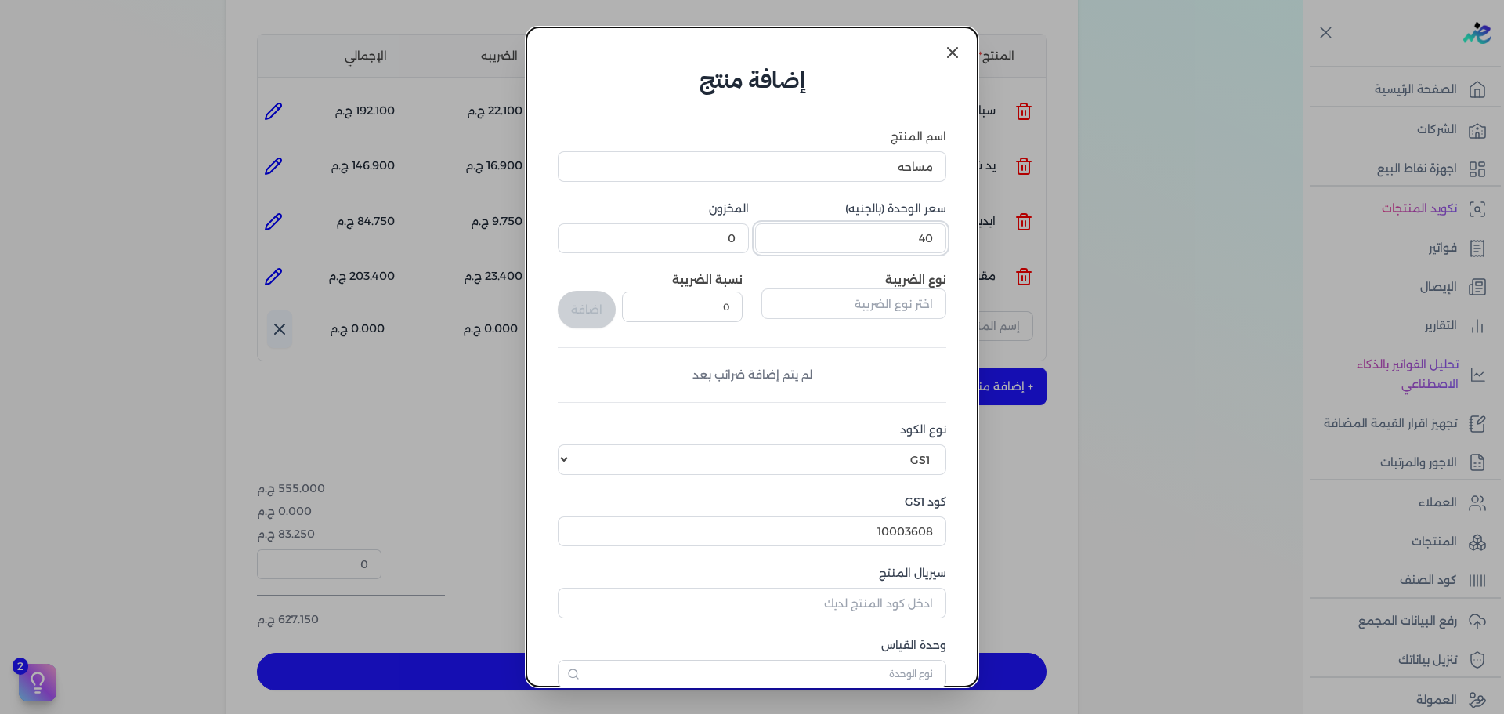
type input "40"
click at [865, 308] on input "text" at bounding box center [853, 303] width 185 height 30
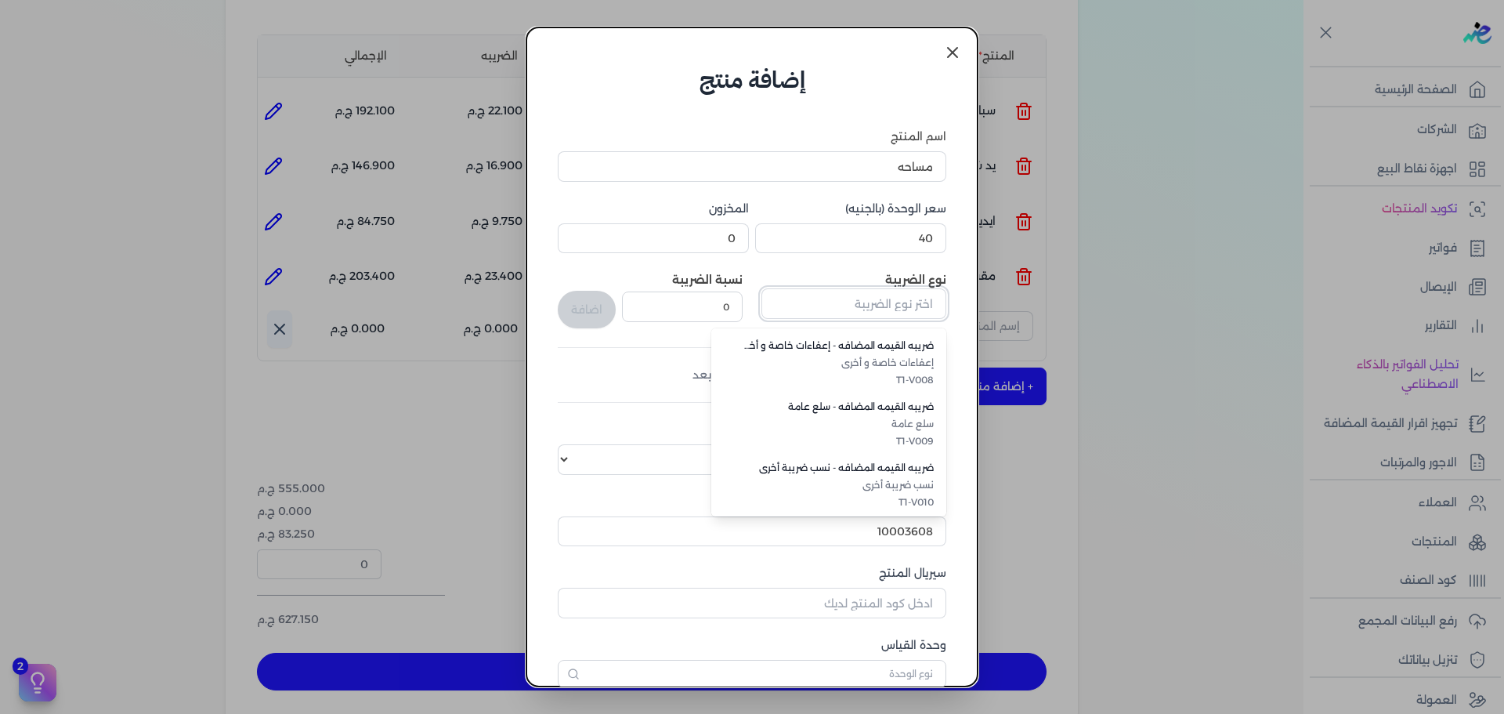
scroll to position [429, 0]
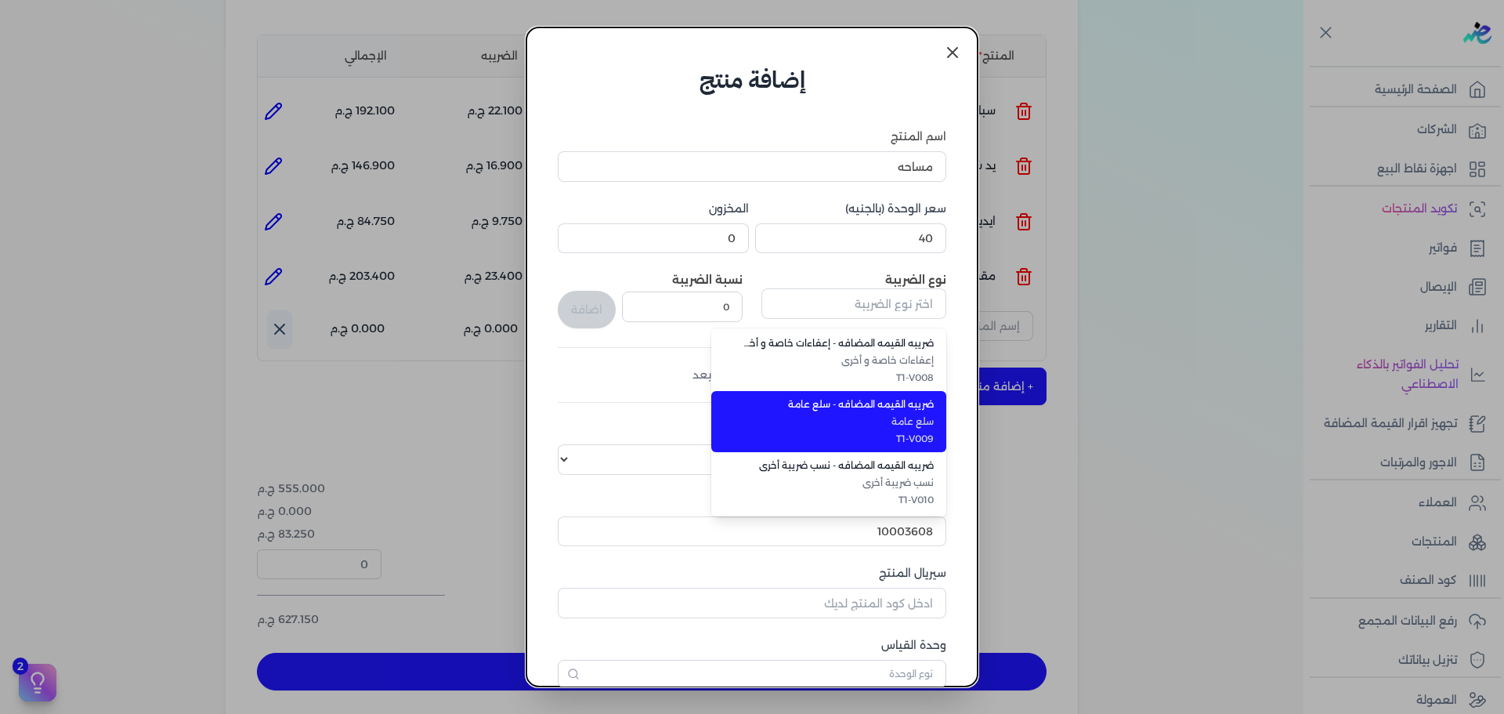
click at [879, 414] on span "سلع عامة" at bounding box center [837, 421] width 191 height 14
type input "ضريبه القيمه المضافه - سلع عامة"
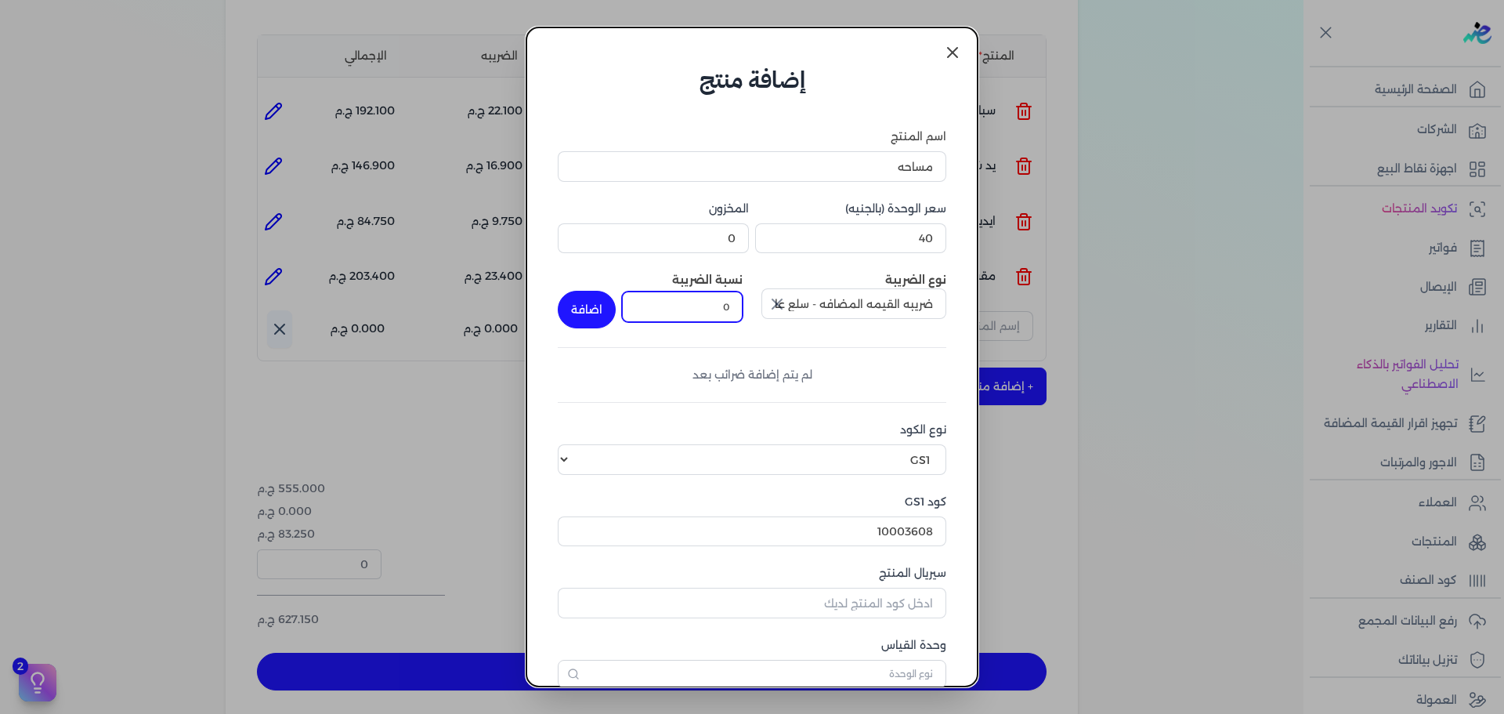
drag, startPoint x: 695, startPoint y: 303, endPoint x: 837, endPoint y: 316, distance: 143.2
click at [837, 316] on div "نوع الضريبة ضريبه القيمه المضافه - سلع عامة نسبة الضريبة 0 اضافة" at bounding box center [752, 300] width 388 height 56
type input "14"
click at [613, 314] on button "اضافة" at bounding box center [587, 310] width 58 height 38
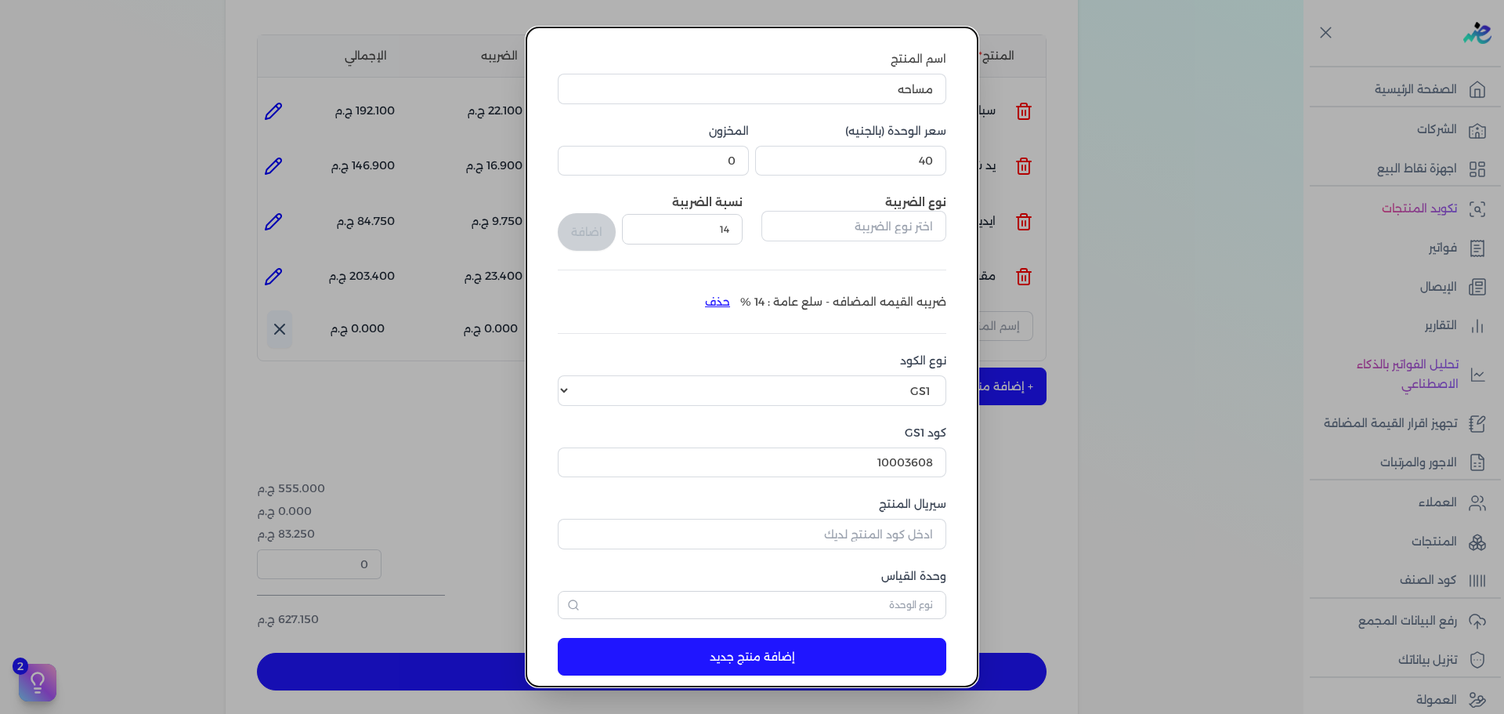
scroll to position [78, 0]
click at [876, 531] on input "سيريال المنتج" at bounding box center [752, 533] width 388 height 30
type input "61515"
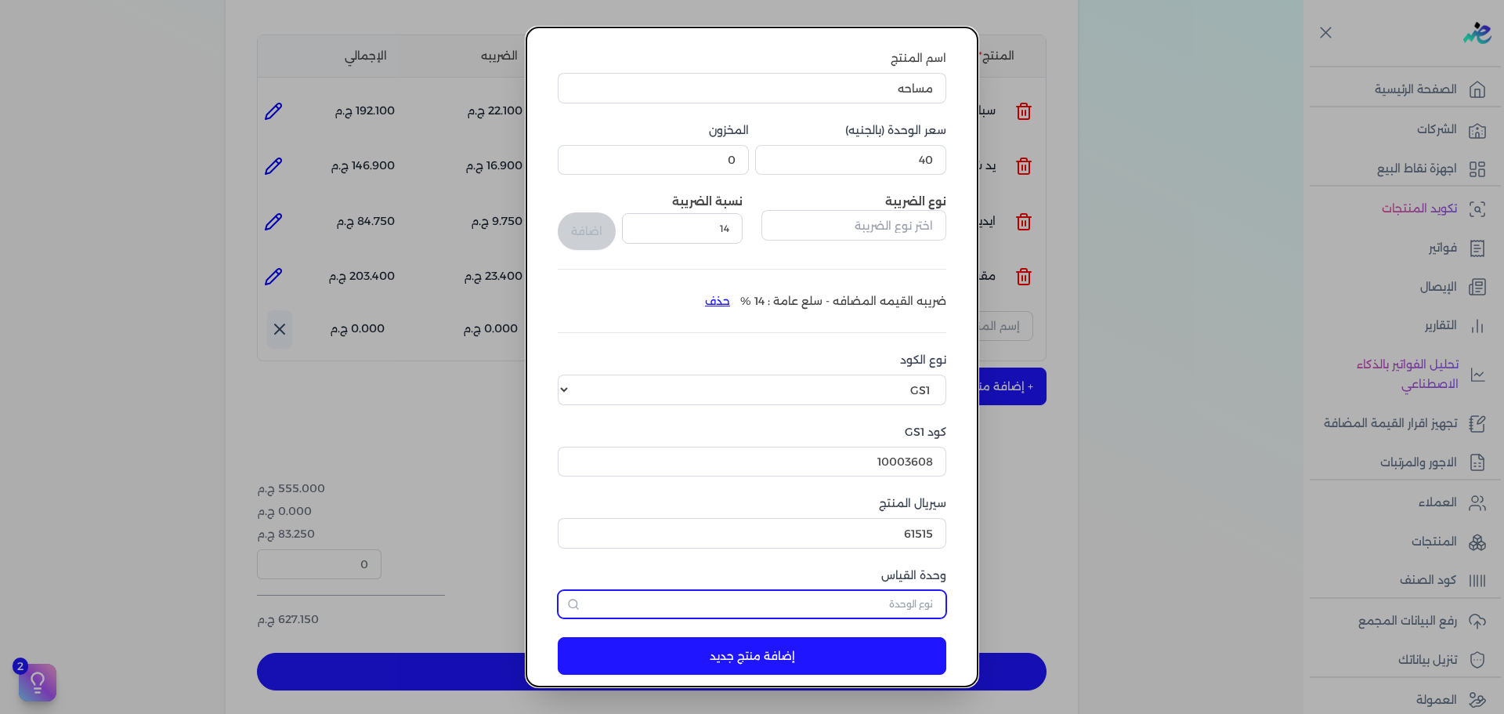
click at [892, 605] on input "text" at bounding box center [752, 604] width 388 height 28
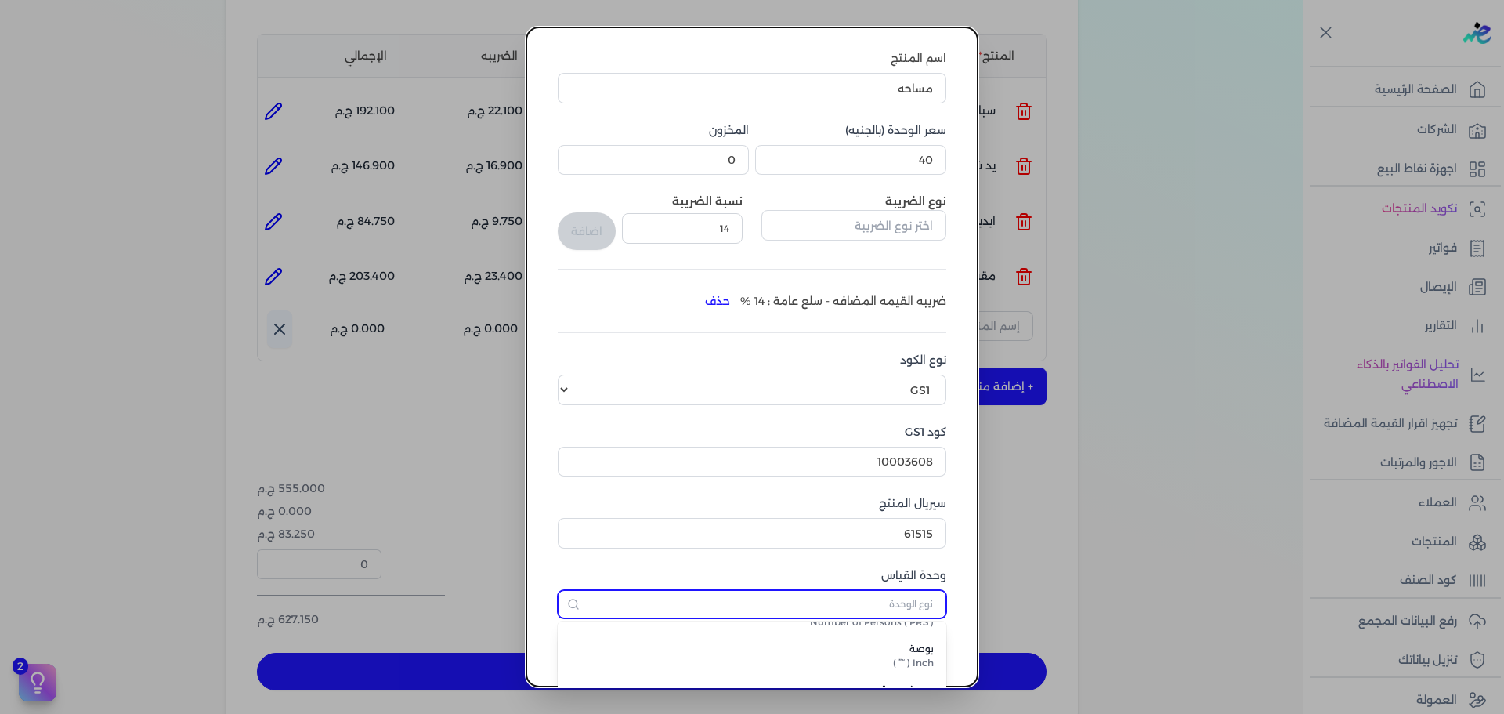
scroll to position [2271, 0]
click at [877, 601] on input "text" at bounding box center [752, 604] width 388 height 28
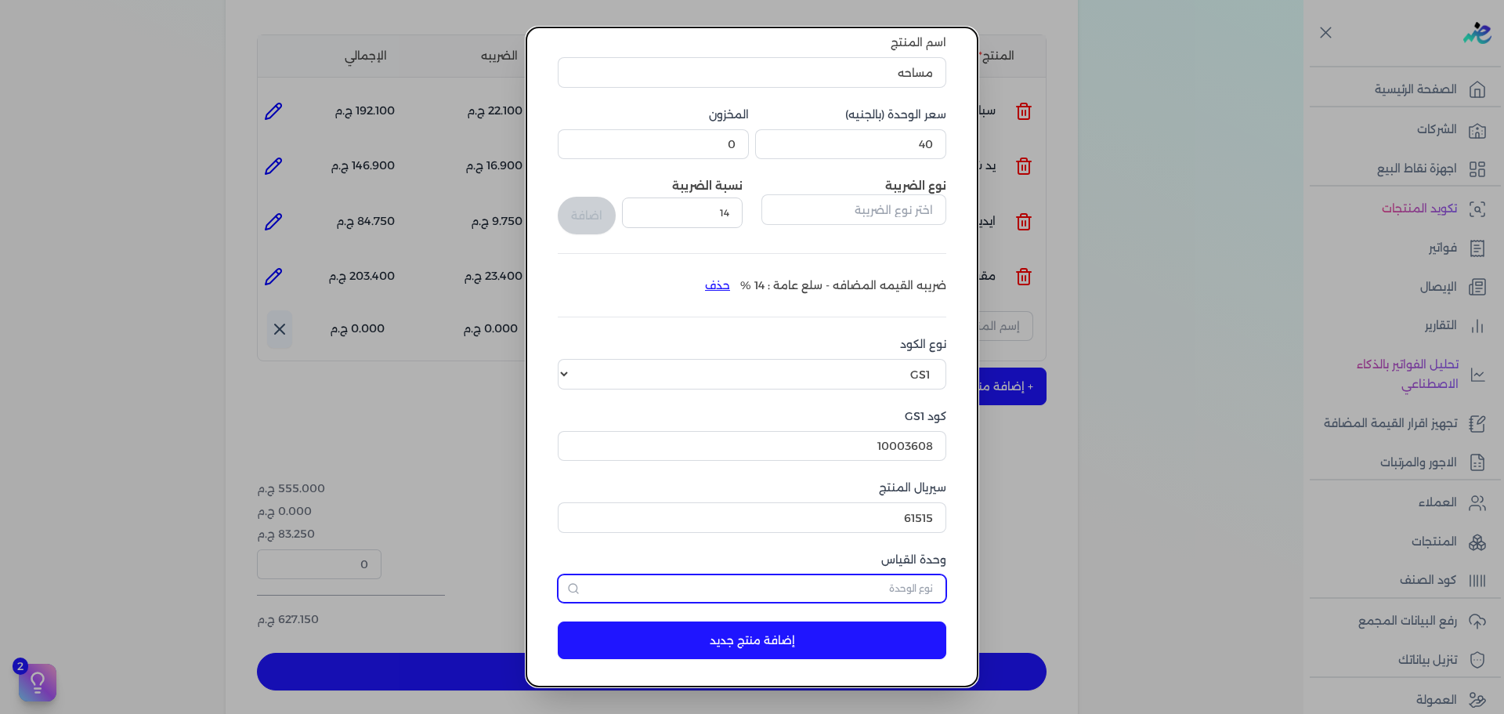
scroll to position [98, 0]
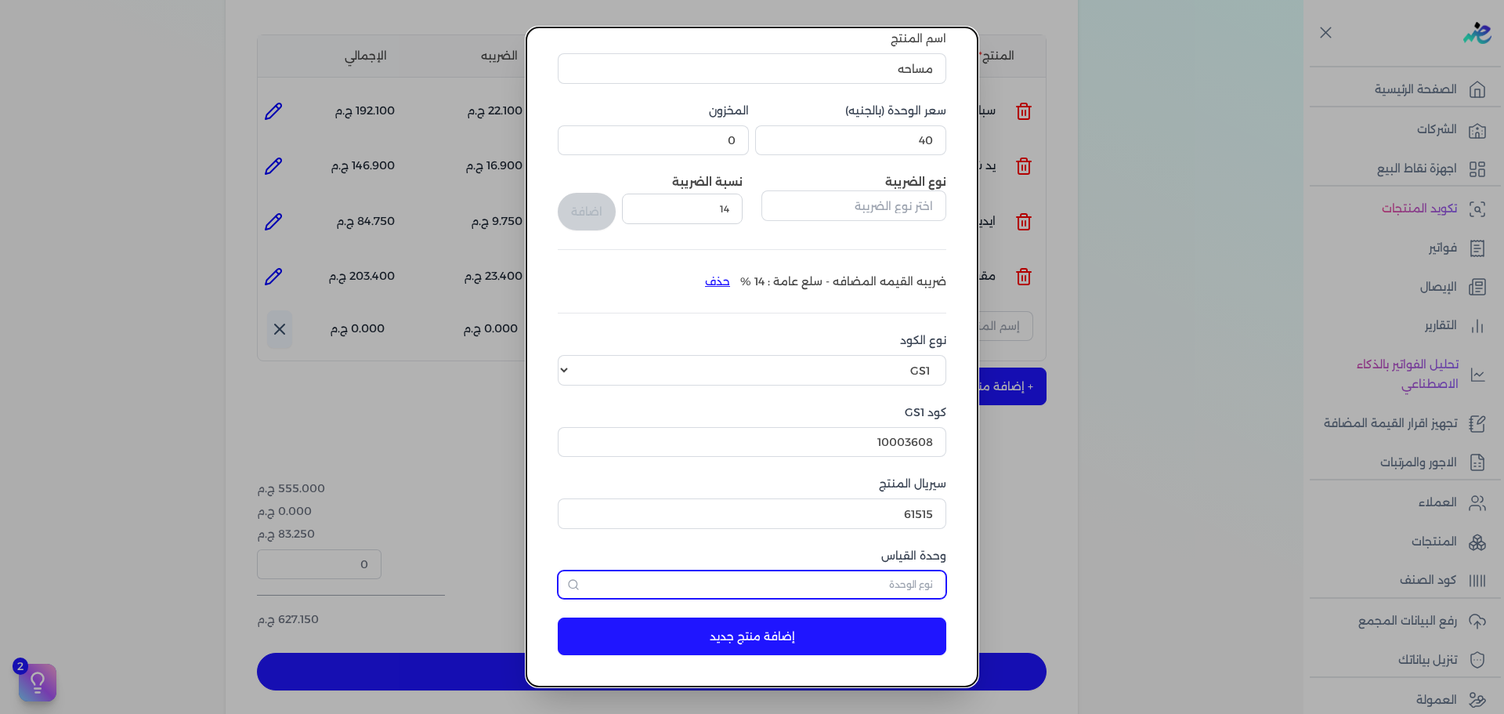
click at [919, 584] on input "text" at bounding box center [752, 584] width 388 height 28
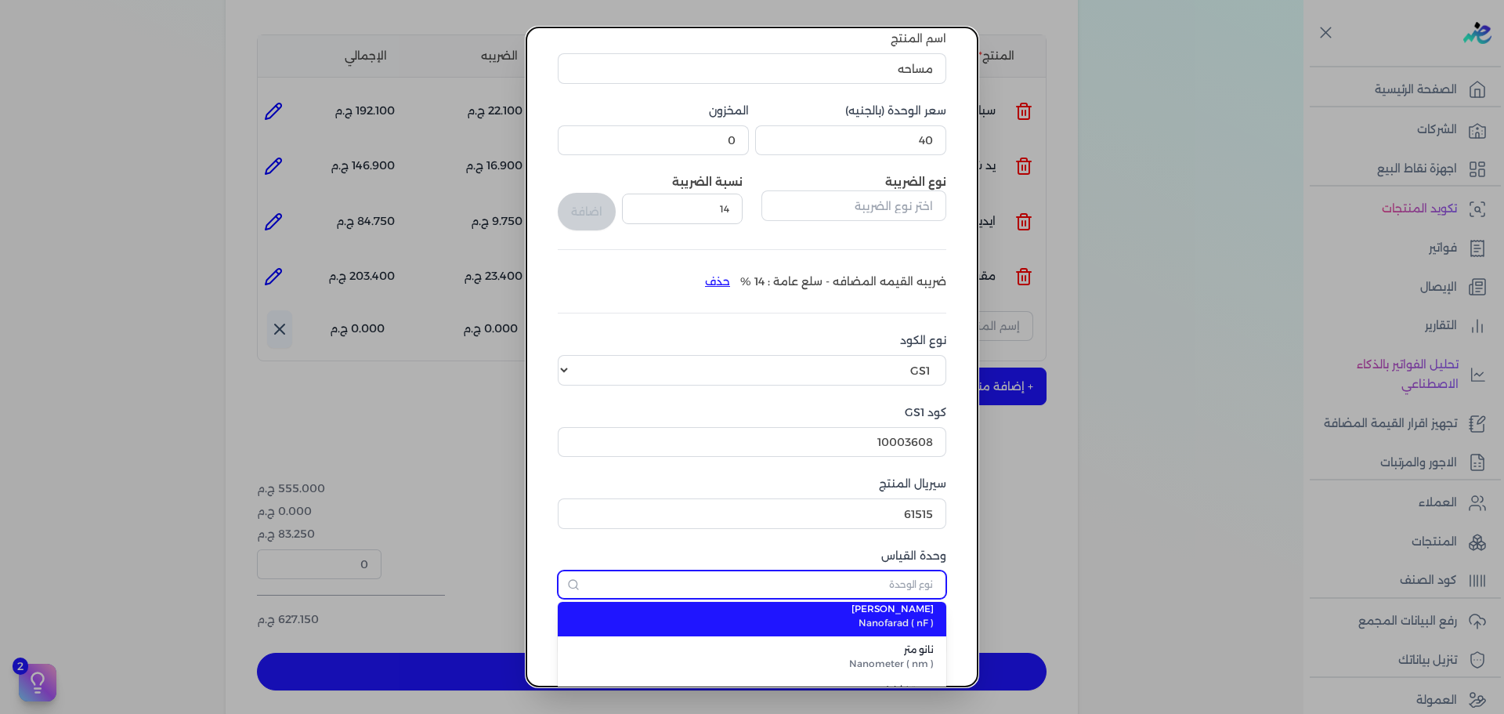
scroll to position [862, 0]
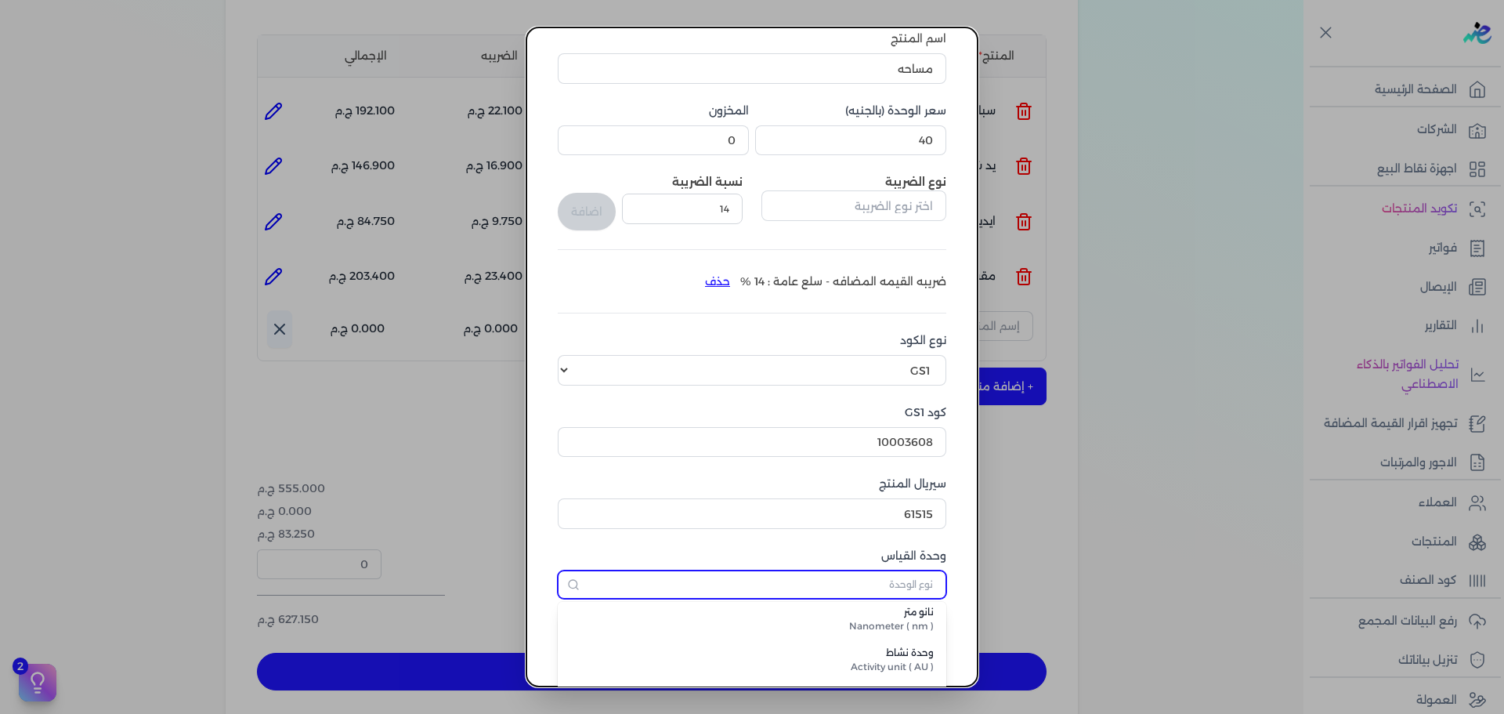
click at [865, 587] on input "text" at bounding box center [752, 584] width 388 height 28
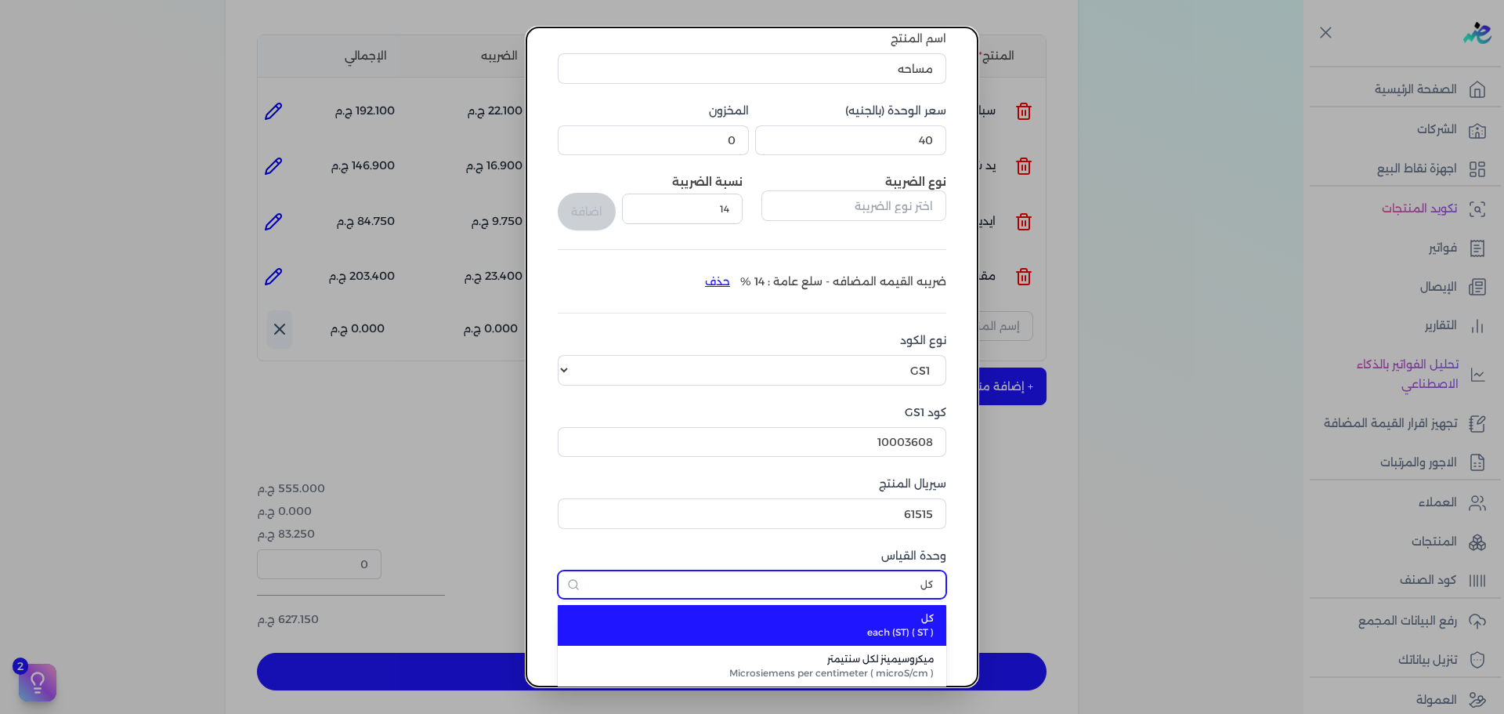
type input "كل"
click at [862, 616] on span "كل" at bounding box center [761, 618] width 345 height 14
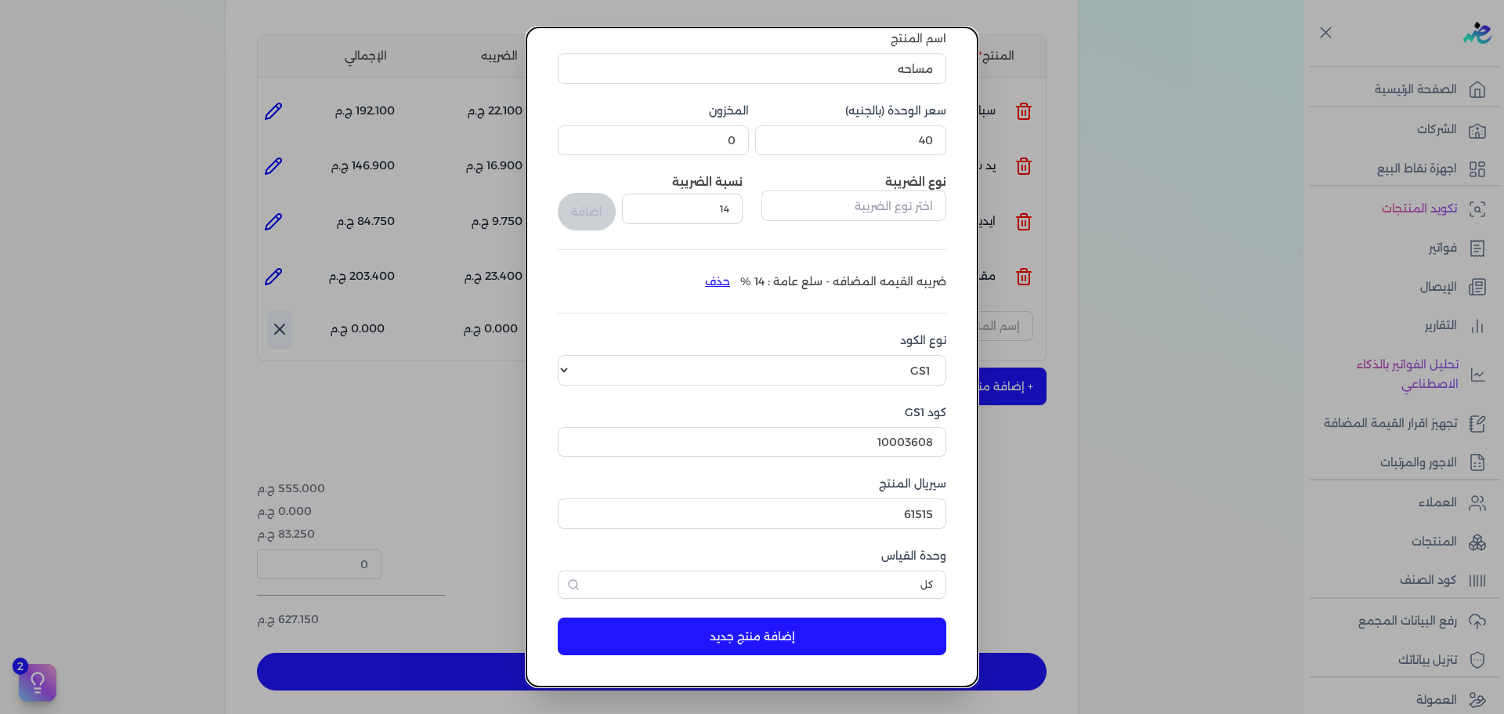
click at [833, 642] on button "إضافة منتج جديد" at bounding box center [752, 636] width 388 height 38
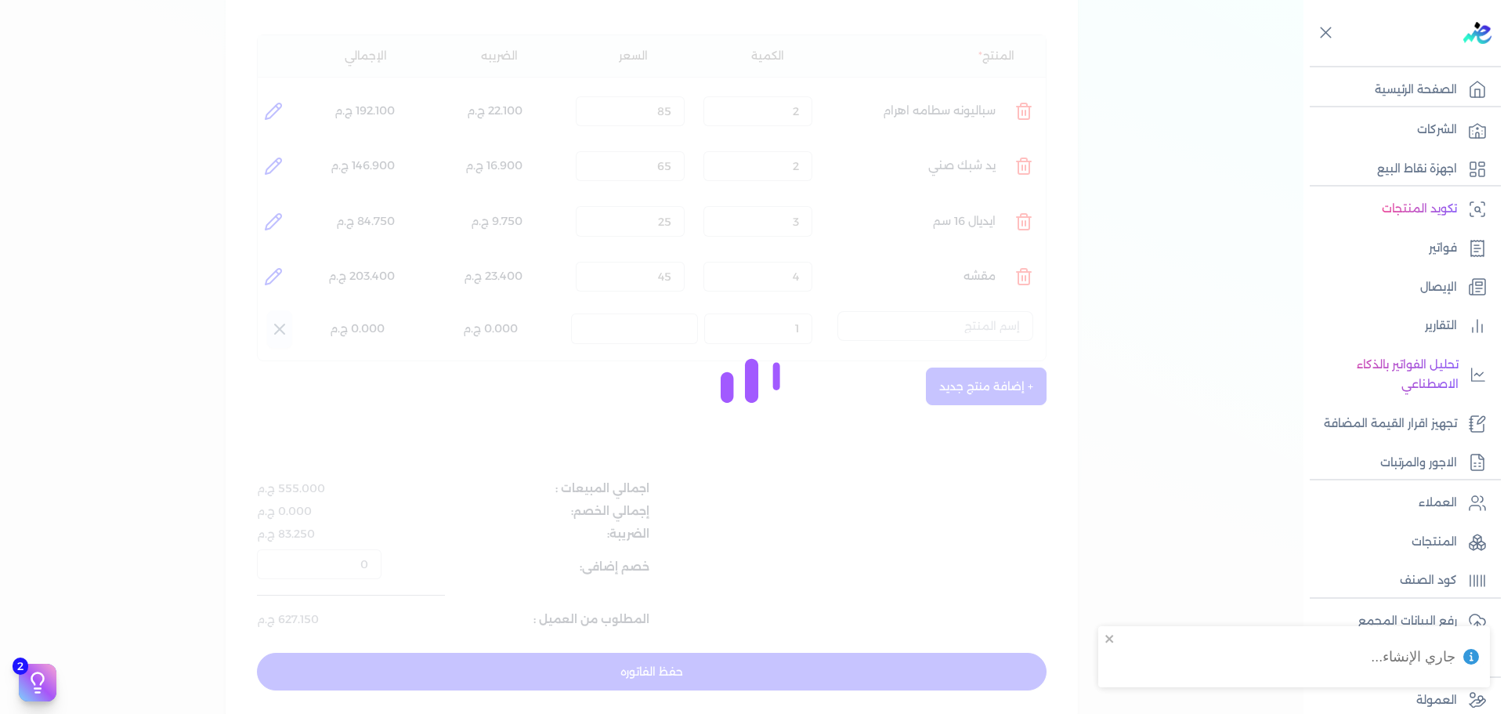
select select "EGS"
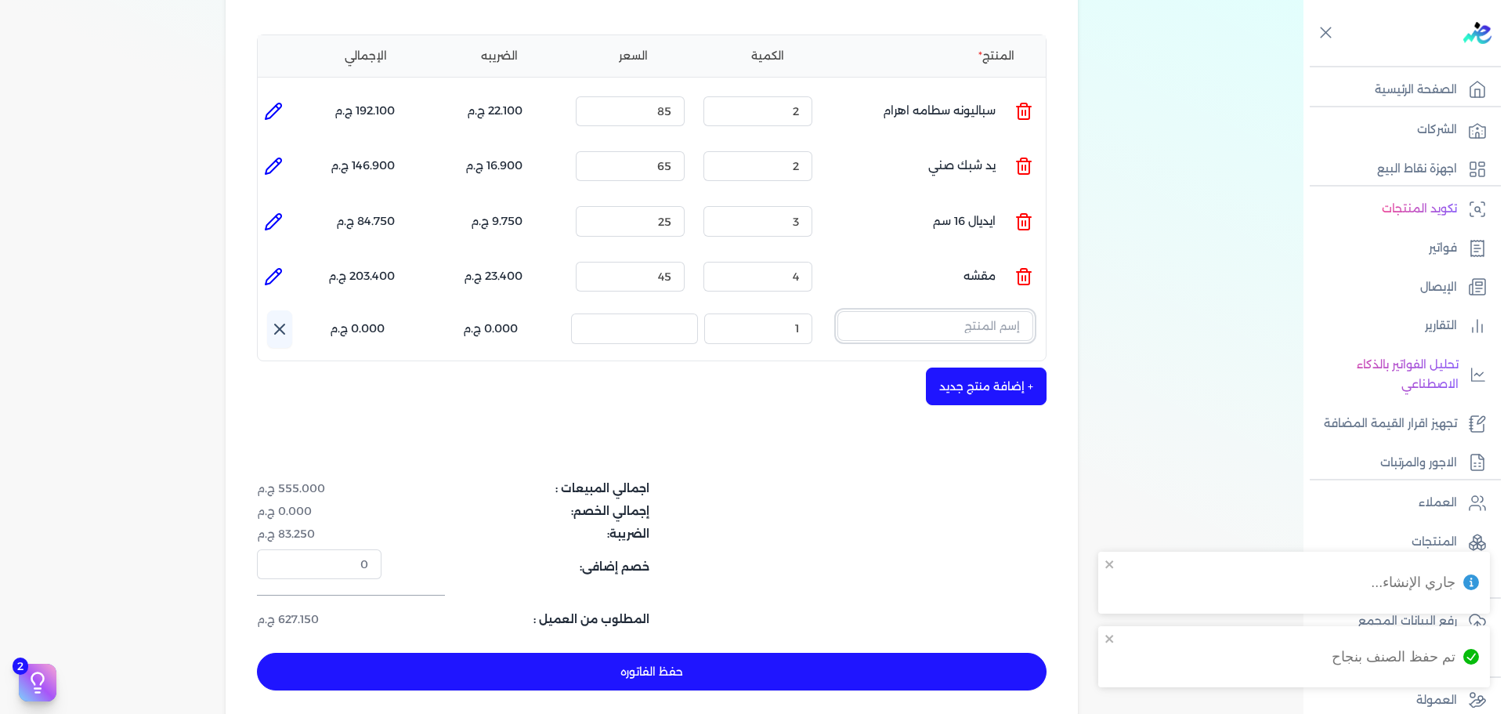
click at [932, 311] on input "text" at bounding box center [935, 326] width 196 height 30
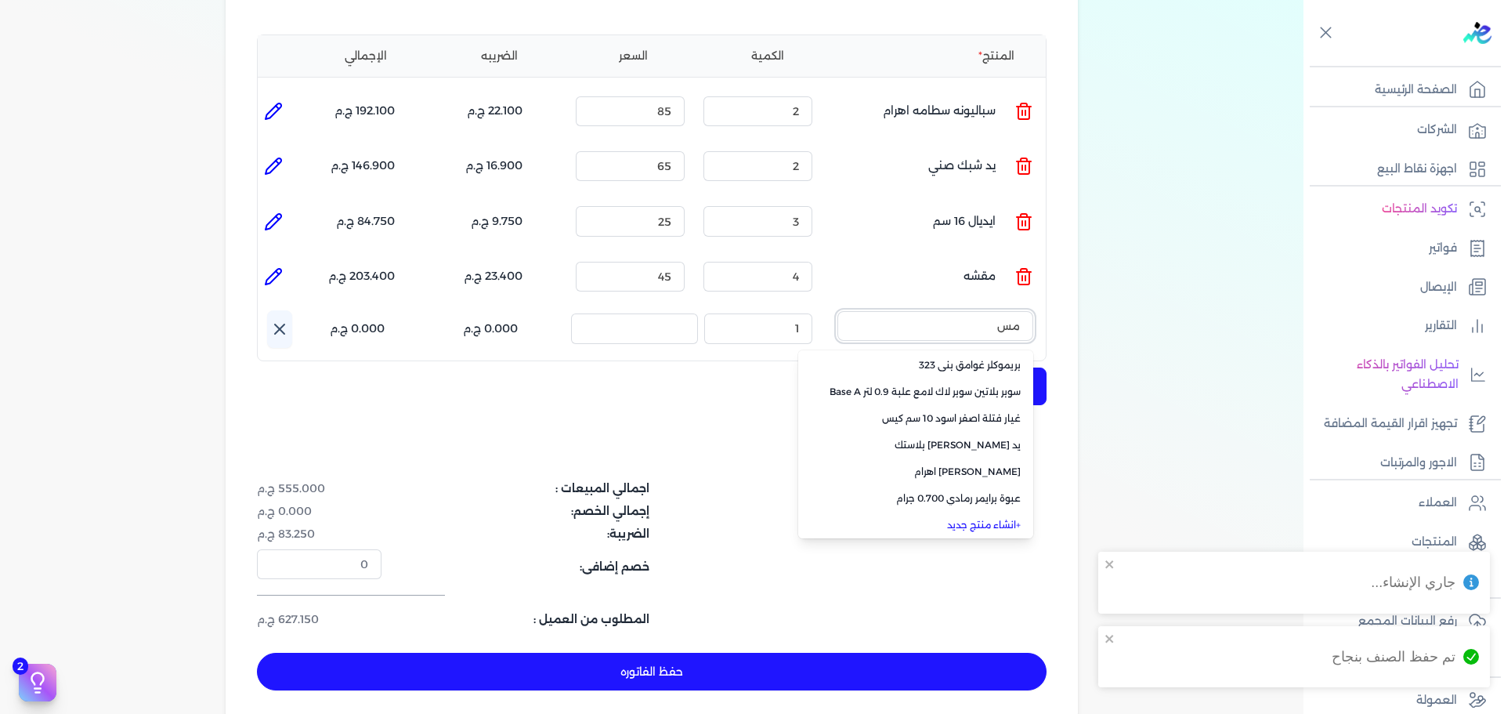
scroll to position [0, 0]
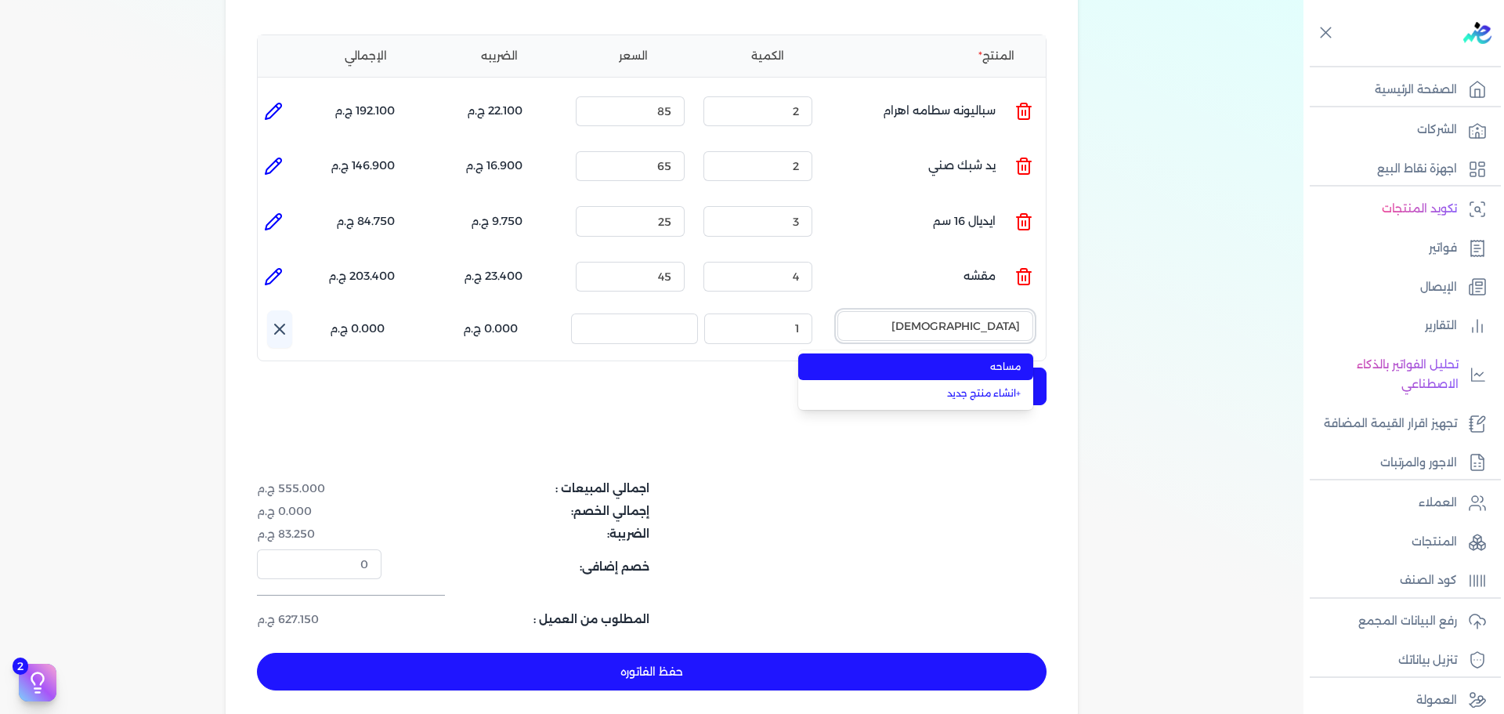
type input "[DEMOGRAPHIC_DATA]"
drag, startPoint x: 942, startPoint y: 337, endPoint x: 901, endPoint y: 327, distance: 42.7
click at [942, 359] on span "مساحه" at bounding box center [924, 366] width 191 height 14
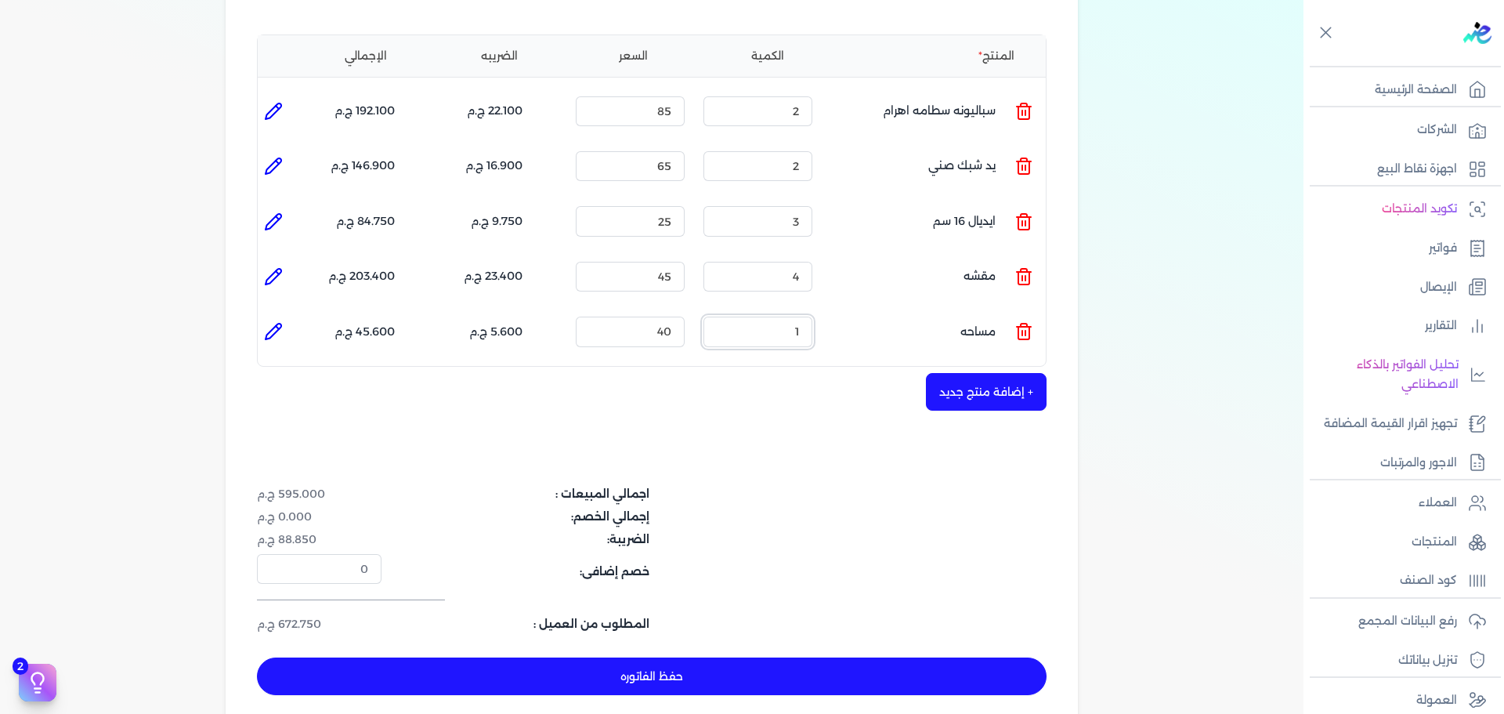
drag, startPoint x: 781, startPoint y: 307, endPoint x: 919, endPoint y: 334, distance: 140.4
click at [919, 334] on div "المنتج الكمية السعر الضريبه الإجمالي المنتج : سباليونه سطامه اهرام الكمية : 2 ا…" at bounding box center [651, 200] width 789 height 332
type input "2"
drag, startPoint x: 287, startPoint y: 299, endPoint x: 428, endPoint y: 372, distance: 158.7
click at [287, 316] on li at bounding box center [273, 331] width 31 height 31
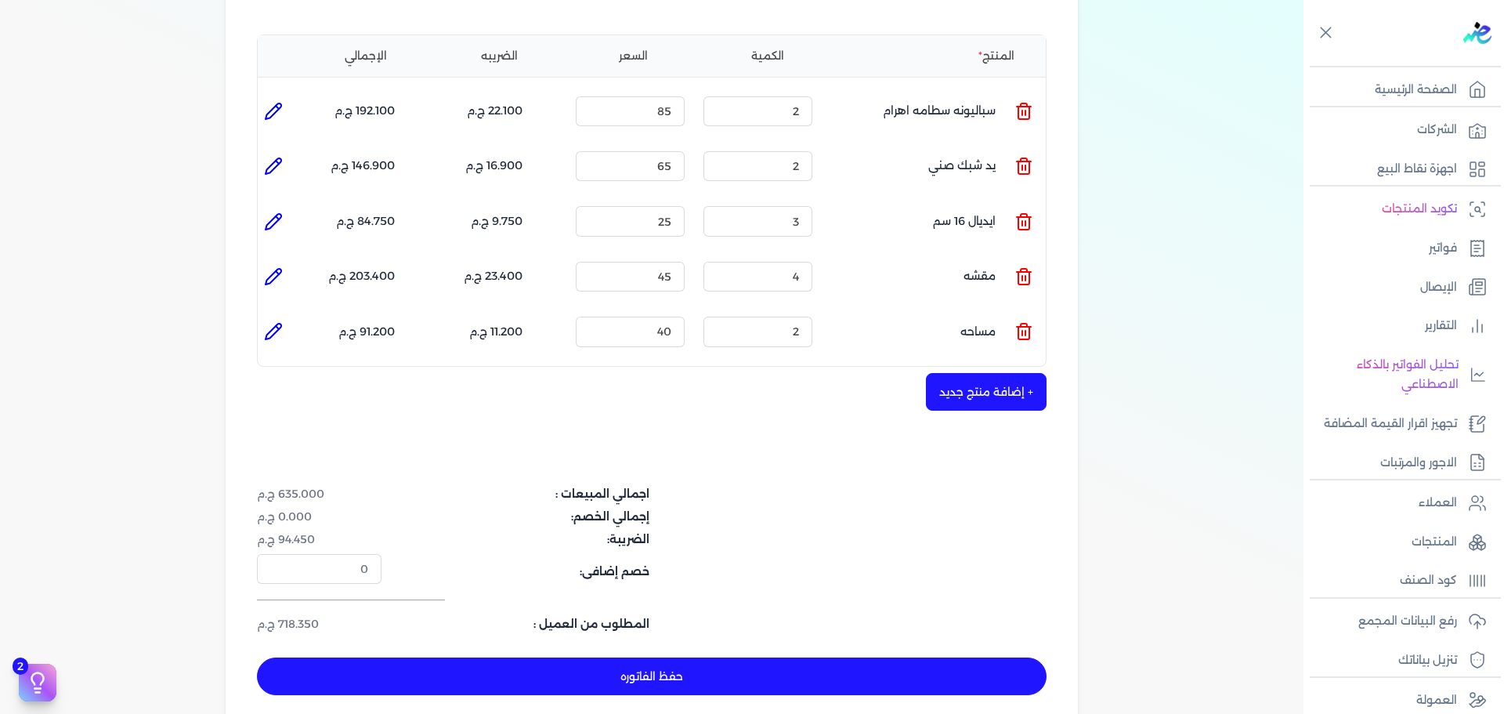
type input "مساحه"
type input "40"
type input "2"
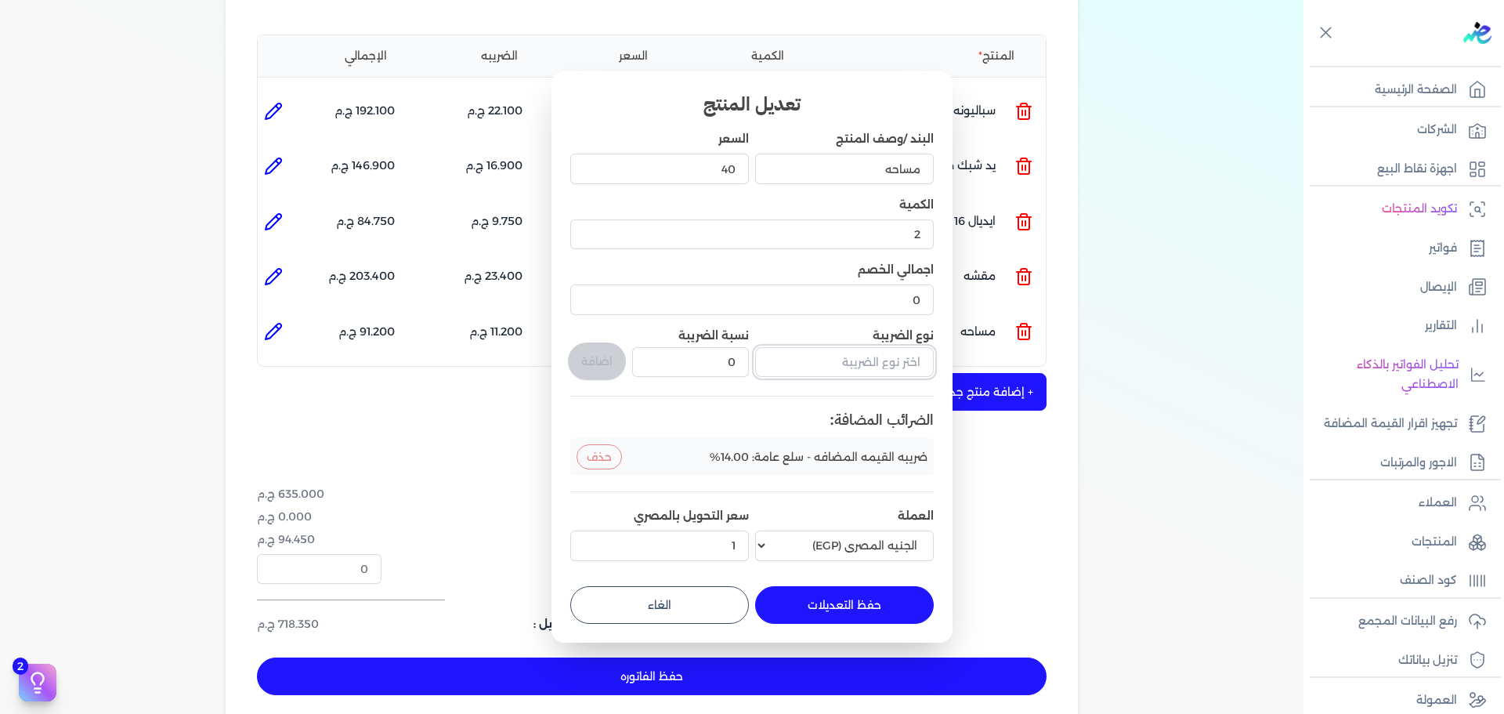
drag, startPoint x: 874, startPoint y: 358, endPoint x: 900, endPoint y: 370, distance: 28.4
click at [874, 358] on input "text" at bounding box center [844, 362] width 179 height 30
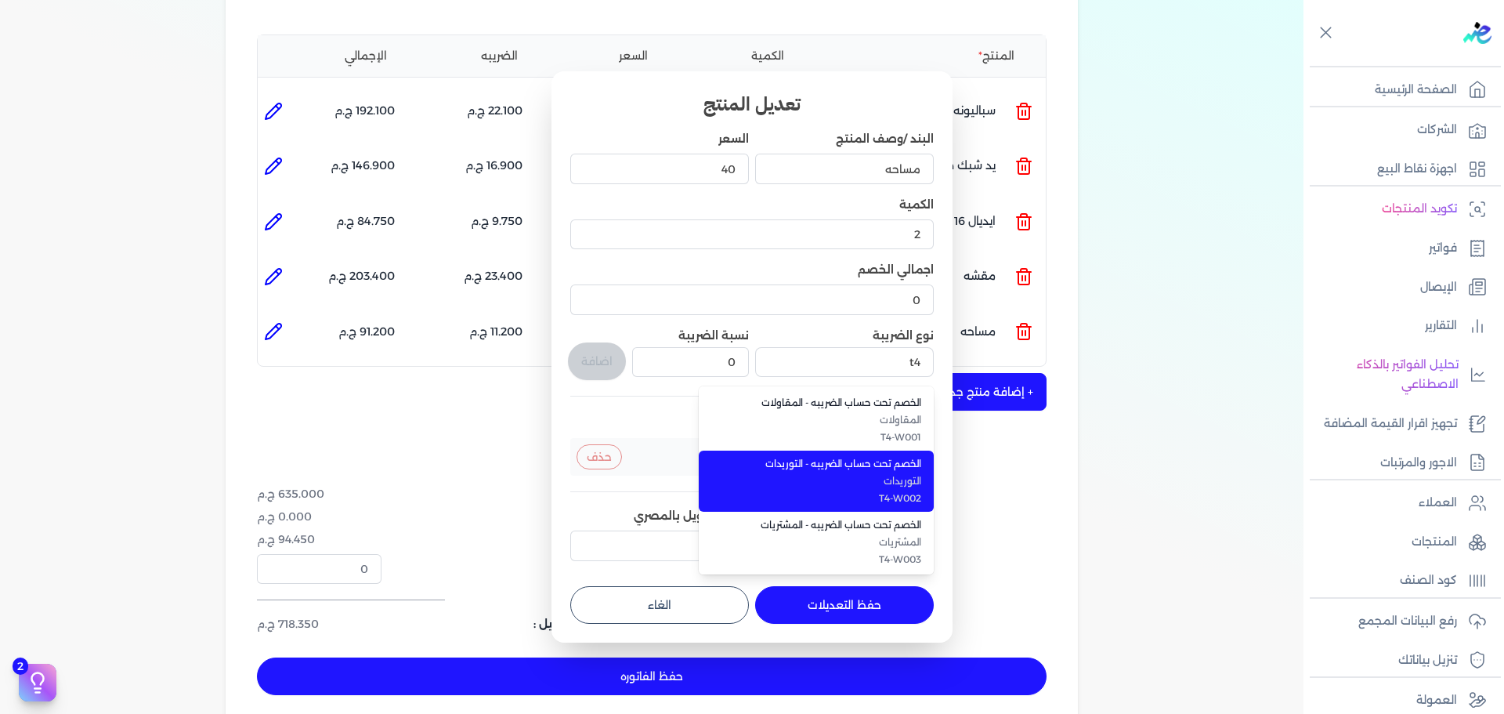
click at [883, 482] on span "التوريدات" at bounding box center [825, 481] width 191 height 14
type input "الخصم تحت حساب الضريبه - التوريدات"
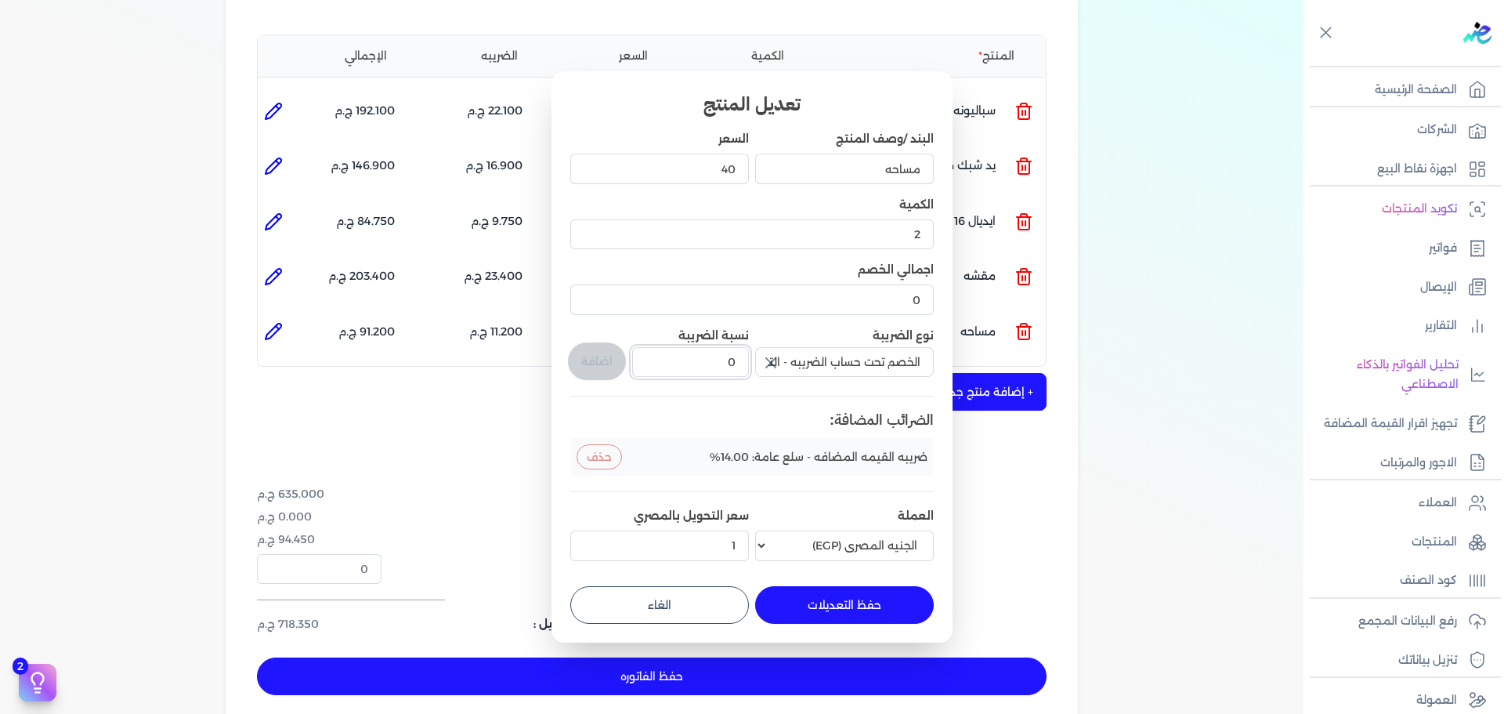
drag, startPoint x: 727, startPoint y: 362, endPoint x: 747, endPoint y: 369, distance: 21.5
click at [747, 369] on input "0" at bounding box center [690, 362] width 117 height 30
type input "1"
click at [601, 343] on button "اضافة" at bounding box center [597, 361] width 58 height 38
type input "0"
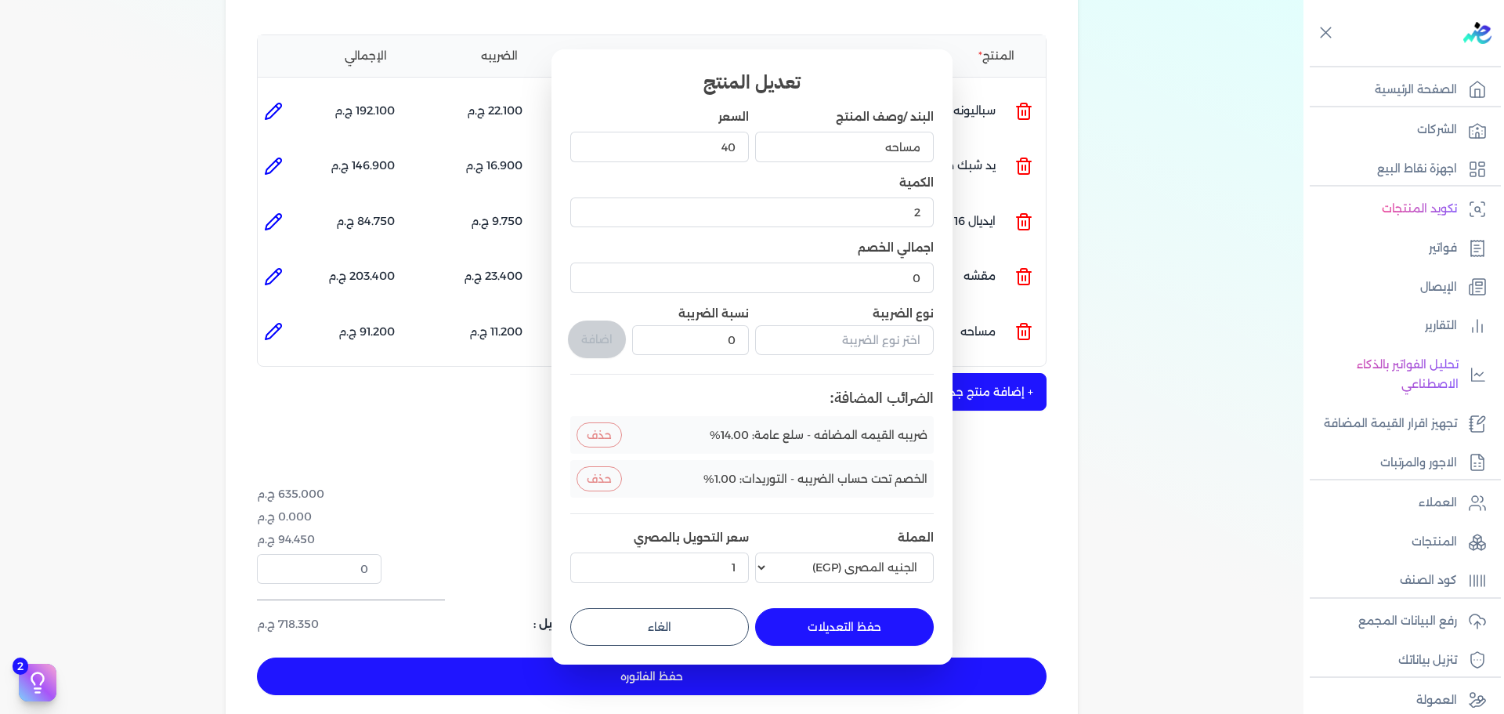
drag, startPoint x: 805, startPoint y: 609, endPoint x: 827, endPoint y: 598, distance: 24.9
click at [807, 609] on button "حفظ التعديلات" at bounding box center [844, 627] width 179 height 38
type input "0"
type input "1"
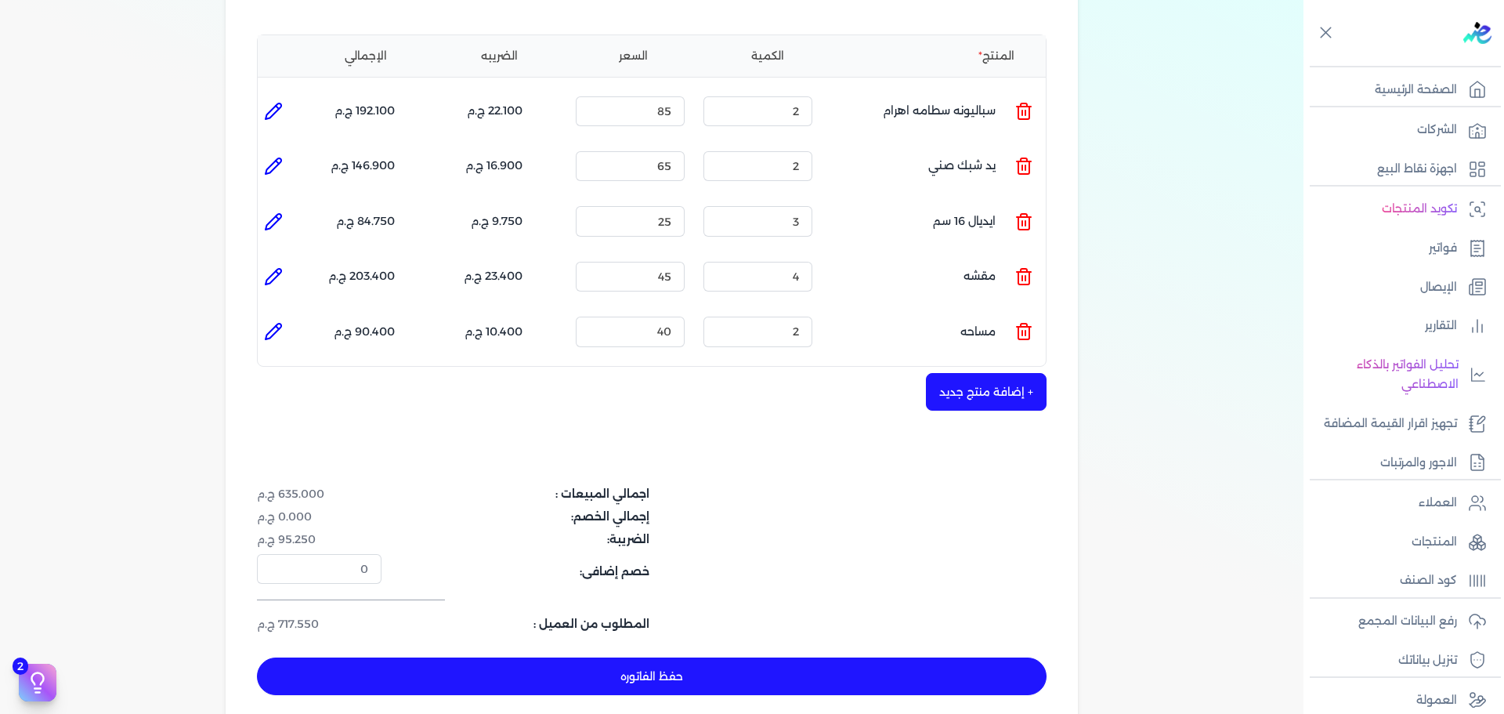
click at [978, 373] on button "+ إضافة منتج جديد" at bounding box center [986, 392] width 121 height 38
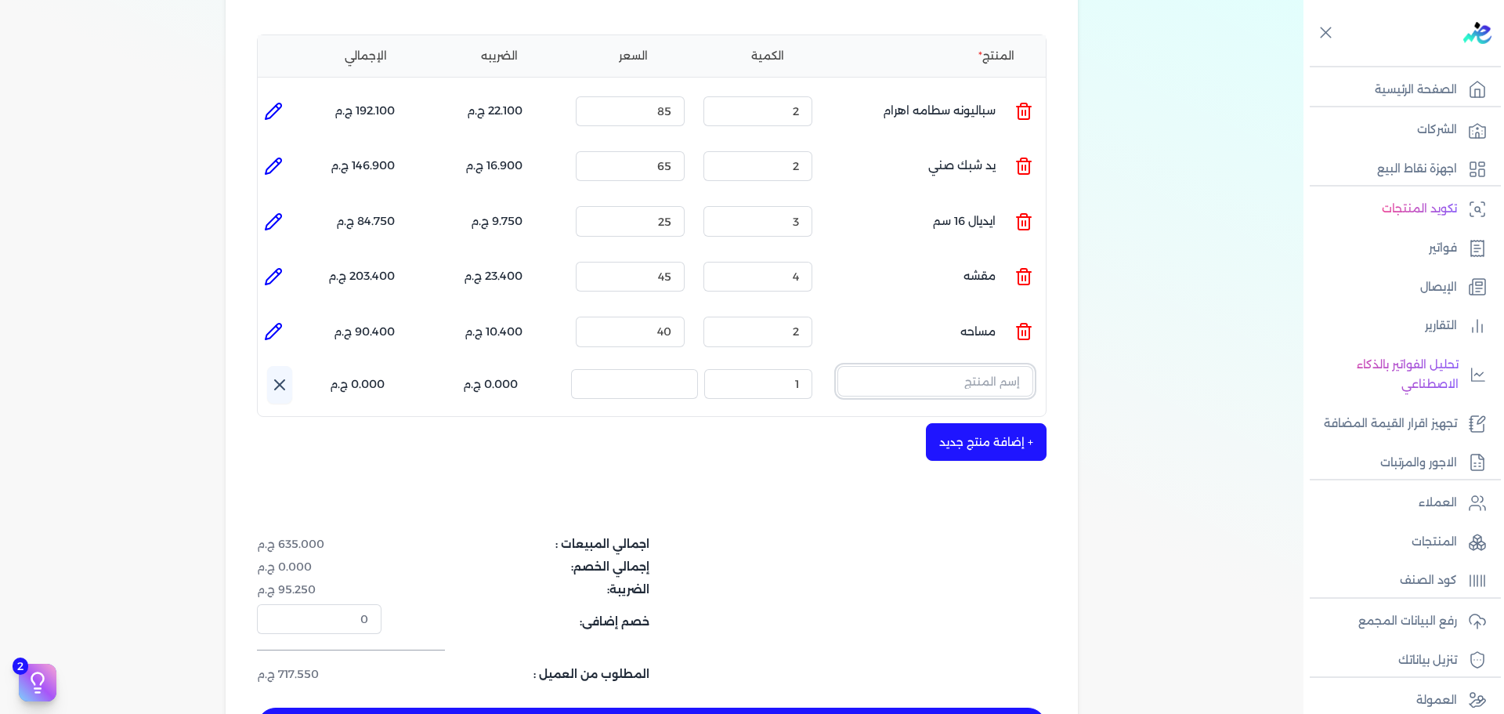
click at [1001, 366] on input "text" at bounding box center [935, 381] width 196 height 30
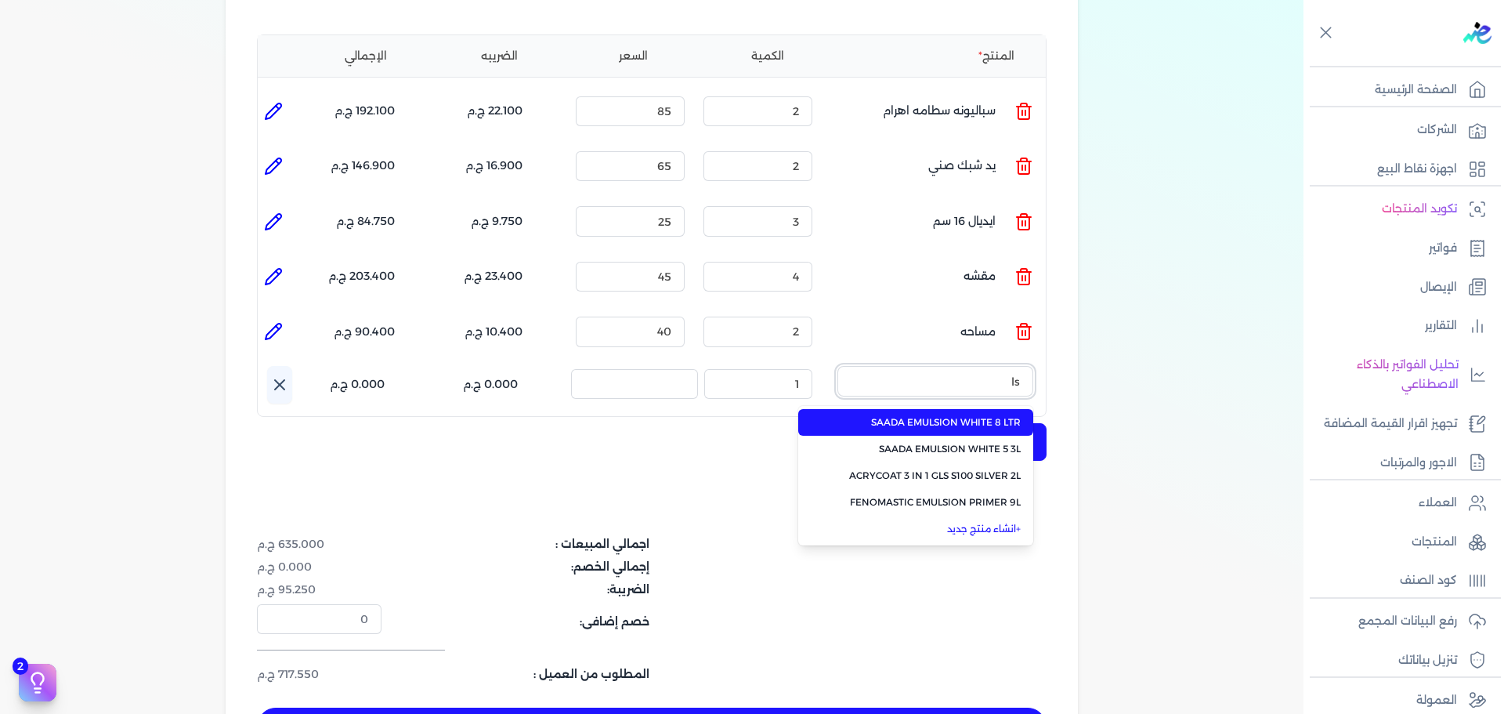
type input "l"
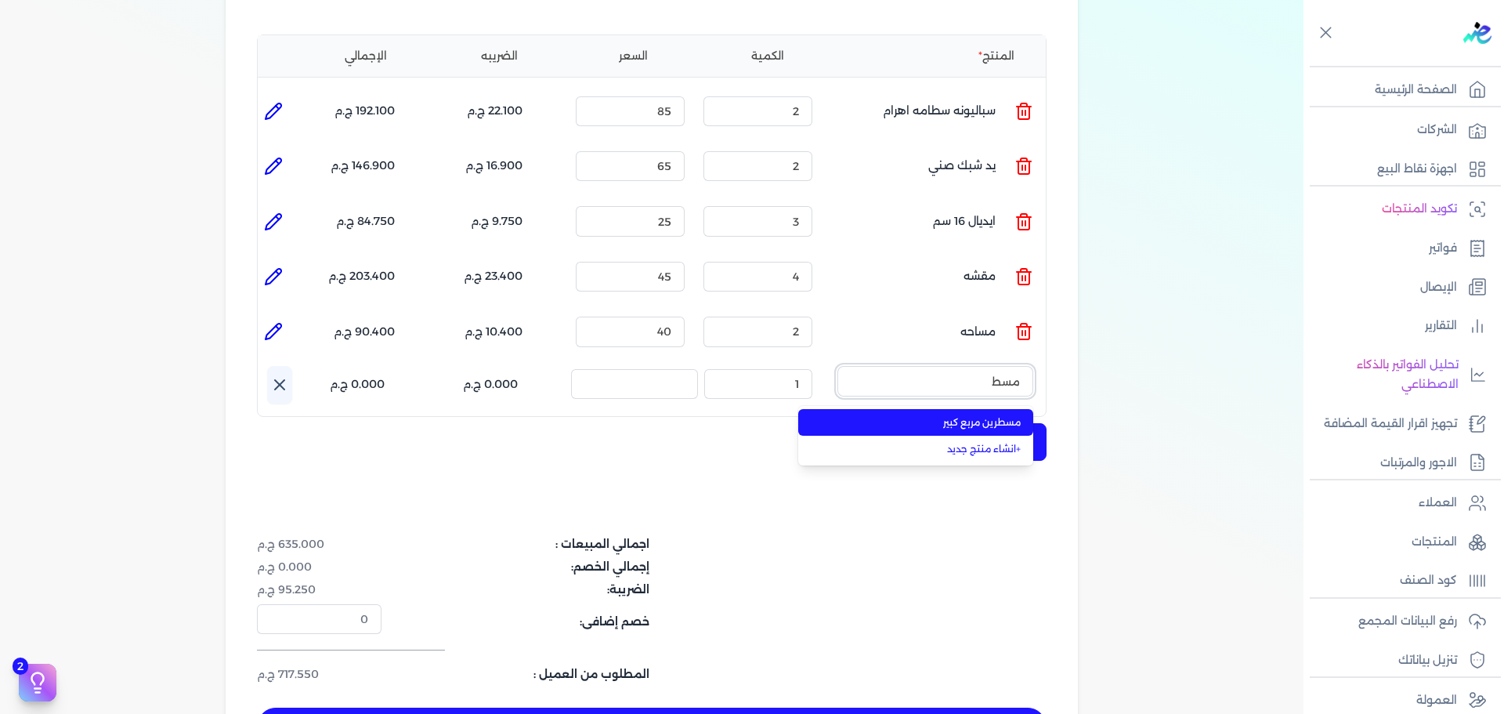
type input "مسط"
click at [1013, 415] on span "مسطرين مربع كبير" at bounding box center [924, 422] width 191 height 14
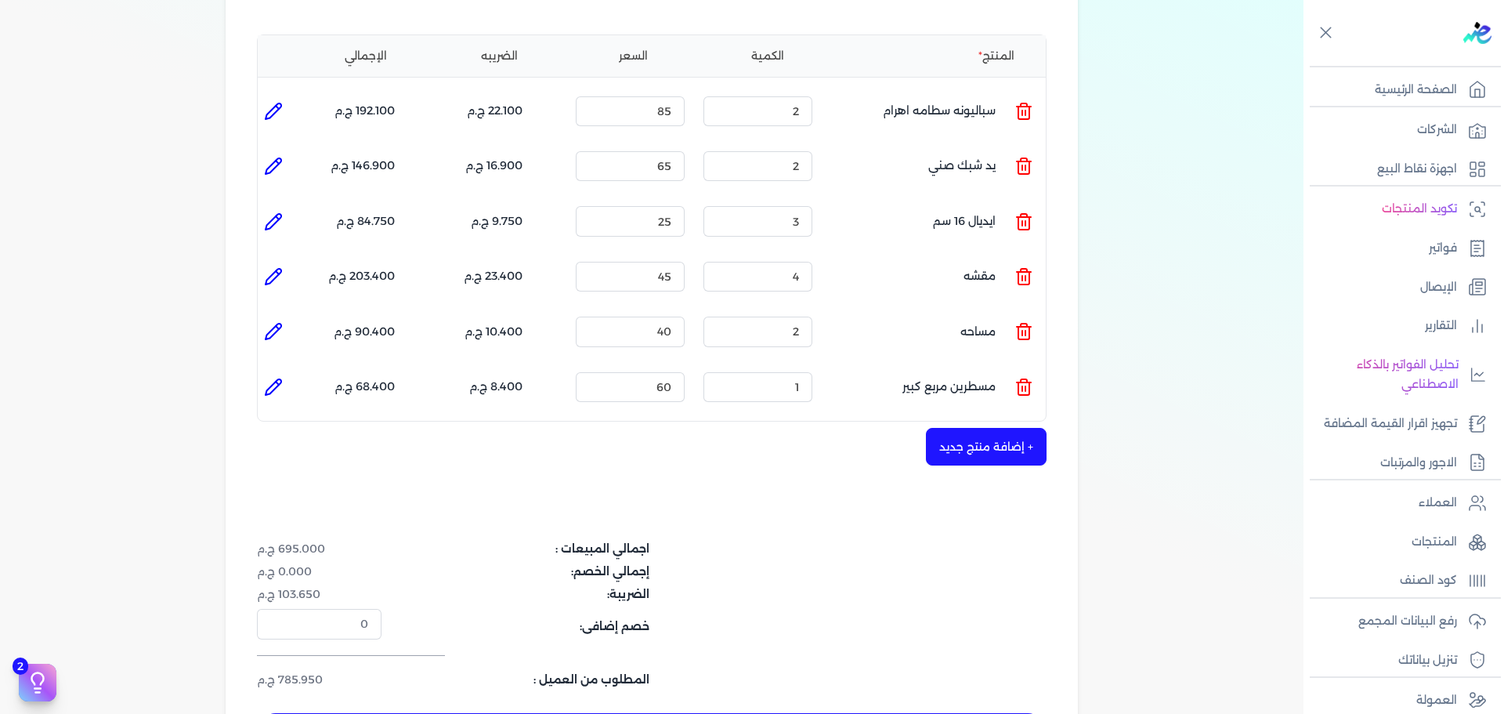
click at [273, 378] on icon at bounding box center [273, 387] width 19 height 19
type input "مسطرين مربع كبير"
type input "60"
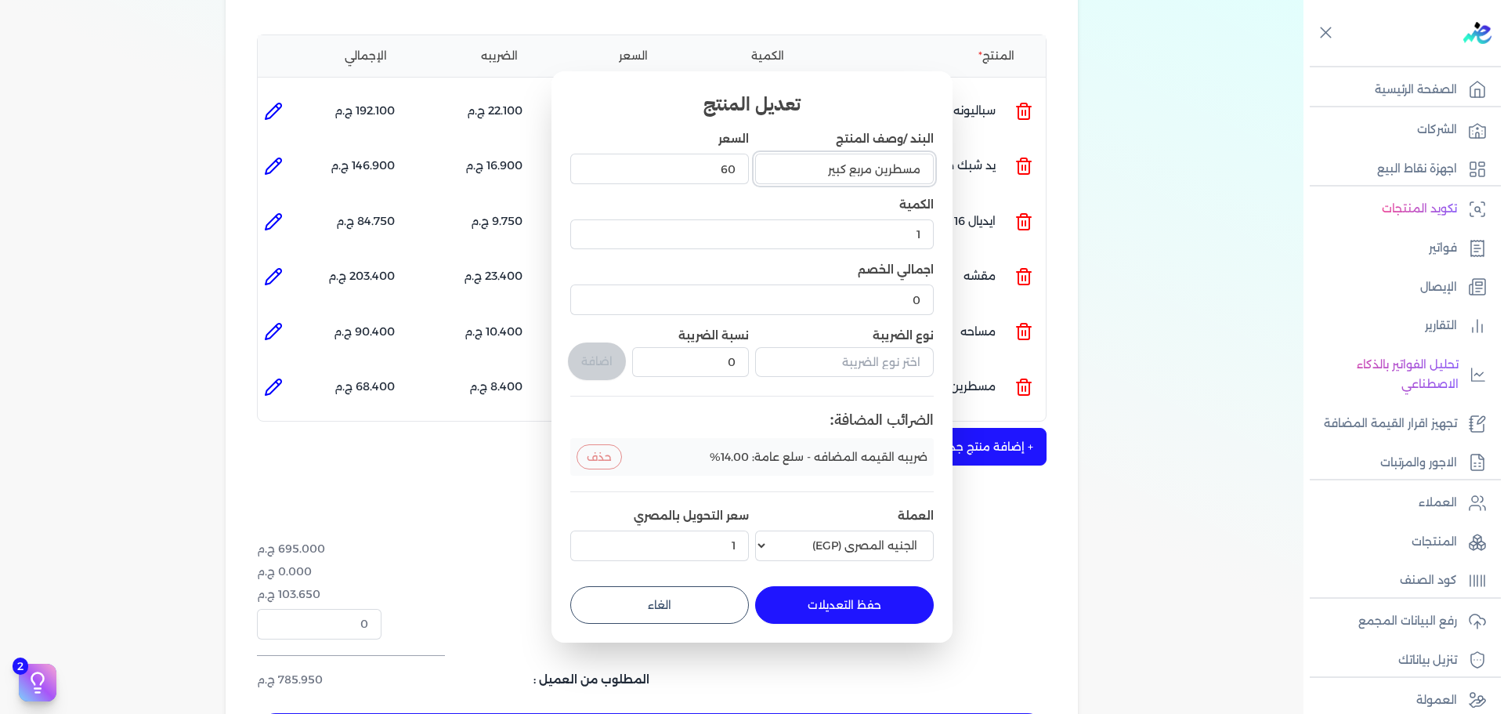
drag, startPoint x: 822, startPoint y: 170, endPoint x: 871, endPoint y: 183, distance: 50.4
click at [871, 183] on input "مسطرين مربع كبير" at bounding box center [844, 169] width 179 height 30
type input "مسطرين صغير"
click at [819, 363] on input "text" at bounding box center [844, 362] width 179 height 30
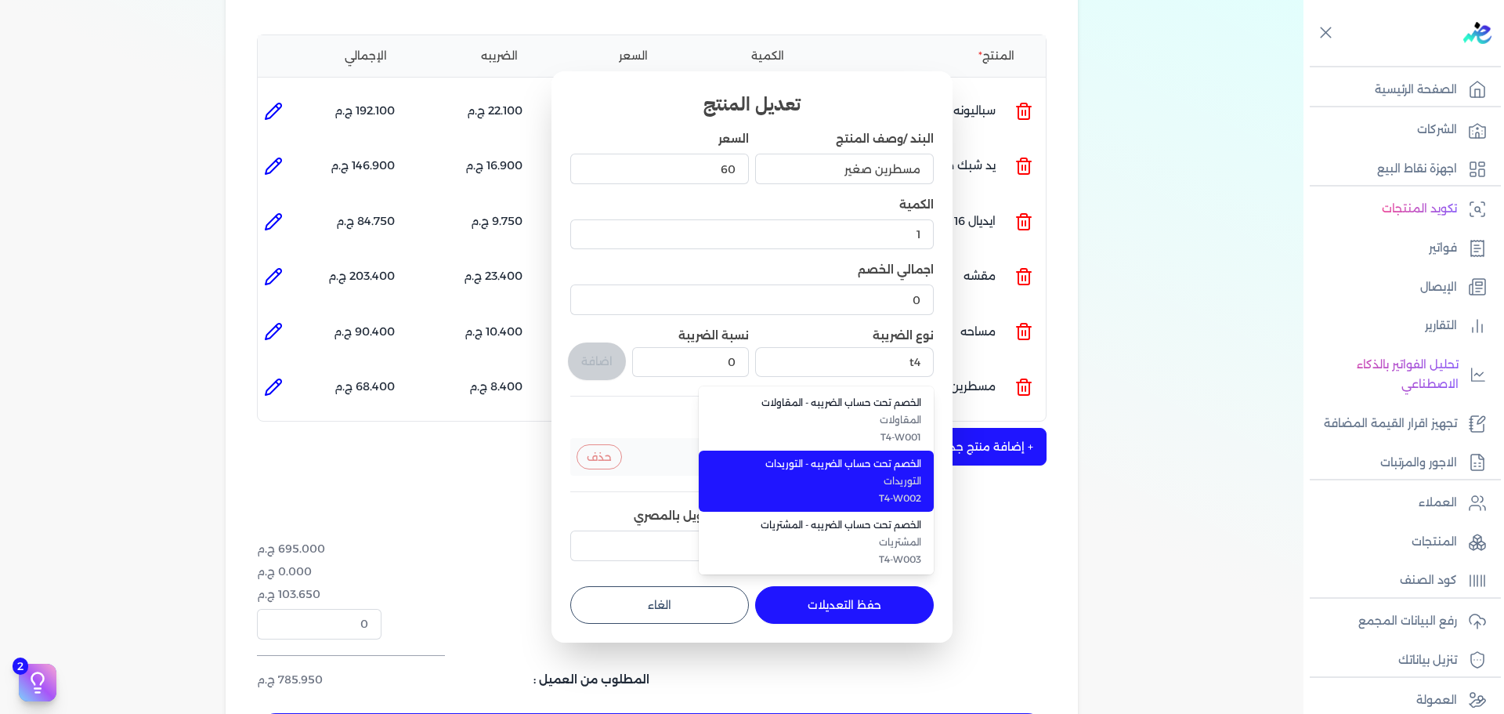
click at [812, 487] on span "التوريدات" at bounding box center [825, 481] width 191 height 14
type input "الخصم تحت حساب الضريبه - التوريدات"
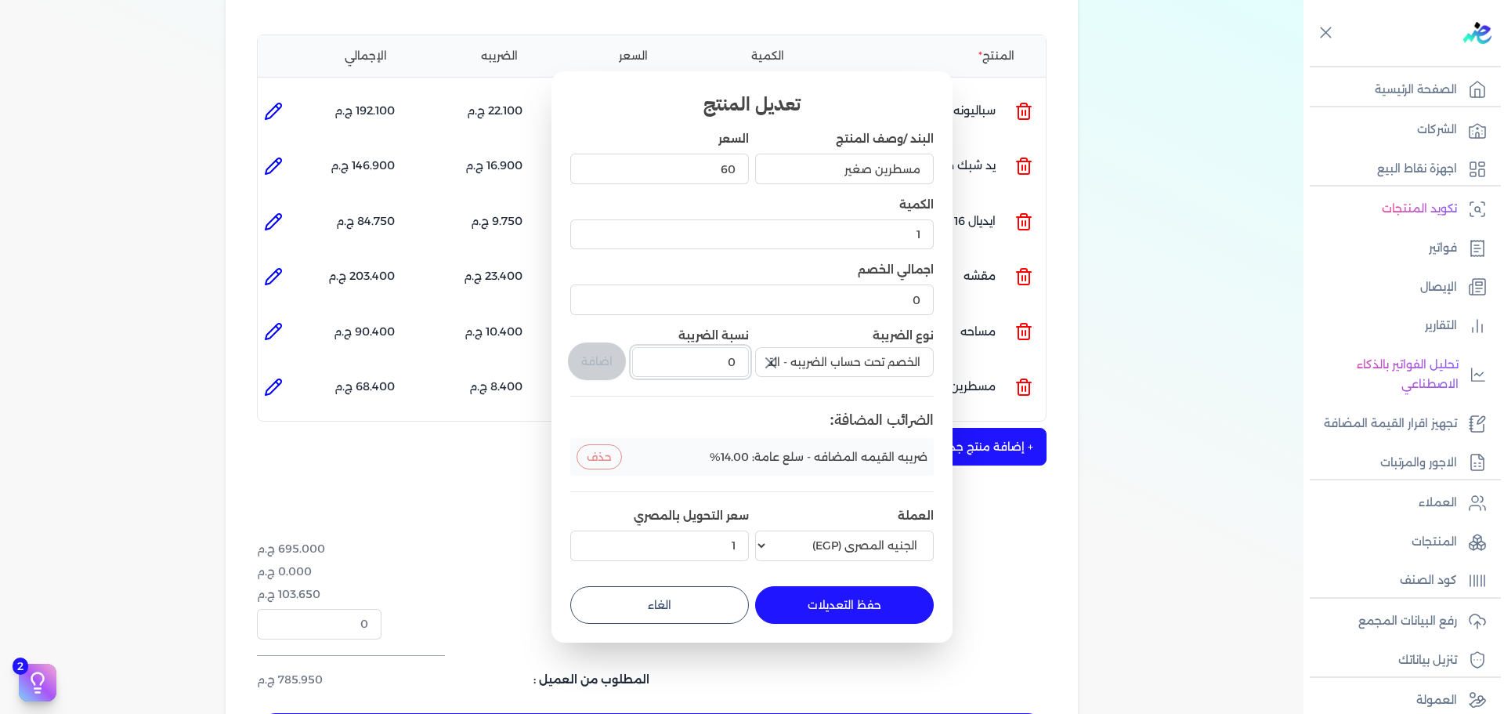
click at [753, 357] on div "البند /وصف المنتج مسطرين صغير السعر 60 الكمية 1 اجمالي الخصم 0 نوع الضريبة الخص…" at bounding box center [751, 348] width 363 height 435
type input "1"
click at [606, 363] on button "اضافة" at bounding box center [597, 361] width 58 height 38
type input "0"
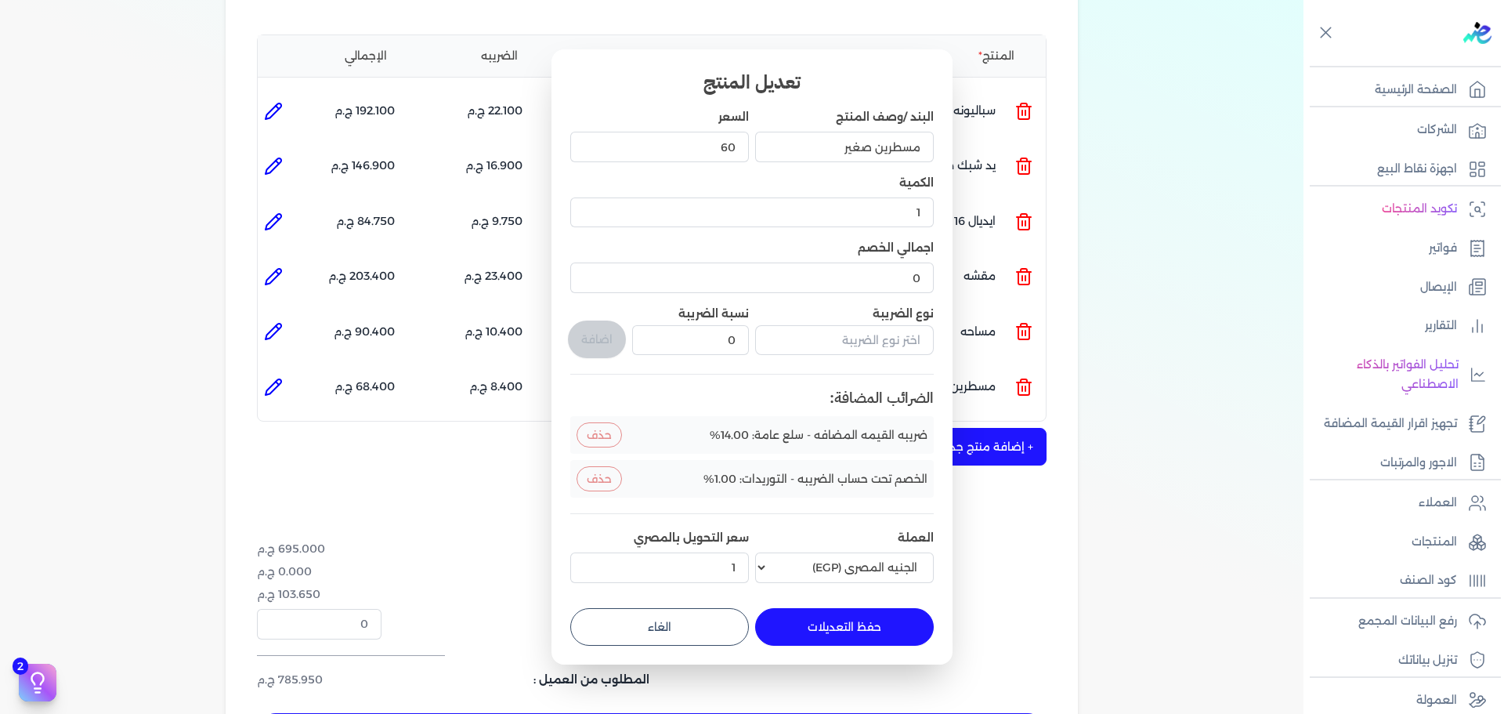
click at [816, 629] on button "حفظ التعديلات" at bounding box center [844, 627] width 179 height 38
type input "0"
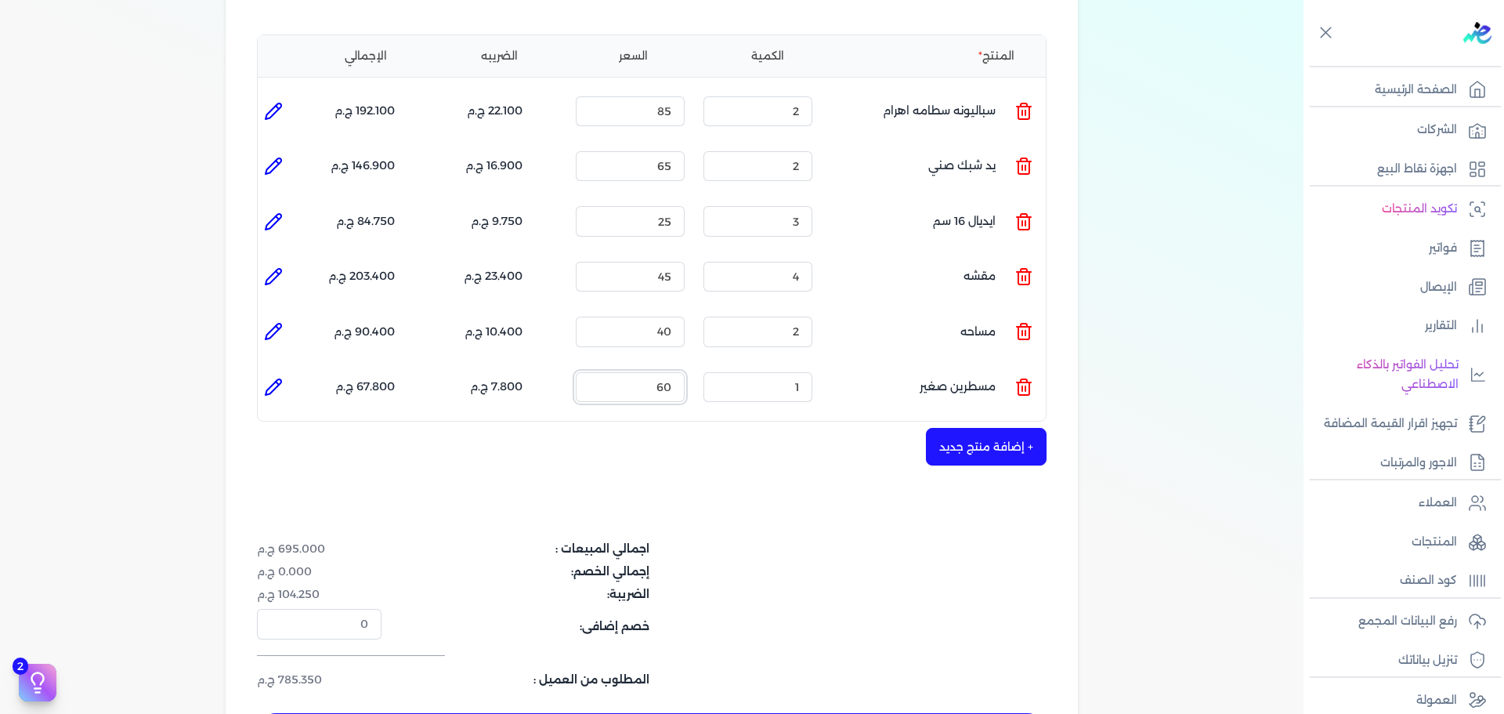
drag, startPoint x: 631, startPoint y: 356, endPoint x: 796, endPoint y: 363, distance: 164.6
click at [795, 366] on ul "المنتج : مسطرين صغير الكمية : 1 السعر : 60 الضريبه : 7.800 ج.م الإجمالي : 67.80…" at bounding box center [652, 387] width 788 height 42
type input "50"
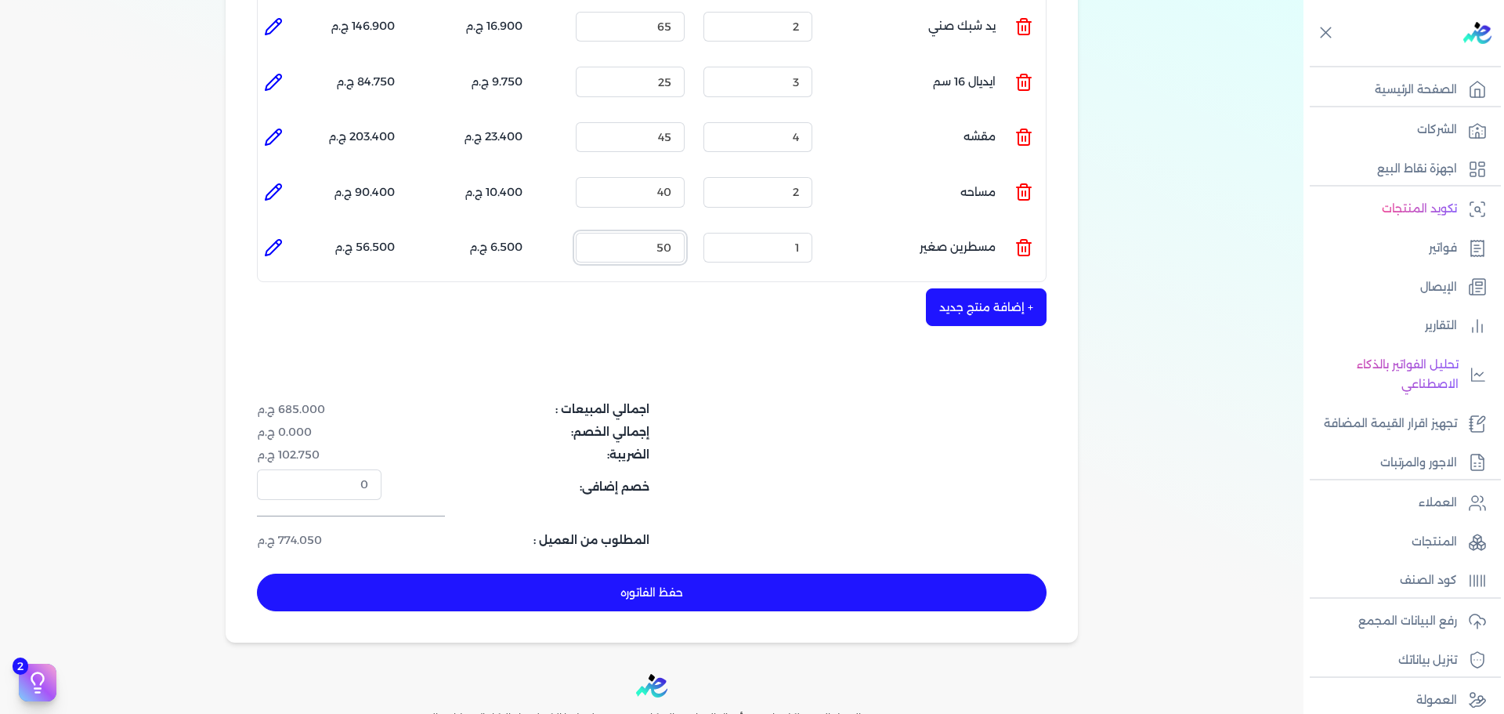
scroll to position [609, 0]
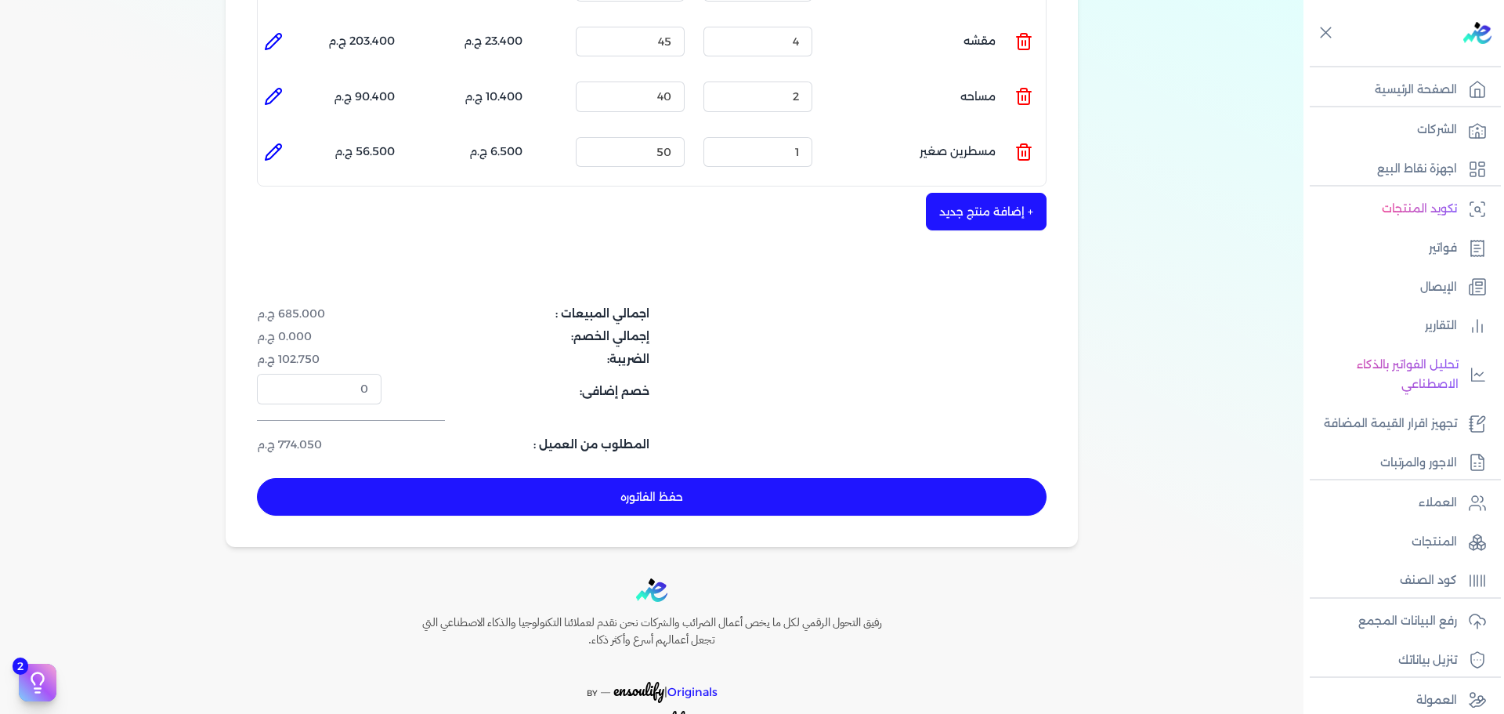
click at [768, 478] on button "حفظ الفاتوره" at bounding box center [651, 497] width 789 height 38
type input "[DATE]"
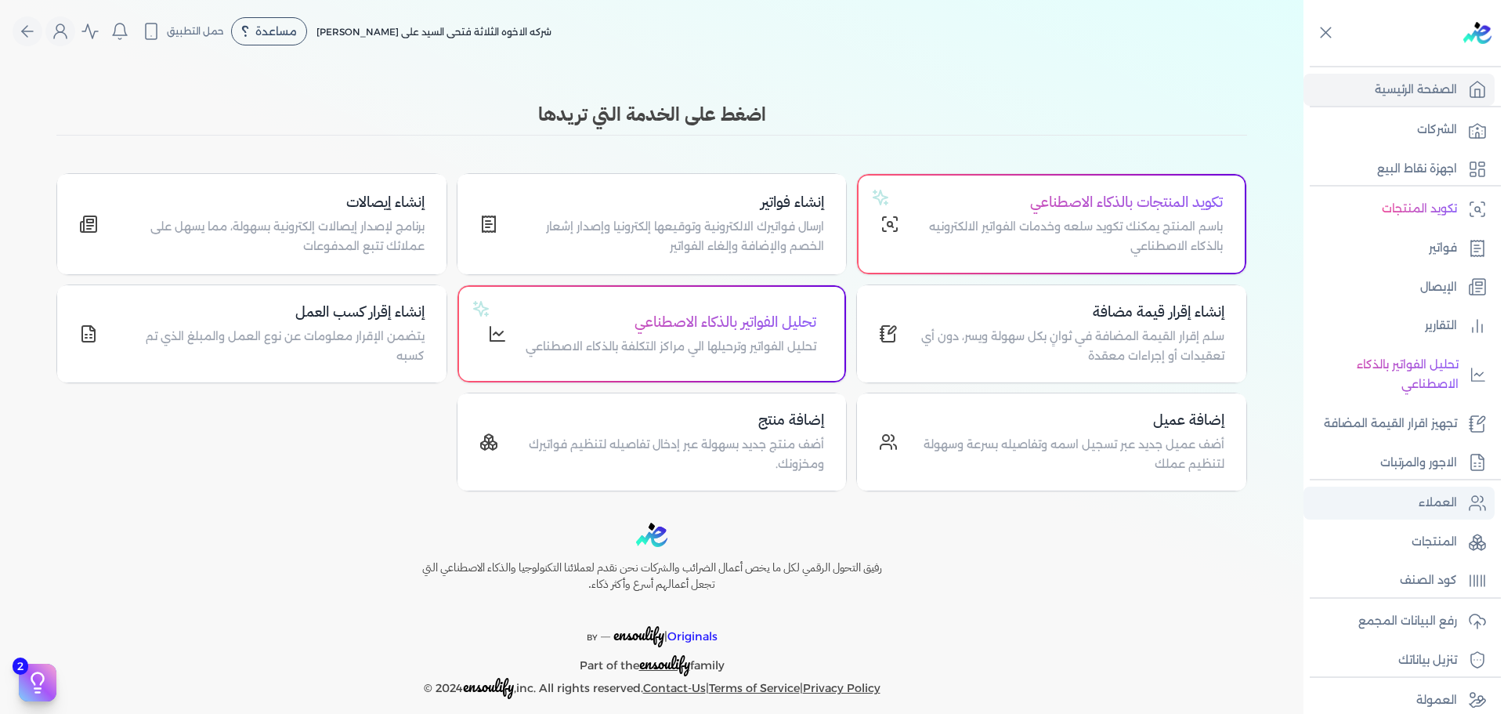
click at [1432, 505] on p "العملاء" at bounding box center [1437, 503] width 38 height 20
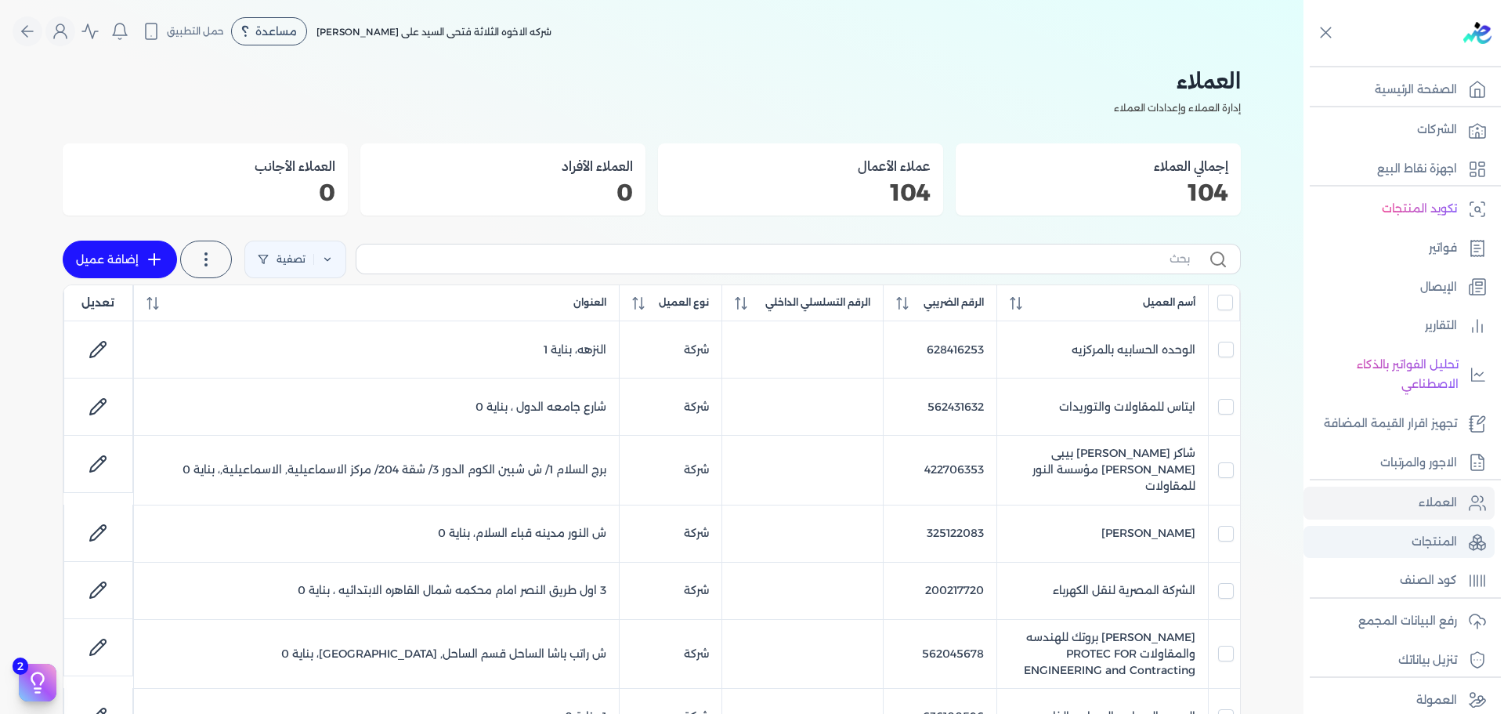
click at [1451, 550] on p "المنتجات" at bounding box center [1433, 542] width 45 height 20
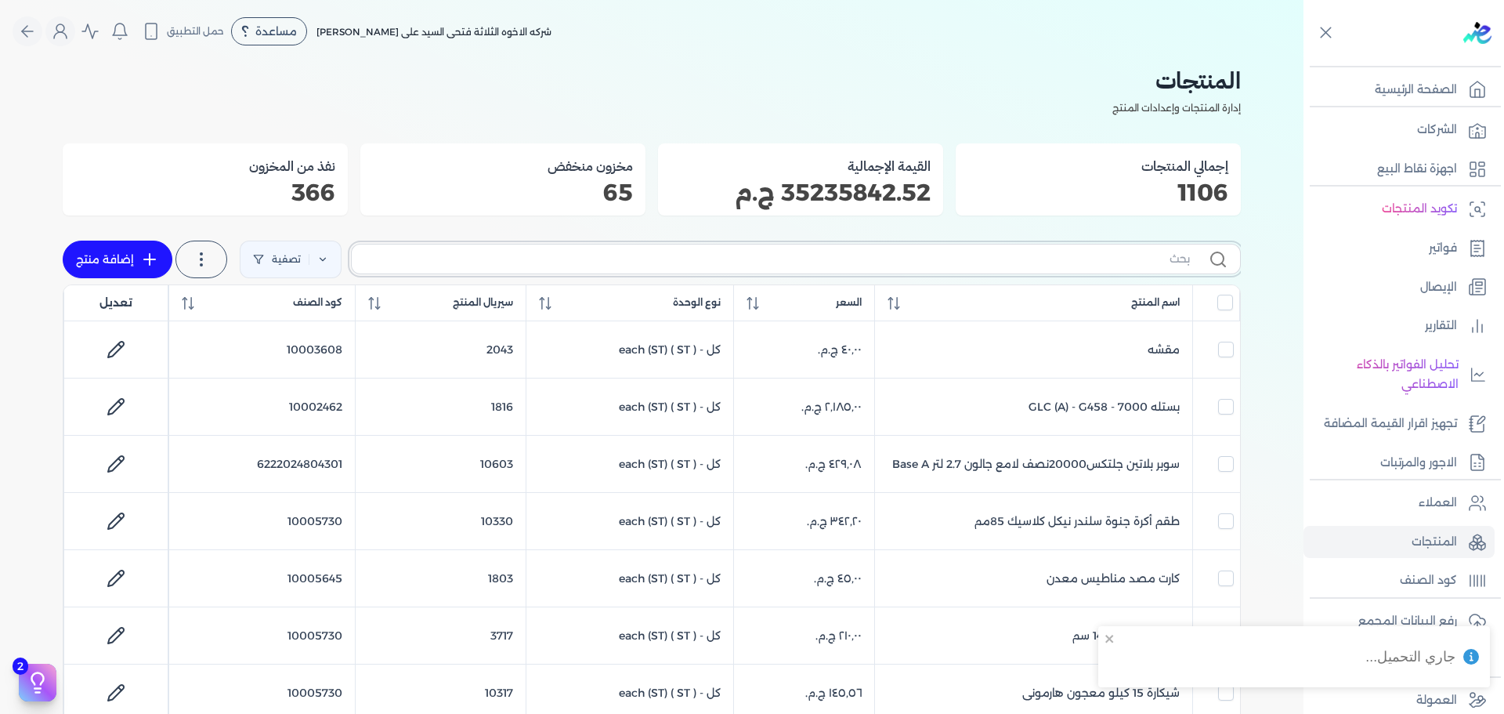
click at [1004, 259] on input "text" at bounding box center [777, 259] width 826 height 16
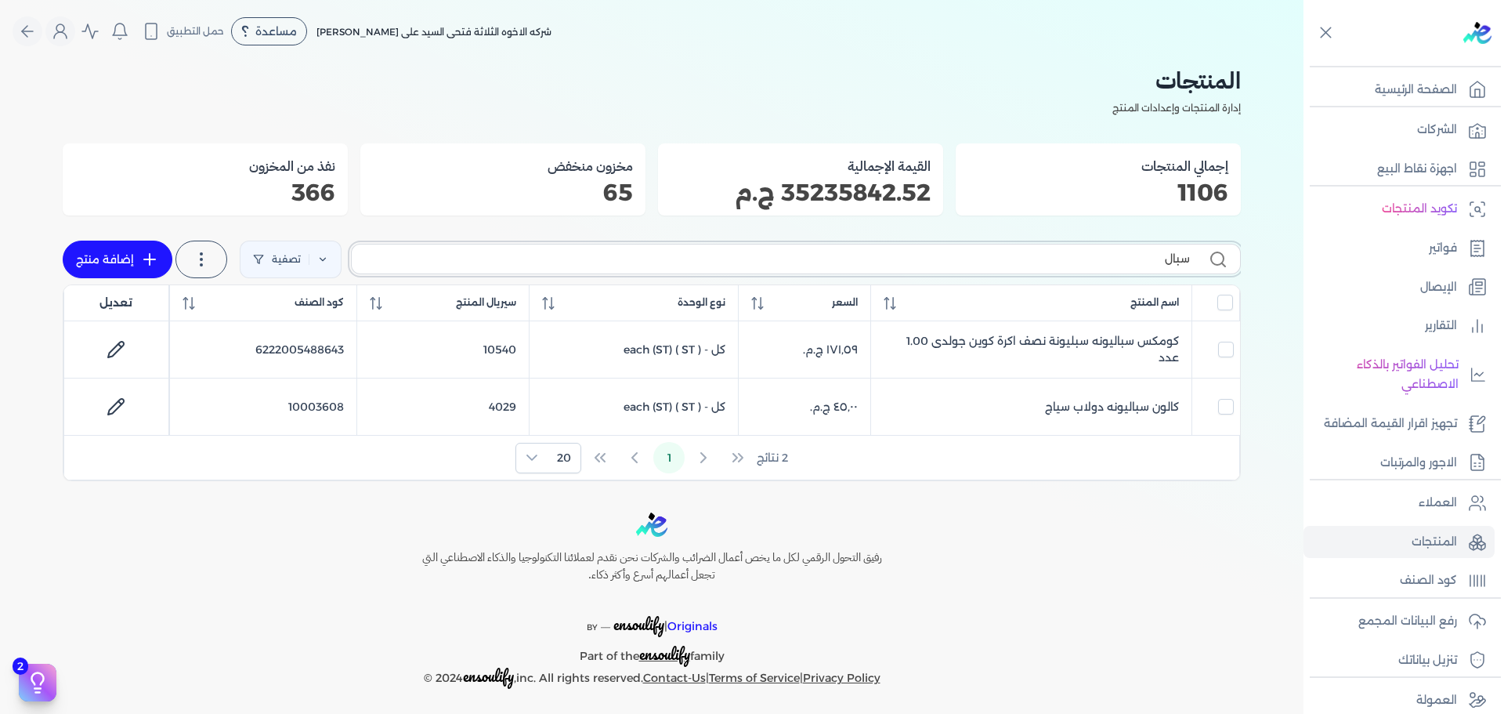
type input "[DEMOGRAPHIC_DATA]"
checkbox input "false"
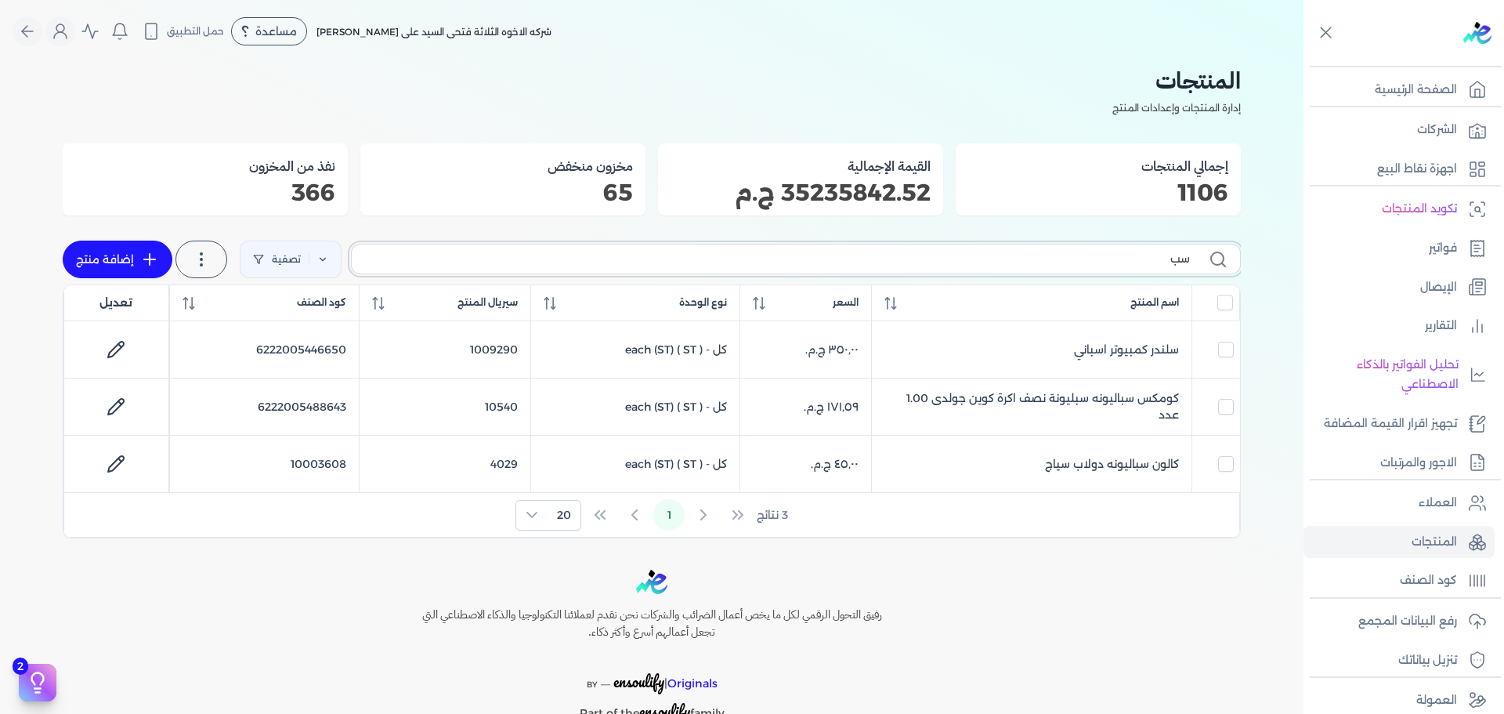
type input "س"
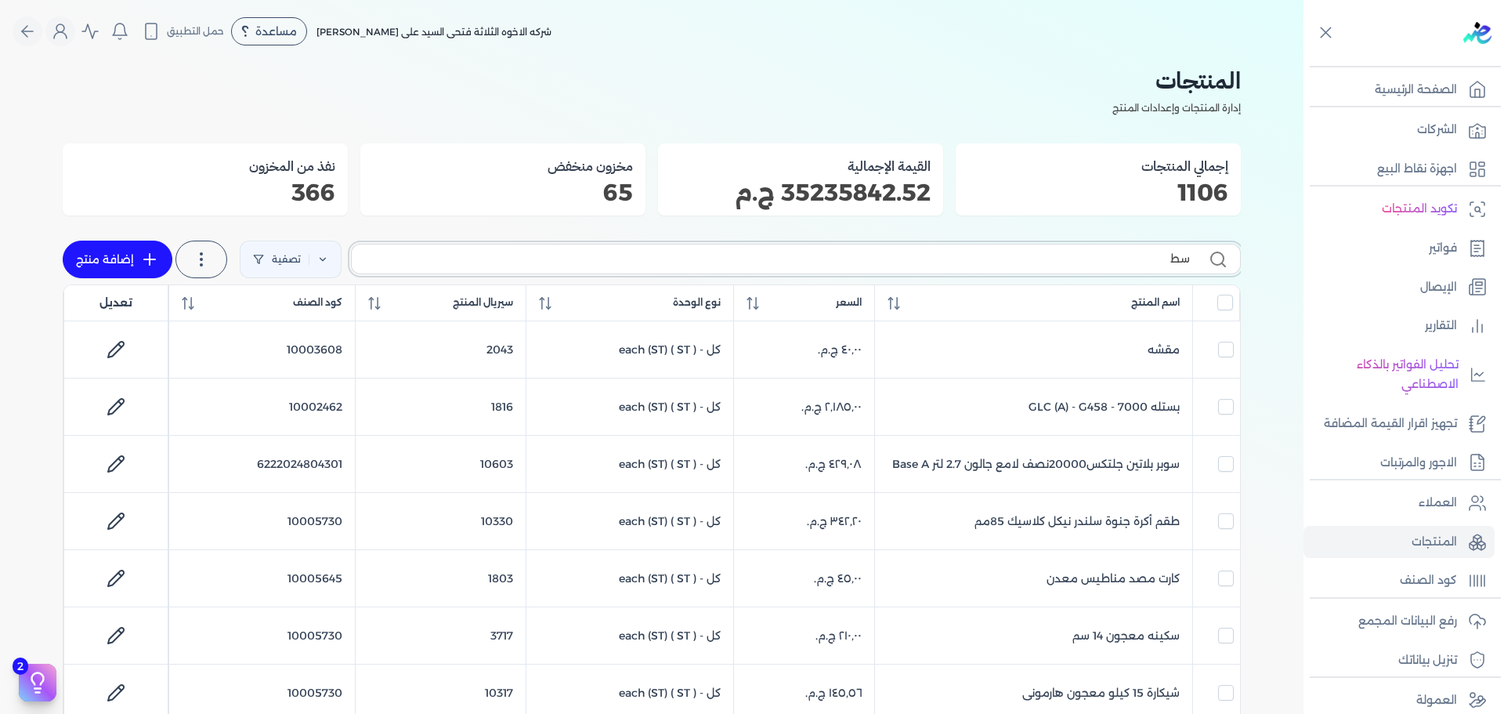
type input "سطا"
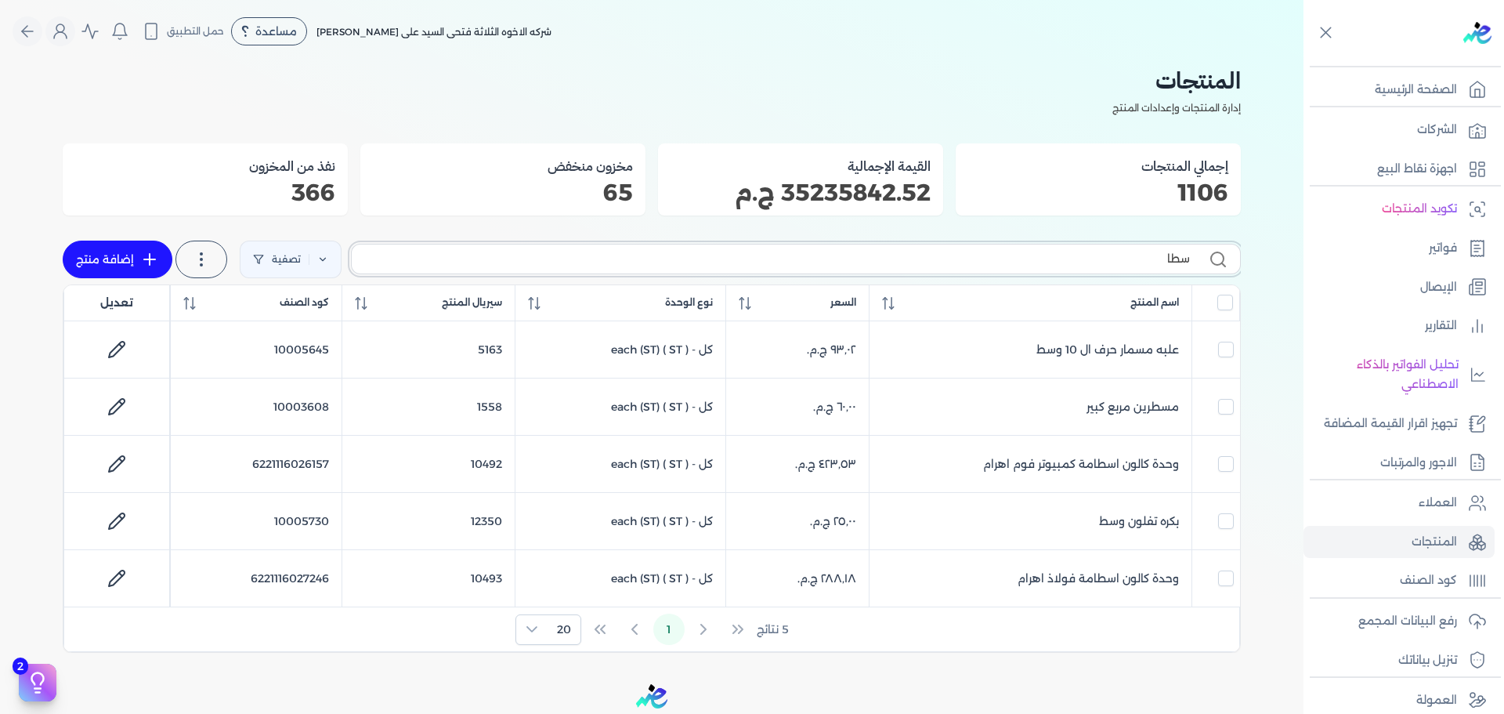
checkbox input "false"
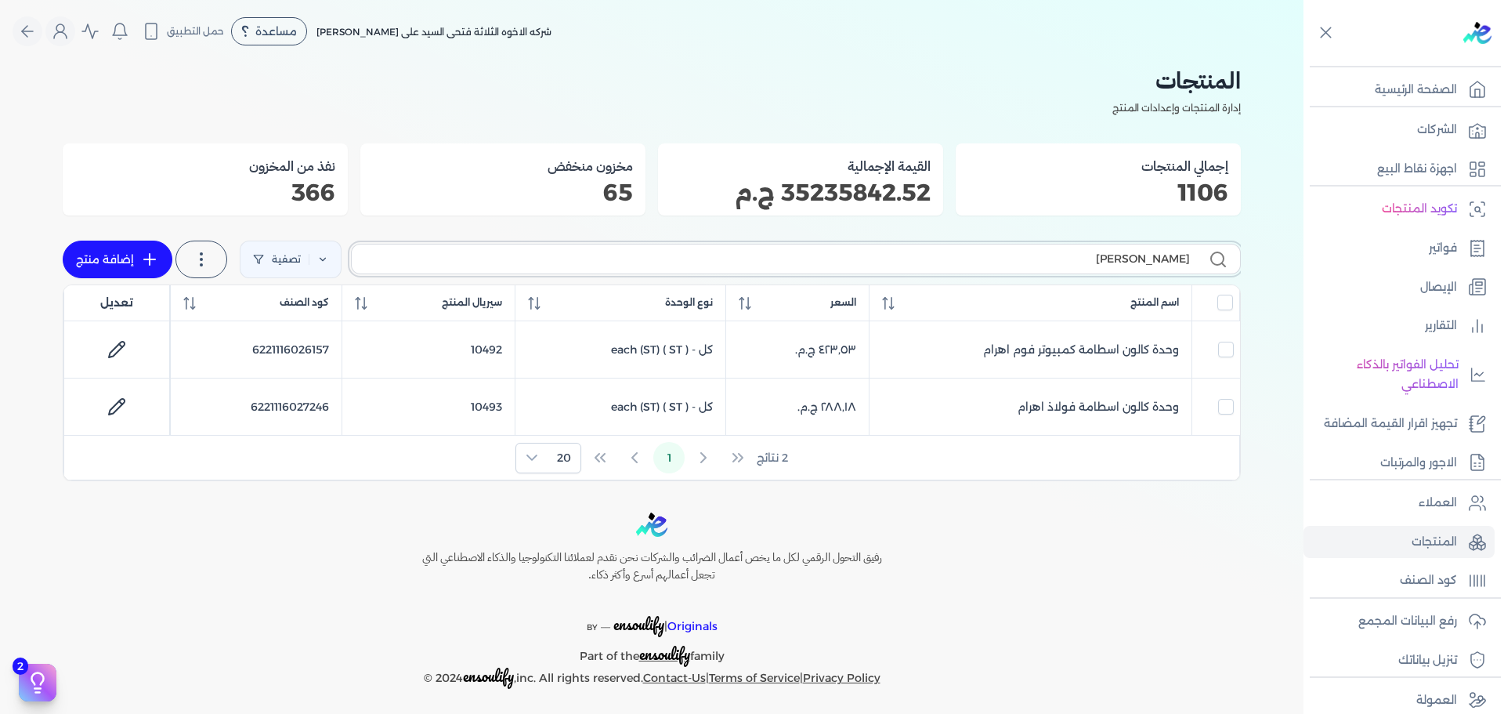
type input "سطامب"
checkbox input "false"
type input "سطامبه"
checkbox input "false"
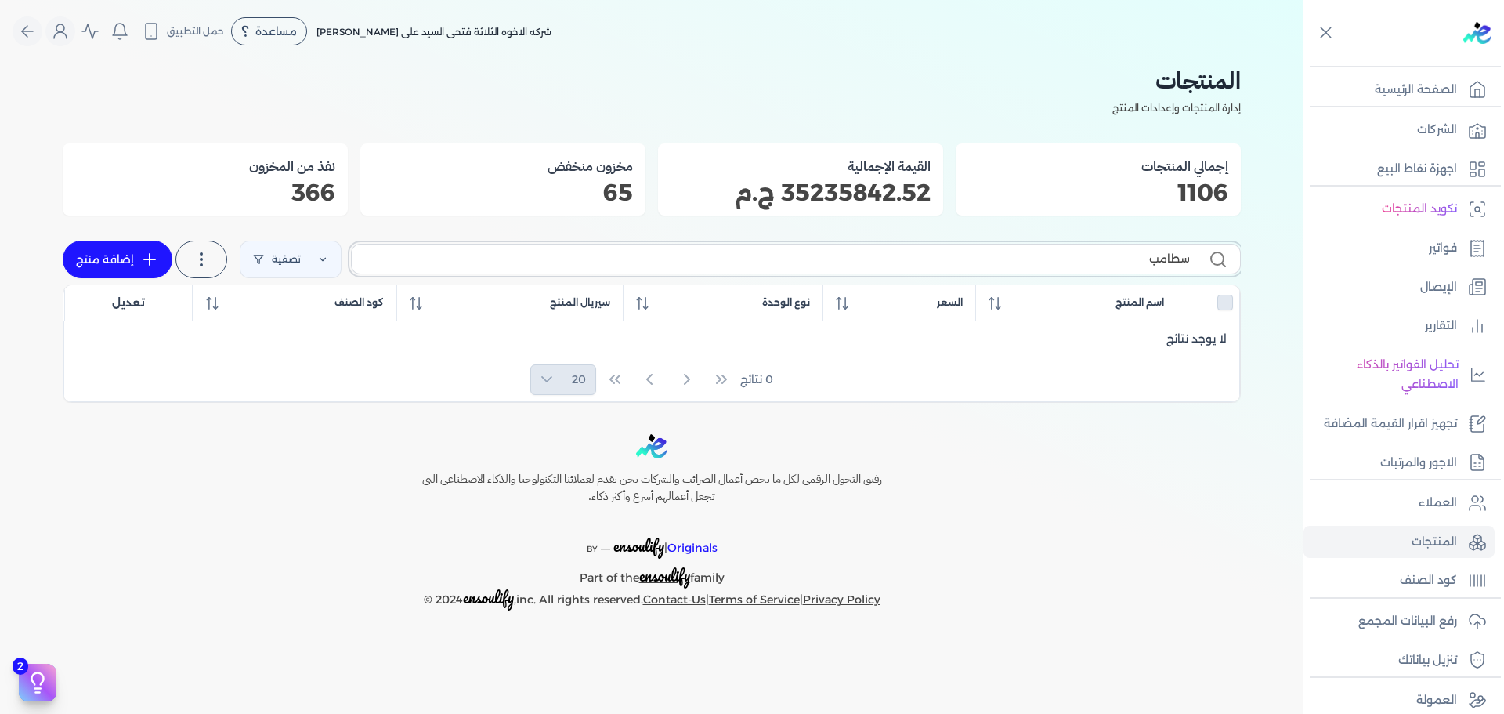
type input "سطام"
checkbox input "false"
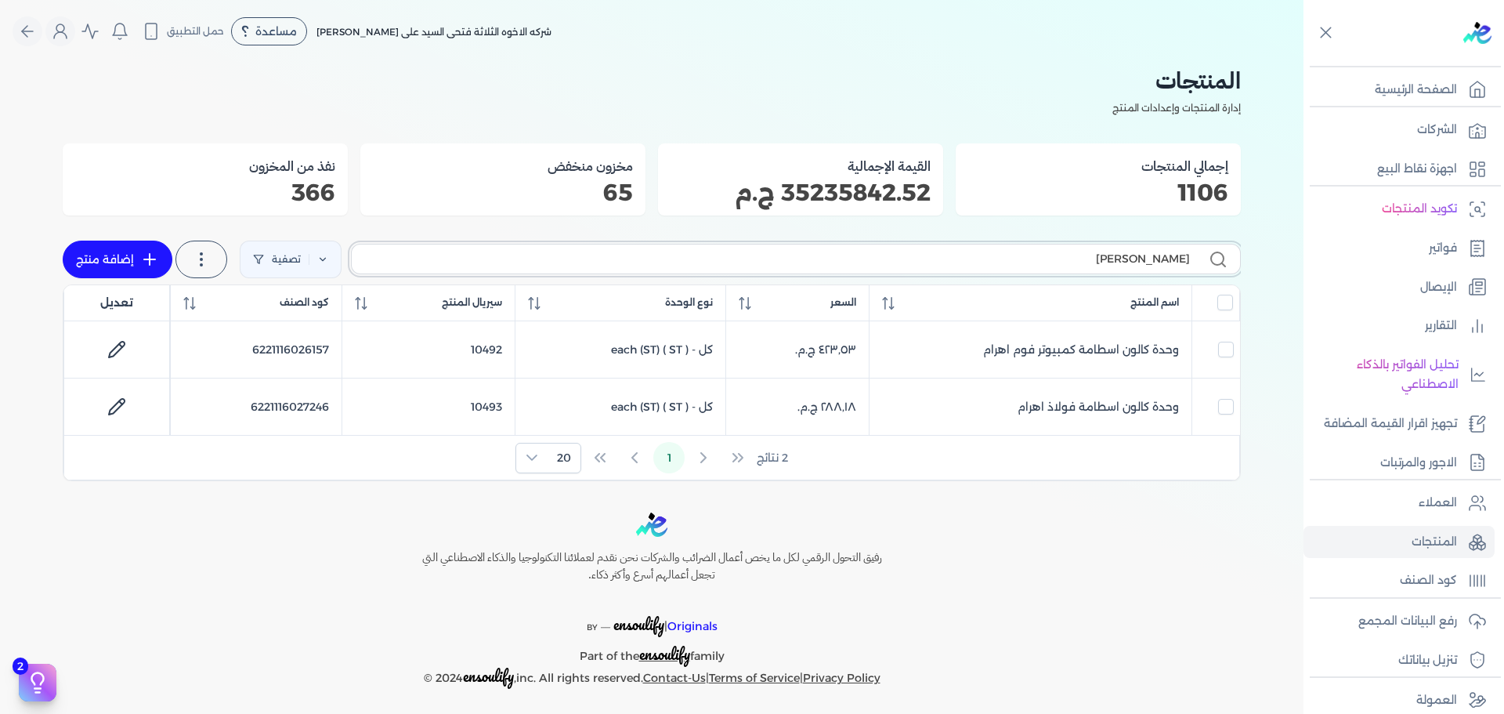
type input "سطا"
checkbox input "false"
type input "س"
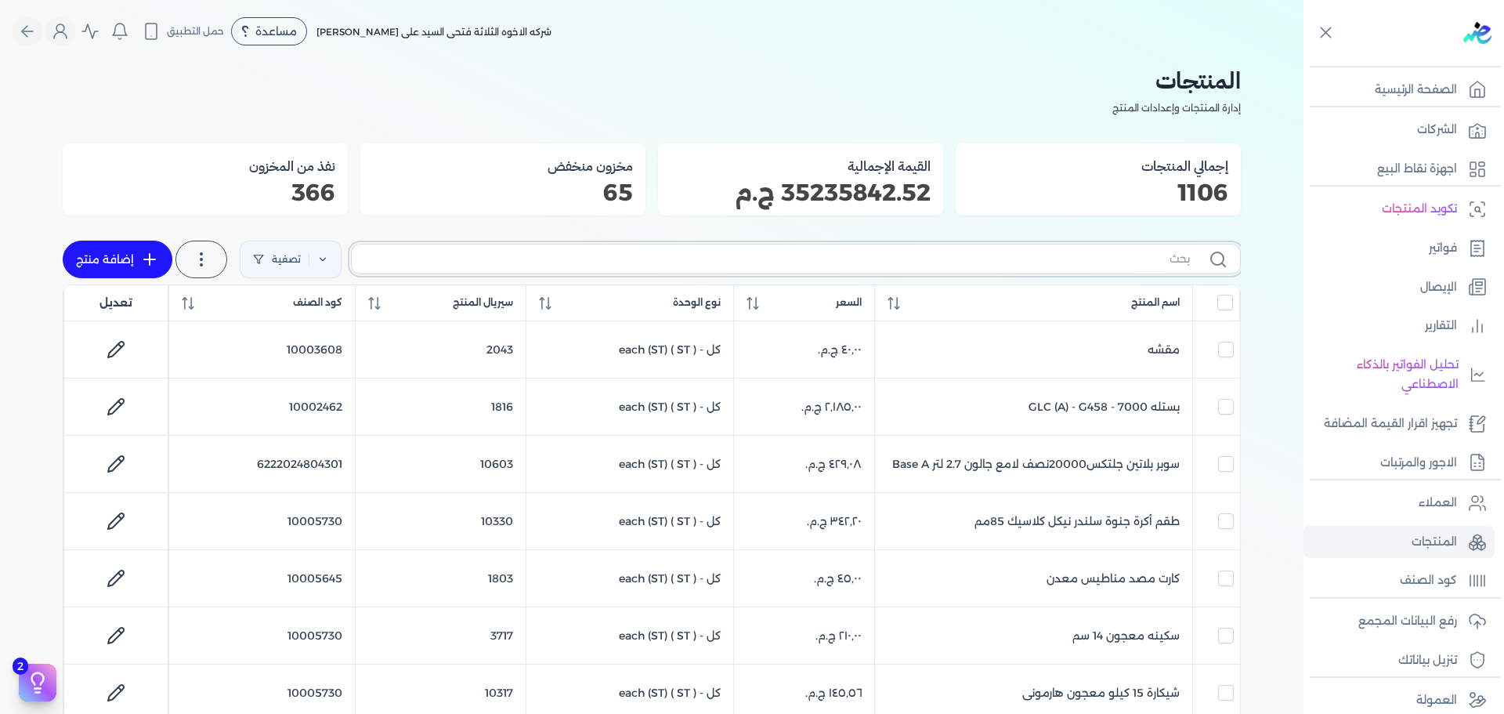
click at [1035, 263] on input "text" at bounding box center [777, 259] width 826 height 16
type input "lr"
checkbox input "false"
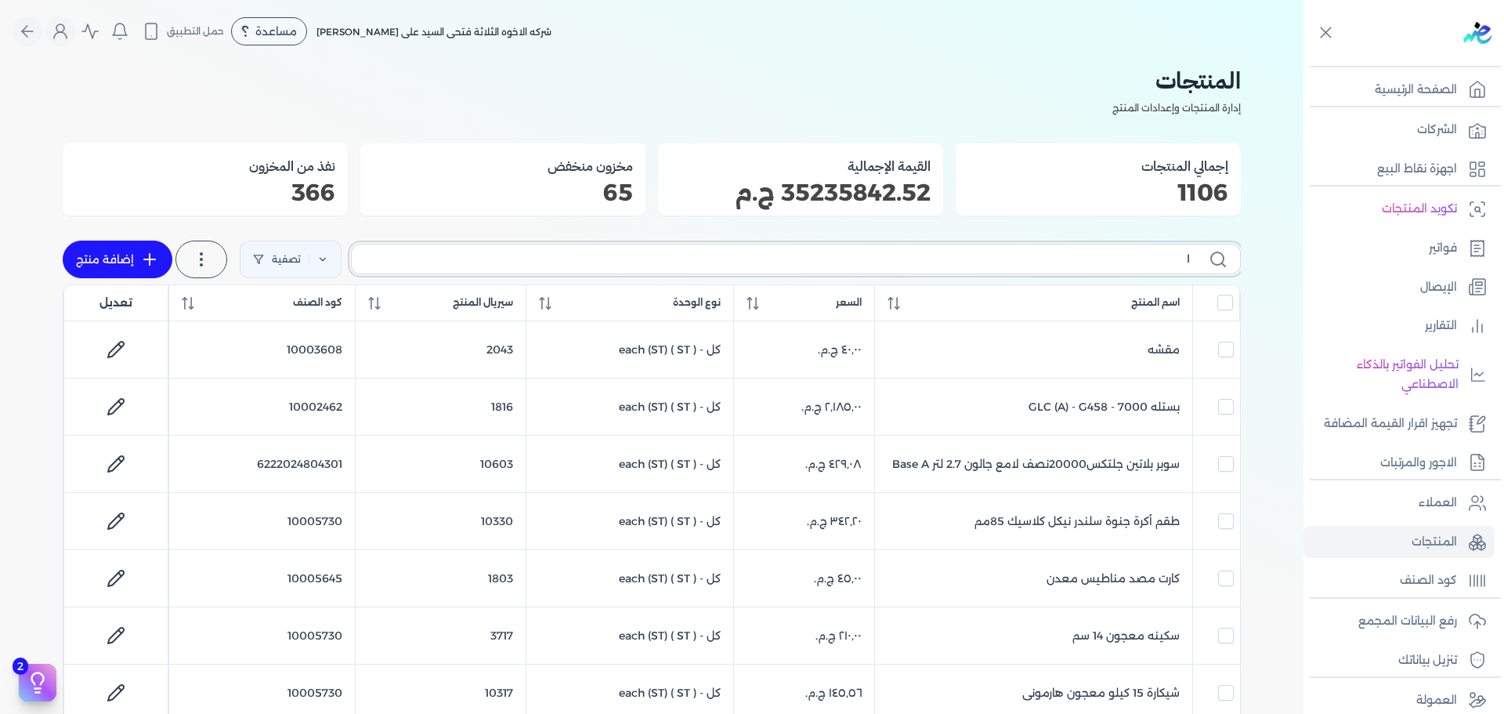
checkbox input "false"
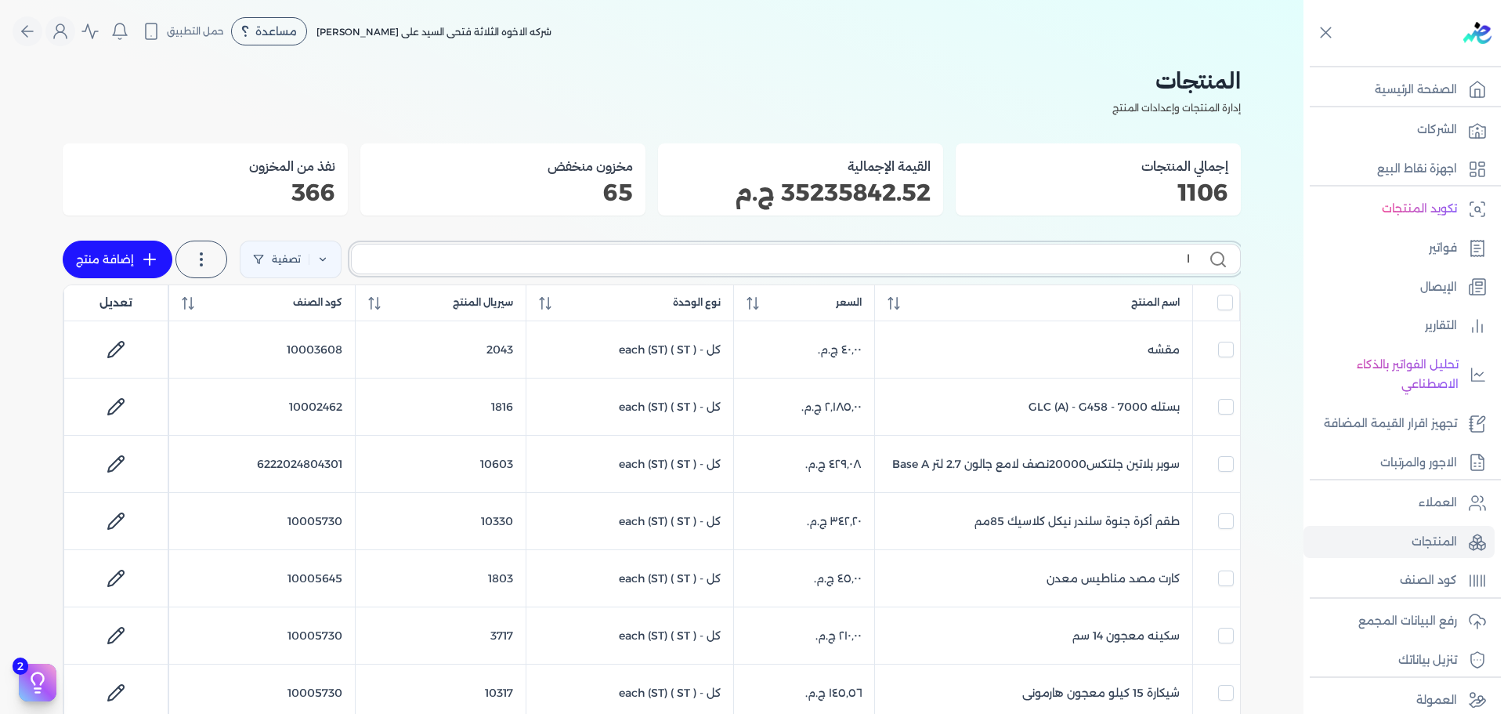
checkbox input "false"
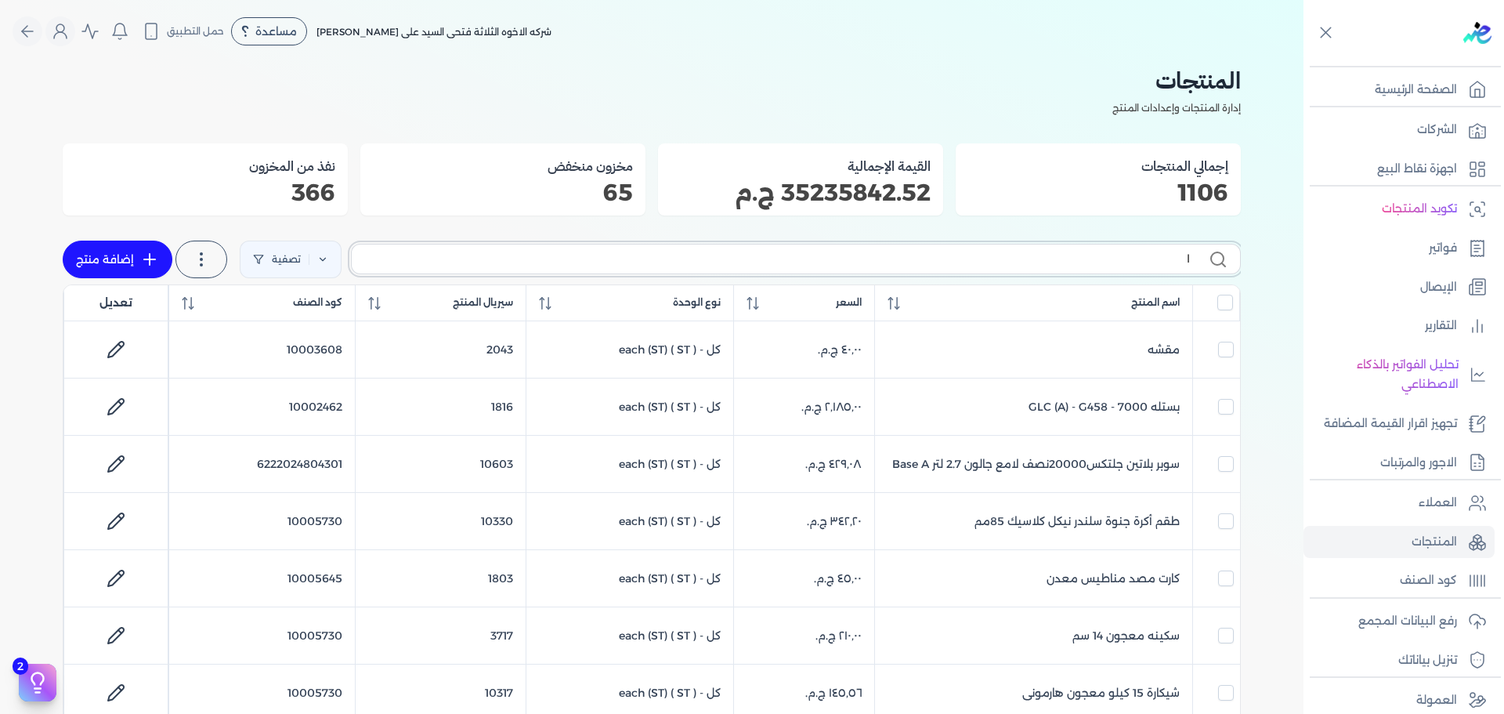
checkbox input "false"
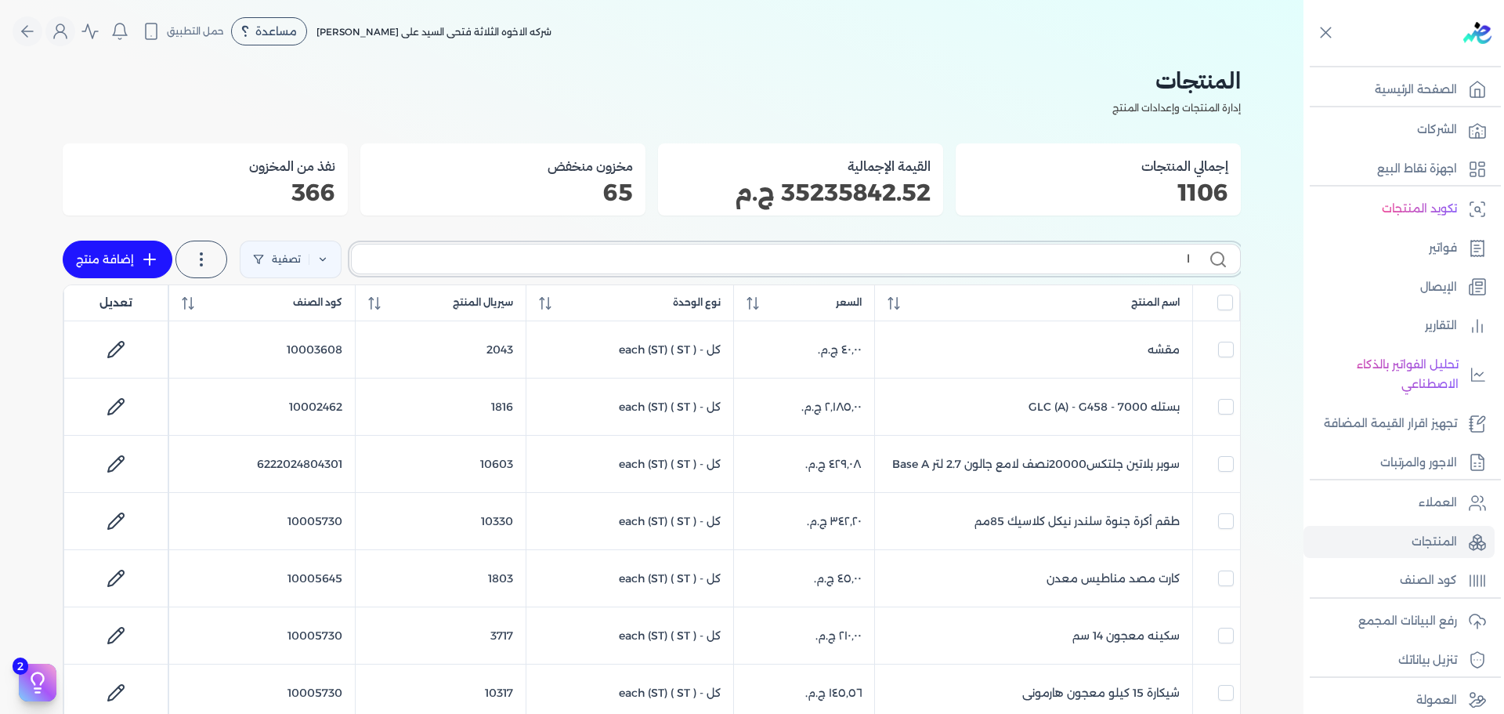
checkbox input "false"
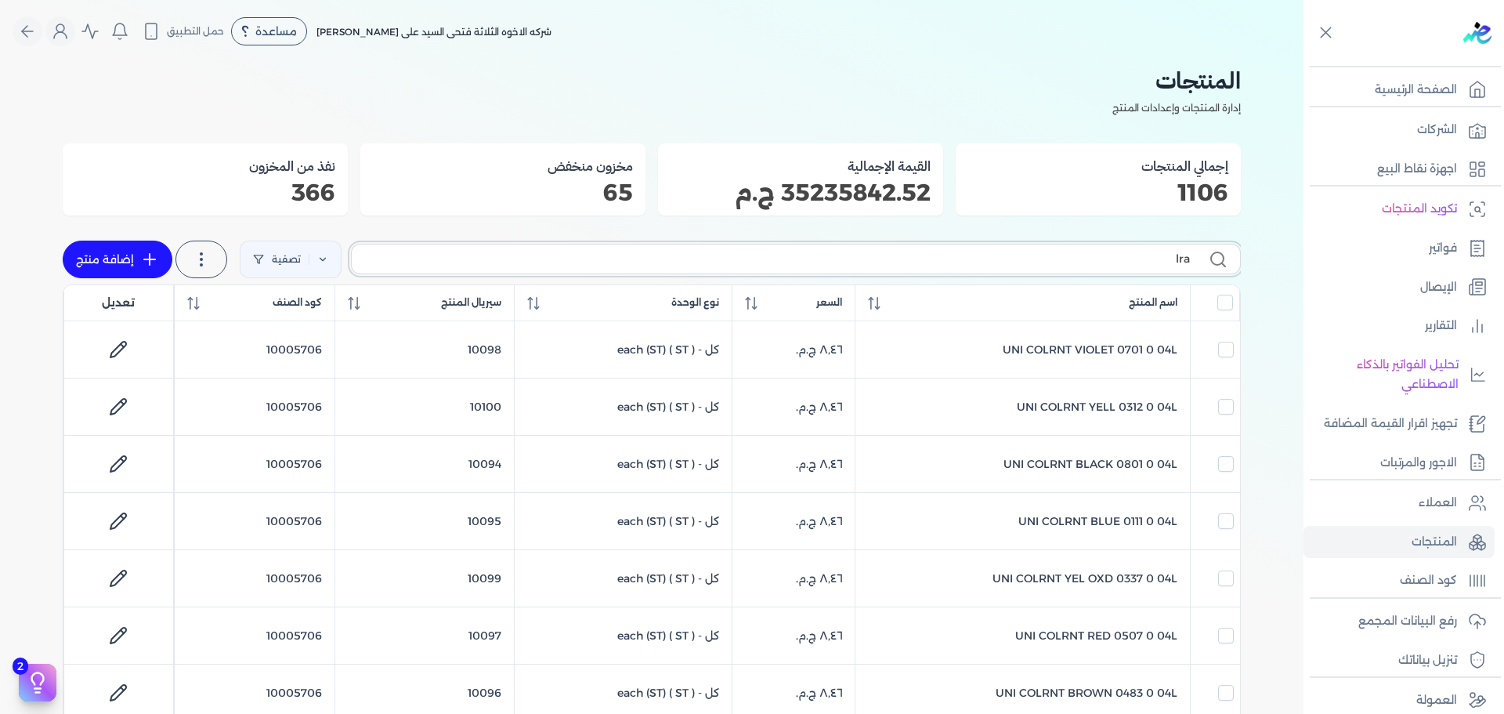
type input "lrai"
checkbox input "false"
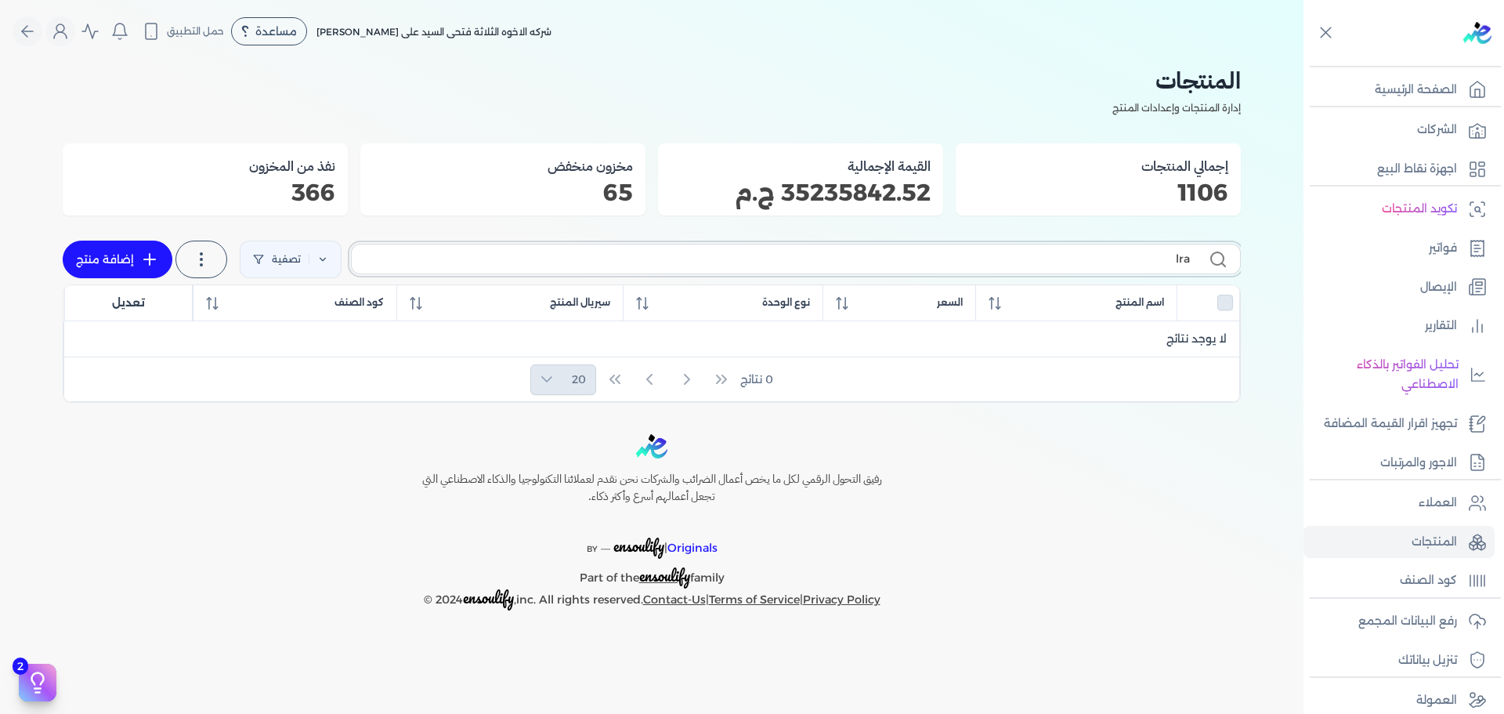
type input "lr"
checkbox input "false"
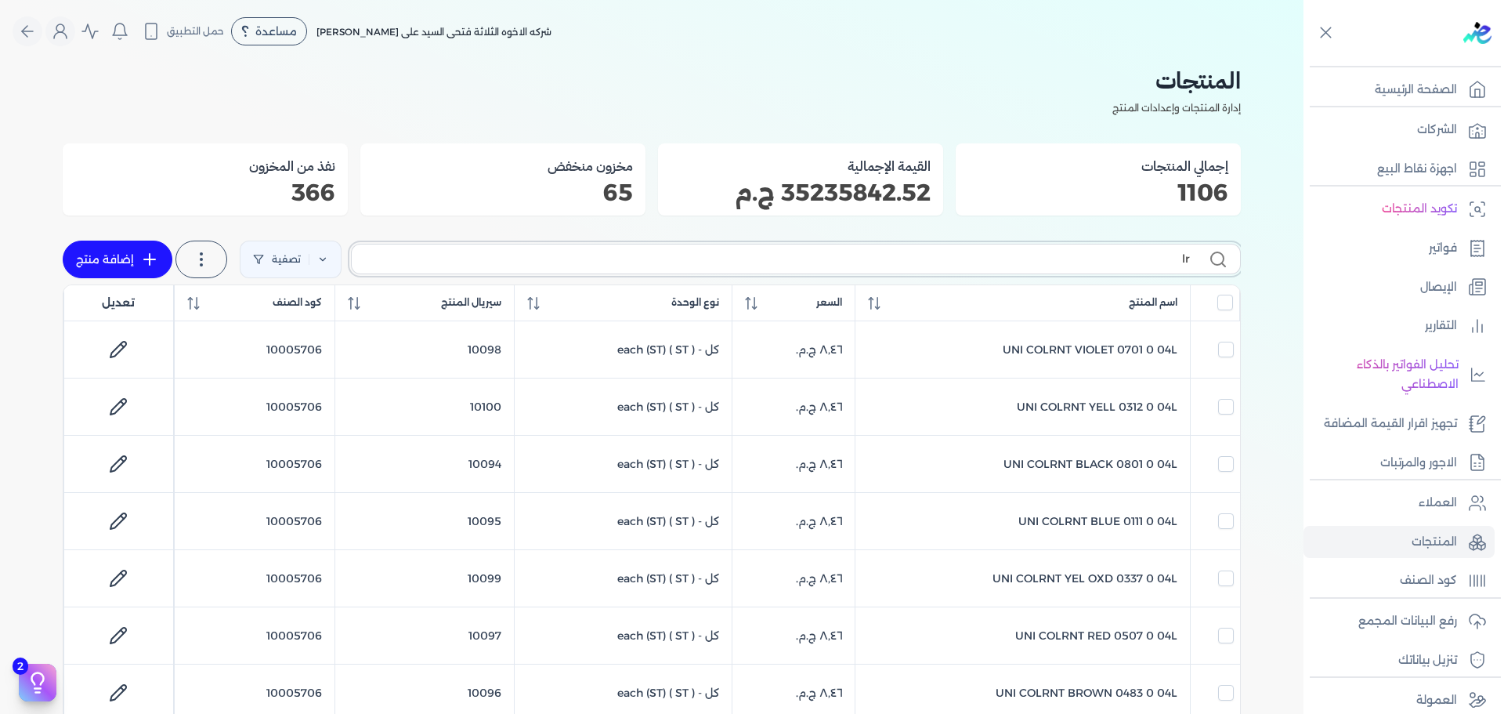
type input "l"
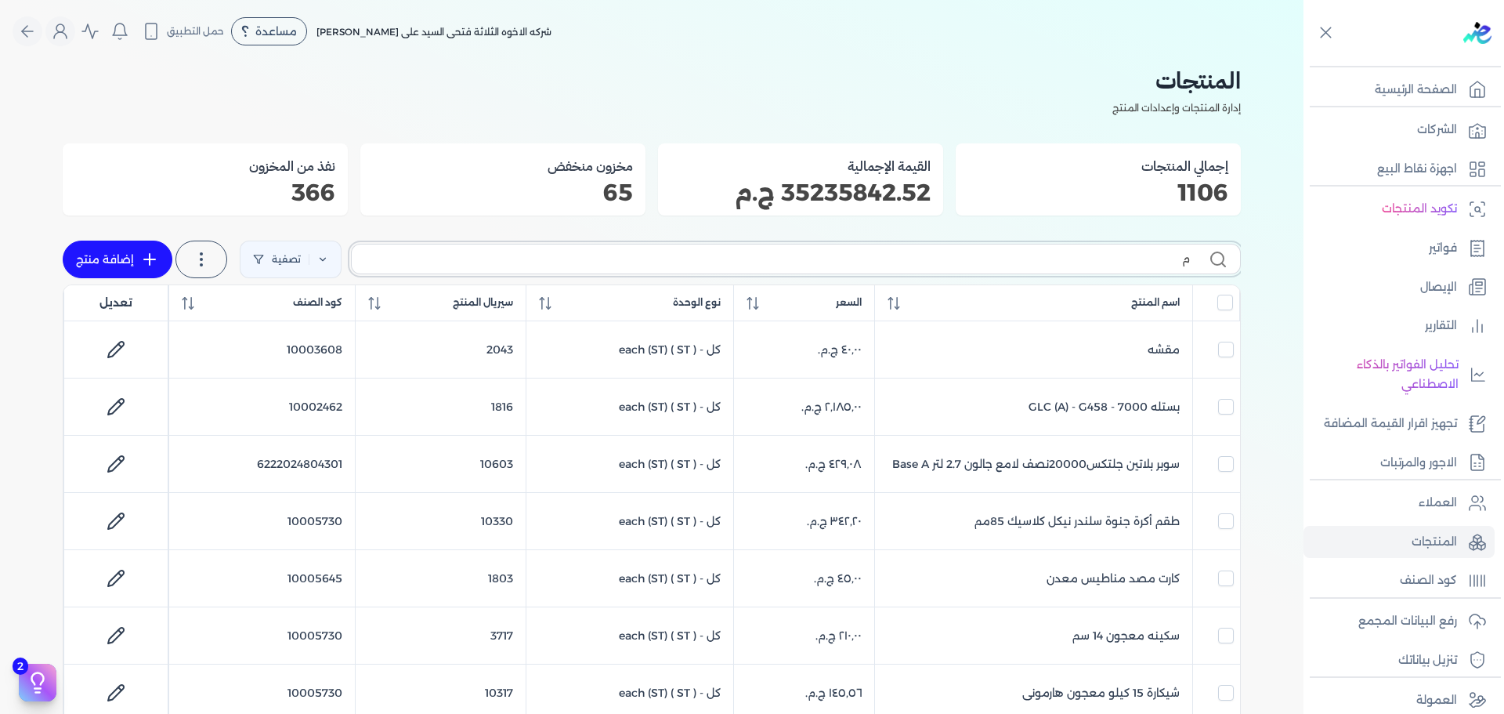
type input "مق"
checkbox input "false"
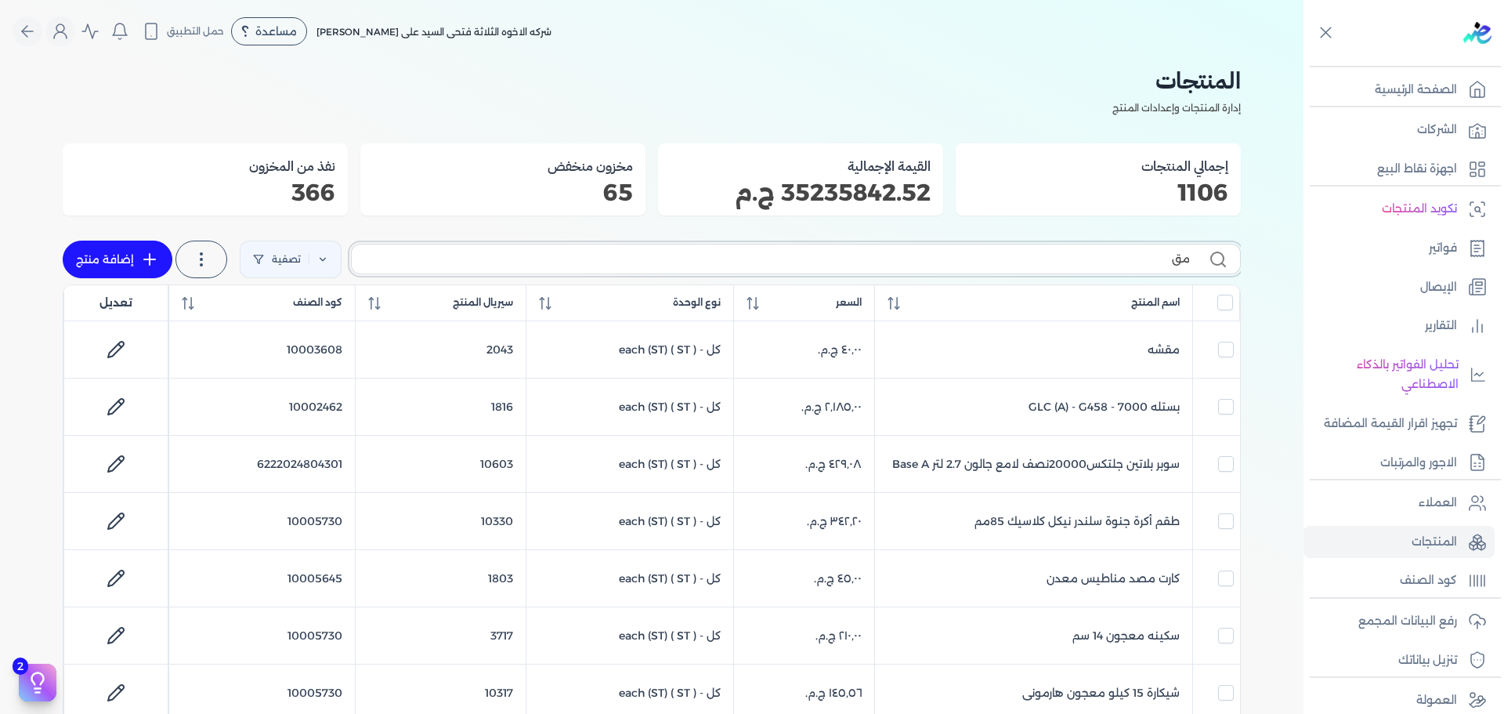
checkbox input "false"
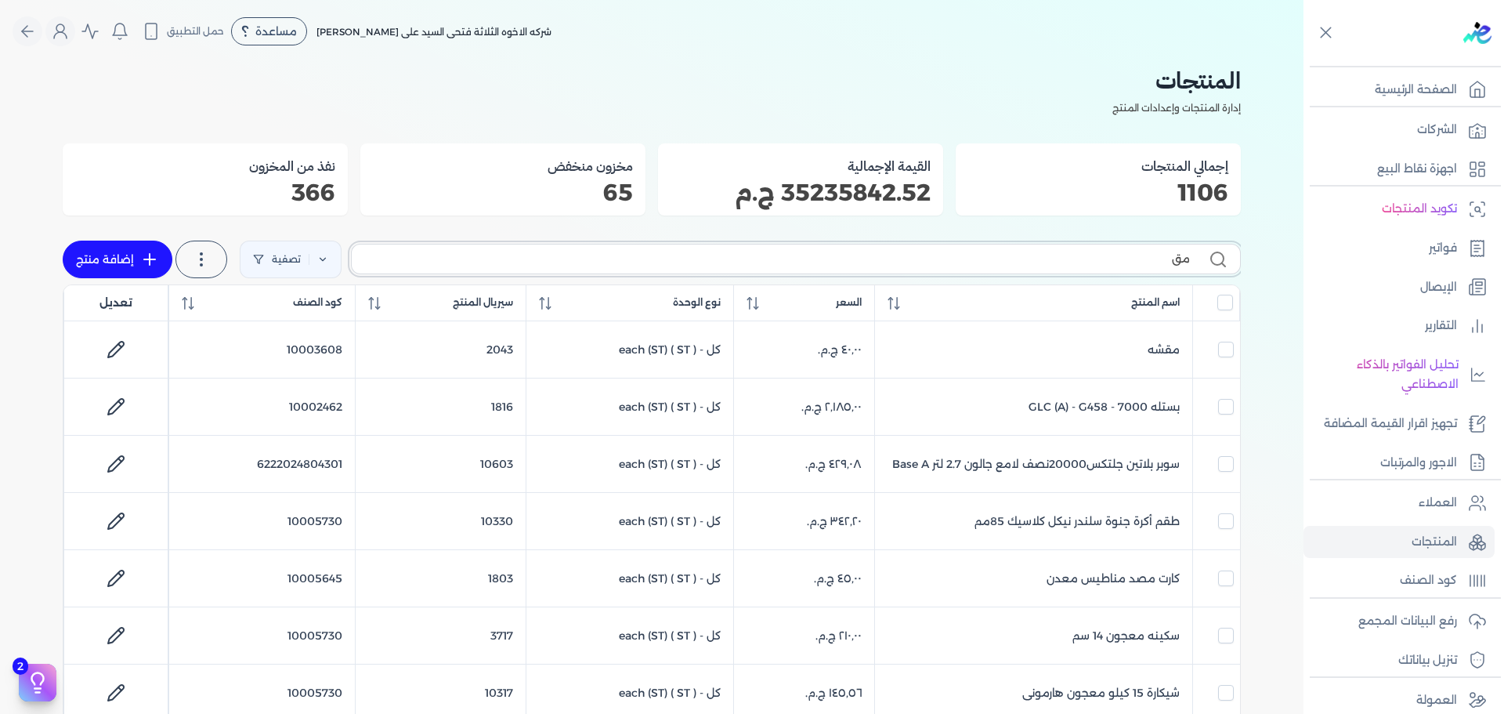
checkbox input "false"
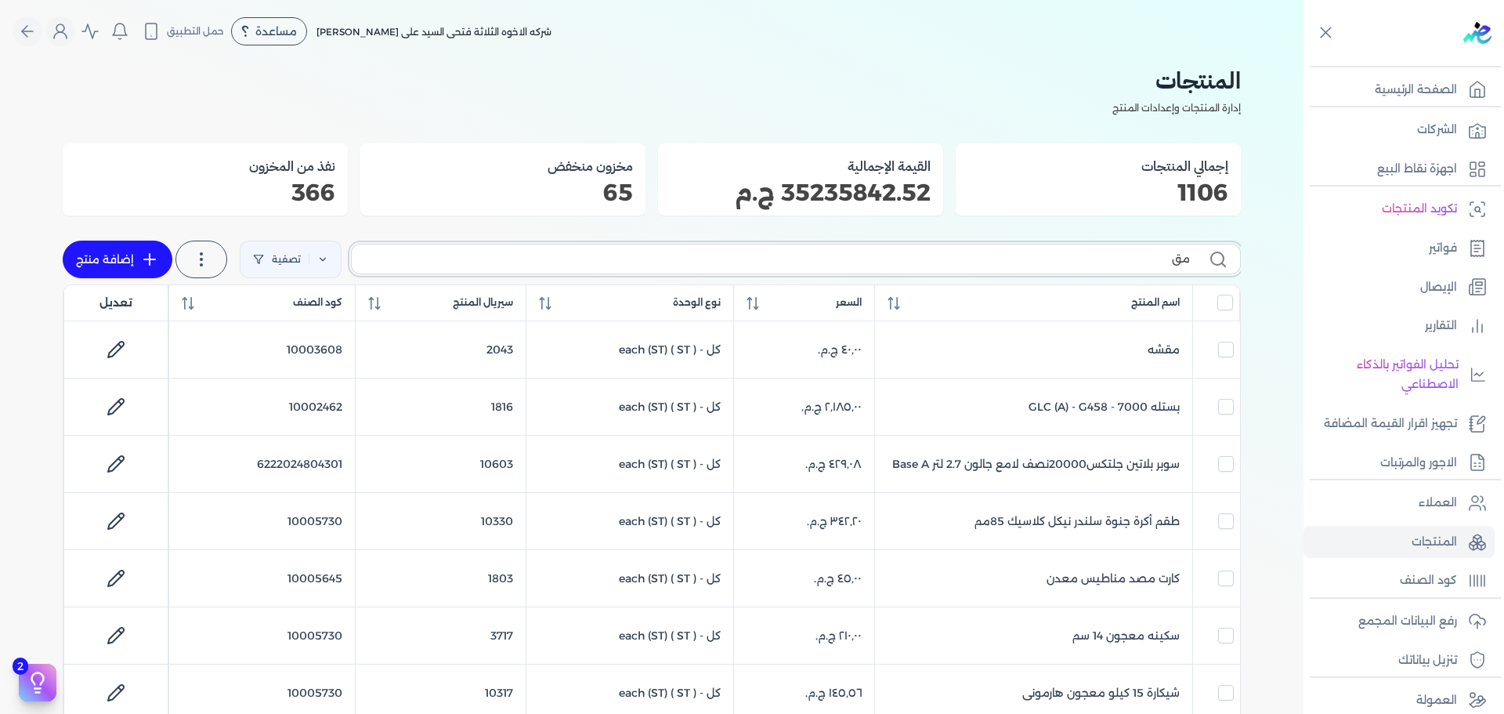
checkbox input "false"
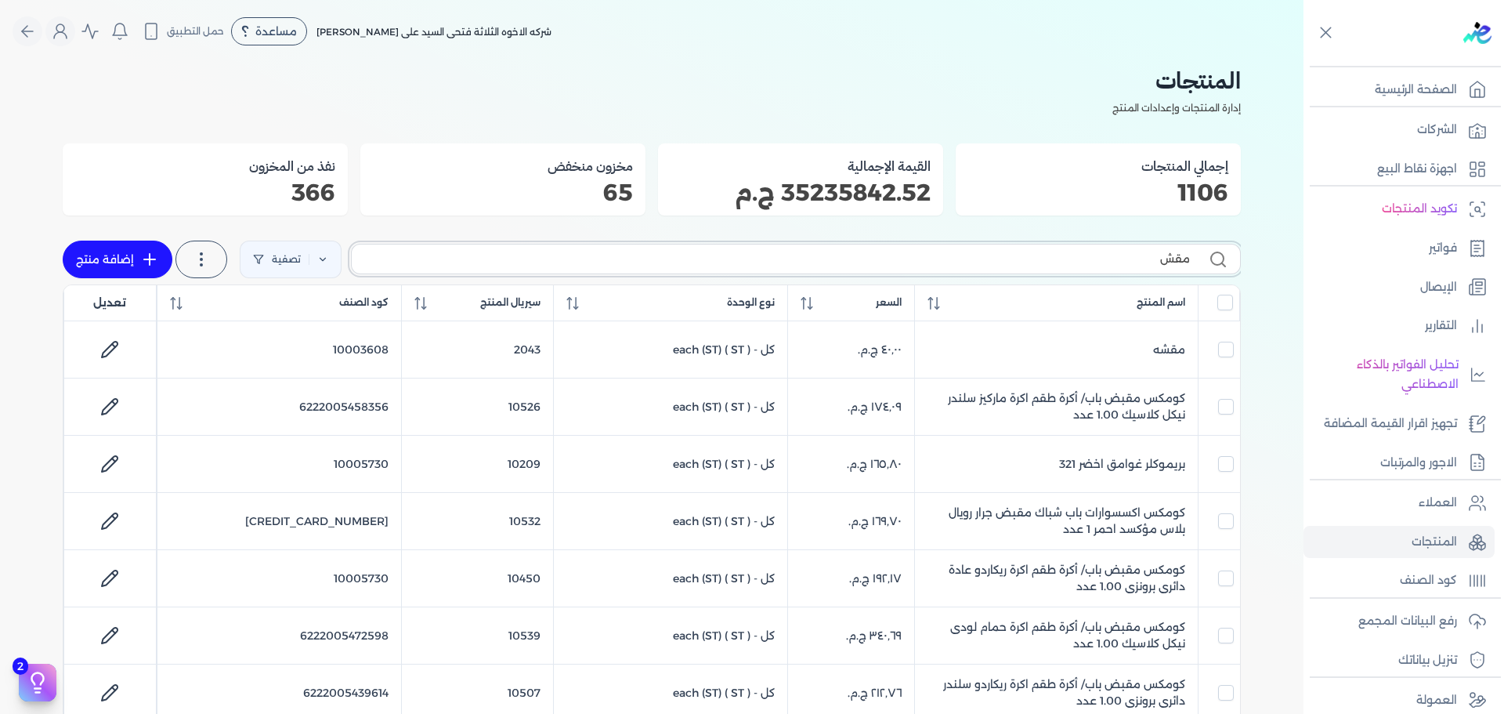
type input "مقشه"
checkbox input "false"
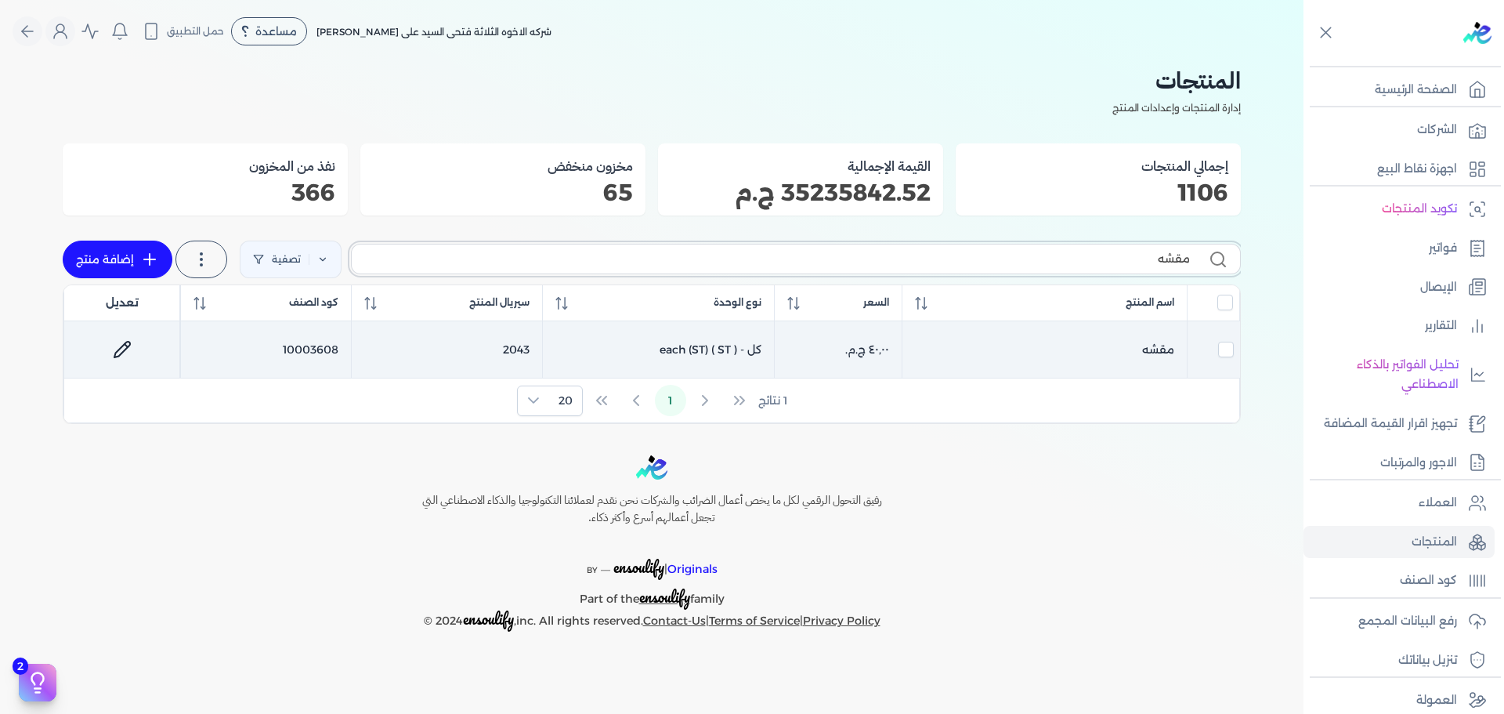
type input "مقشه"
click at [124, 345] on icon at bounding box center [122, 349] width 19 height 19
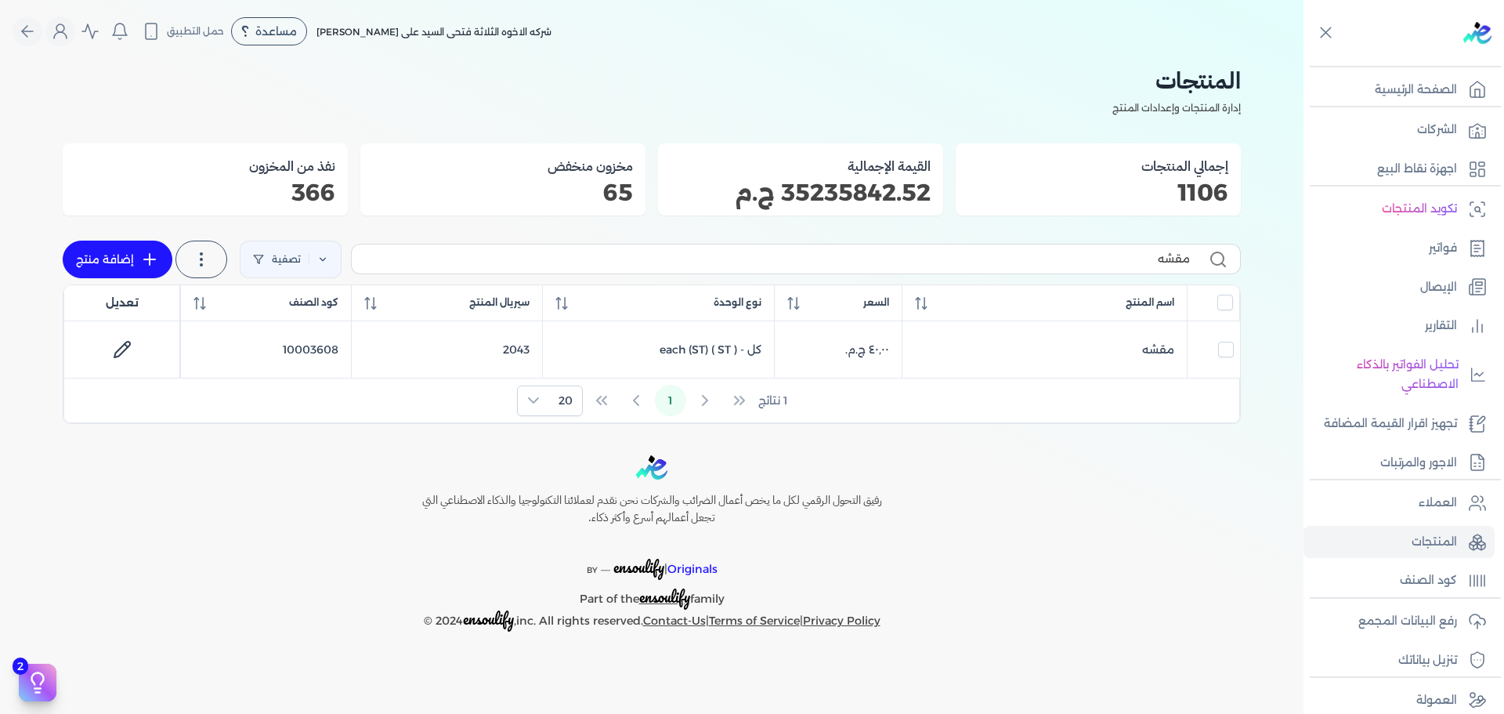
select select "GS1"
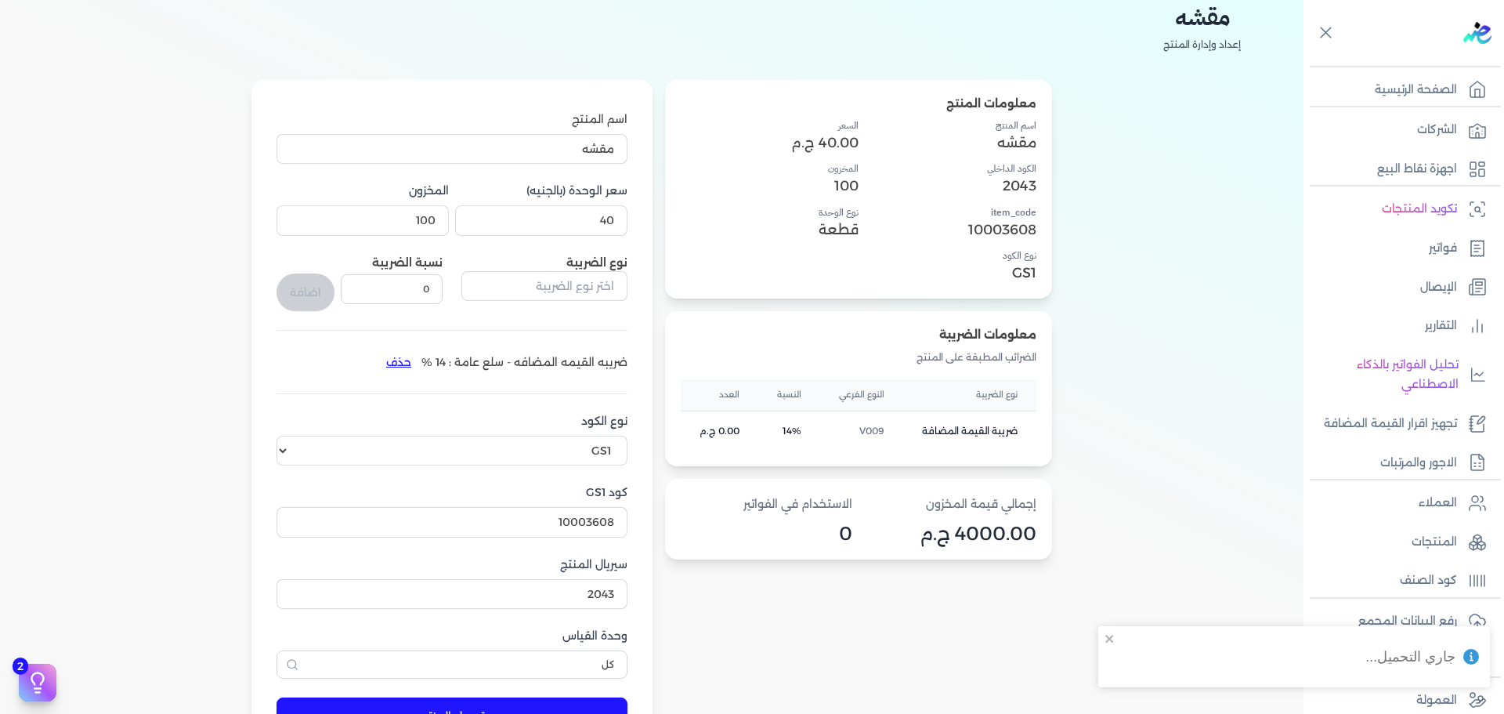
scroll to position [157, 0]
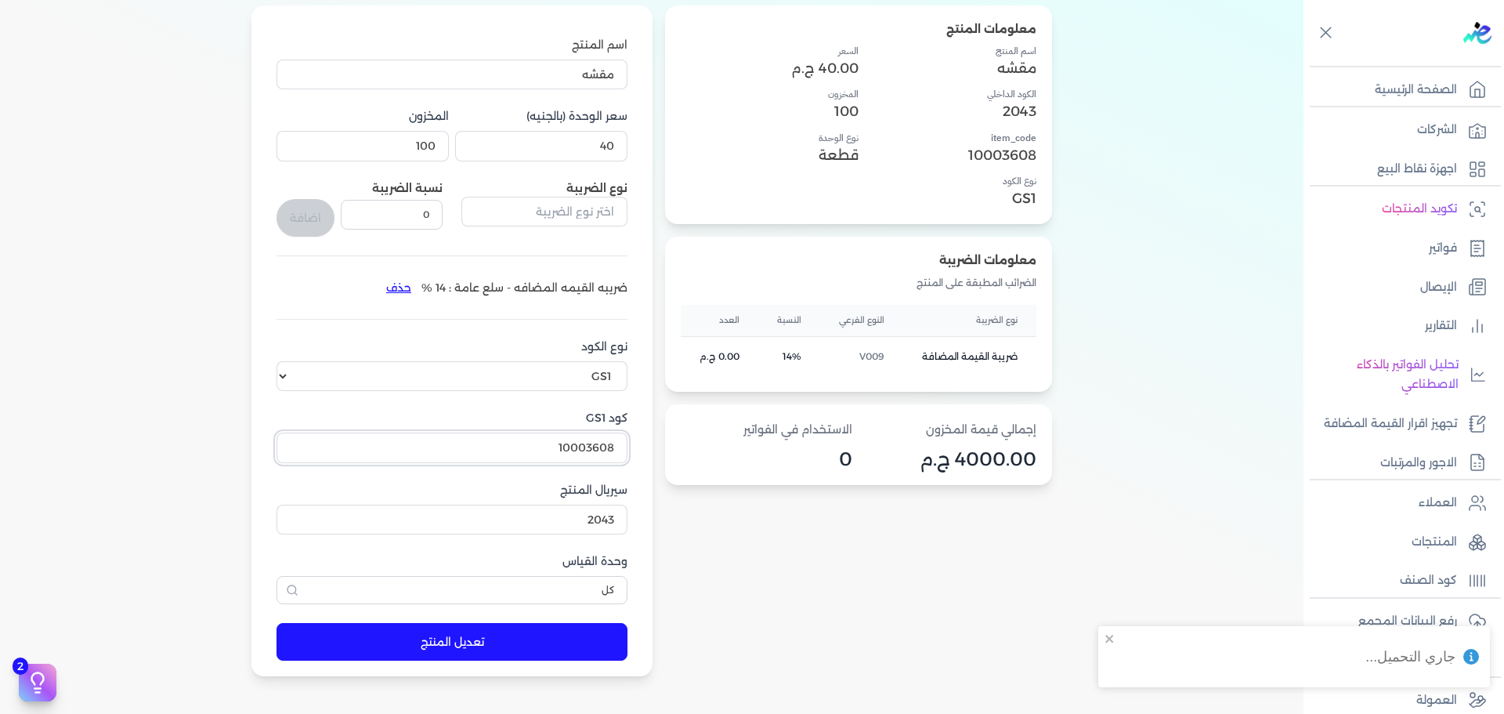
click at [503, 440] on input "10003608" at bounding box center [451, 447] width 351 height 30
